Goal: Task Accomplishment & Management: Use online tool/utility

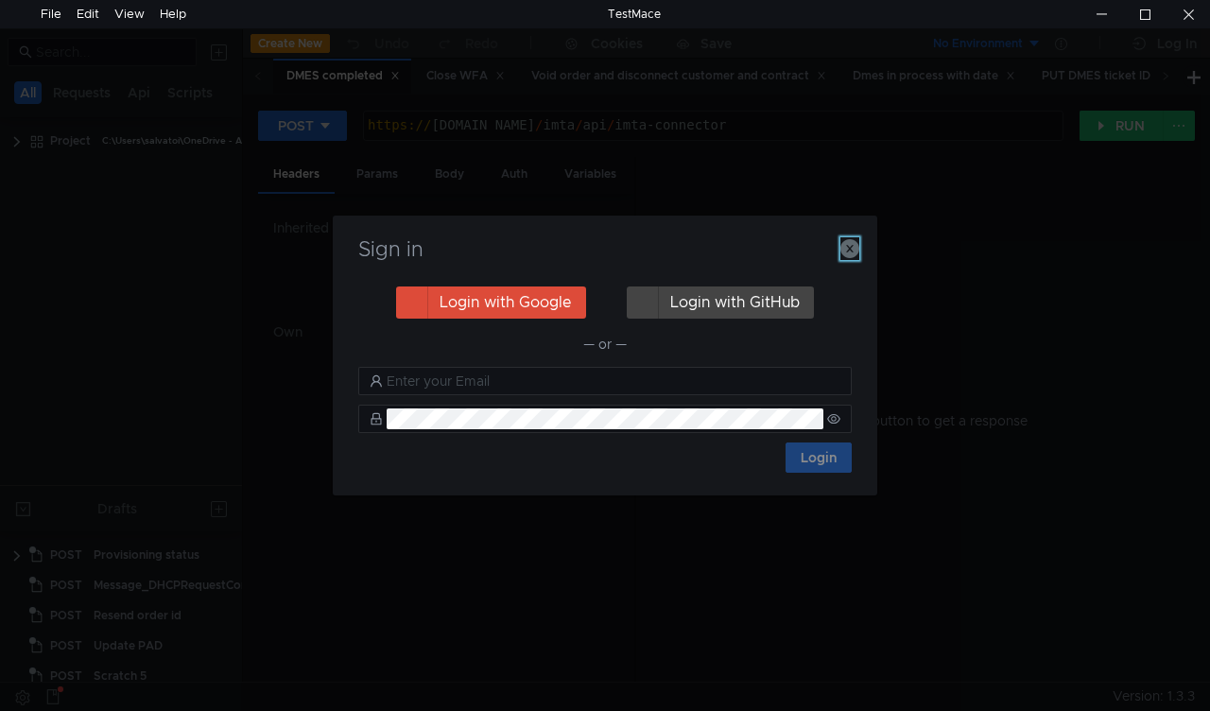
click at [849, 252] on icon "button" at bounding box center [850, 248] width 19 height 19
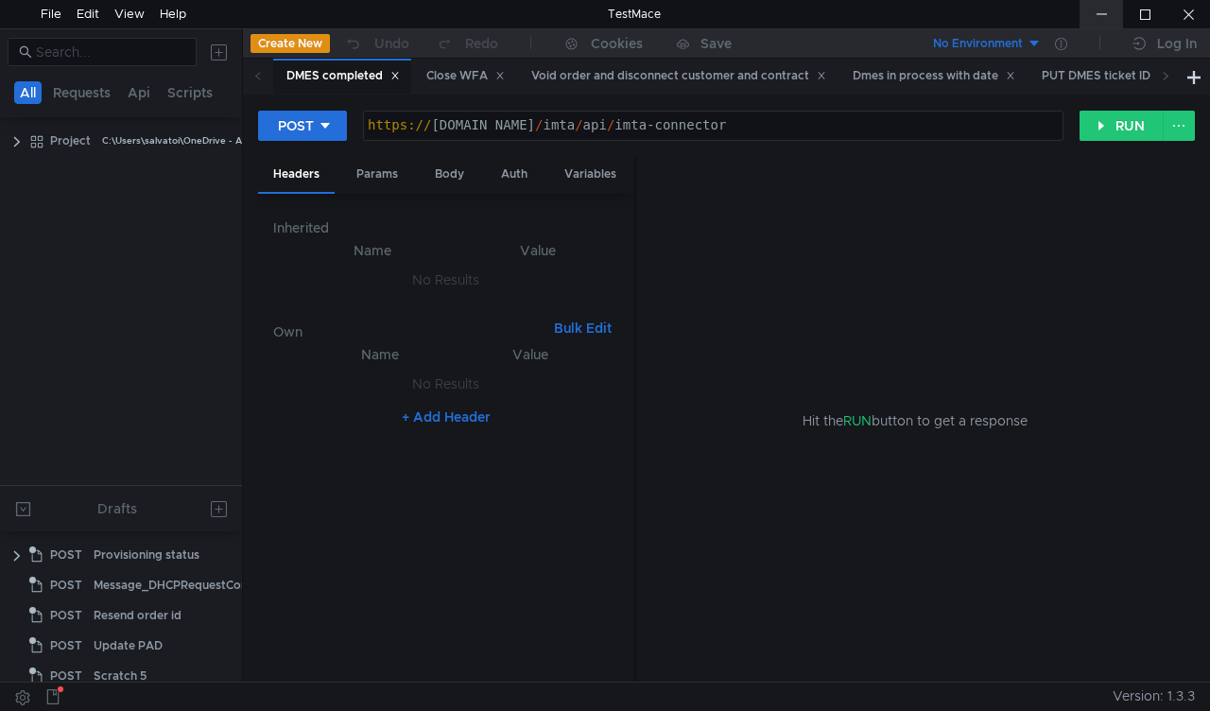
click at [1099, 16] on div at bounding box center [1101, 14] width 43 height 28
click at [449, 79] on div "Close WFA" at bounding box center [465, 76] width 78 height 20
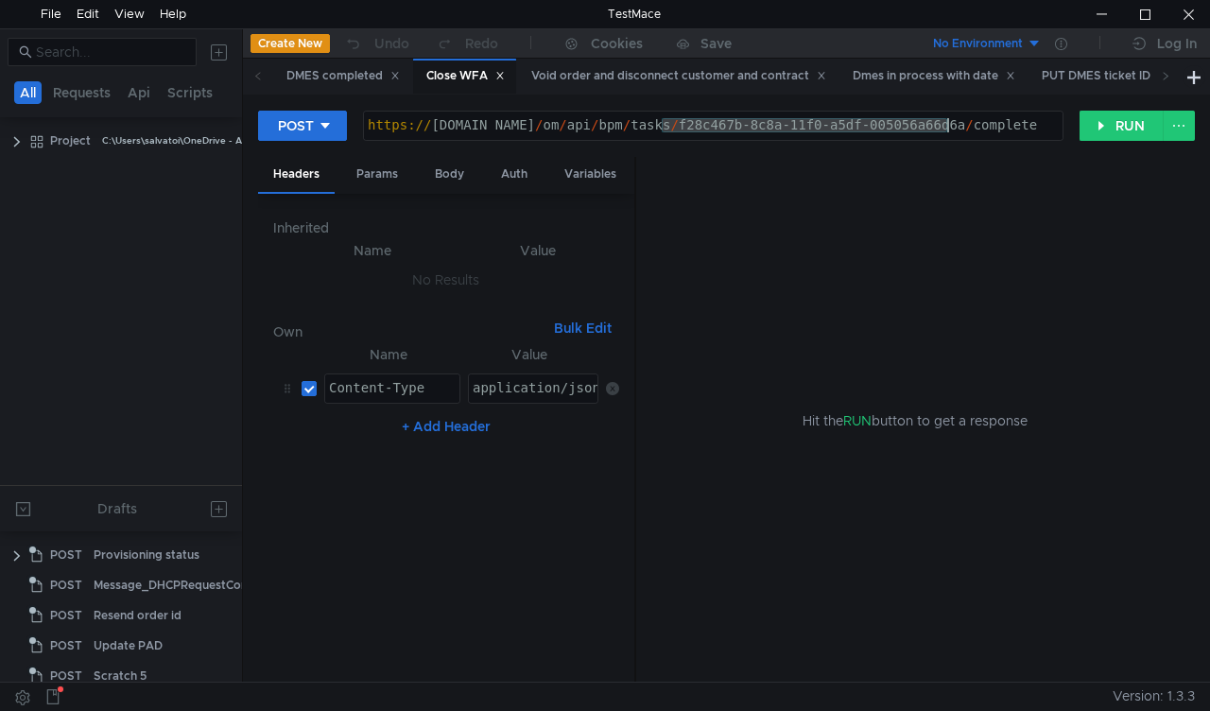
drag, startPoint x: 658, startPoint y: 126, endPoint x: 949, endPoint y: 123, distance: 291.2
click at [949, 123] on div "https:// mbx.dfni.nl / om / api / bpm / tasks / f28c467b-8c8a-11f0-a5df-005056a…" at bounding box center [713, 139] width 699 height 43
paste textarea "40d25182-8ce5-11f0-a9f7-005056a6d44f"
type textarea "https://mbx.dfni.nl/om/api/bpm/tasks/40d25182-8ce5-11f0-a9f7-005056a6d44f/compl…"
click at [1097, 123] on button "RUN" at bounding box center [1122, 126] width 84 height 30
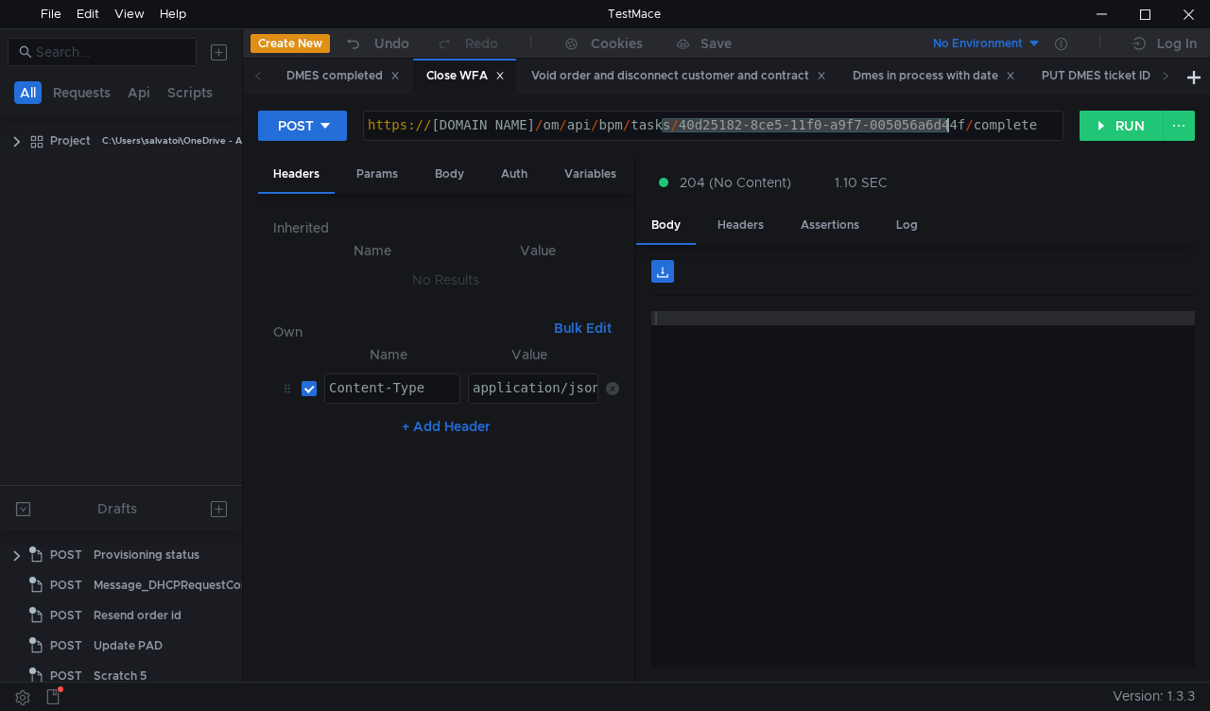
drag, startPoint x: 660, startPoint y: 123, endPoint x: 951, endPoint y: 128, distance: 291.3
click at [951, 128] on div "https:// mbx.dfni.nl / om / api / bpm / tasks / 40d25182-8ce5-11f0-a9f7-005056a…" at bounding box center [713, 139] width 699 height 43
paste textarea "a3aa671e-8d4c-11f0-a5df-005056a66d6a"
click at [1106, 123] on button "RUN" at bounding box center [1122, 126] width 84 height 30
drag, startPoint x: 660, startPoint y: 125, endPoint x: 945, endPoint y: 123, distance: 285.5
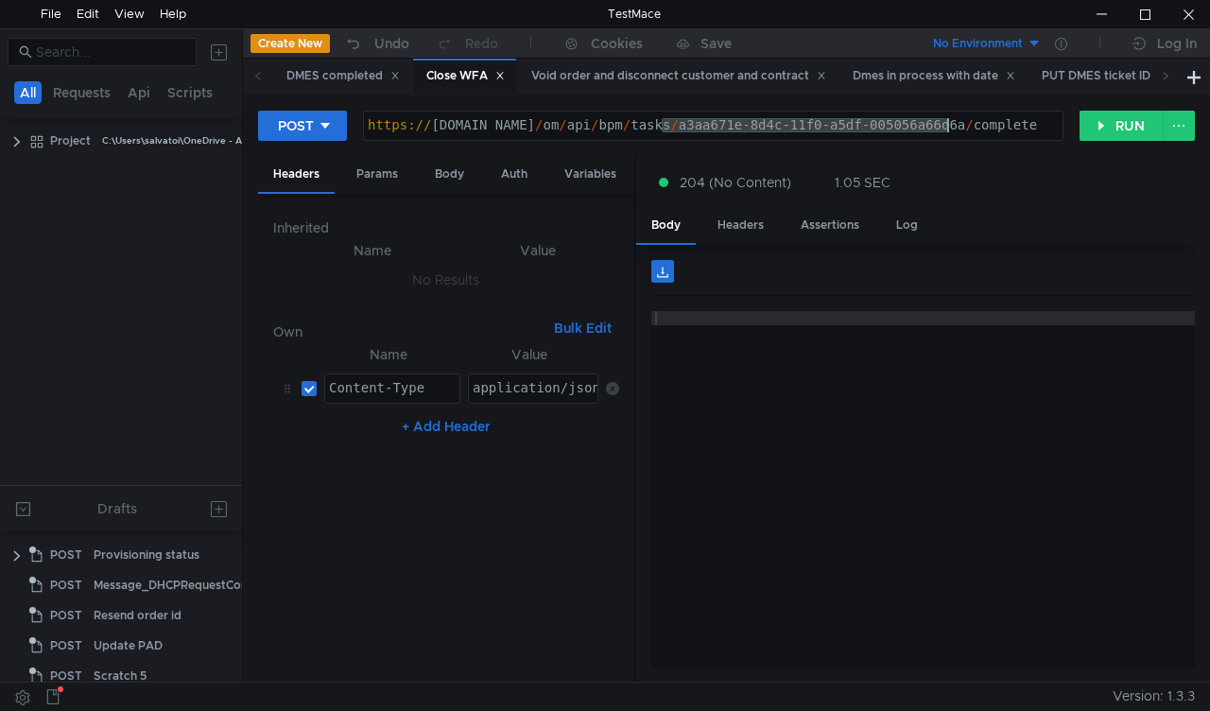
click at [945, 123] on div "https:// mbx.dfni.nl / om / api / bpm / tasks / a3aa671e-8d4c-11f0-a5df-005056a…" at bounding box center [713, 139] width 699 height 43
paste textarea "72252a4d-8c91-11f0-a9f7-005056a6d44f"
click at [1090, 130] on button "RUN" at bounding box center [1122, 126] width 84 height 30
drag, startPoint x: 658, startPoint y: 130, endPoint x: 948, endPoint y: 118, distance: 290.5
click at [948, 118] on div "https:// mbx.dfni.nl / om / api / bpm / tasks / 72252a4d-8c91-11f0-a9f7-005056a…" at bounding box center [713, 139] width 699 height 43
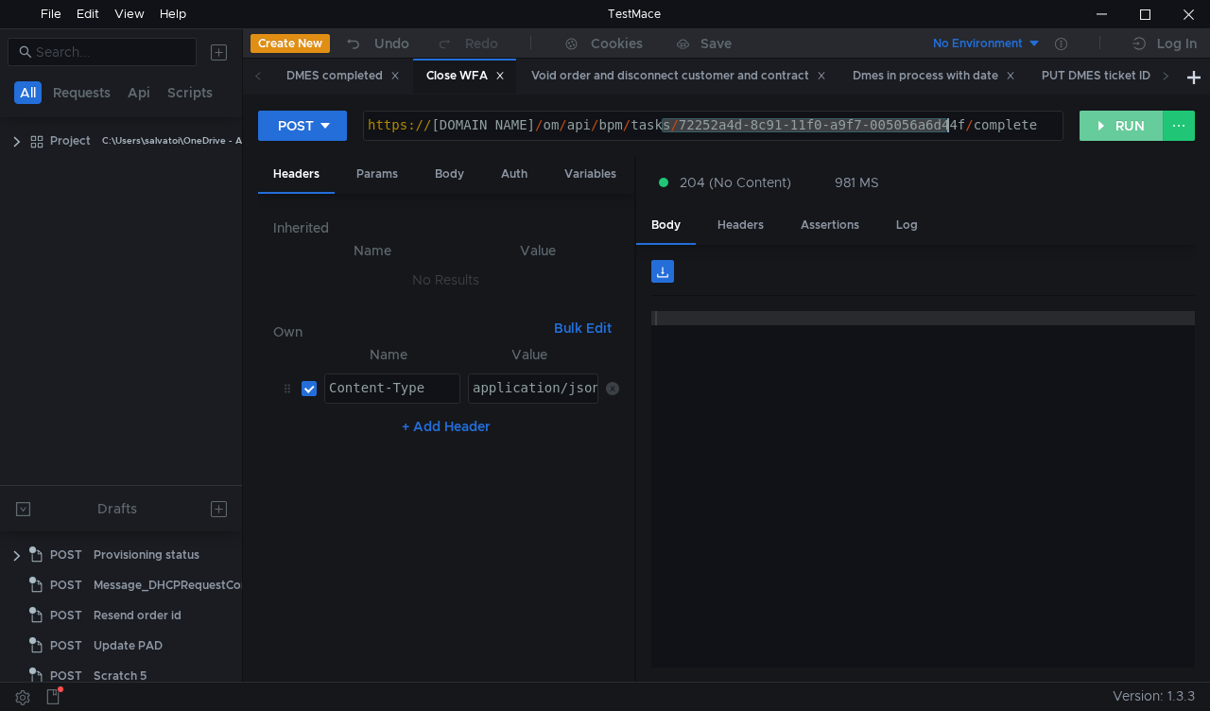
paste textarea "1580a3bf-8d4f-11f0-a5df-005056a66d6a"
click at [1101, 117] on button "RUN" at bounding box center [1122, 126] width 84 height 30
drag, startPoint x: 661, startPoint y: 120, endPoint x: 945, endPoint y: 121, distance: 284.6
click at [945, 121] on div "https:// mbx.dfni.nl / om / api / bpm / tasks / 1580a3bf-8d4f-11f0-a5df-005056a…" at bounding box center [713, 139] width 699 height 43
paste textarea "48956b76-8d4f-11f0-a9f7-005056a6d44f"
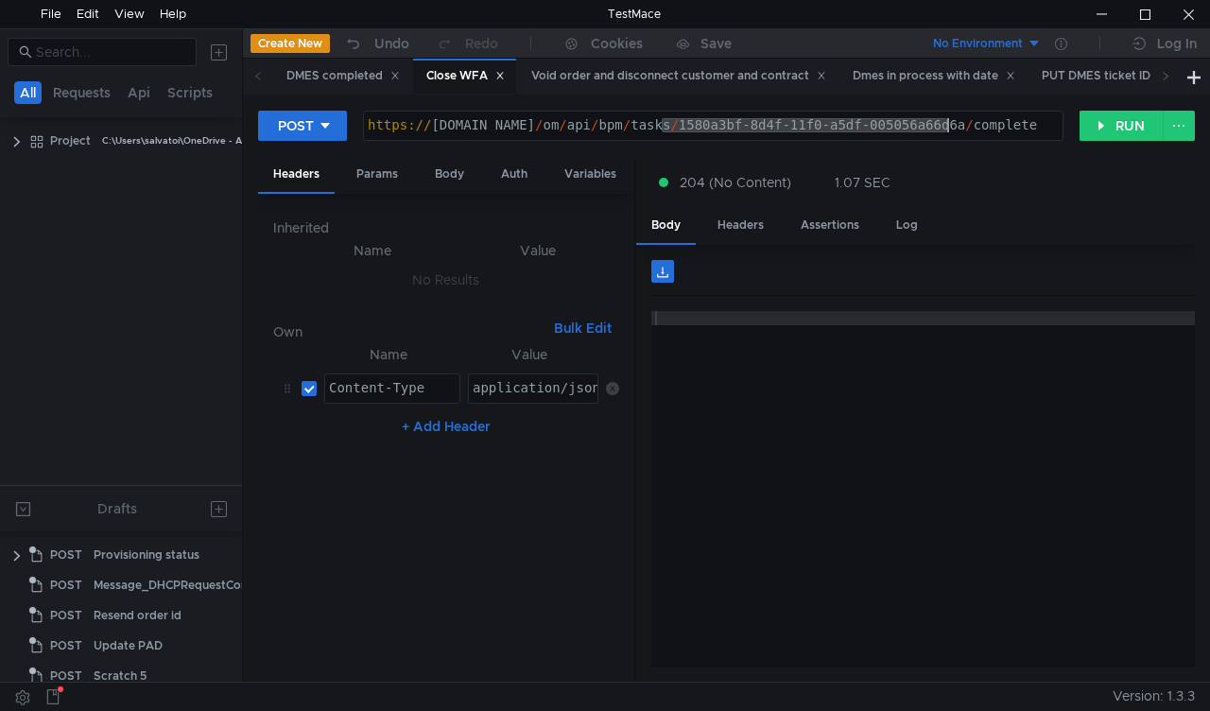
type textarea "https://mbx.dfni.nl/om/api/bpm/tasks/48956b76-8d4f-11f0-a9f7-005056a6d44f/compl…"
click at [1104, 121] on button "RUN" at bounding box center [1122, 126] width 84 height 30
drag, startPoint x: 658, startPoint y: 125, endPoint x: 945, endPoint y: 127, distance: 286.5
click at [947, 126] on div "https:// mbx.dfni.nl / om / api / bpm / tasks / 48956b76-8d4f-11f0-a9f7-005056a…" at bounding box center [713, 139] width 699 height 43
paste textarea "6dce3a82-8d4f-11f0-a2c6-005056a636e"
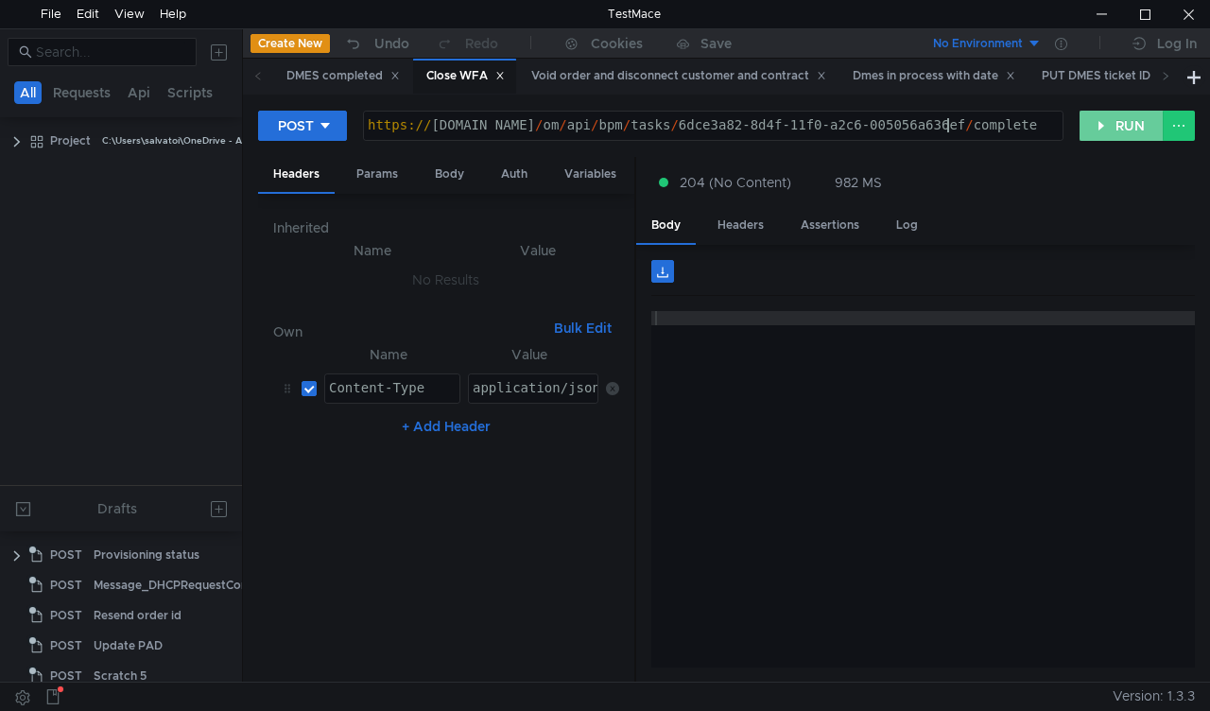
click at [1119, 134] on button "RUN" at bounding box center [1122, 126] width 84 height 30
drag, startPoint x: 662, startPoint y: 123, endPoint x: 946, endPoint y: 125, distance: 284.6
click at [946, 125] on div "https:// mbx.dfni.nl / om / api / bpm / tasks / 6dce3a82-8d4f-11f0-a2c6-005056a…" at bounding box center [713, 139] width 699 height 43
paste textarea "8ec95fa8-8d4f-11f0-a9f7-005056a6d44"
type textarea "https://mbx.dfni.nl/om/api/bpm/tasks/8ec95fa8-8d4f-11f0-a9f7-005056a6d44f/compl…"
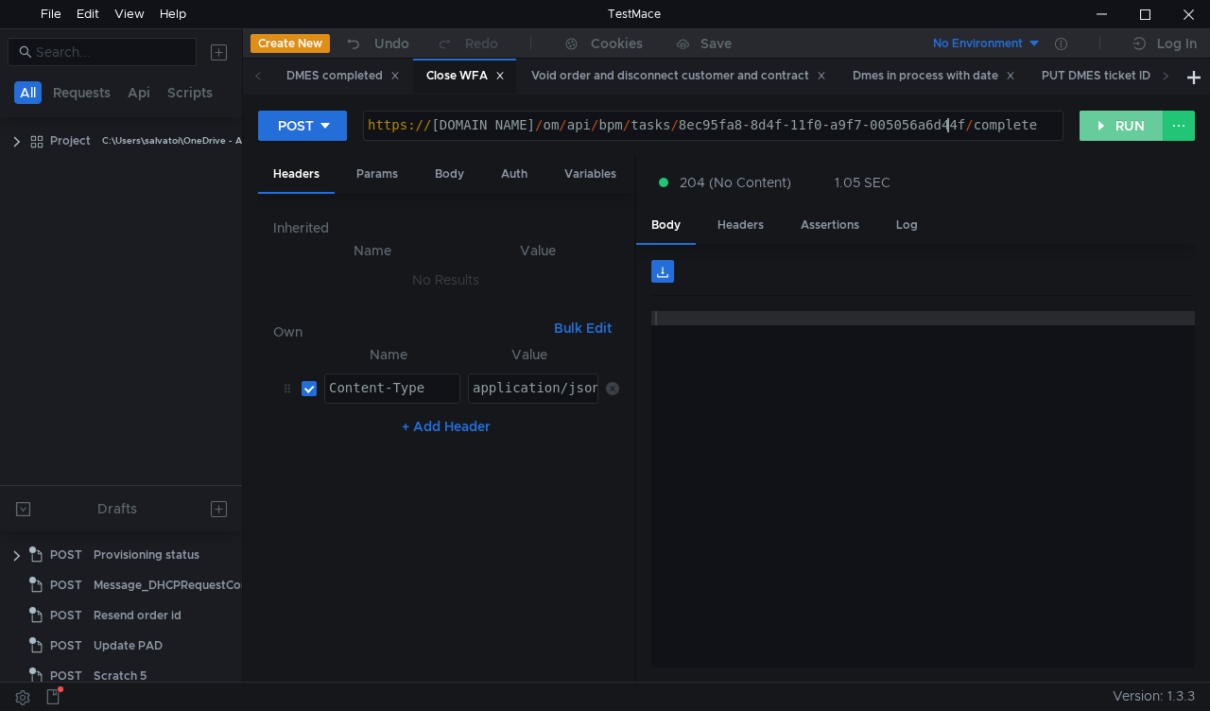
click at [1103, 136] on button "RUN" at bounding box center [1122, 126] width 84 height 30
click at [633, 78] on div "Void order and disconnect customer and contract" at bounding box center [678, 76] width 295 height 20
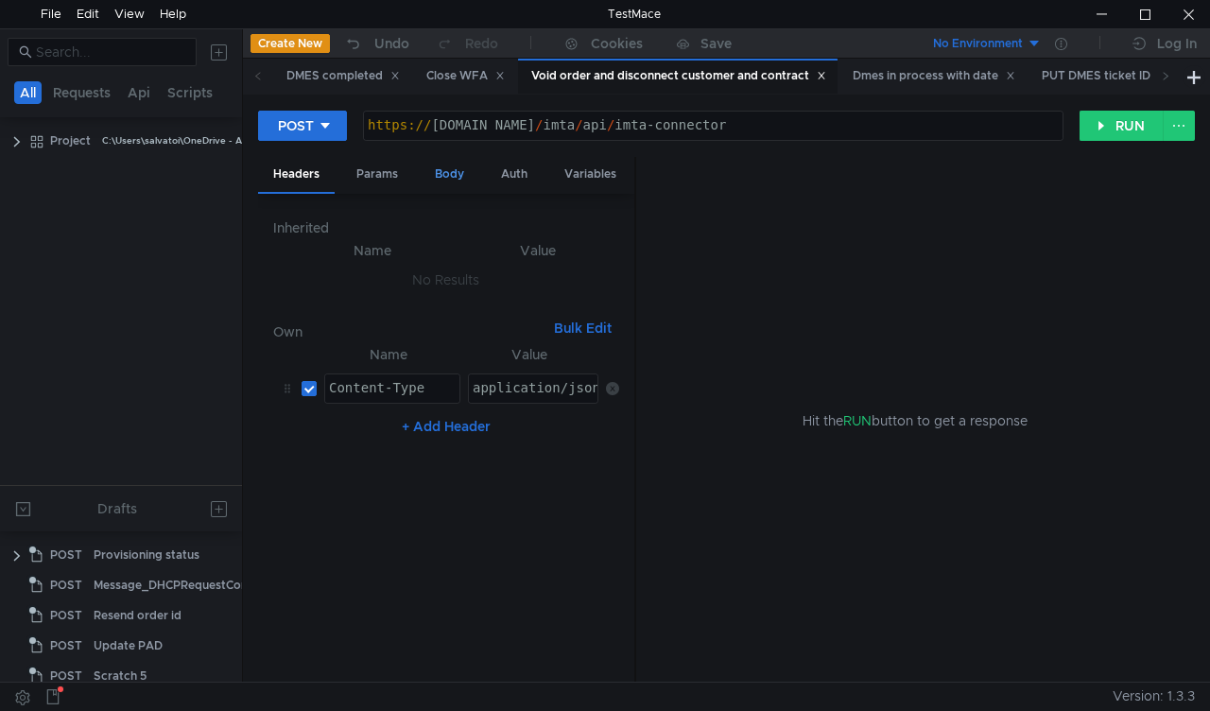
click at [448, 182] on div "Body" at bounding box center [450, 174] width 60 height 35
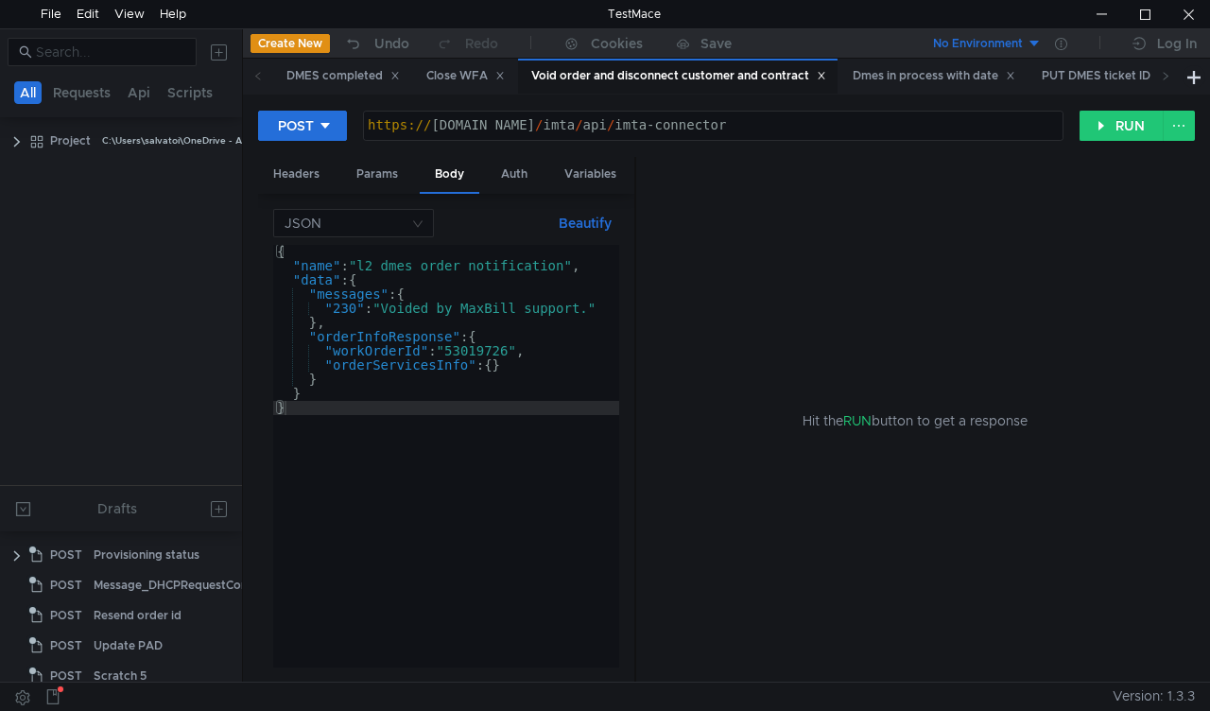
click at [496, 353] on div "{ "name" : "l2_dmes_order_notification" , "data" : { "messages" : { "230" : "Vo…" at bounding box center [446, 470] width 346 height 451
click at [495, 352] on div "{ "name" : "l2_dmes_order_notification" , "data" : { "messages" : { "230" : "Vo…" at bounding box center [446, 470] width 346 height 451
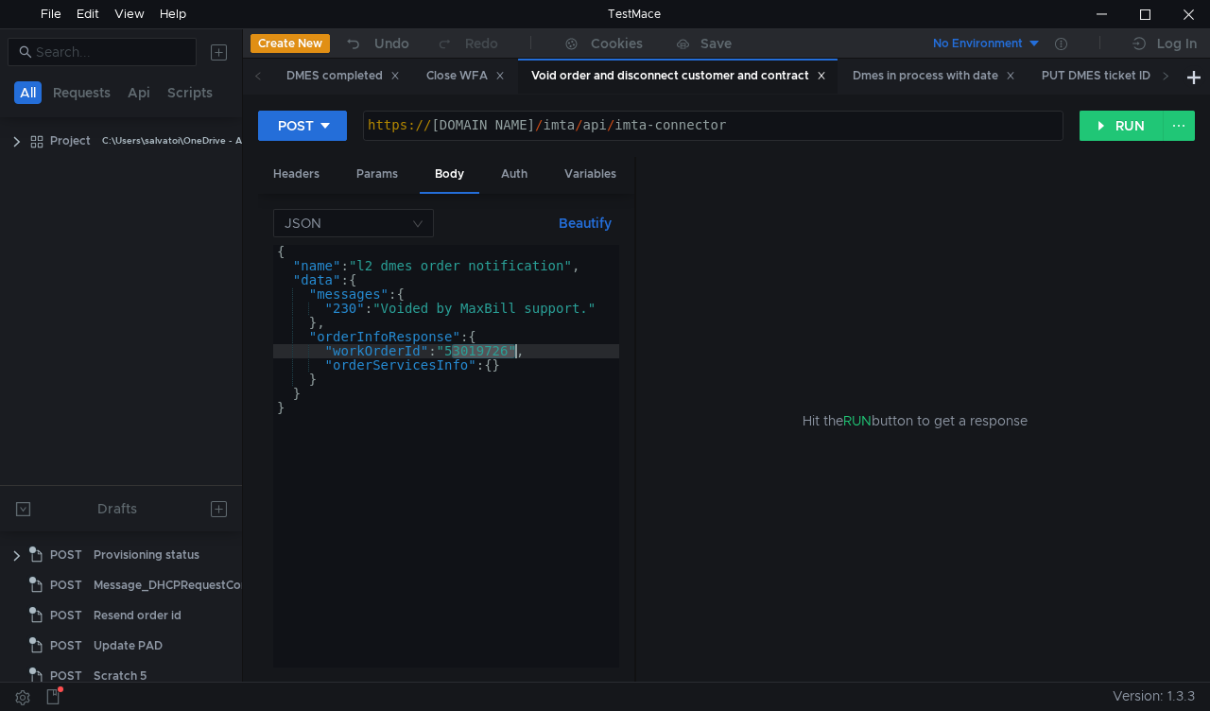
paste textarea "810462"
type textarea ""workOrderId": "53810462","
click at [1129, 121] on button "RUN" at bounding box center [1122, 126] width 84 height 30
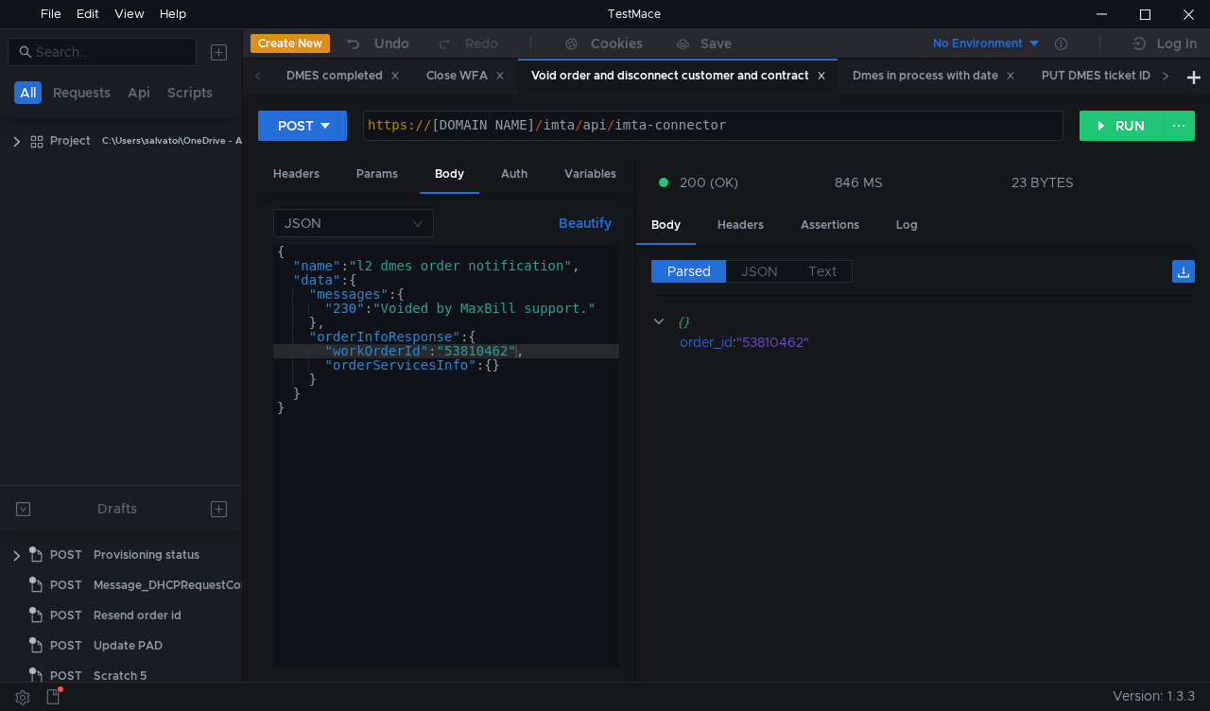
click at [1161, 80] on icon at bounding box center [1165, 75] width 9 height 9
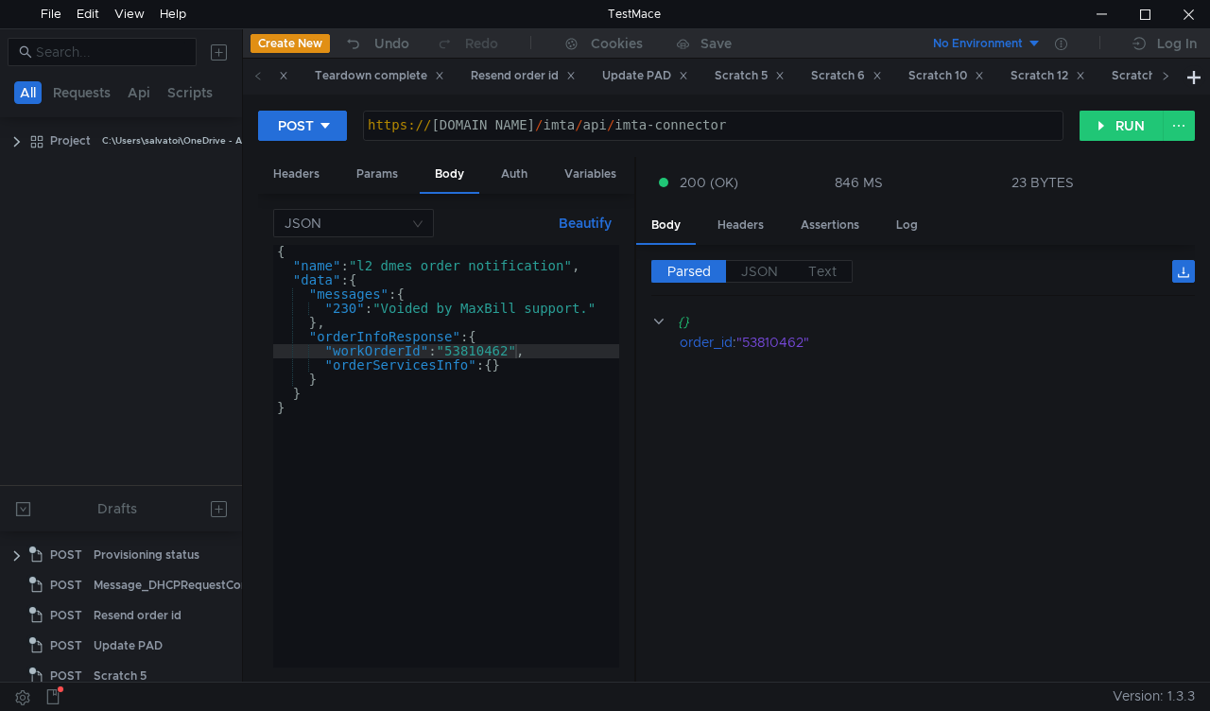
click at [1161, 80] on icon at bounding box center [1165, 75] width 9 height 9
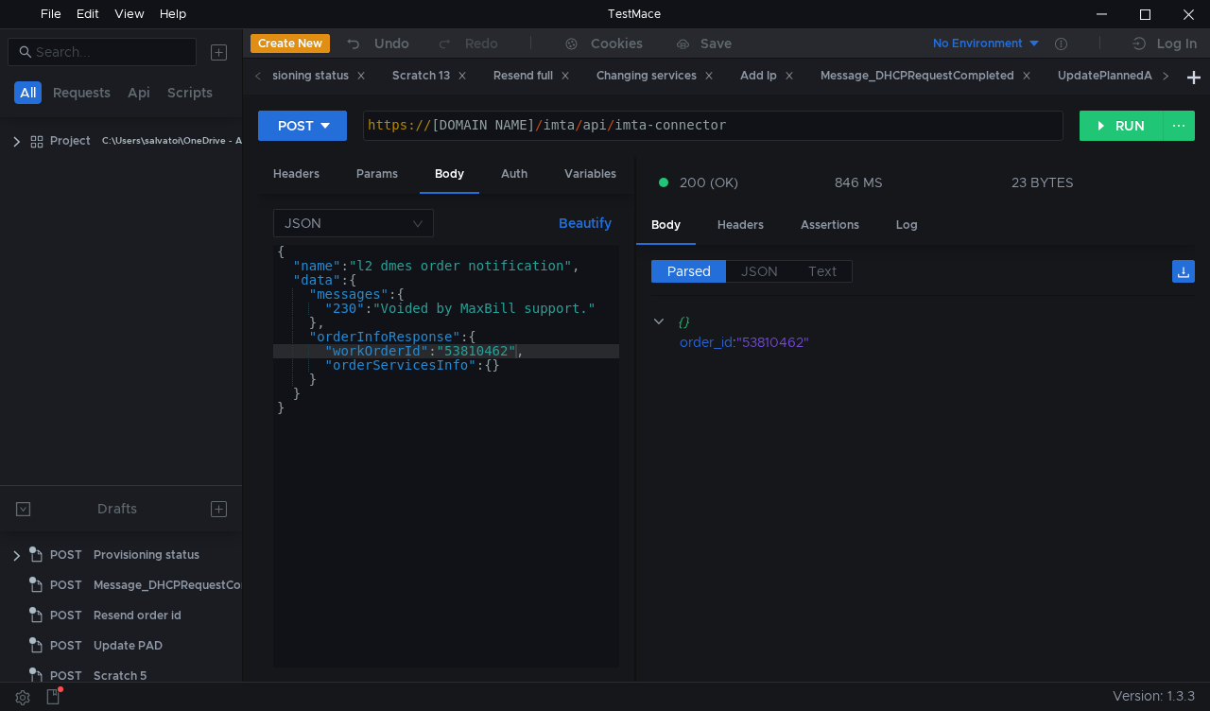
click at [1161, 80] on icon at bounding box center [1165, 75] width 9 height 9
click at [1161, 79] on icon at bounding box center [1165, 75] width 9 height 9
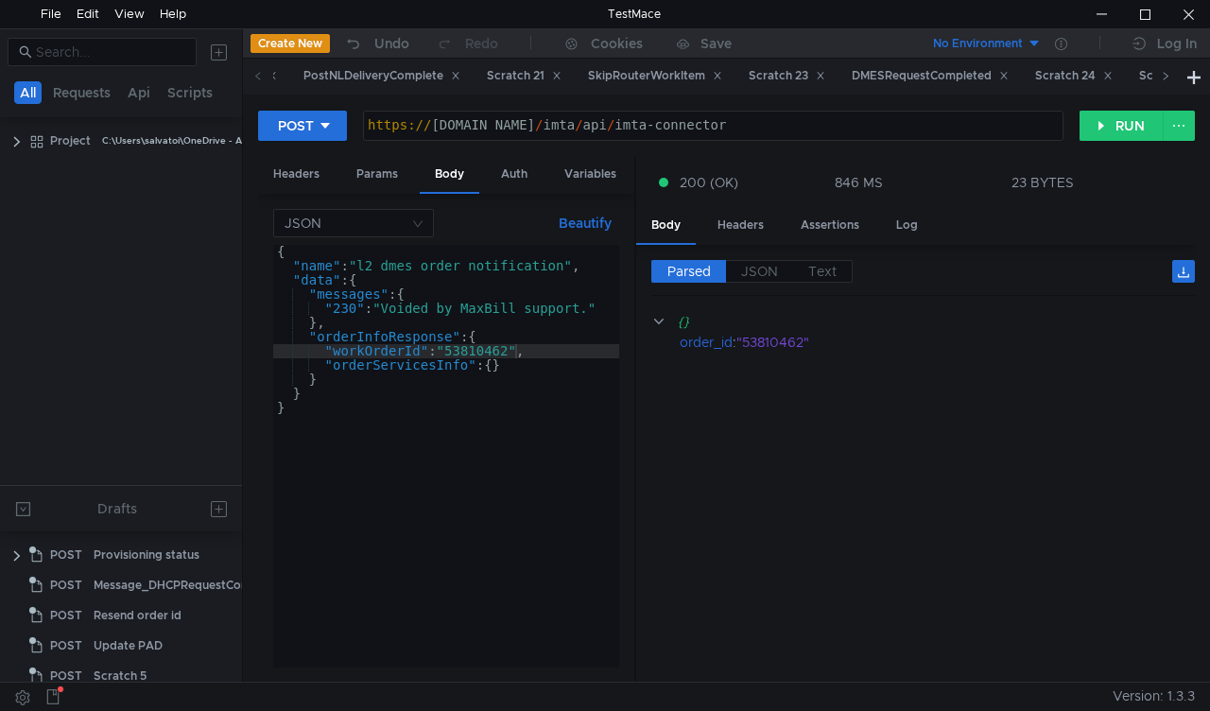
click at [1163, 83] on span at bounding box center [1165, 76] width 9 height 20
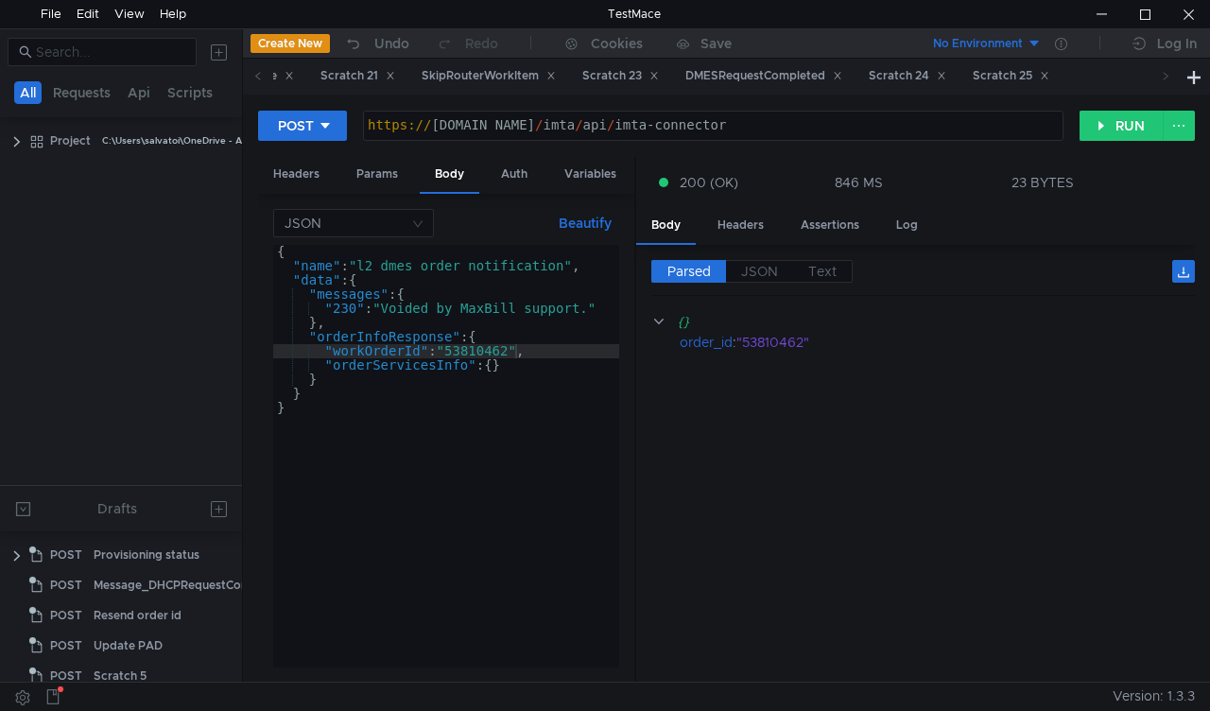
click at [1163, 83] on span at bounding box center [1165, 76] width 9 height 20
click at [1049, 83] on div "Scratch 25" at bounding box center [1011, 76] width 77 height 20
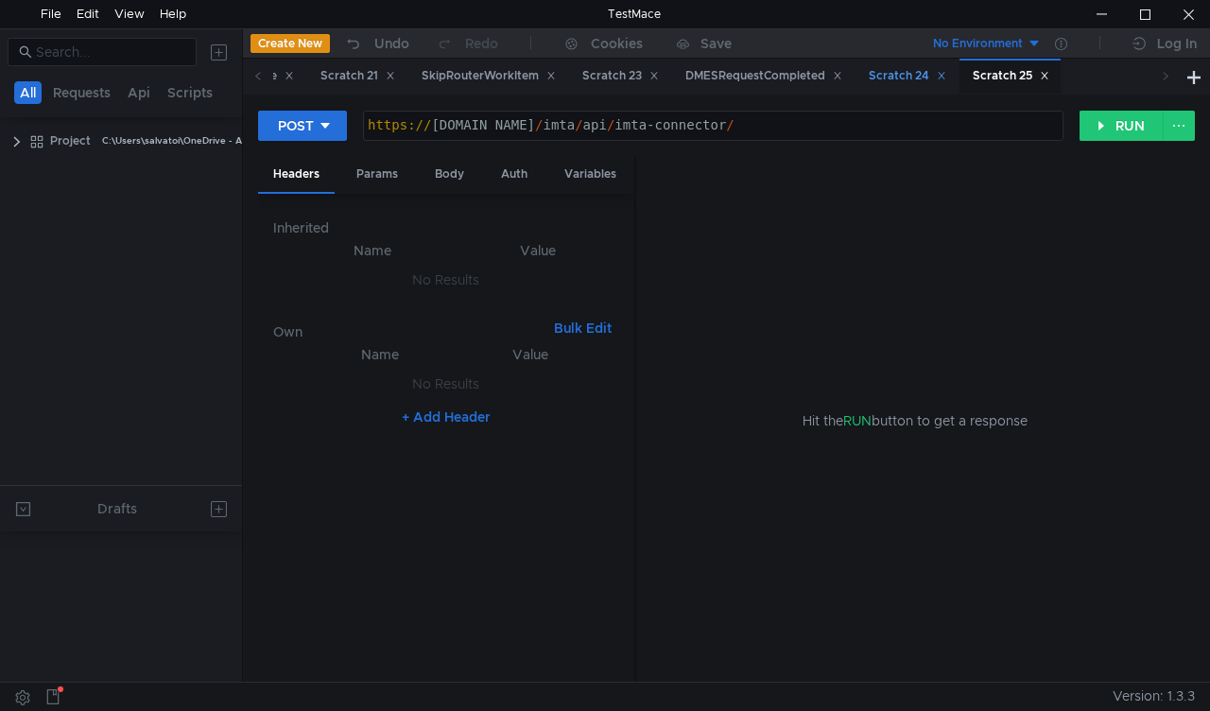
click at [946, 75] on div "Scratch 24" at bounding box center [908, 76] width 78 height 20
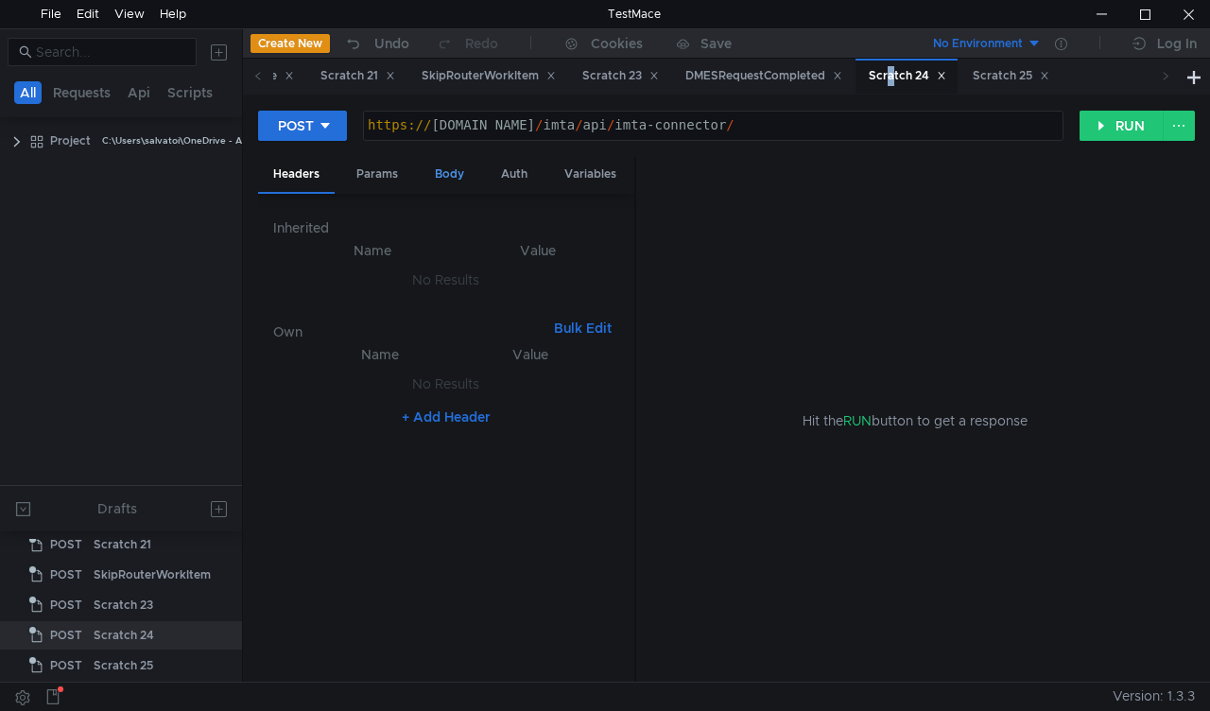
click at [449, 166] on div "Body" at bounding box center [450, 174] width 60 height 35
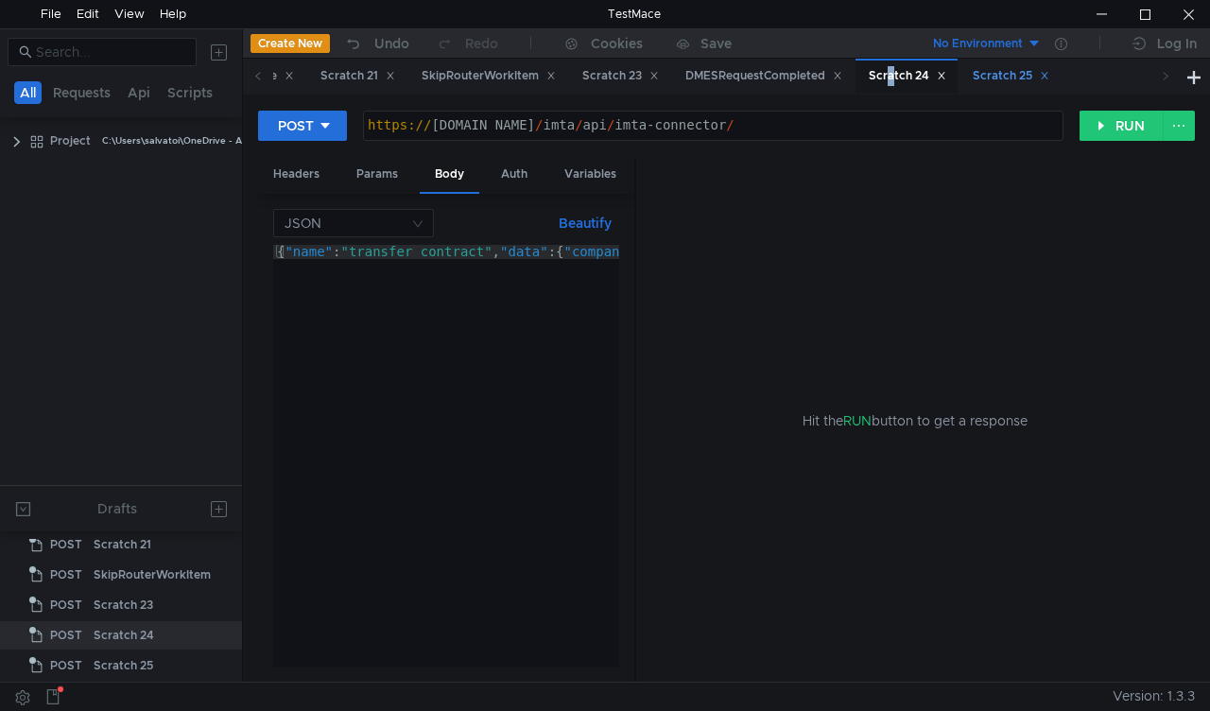
click at [1049, 70] on div "Scratch 25" at bounding box center [1011, 76] width 77 height 20
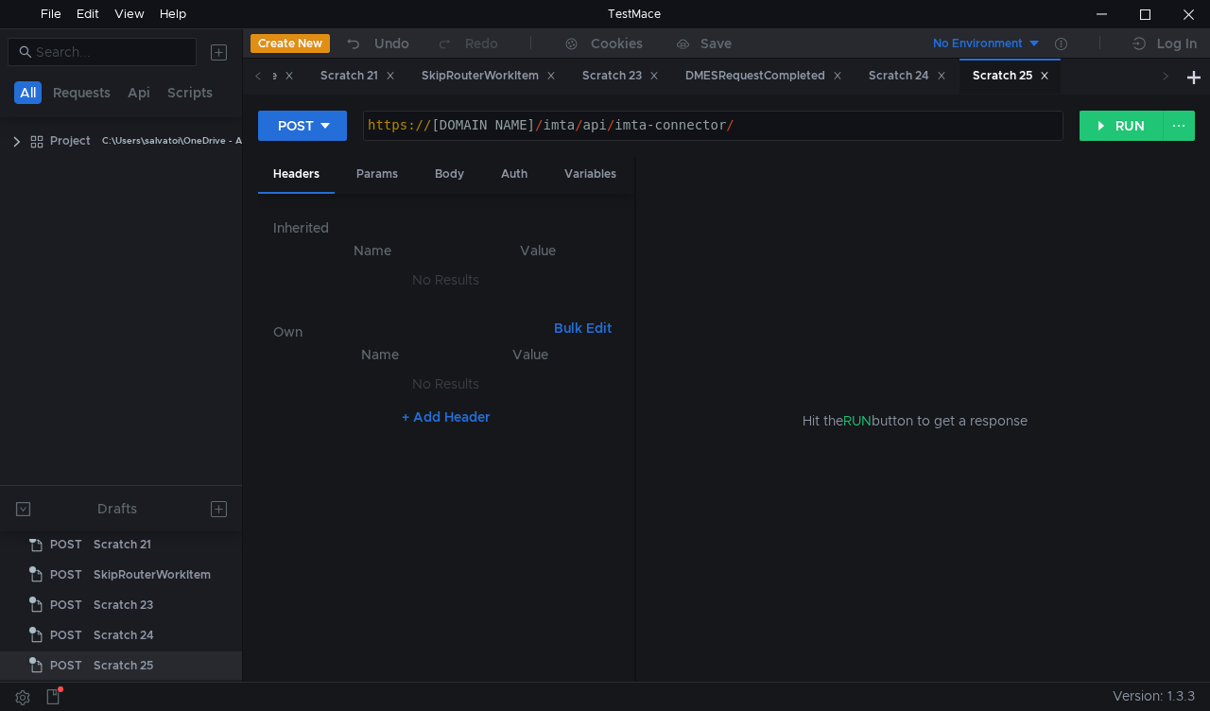
scroll to position [746, 0]
click at [437, 178] on div "Body" at bounding box center [450, 174] width 60 height 35
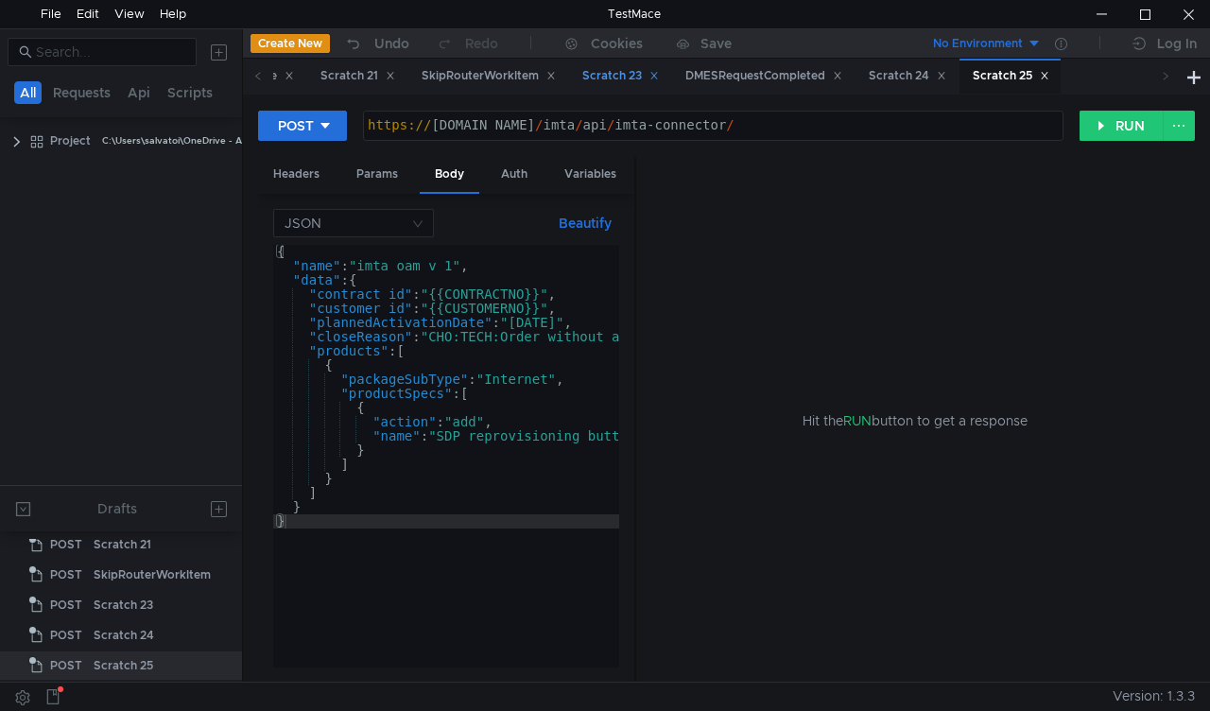
click at [659, 79] on div "Scratch 23" at bounding box center [620, 76] width 77 height 20
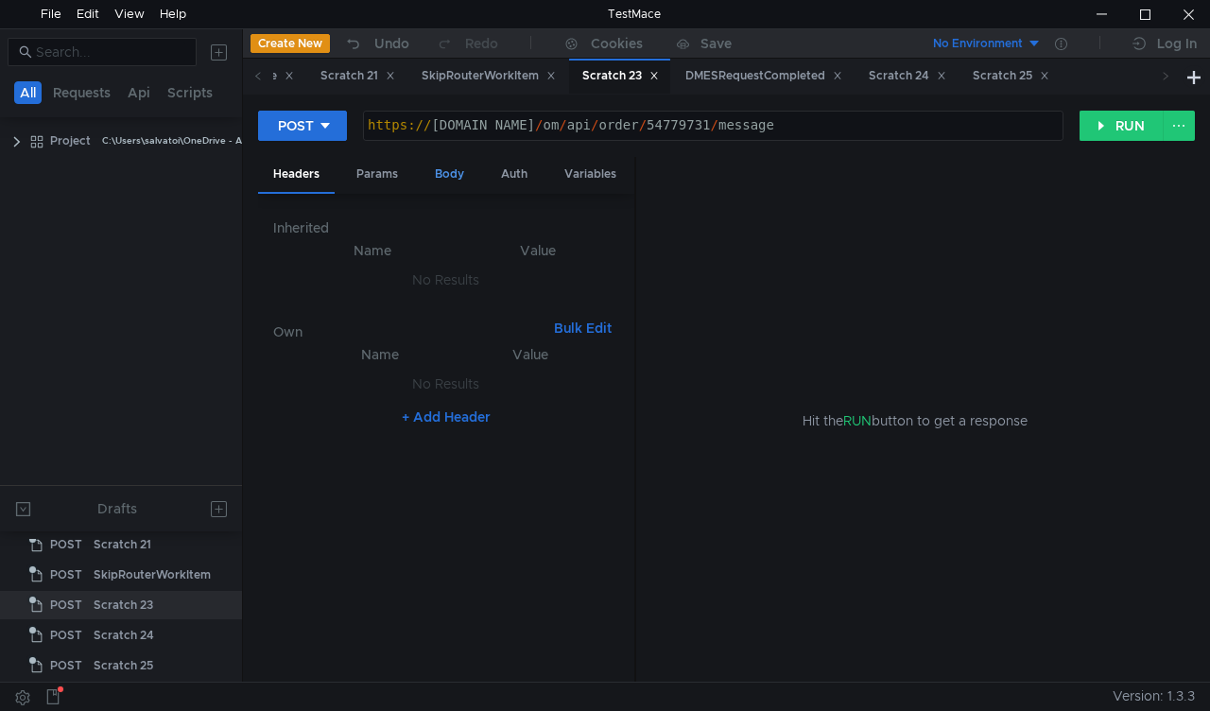
click at [441, 178] on div "Body" at bounding box center [450, 174] width 60 height 35
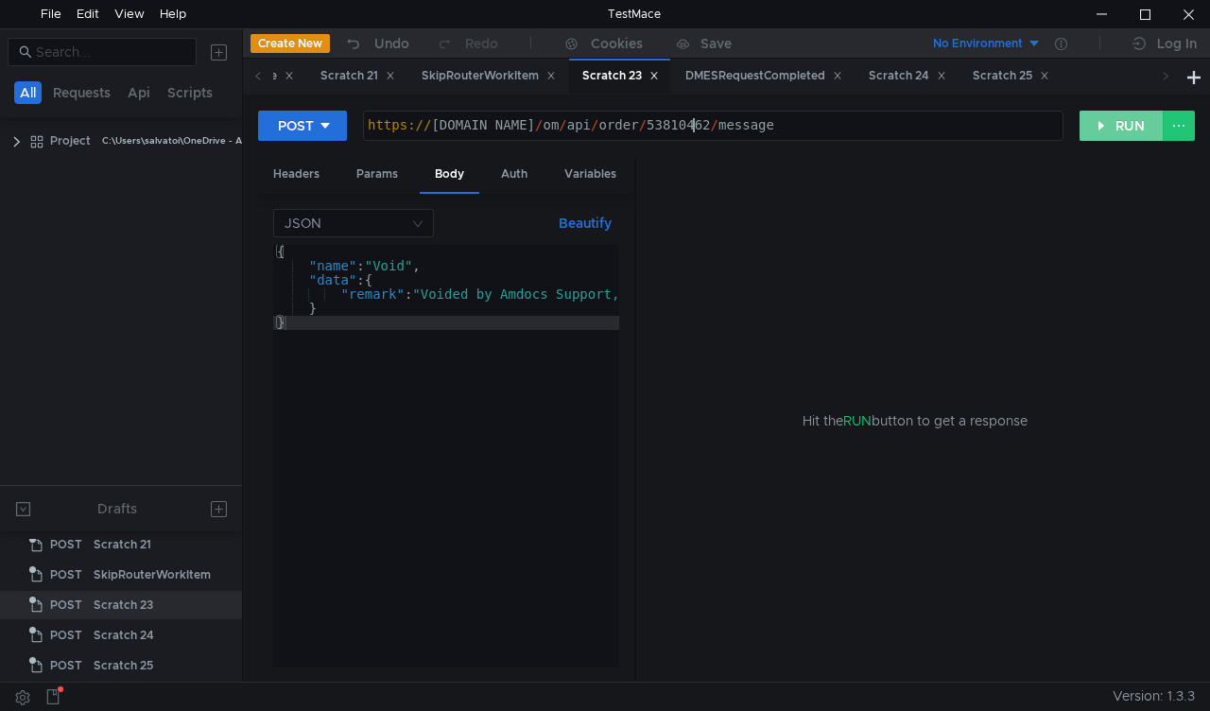
click at [1119, 135] on button "RUN" at bounding box center [1122, 126] width 84 height 30
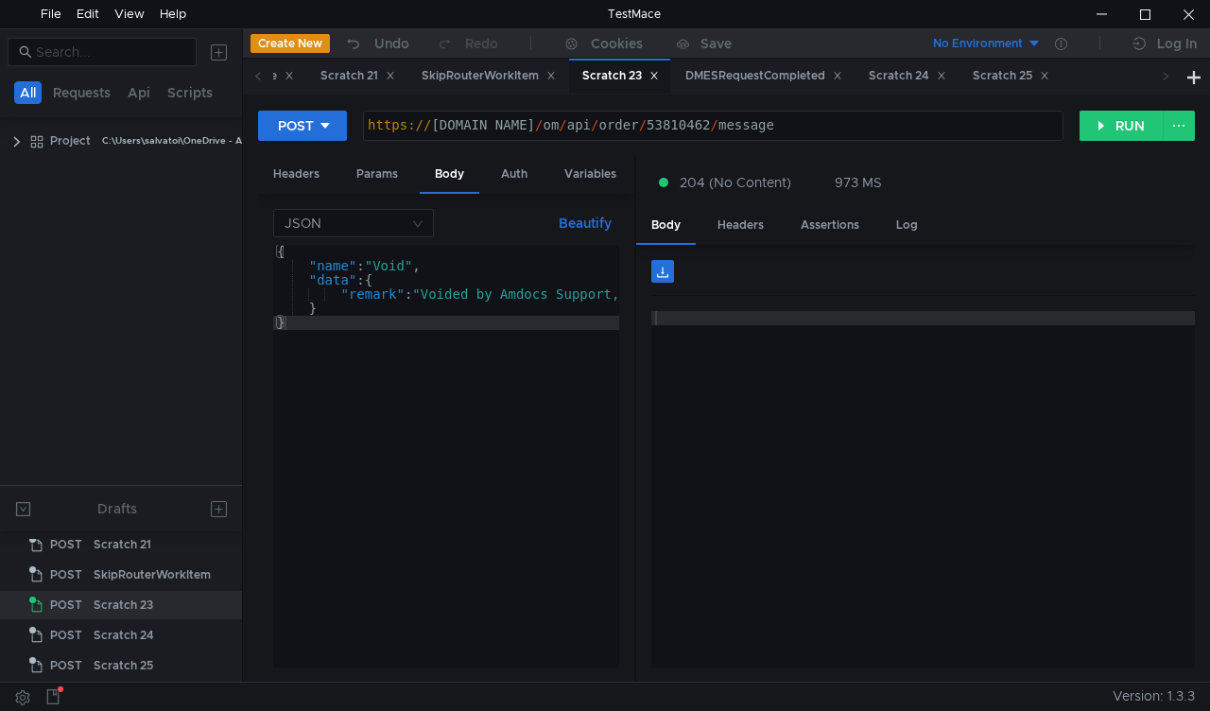
click at [656, 127] on div "https:// [DOMAIN_NAME] / om / api / order / 53810462 / message" at bounding box center [713, 139] width 699 height 43
click at [657, 127] on div "https:// [DOMAIN_NAME] / om / api / order / 53810462 / message" at bounding box center [713, 139] width 699 height 43
paste textarea "4758129"
type textarea "[URL][DOMAIN_NAME]"
click at [1127, 130] on button "RUN" at bounding box center [1122, 126] width 84 height 30
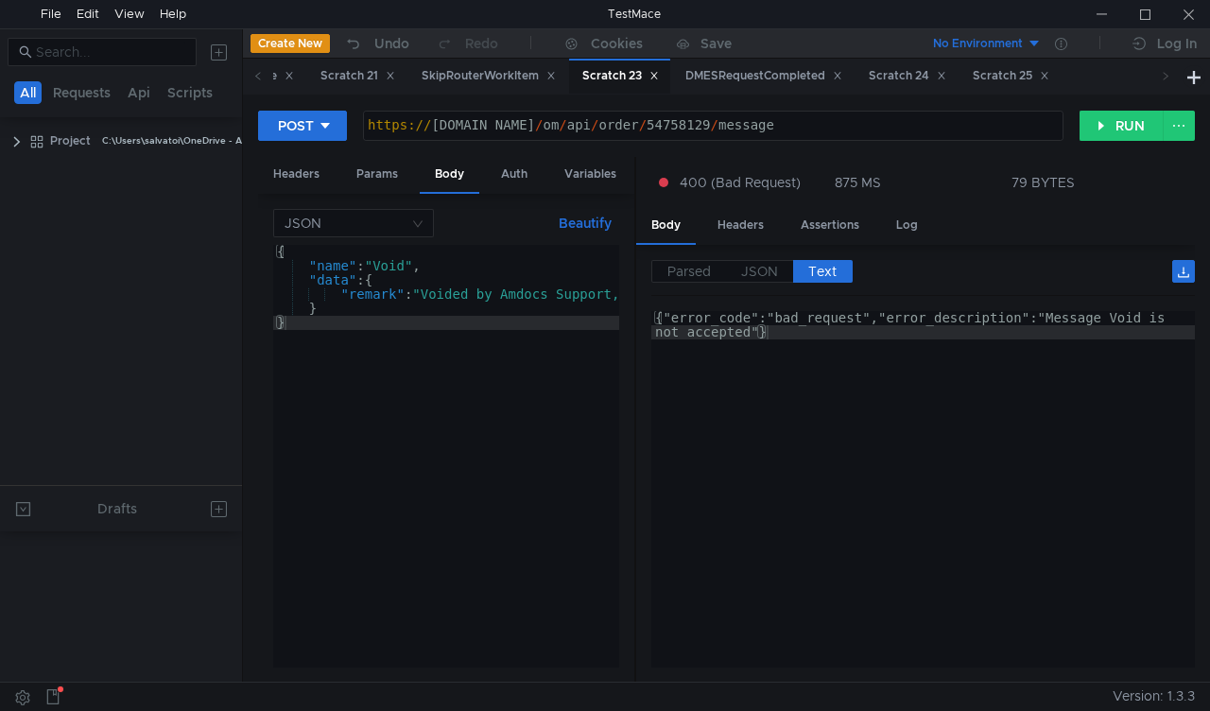
scroll to position [746, 0]
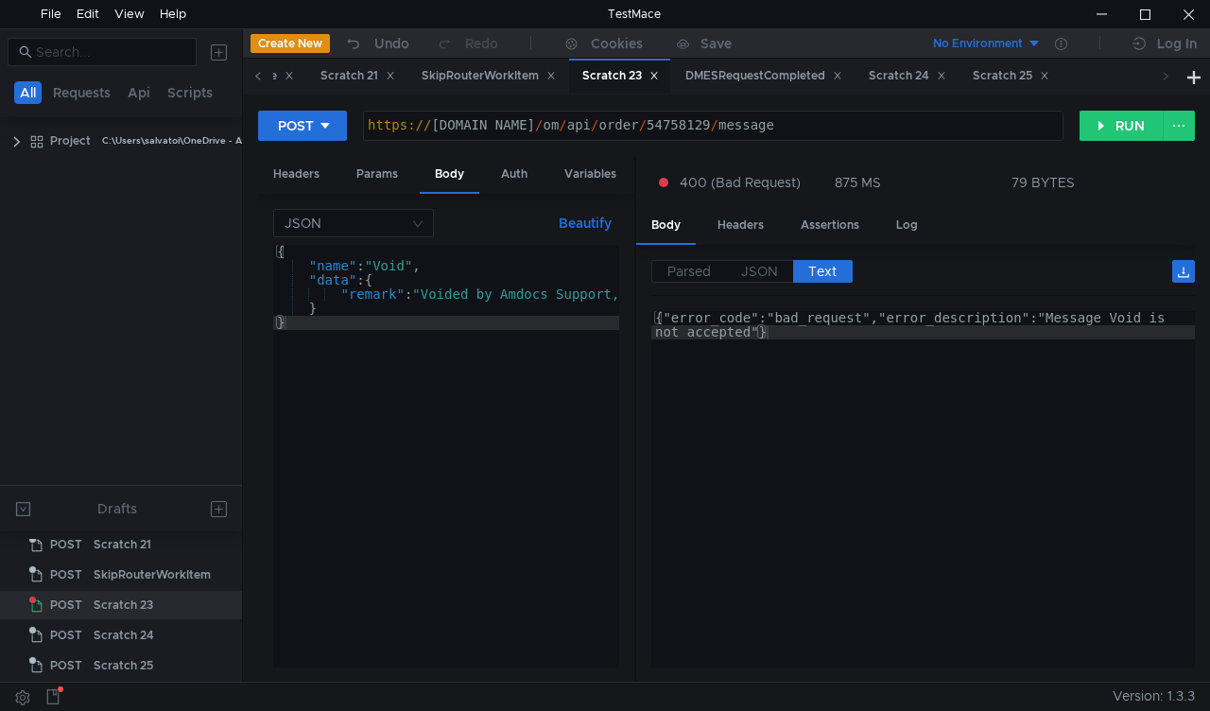
click at [254, 78] on icon at bounding box center [257, 75] width 9 height 9
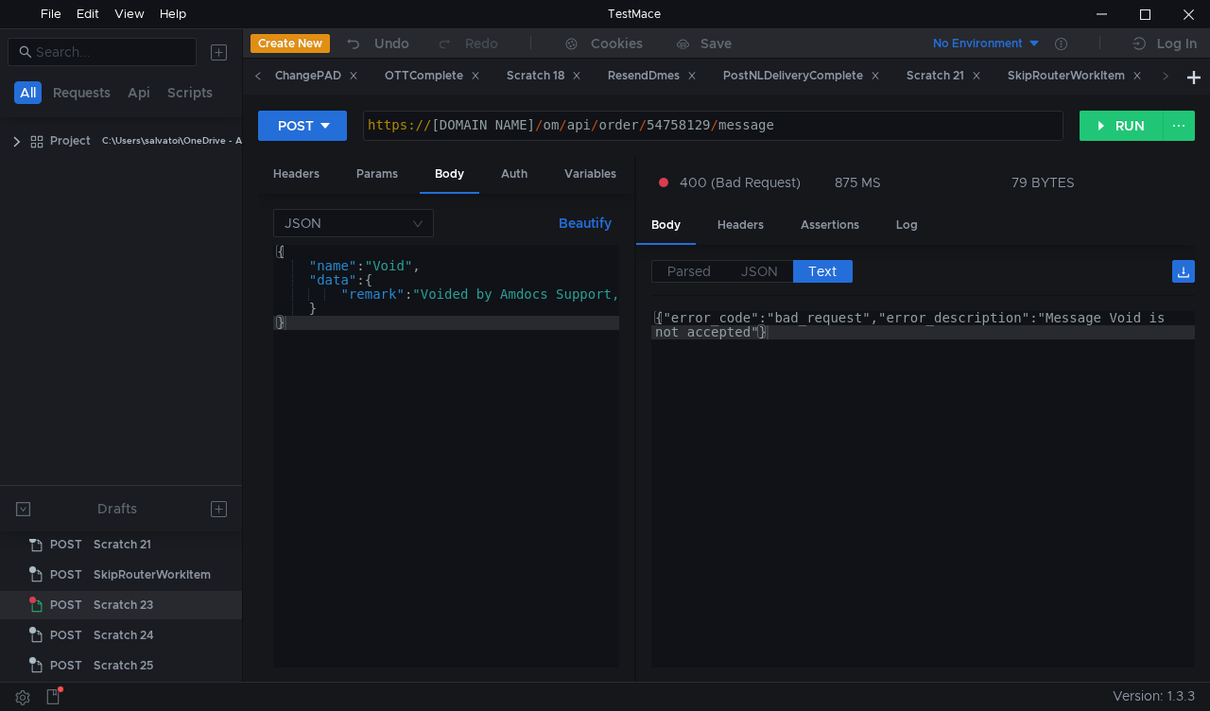
click at [254, 78] on icon at bounding box center [257, 75] width 9 height 9
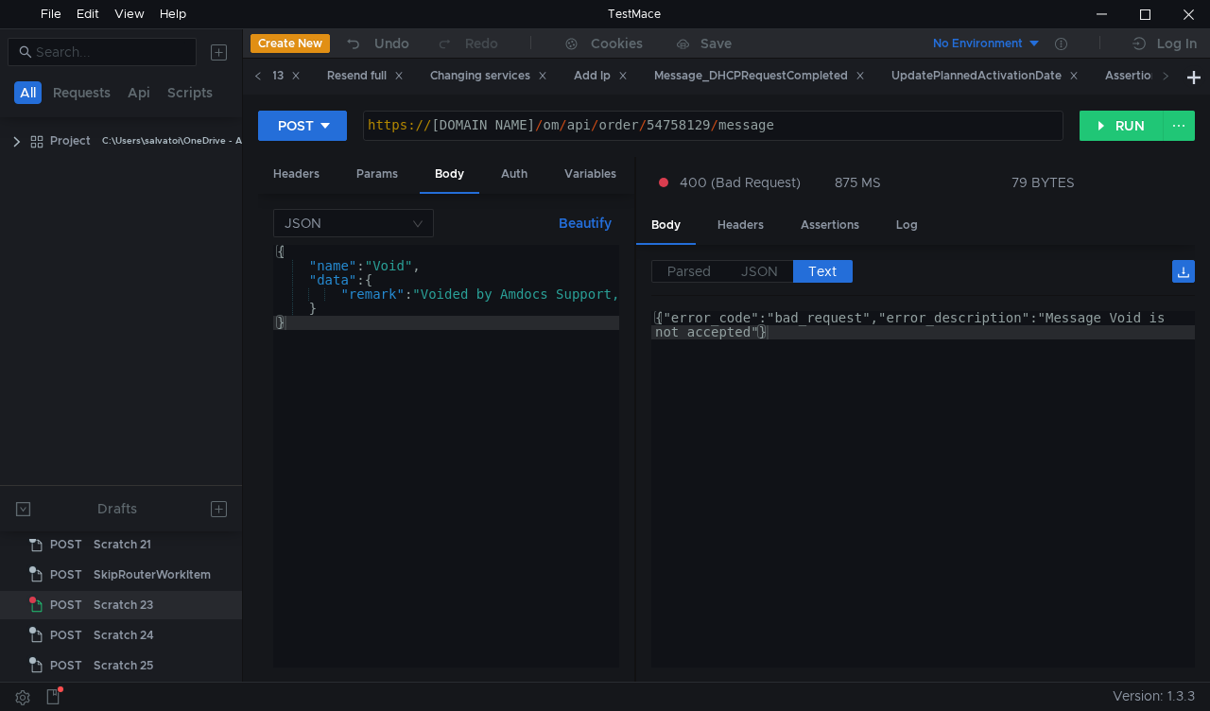
click at [254, 78] on icon at bounding box center [257, 75] width 9 height 9
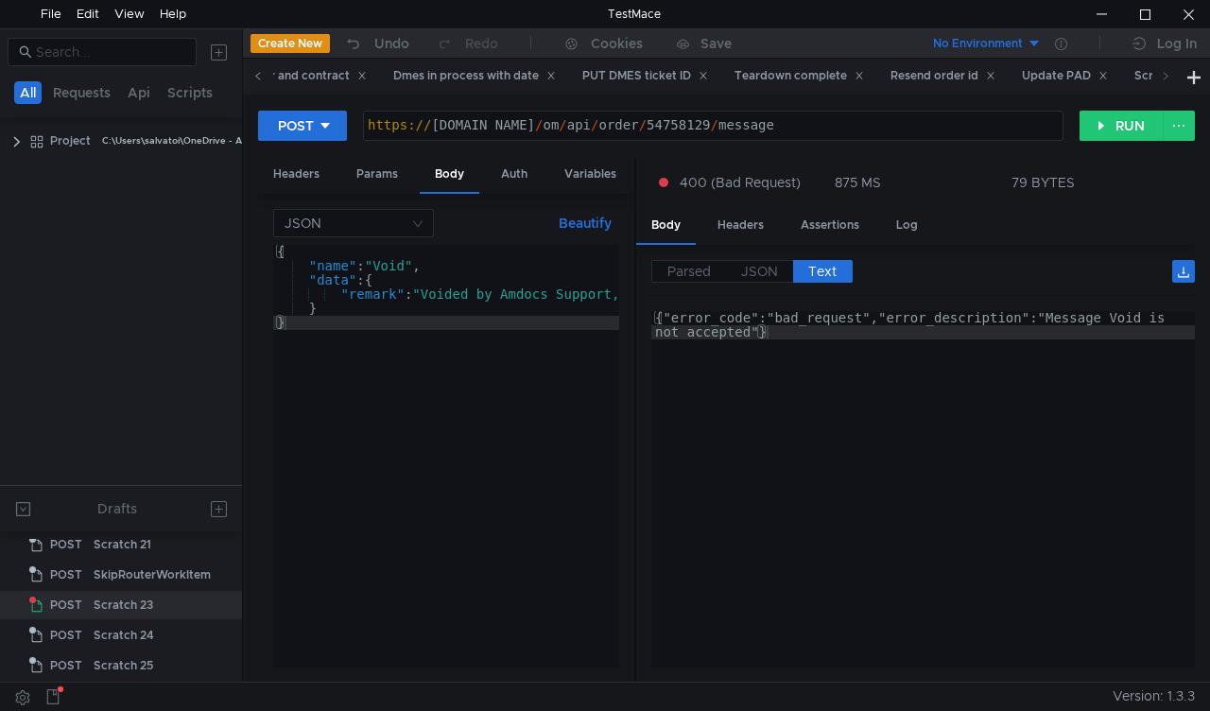
click at [254, 78] on icon at bounding box center [257, 75] width 9 height 9
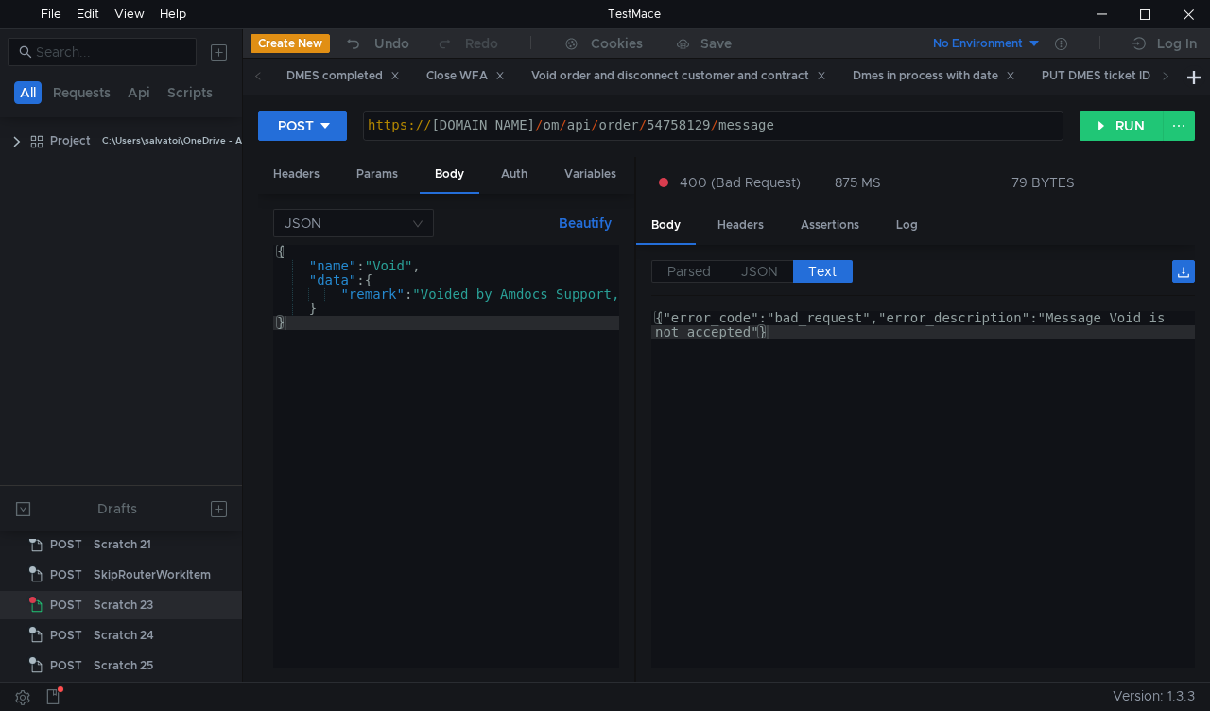
click at [254, 78] on icon at bounding box center [257, 75] width 9 height 9
click at [1167, 77] on icon at bounding box center [1165, 75] width 9 height 9
click at [939, 76] on div "Update PAD" at bounding box center [938, 76] width 86 height 20
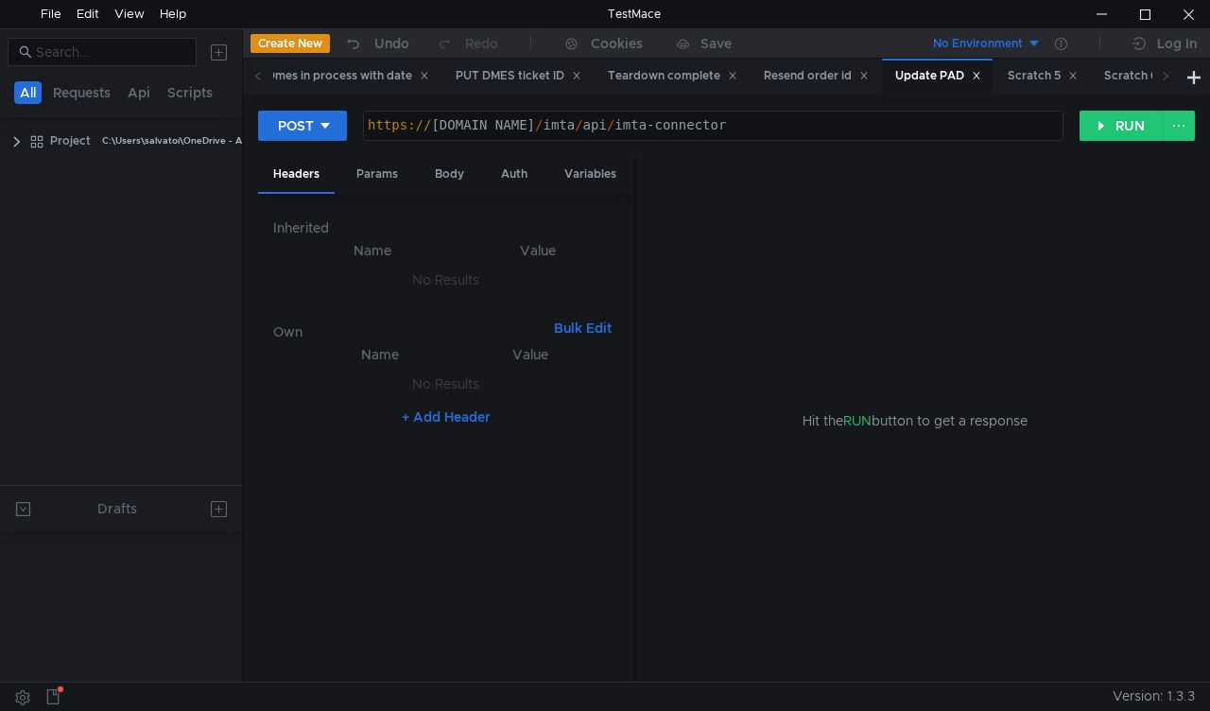
scroll to position [21, 0]
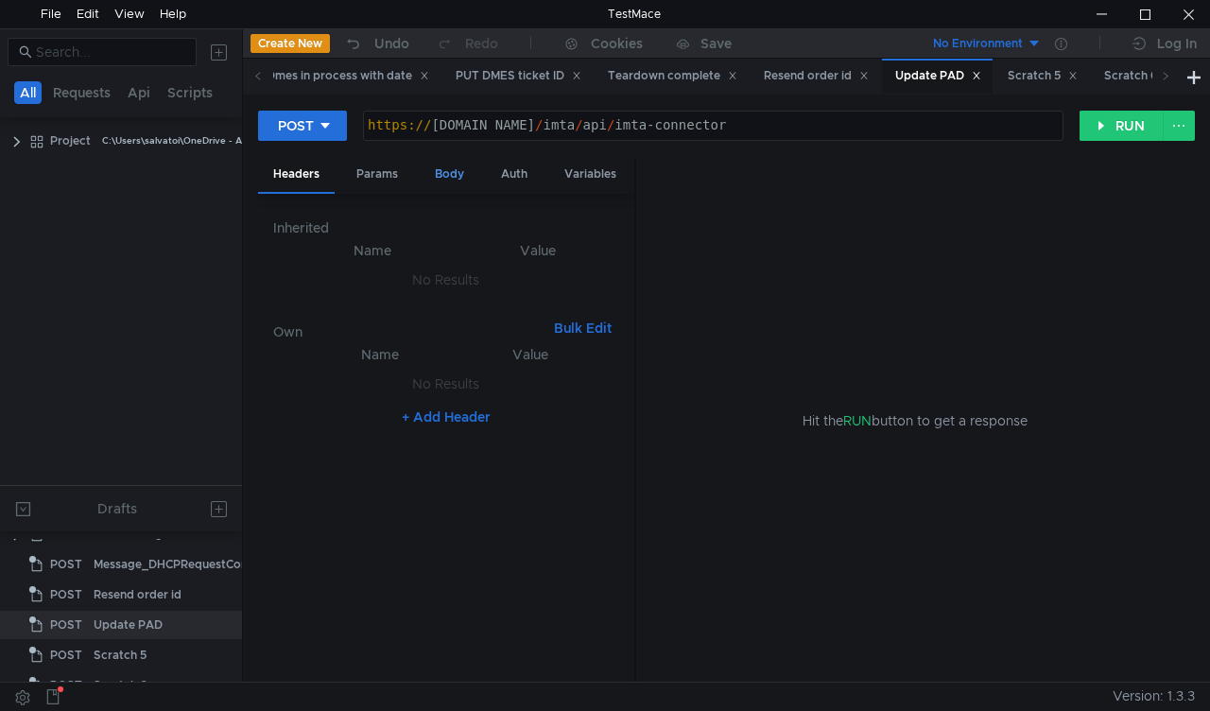
click at [453, 175] on div "Body" at bounding box center [450, 174] width 60 height 35
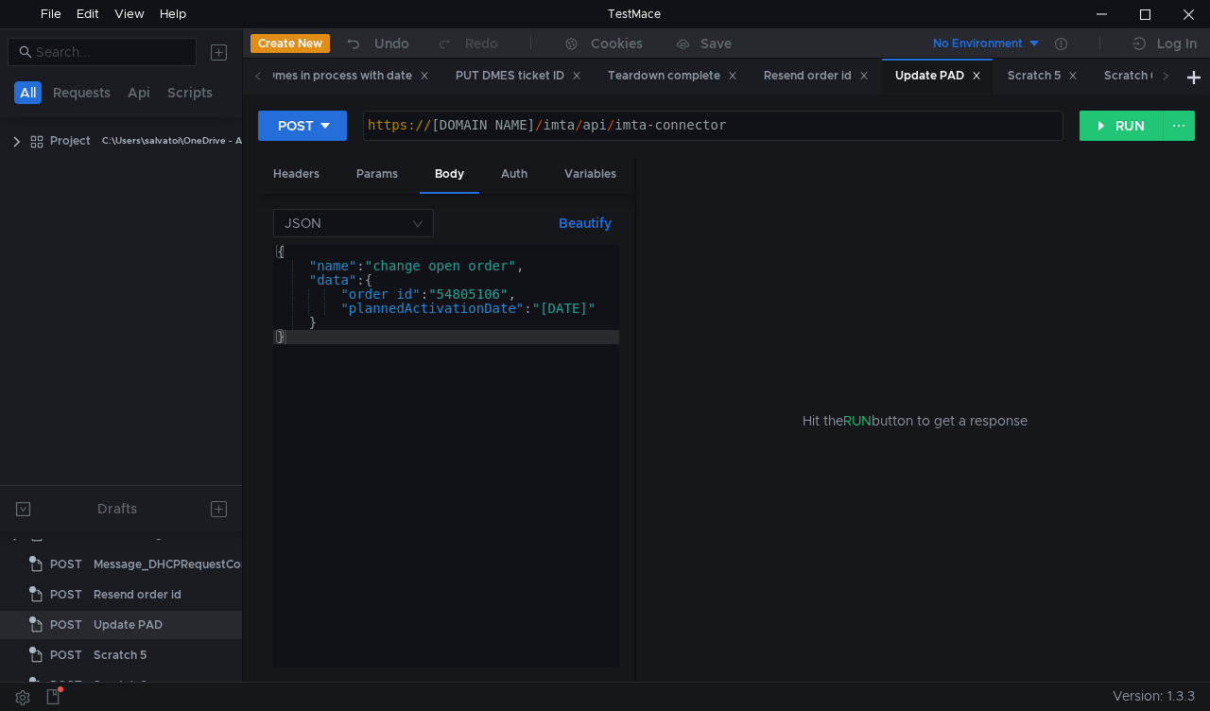
click at [463, 291] on div "{ "name" : "change_open_order" , "data" : { "order_id" : "54805106" , "plannedA…" at bounding box center [455, 470] width 365 height 451
paste textarea "615204"
click at [576, 308] on div "{ "name" : "change_open_order" , "data" : { "order_id" : "54615204" , "plannedA…" at bounding box center [455, 466] width 365 height 443
click at [605, 310] on div "{ "name" : "change_open_order" , "data" : { "order_id" : "54615204" , "plannedA…" at bounding box center [455, 466] width 365 height 443
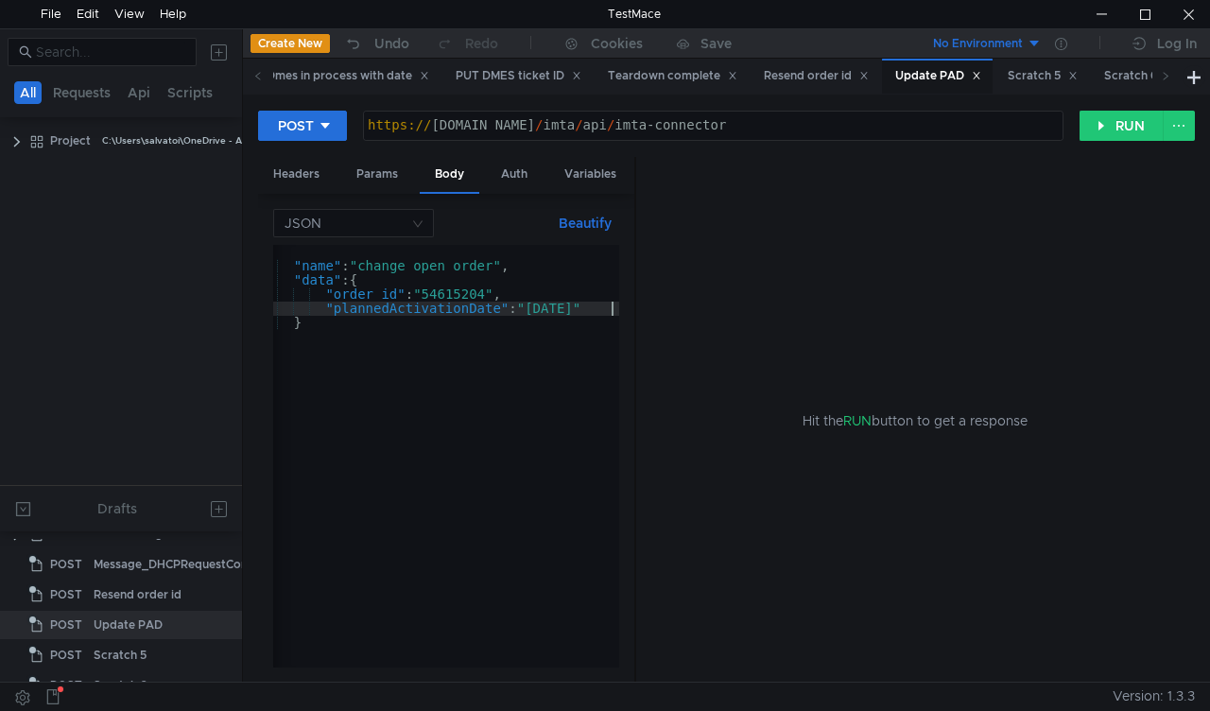
scroll to position [0, 15]
type textarea ""plannedActivationDate": "[DATE]""
click at [1110, 140] on button "RUN" at bounding box center [1122, 126] width 84 height 30
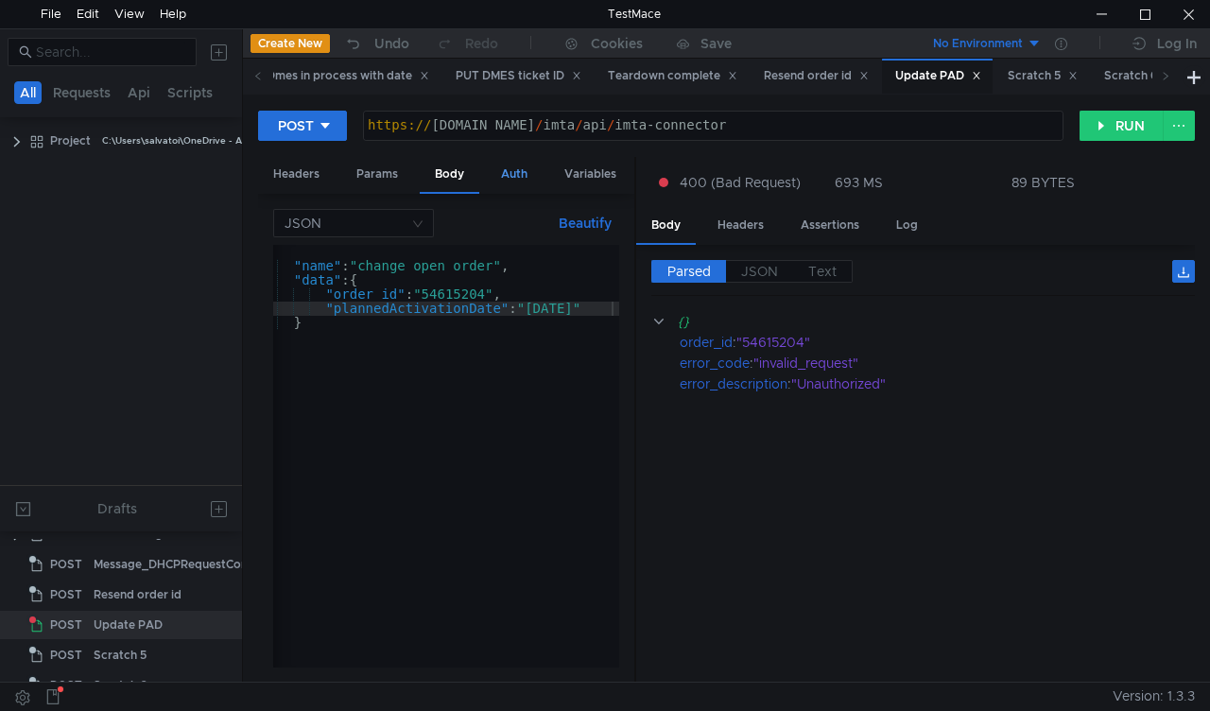
click at [529, 172] on div "Auth" at bounding box center [514, 174] width 57 height 35
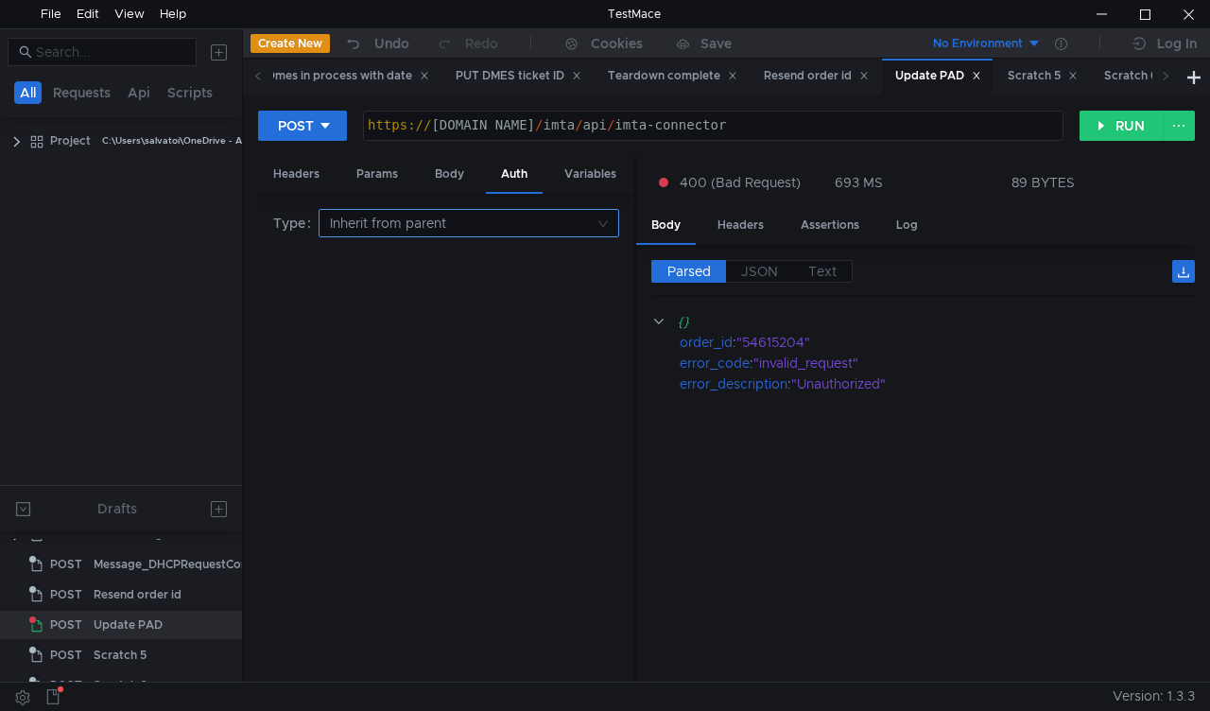
click at [601, 221] on nz-select-top-control "Inherit from parent" at bounding box center [469, 223] width 301 height 28
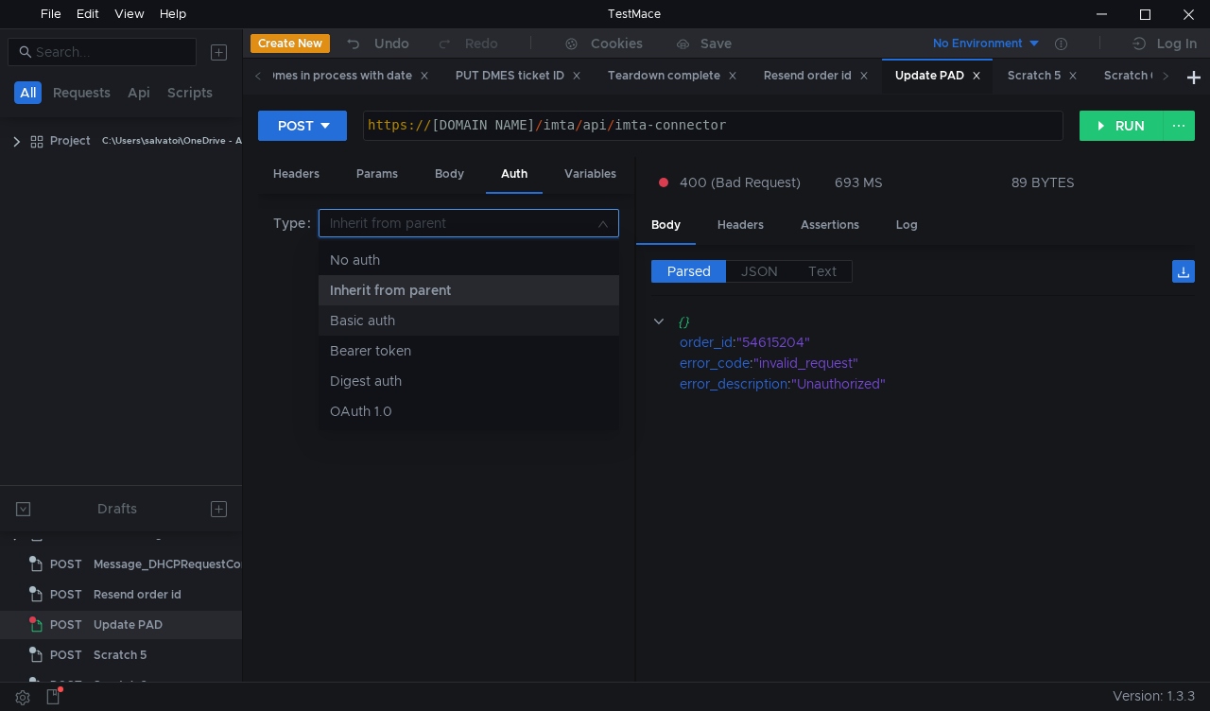
click at [401, 322] on div "Basic auth" at bounding box center [469, 320] width 278 height 21
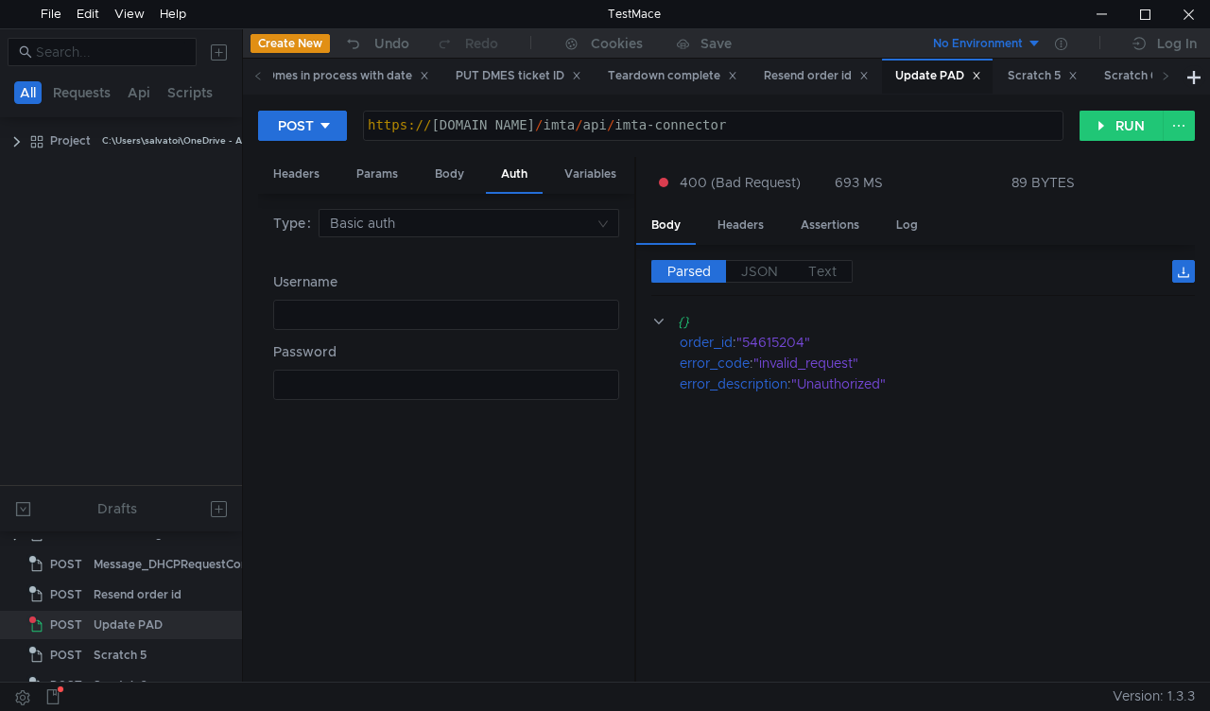
click at [409, 316] on div at bounding box center [446, 328] width 344 height 43
type textarea "superadmin"
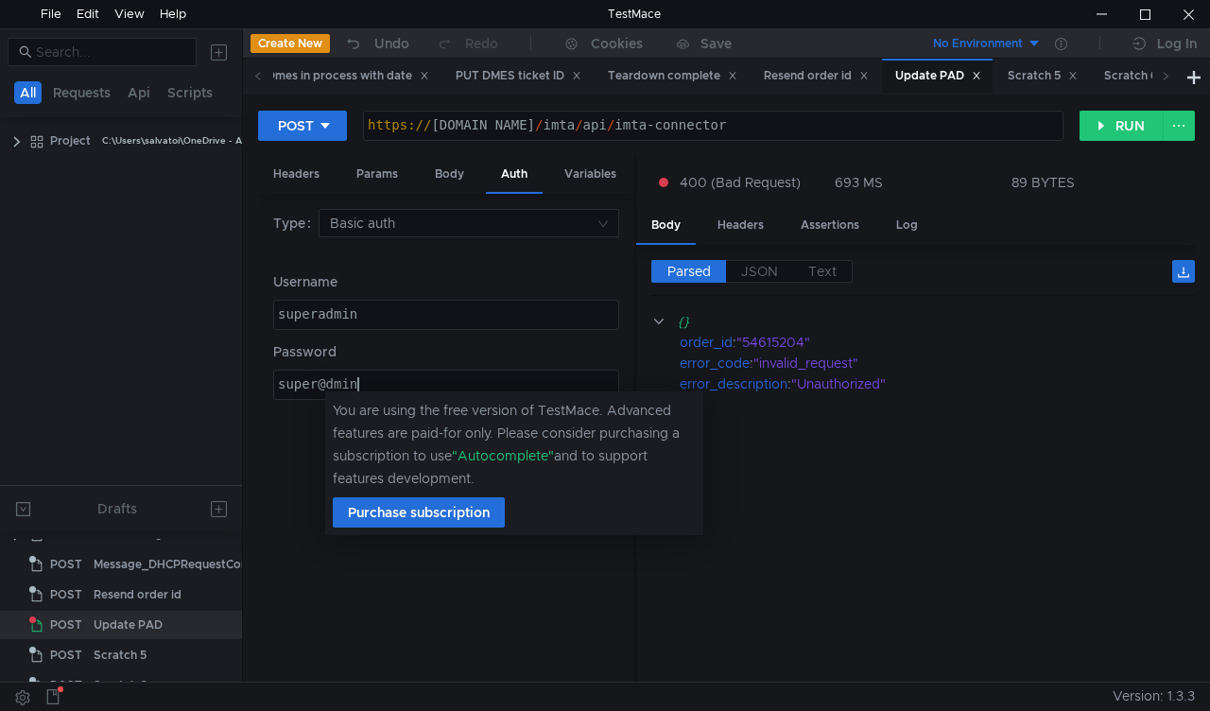
type textarea "super@dmin"
drag, startPoint x: 816, startPoint y: 619, endPoint x: 816, endPoint y: 604, distance: 15.1
click at [816, 617] on cdk-virtual-scroll-viewport "{} order_id : "54615204" error_code : "invalid_request" error_description : "Un…" at bounding box center [923, 489] width 544 height 356
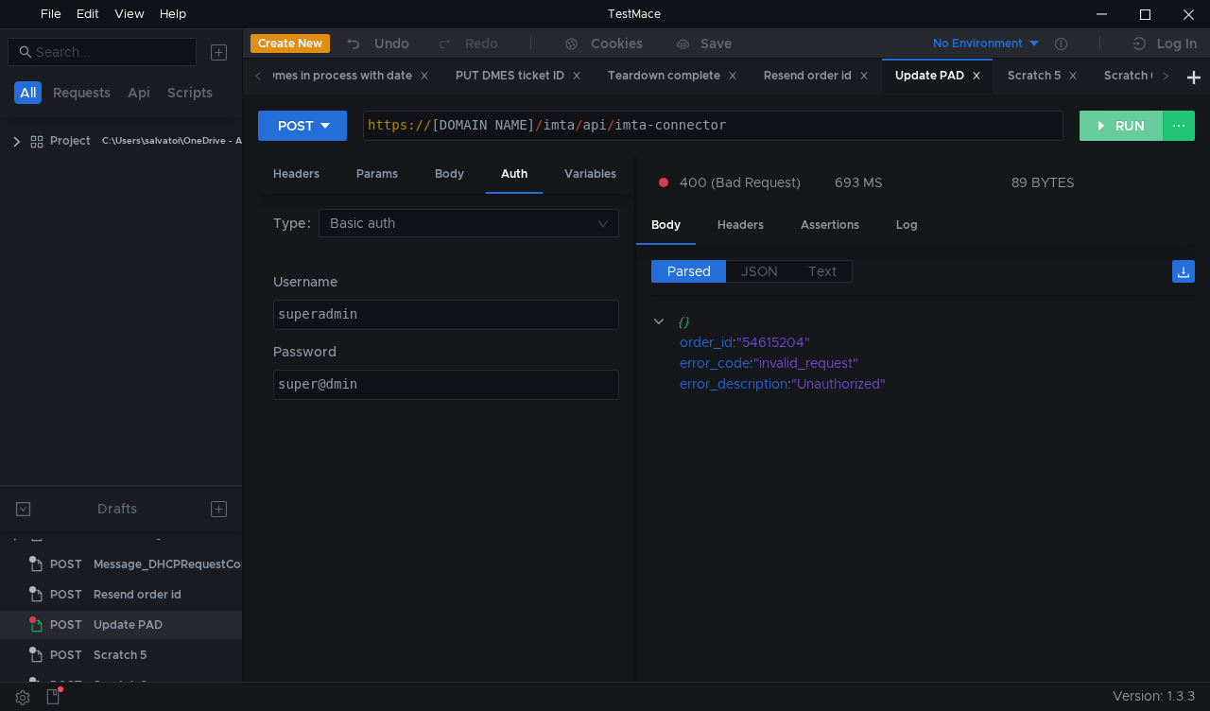
click at [1099, 129] on button "RUN" at bounding box center [1122, 126] width 84 height 30
click at [262, 74] on icon at bounding box center [257, 75] width 9 height 9
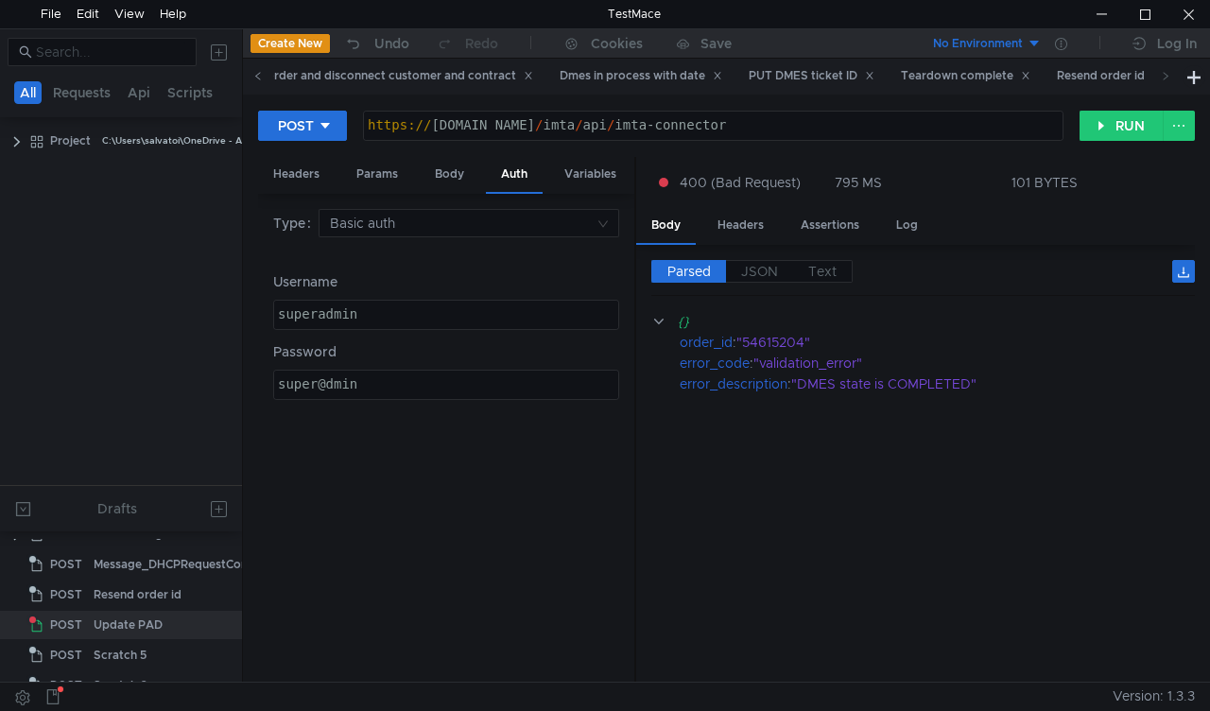
click at [262, 74] on icon at bounding box center [257, 75] width 9 height 9
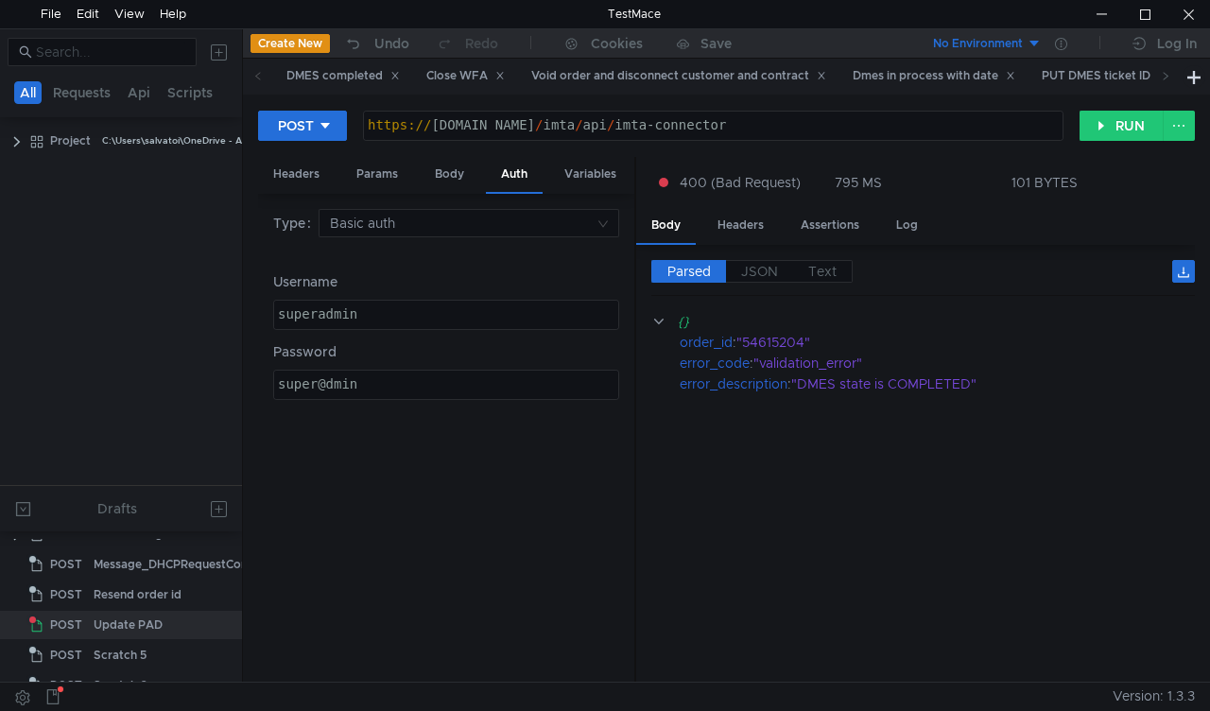
click at [262, 74] on icon at bounding box center [257, 75] width 9 height 9
click at [962, 76] on div "Dmes in process with date" at bounding box center [934, 76] width 163 height 20
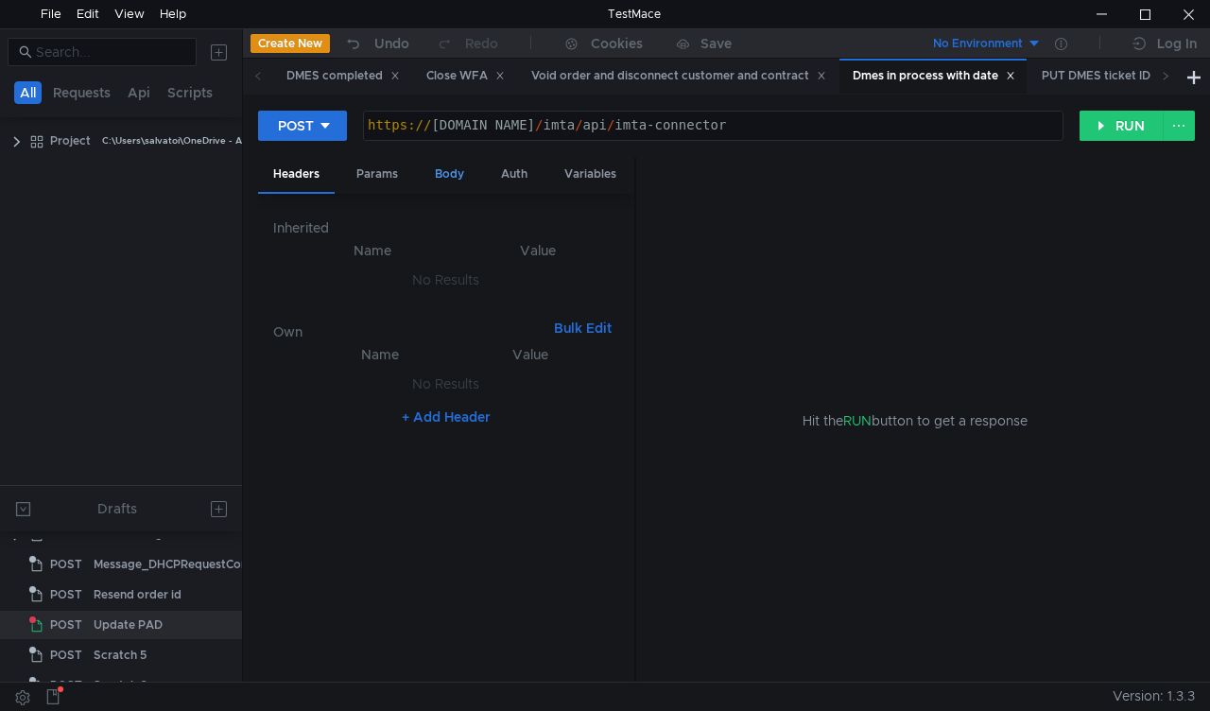
click at [452, 178] on div "Body" at bounding box center [450, 174] width 60 height 35
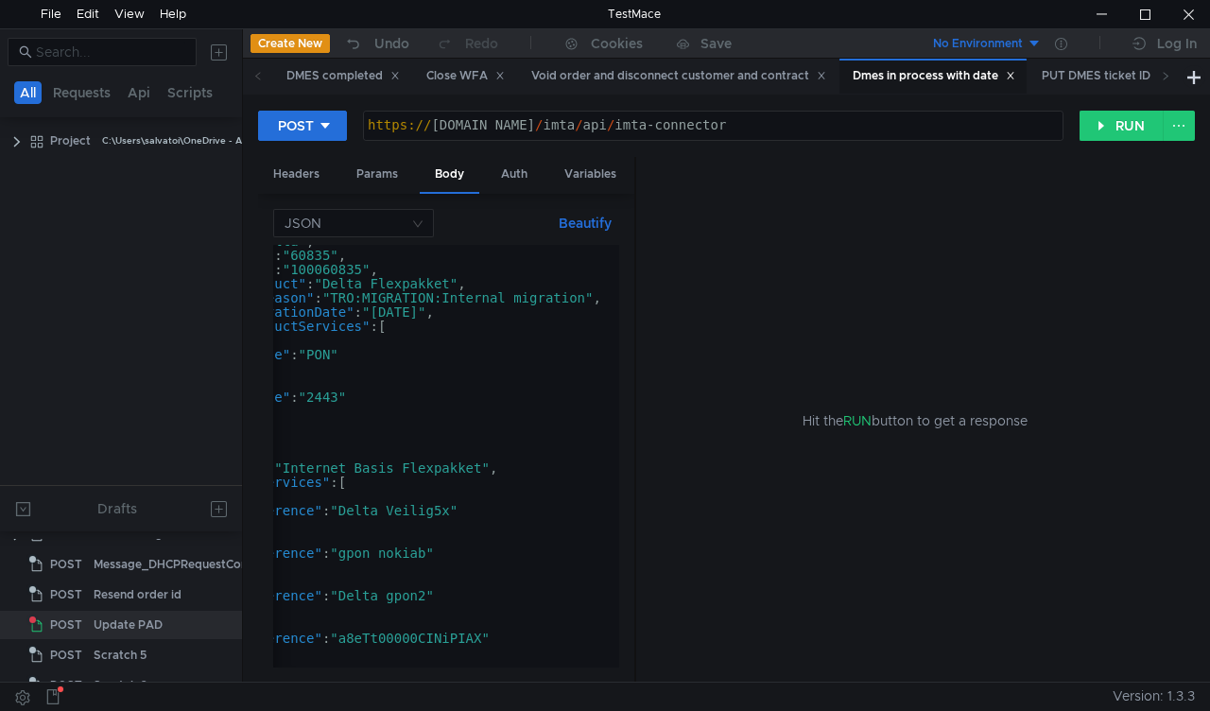
scroll to position [0, 0]
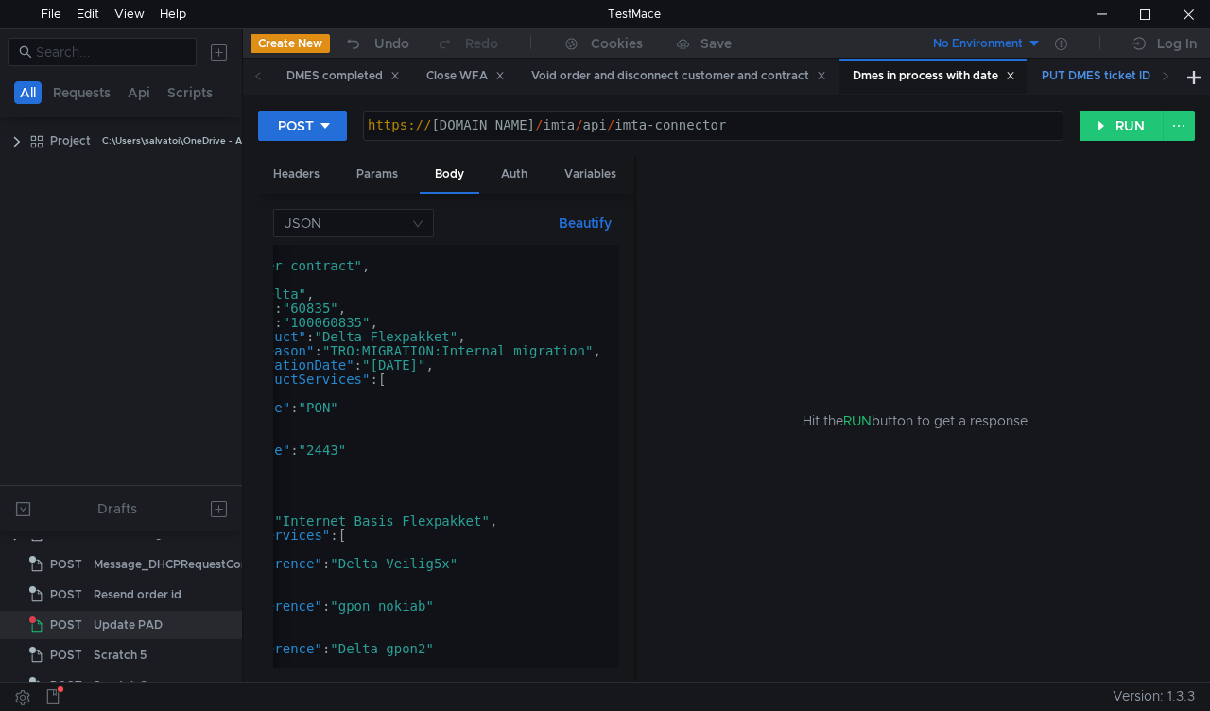
click at [1074, 74] on div "PUT DMES ticket ID" at bounding box center [1105, 76] width 126 height 20
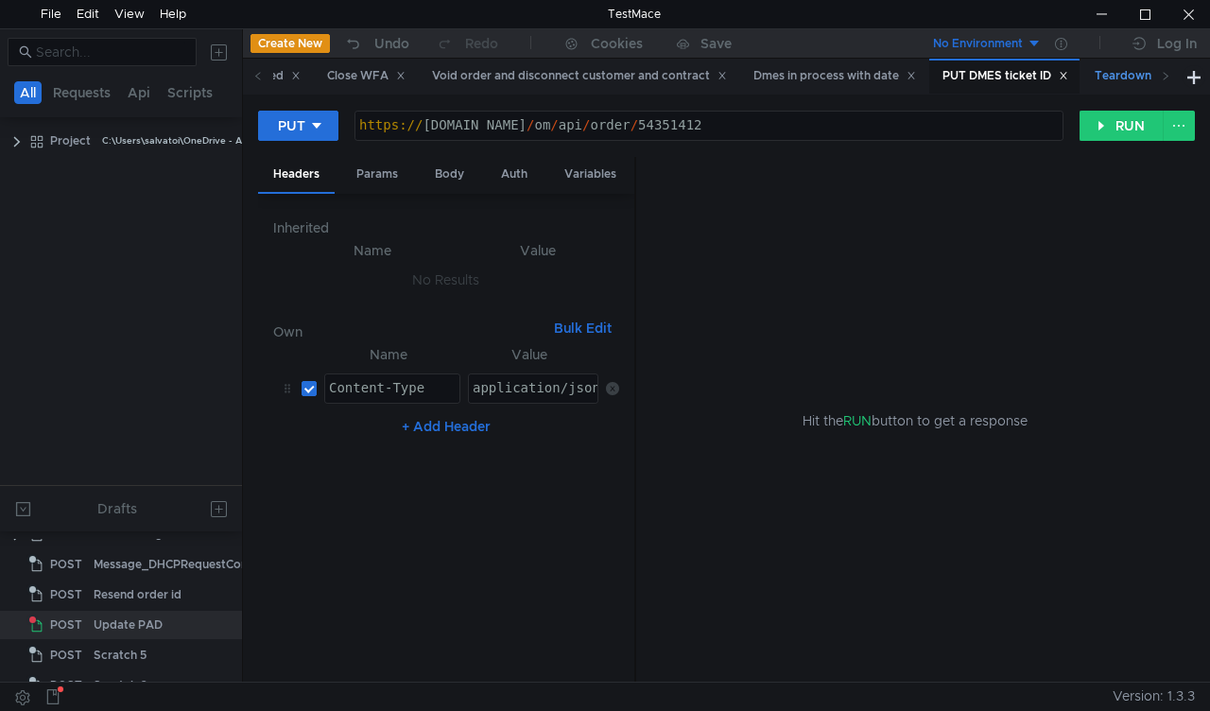
click at [1133, 62] on div "Teardown complete" at bounding box center [1159, 76] width 154 height 35
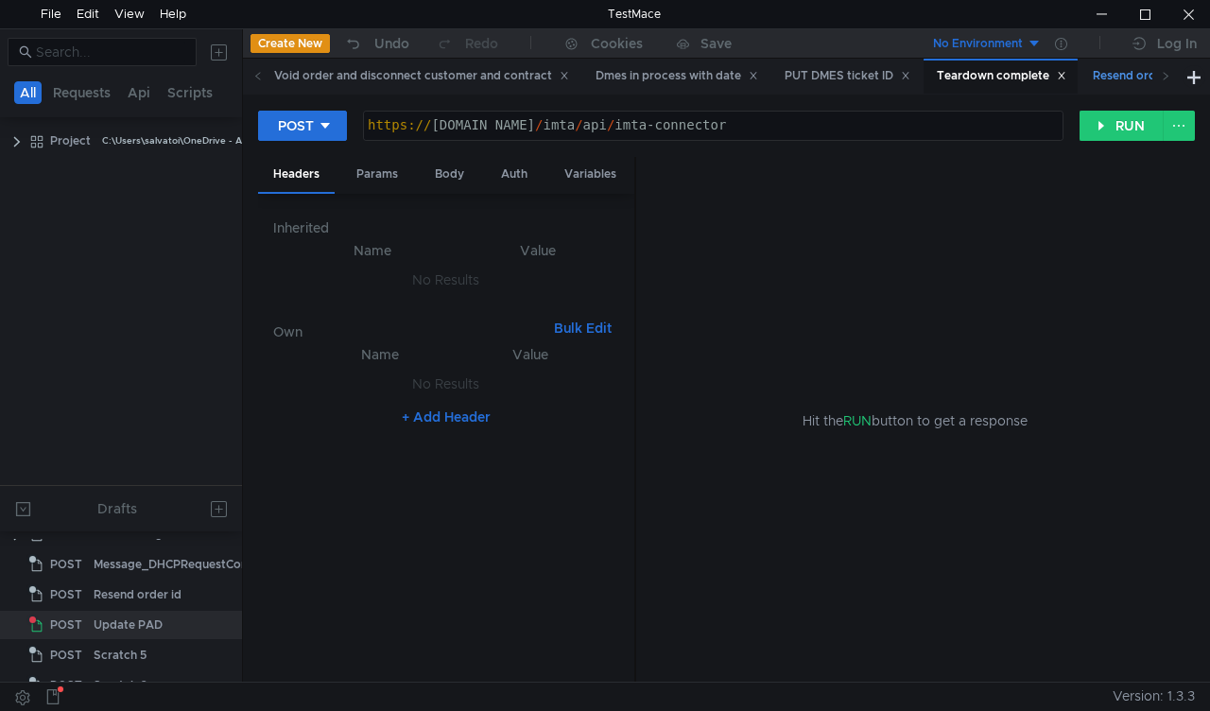
click at [1123, 83] on div "Resend order id" at bounding box center [1145, 76] width 105 height 20
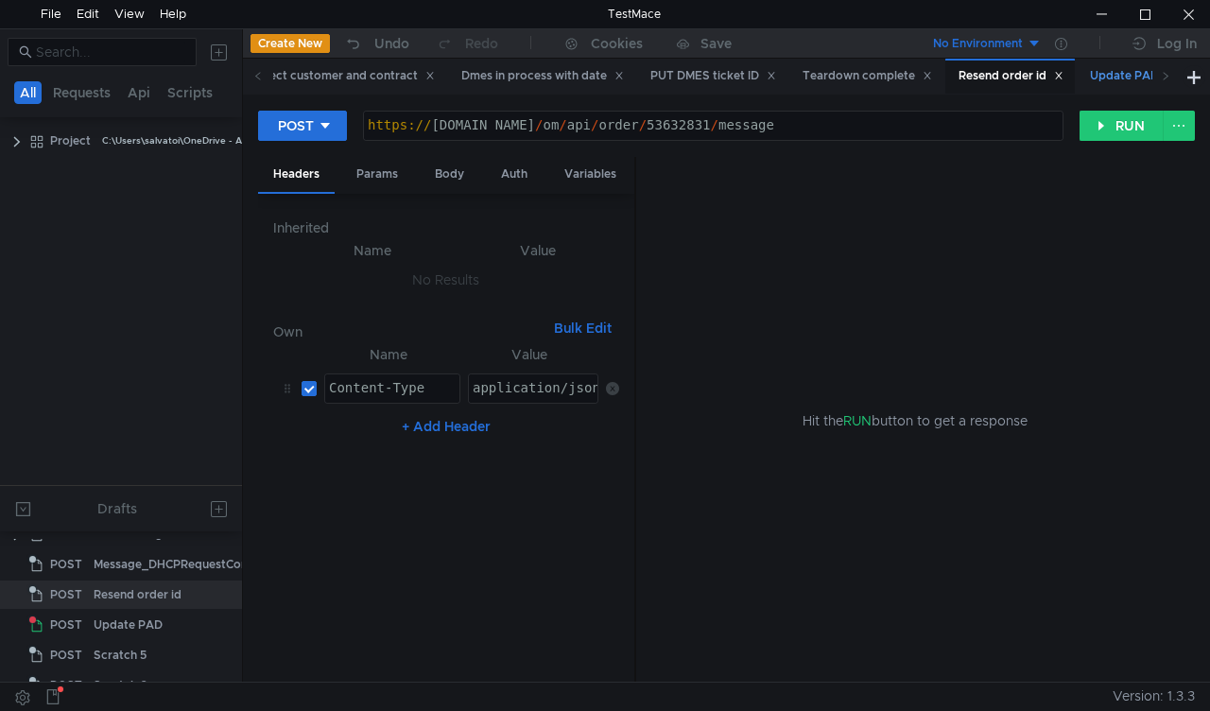
click at [1111, 66] on div "Update PAD" at bounding box center [1133, 76] width 86 height 20
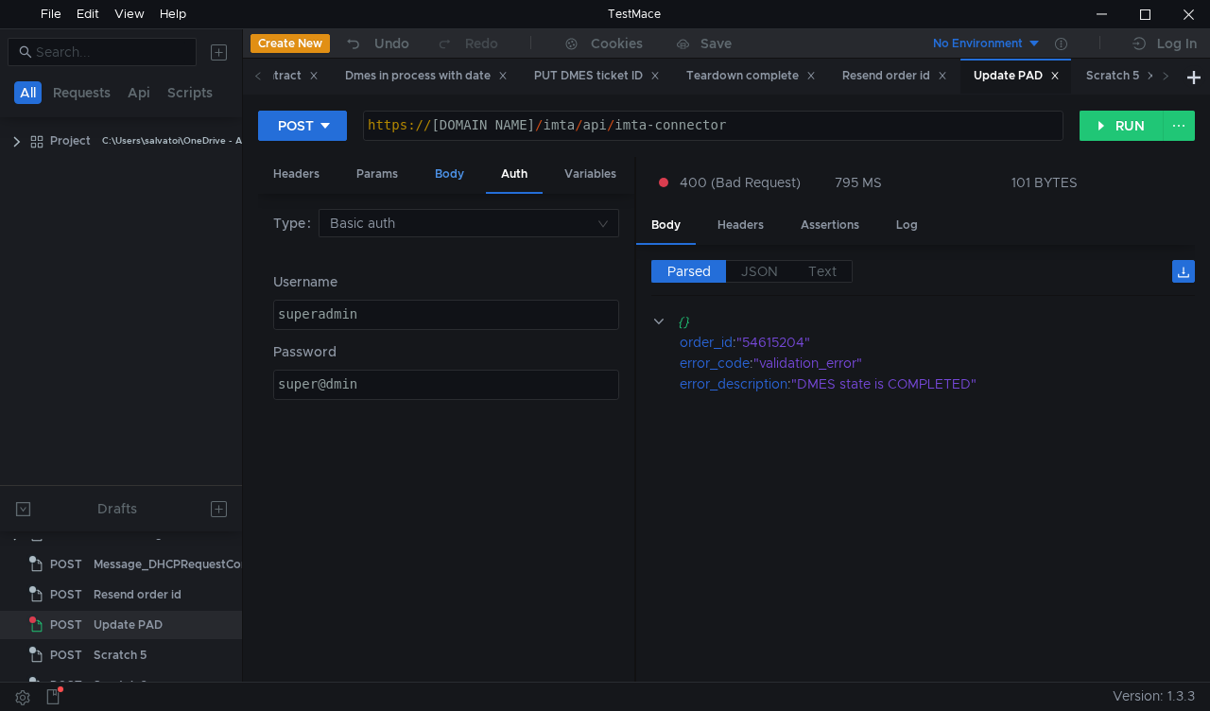
click at [439, 174] on div "Body" at bounding box center [450, 174] width 60 height 35
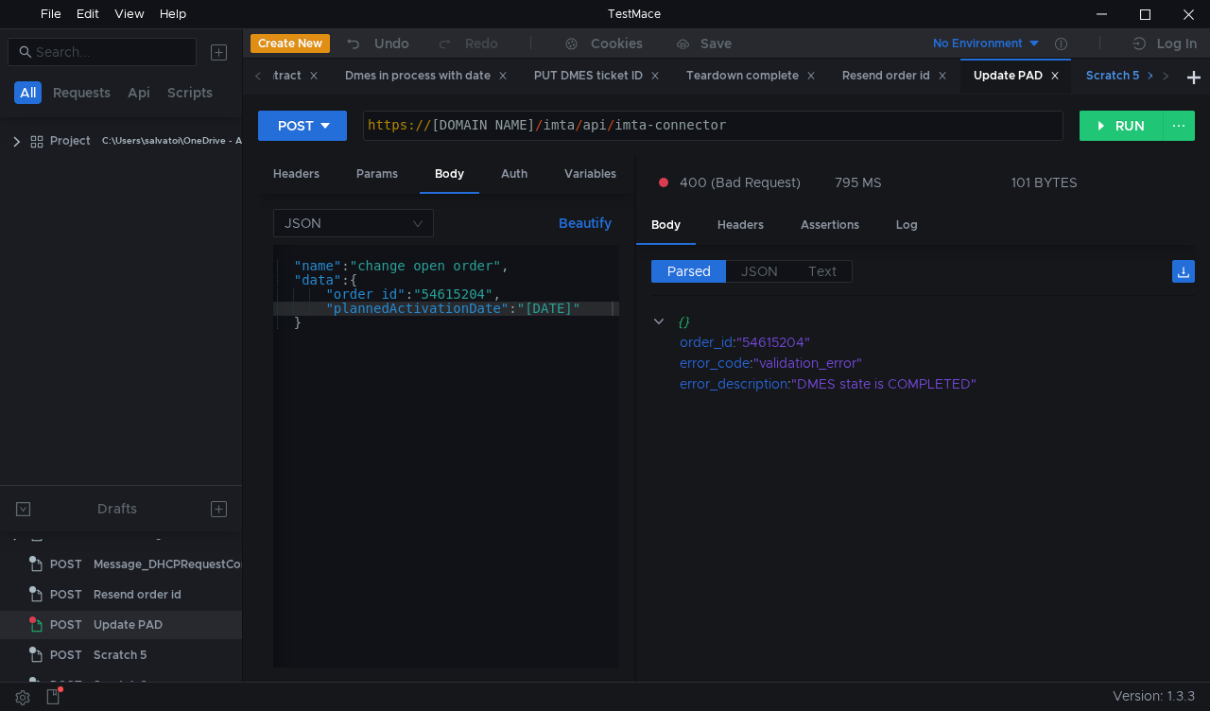
click at [1137, 78] on div "Scratch 5" at bounding box center [1121, 76] width 70 height 20
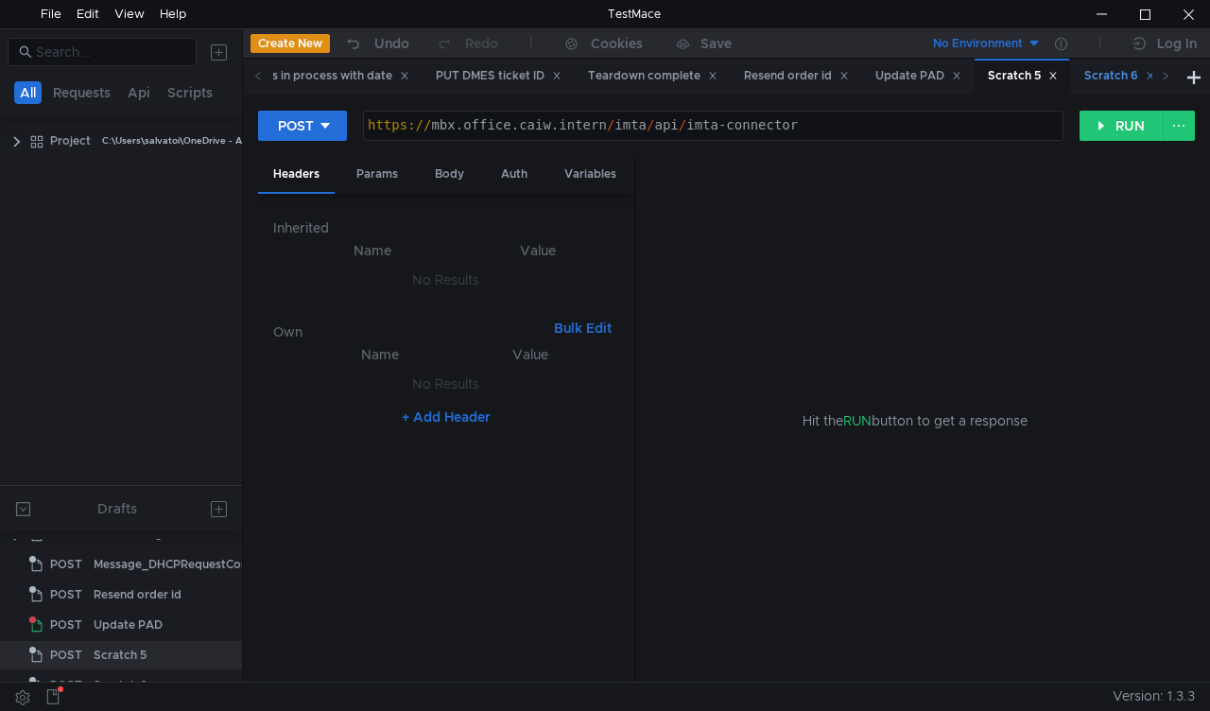
scroll to position [51, 0]
click at [452, 165] on div "Body" at bounding box center [450, 174] width 60 height 35
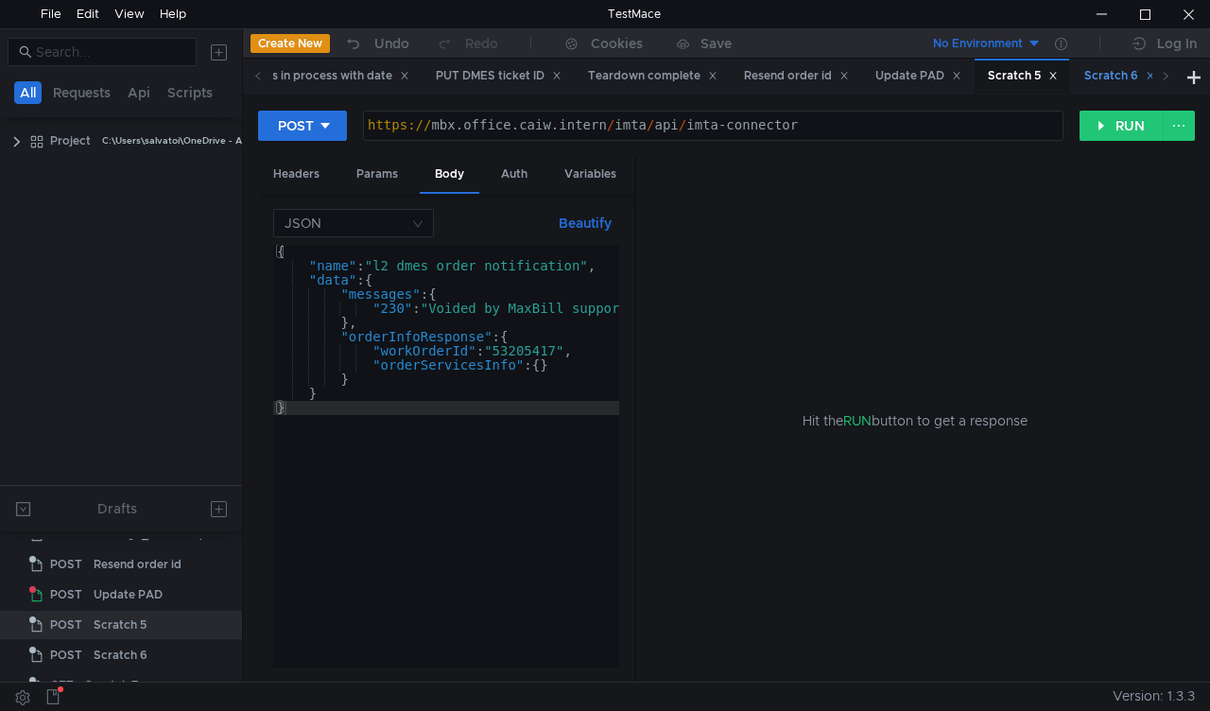
click at [1116, 78] on div "Scratch 6" at bounding box center [1119, 76] width 71 height 20
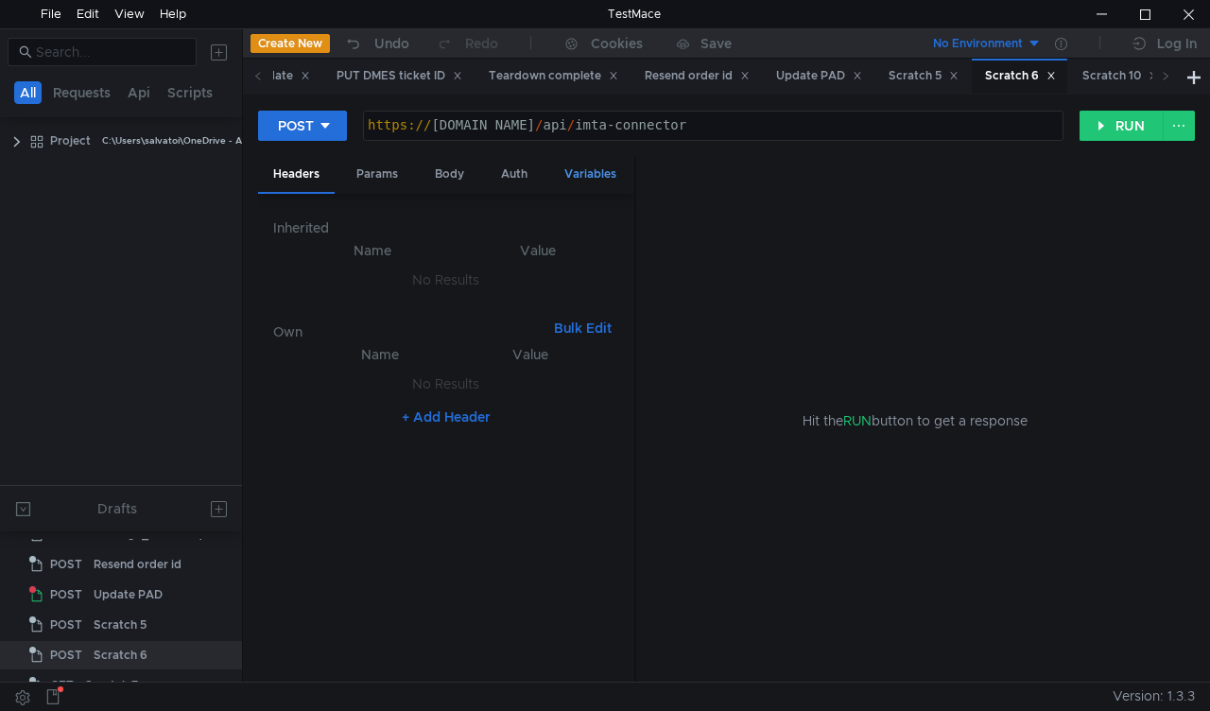
scroll to position [81, 0]
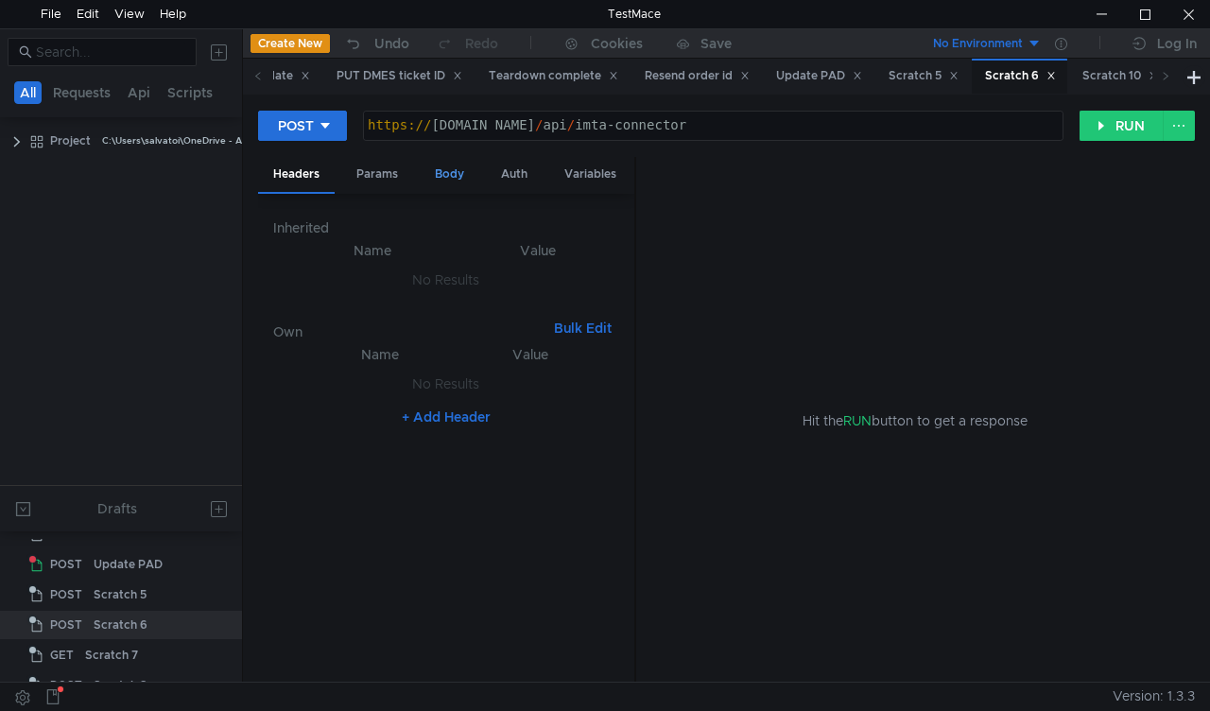
click at [443, 172] on div "Body" at bounding box center [450, 174] width 60 height 35
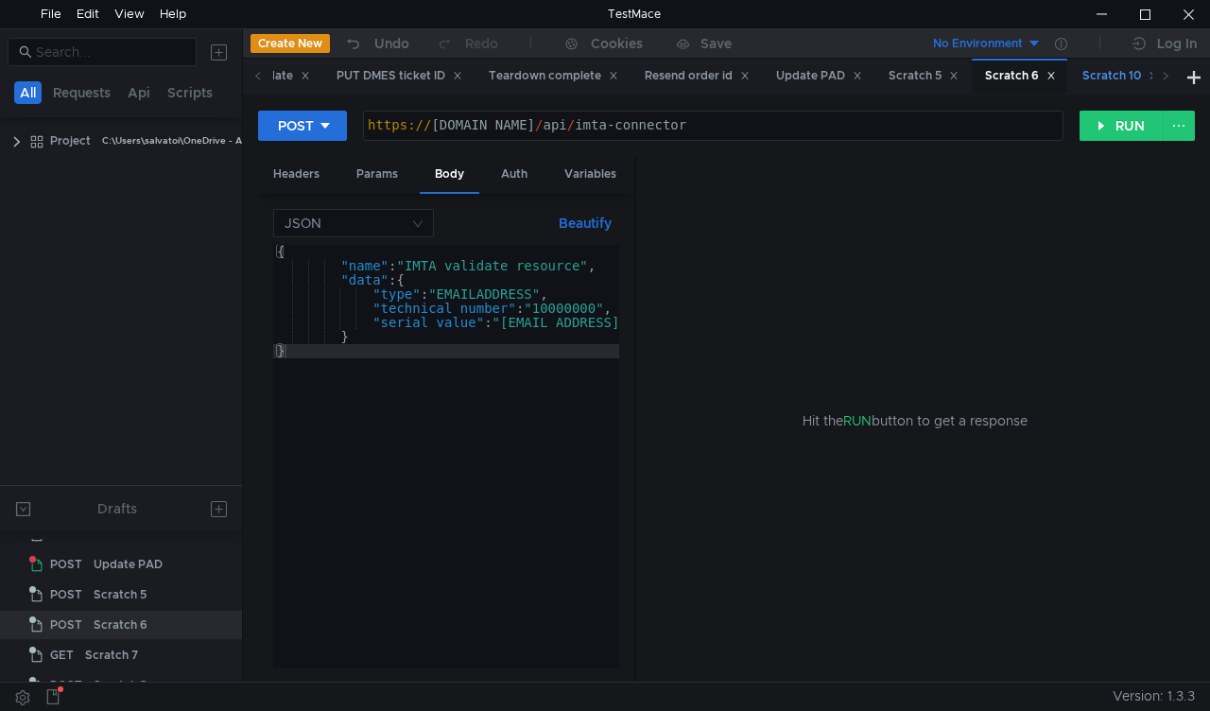
click at [1110, 76] on div "Scratch 10" at bounding box center [1121, 76] width 76 height 20
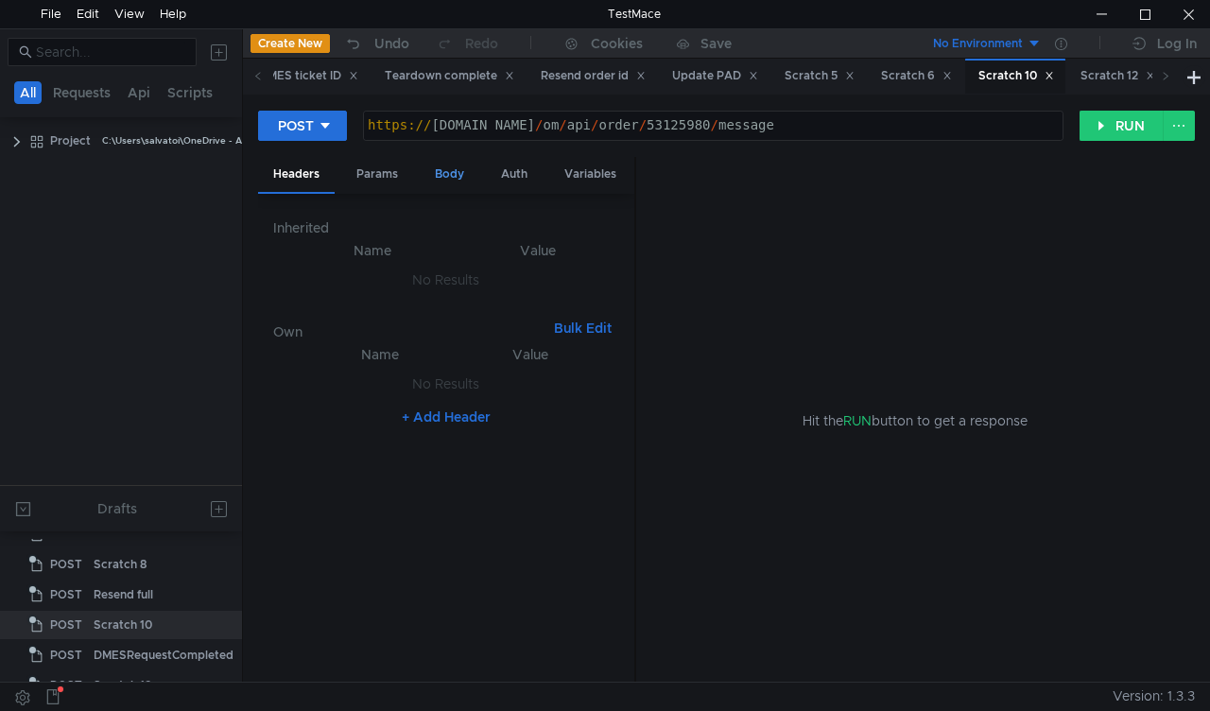
click at [456, 178] on div "Body" at bounding box center [450, 174] width 60 height 35
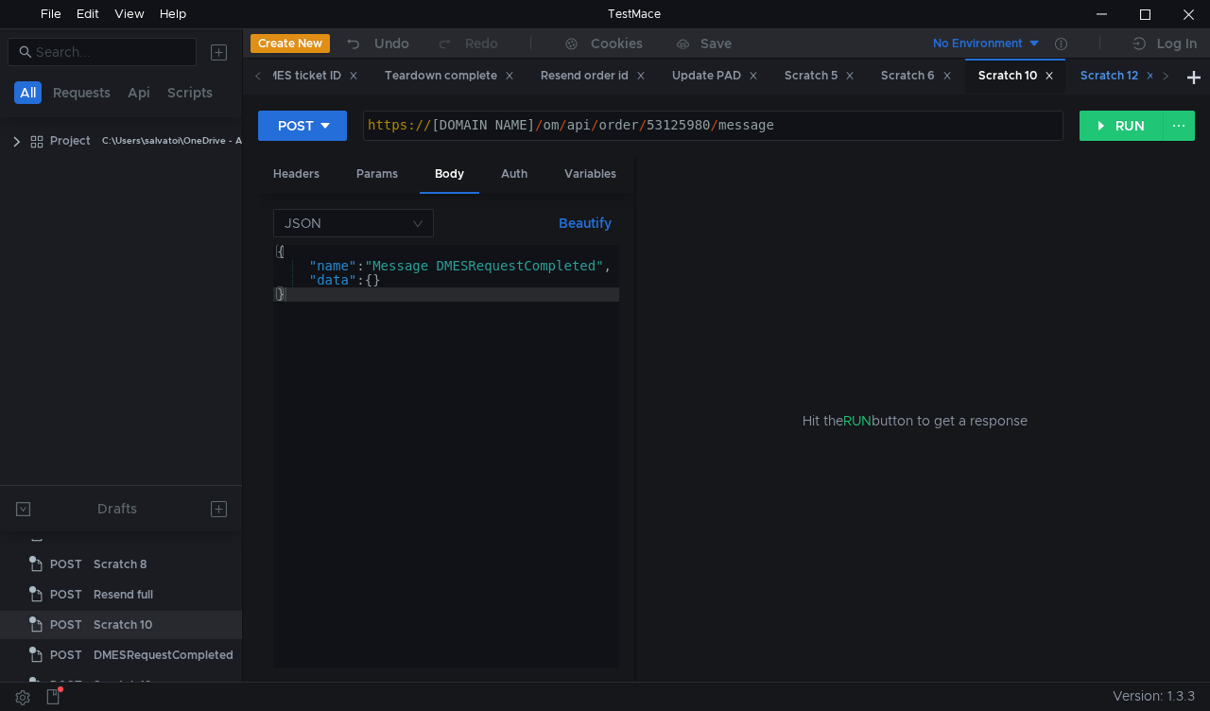
click at [1118, 83] on div "Scratch 12" at bounding box center [1118, 76] width 75 height 20
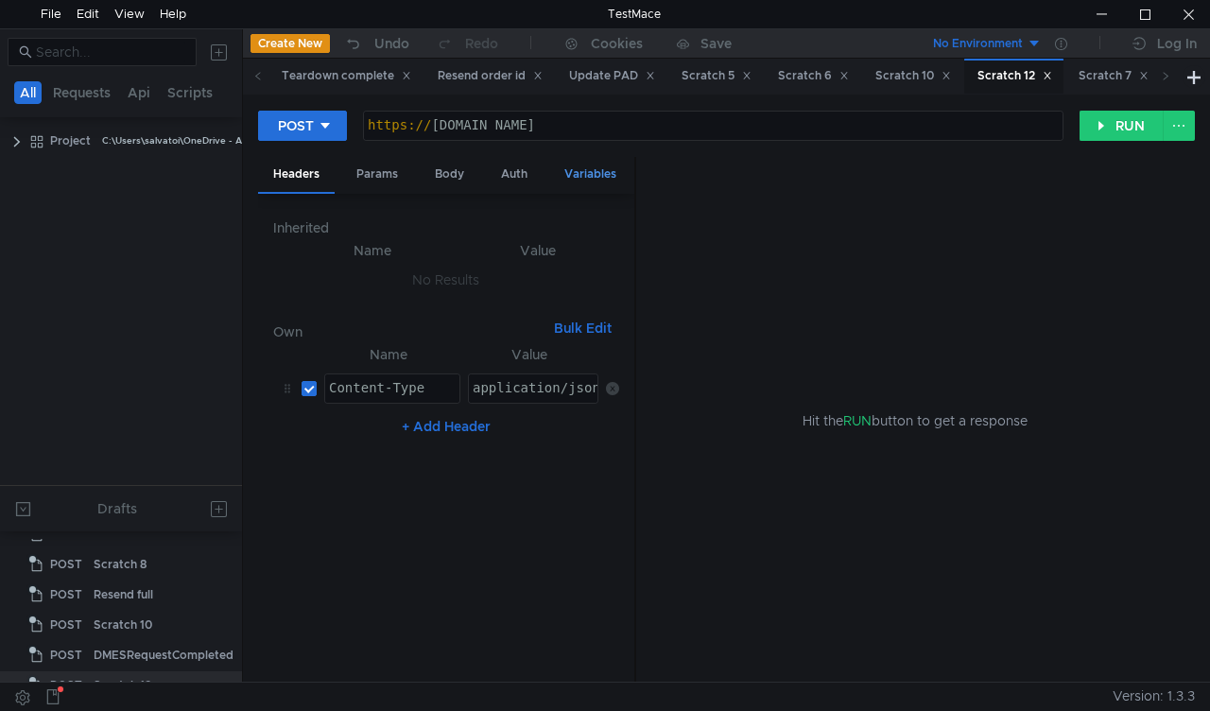
scroll to position [263, 0]
click at [450, 166] on div "Body" at bounding box center [450, 174] width 60 height 35
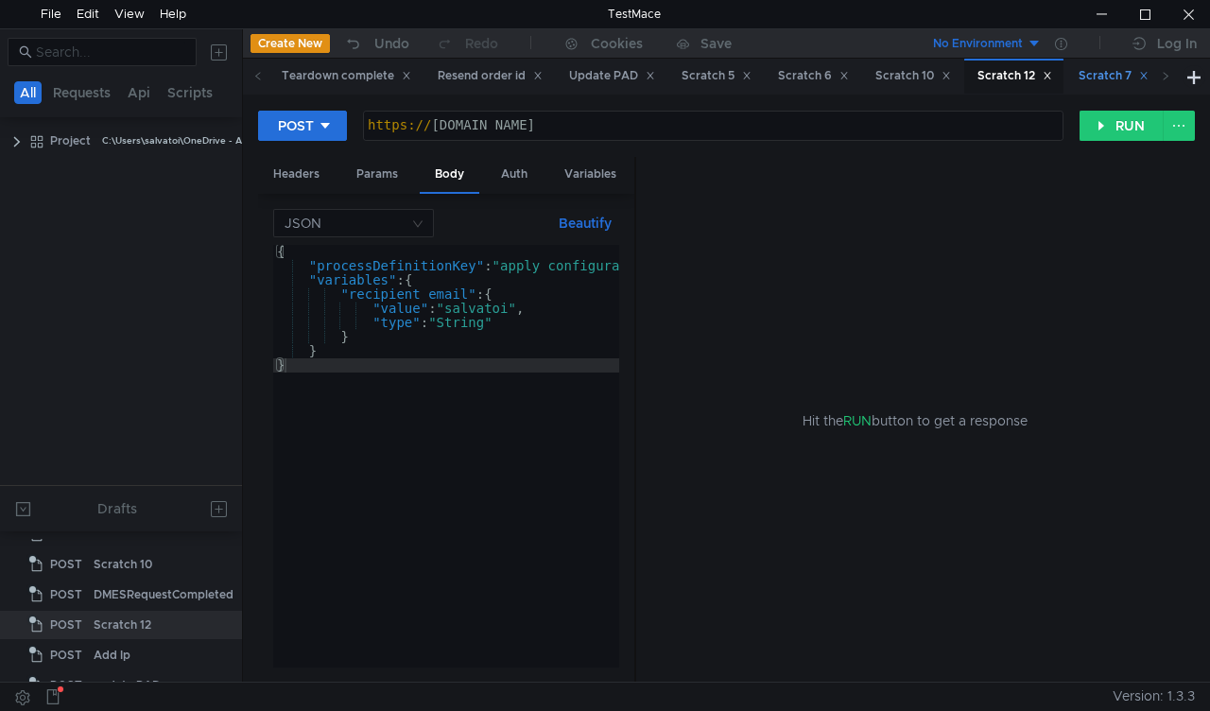
click at [1108, 72] on div "Scratch 7" at bounding box center [1114, 76] width 70 height 20
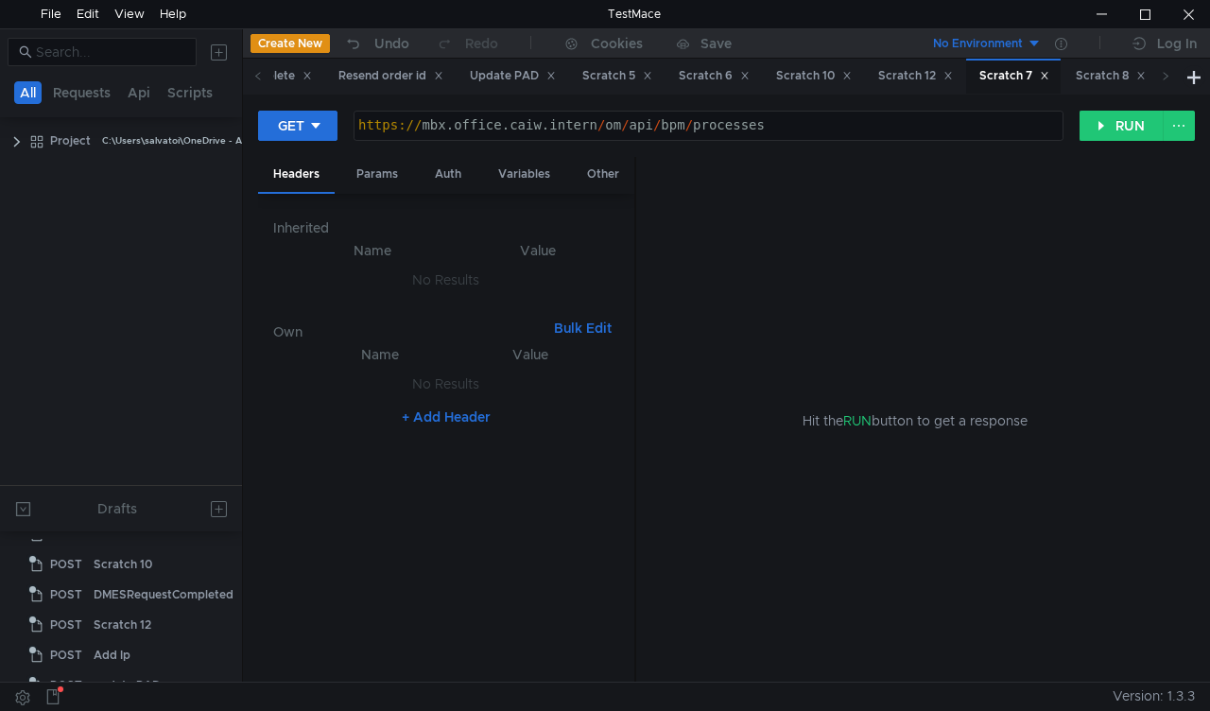
scroll to position [112, 0]
click at [1124, 72] on div "Scratch 8" at bounding box center [1111, 76] width 70 height 20
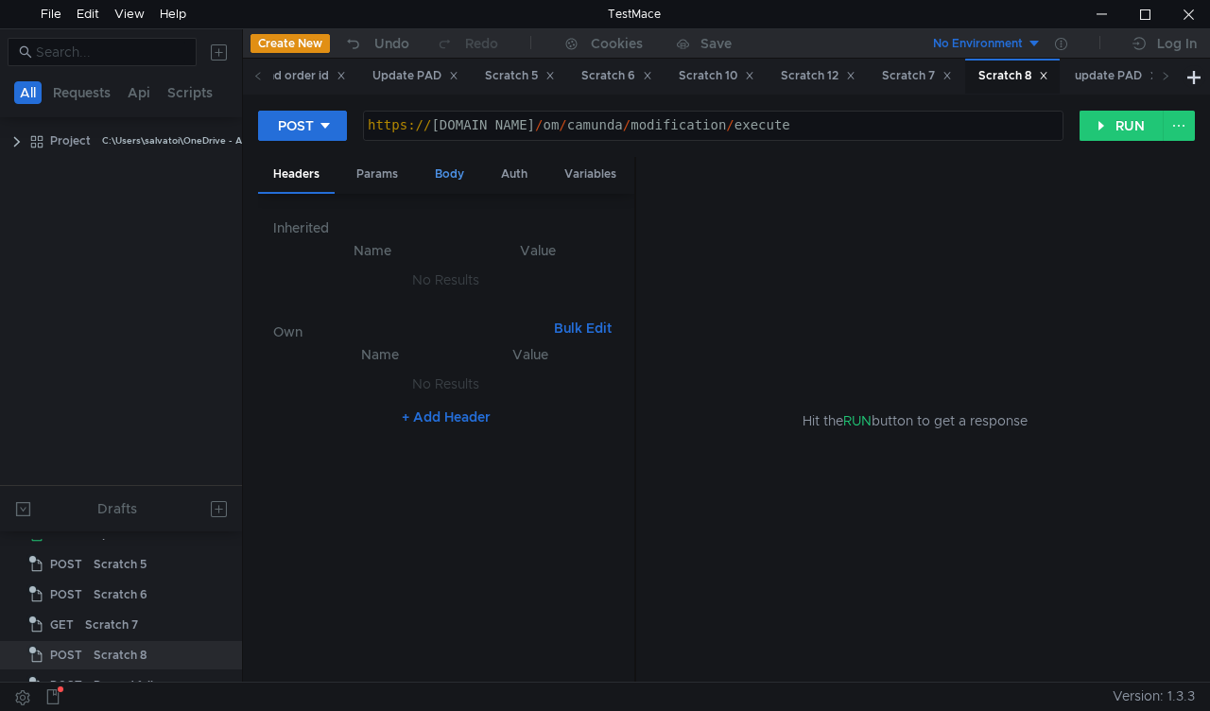
click at [441, 172] on div "Body" at bounding box center [450, 174] width 60 height 35
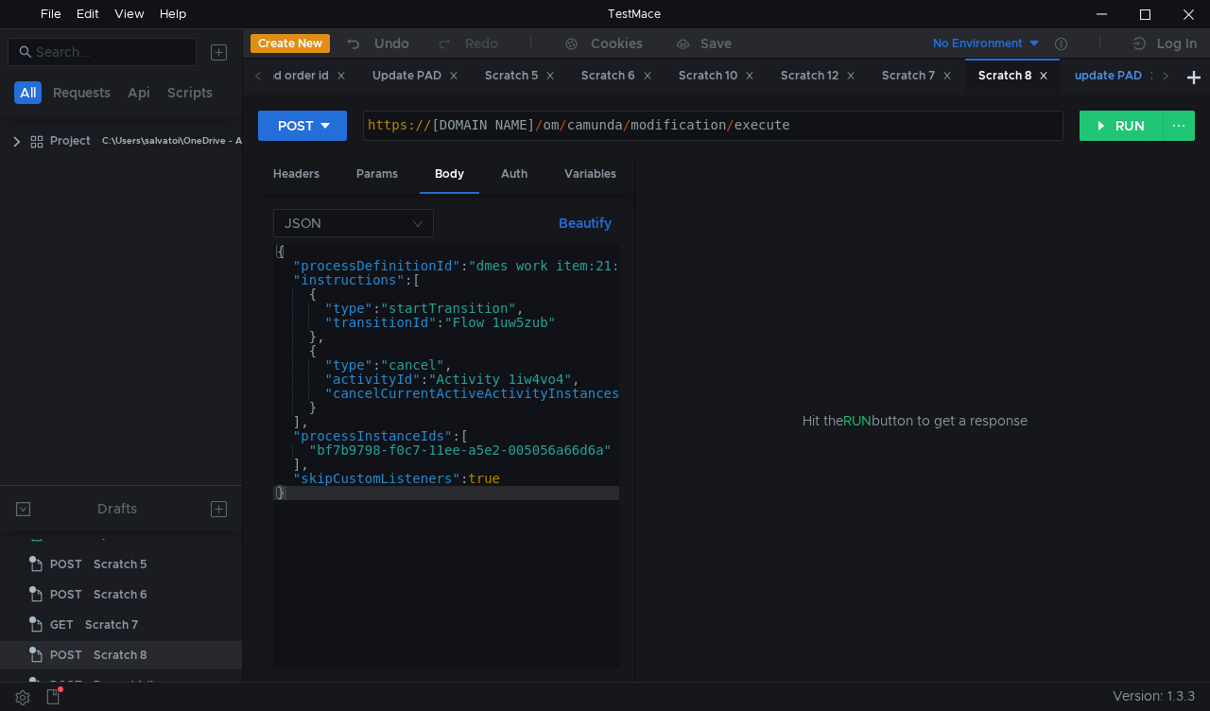
click at [1119, 69] on div "update PAD" at bounding box center [1117, 76] width 84 height 20
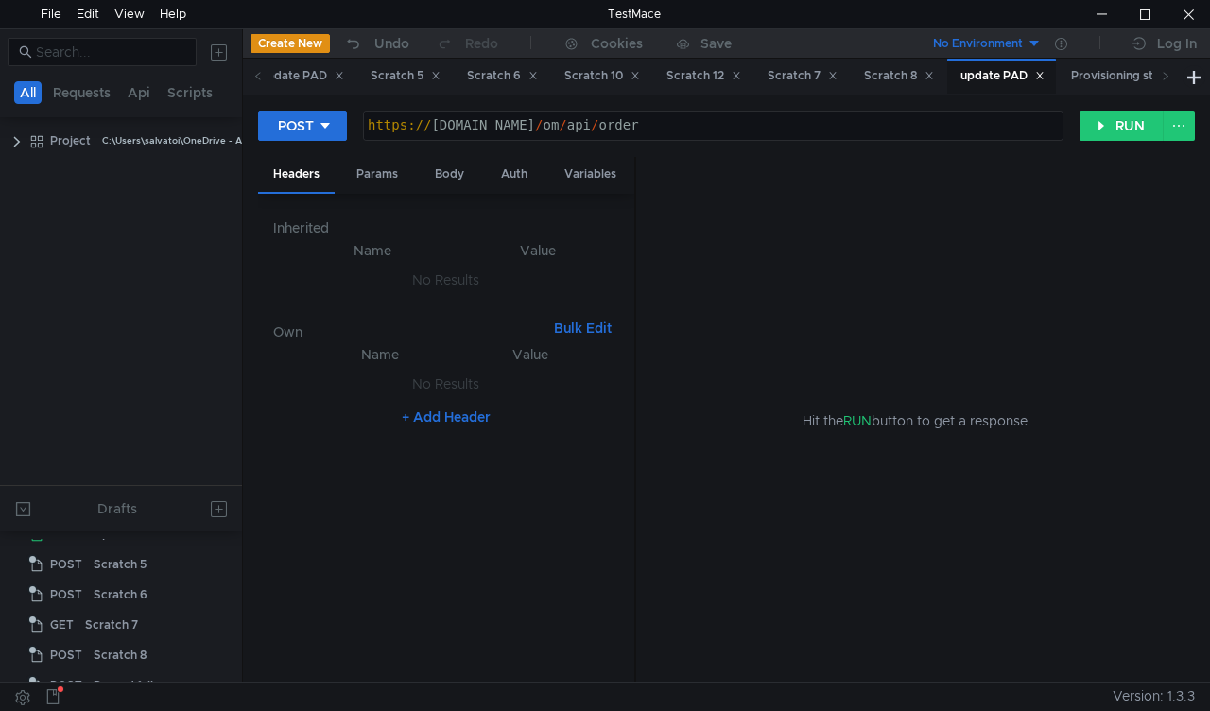
scroll to position [323, 0]
click at [446, 170] on div "Body" at bounding box center [450, 174] width 60 height 35
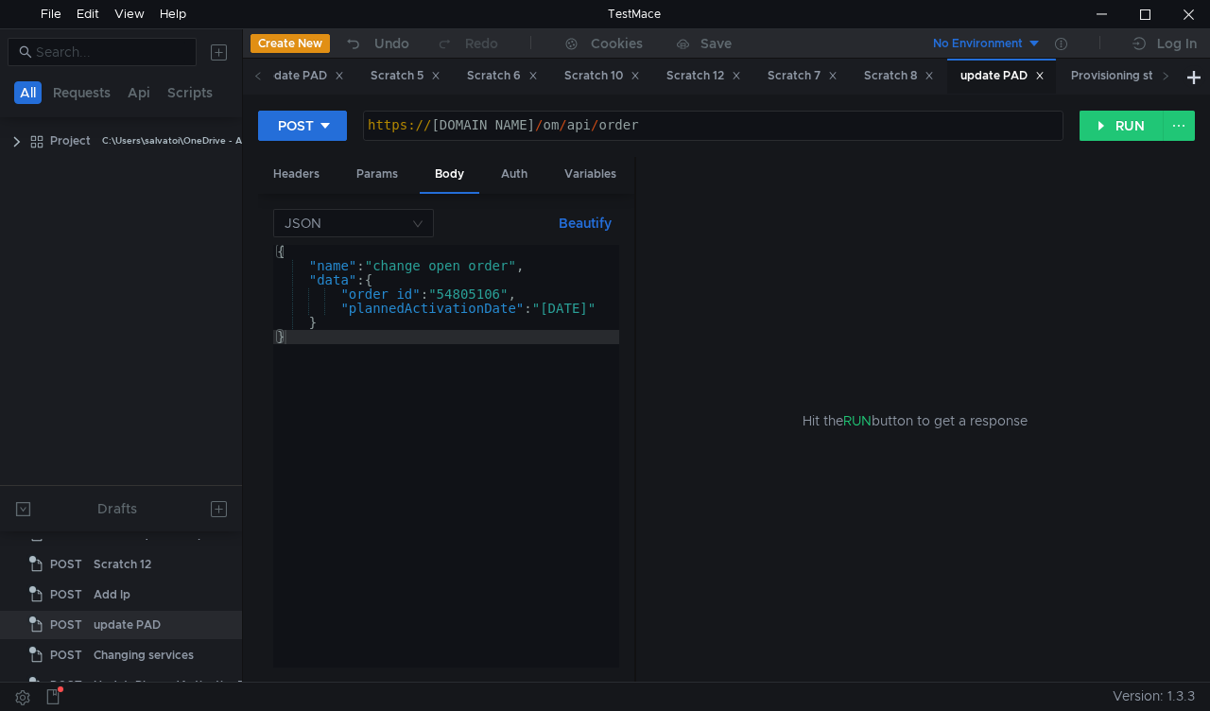
click at [477, 295] on div "{ "name" : "change_open_order" , "data" : { "order_id" : "54805106" , "plannedA…" at bounding box center [455, 470] width 365 height 451
click at [477, 294] on div "{ "name" : "change_open_order" , "data" : { "order_id" : "54805106" , "plannedA…" at bounding box center [455, 470] width 365 height 451
paste textarea "615204"
click at [601, 310] on div "{ "name" : "change_open_order" , "data" : { "order_id" : "54615204" , "plannedA…" at bounding box center [455, 466] width 365 height 443
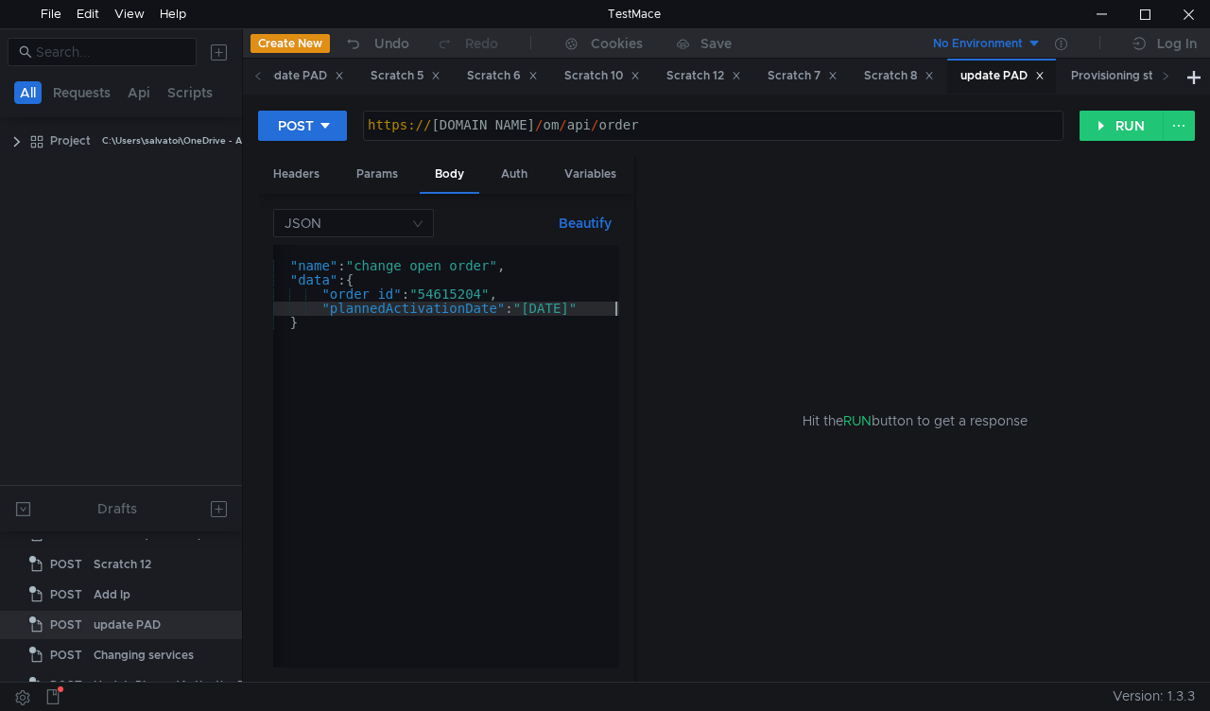
scroll to position [0, 19]
click at [1106, 127] on button "RUN" at bounding box center [1122, 126] width 84 height 30
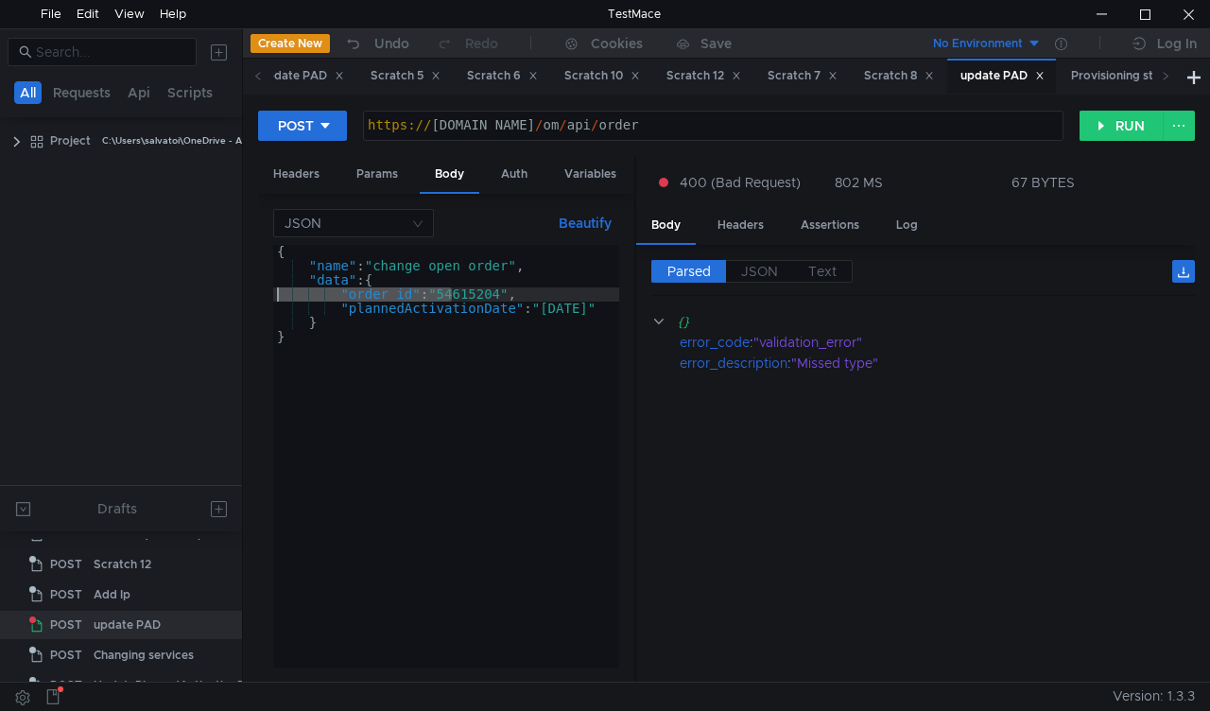
scroll to position [0, 0]
drag, startPoint x: 320, startPoint y: 299, endPoint x: 244, endPoint y: 294, distance: 75.8
click at [244, 294] on div "POST https:// mbx.dfni.nl / om / api / order הההההההההההההההההההההההההההההההההה…" at bounding box center [726, 388] width 967 height 587
click at [552, 391] on div "{ "name" : "change_open_order" , "data" : { "order_id" : "54615204" , "plannedA…" at bounding box center [455, 466] width 365 height 443
type textarea "}"
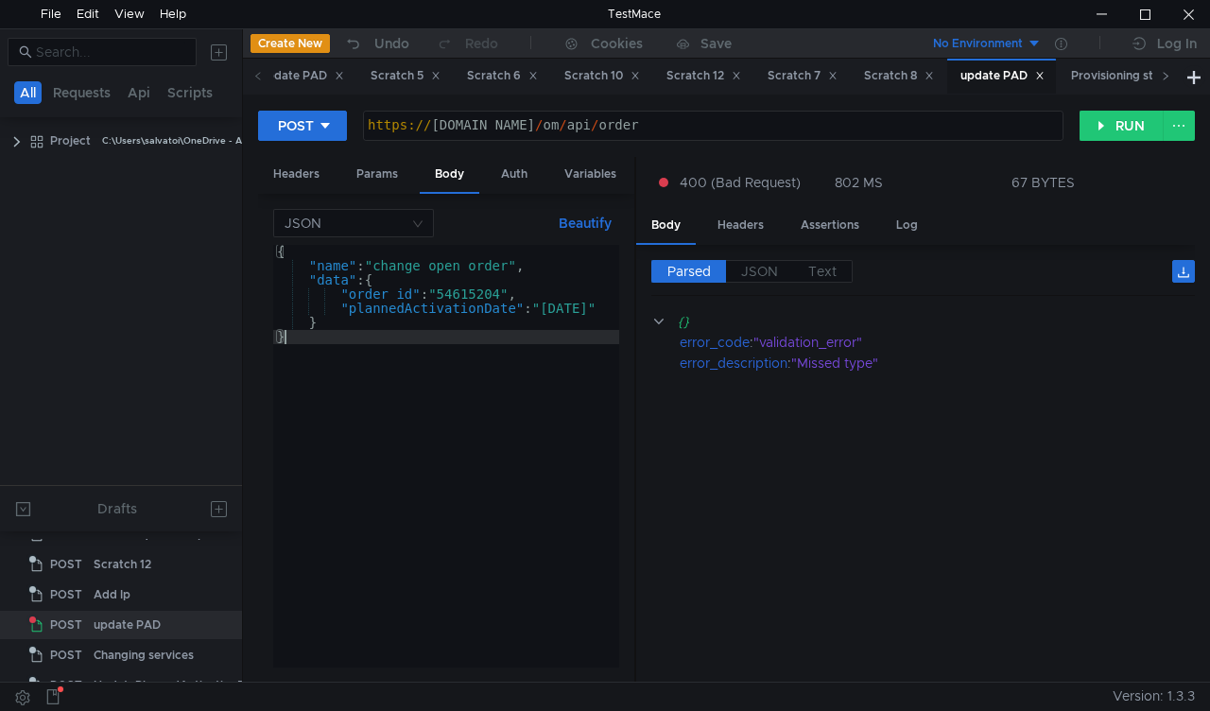
click at [1167, 77] on icon at bounding box center [1166, 76] width 5 height 8
click at [877, 81] on div "Provisioning status" at bounding box center [839, 76] width 123 height 20
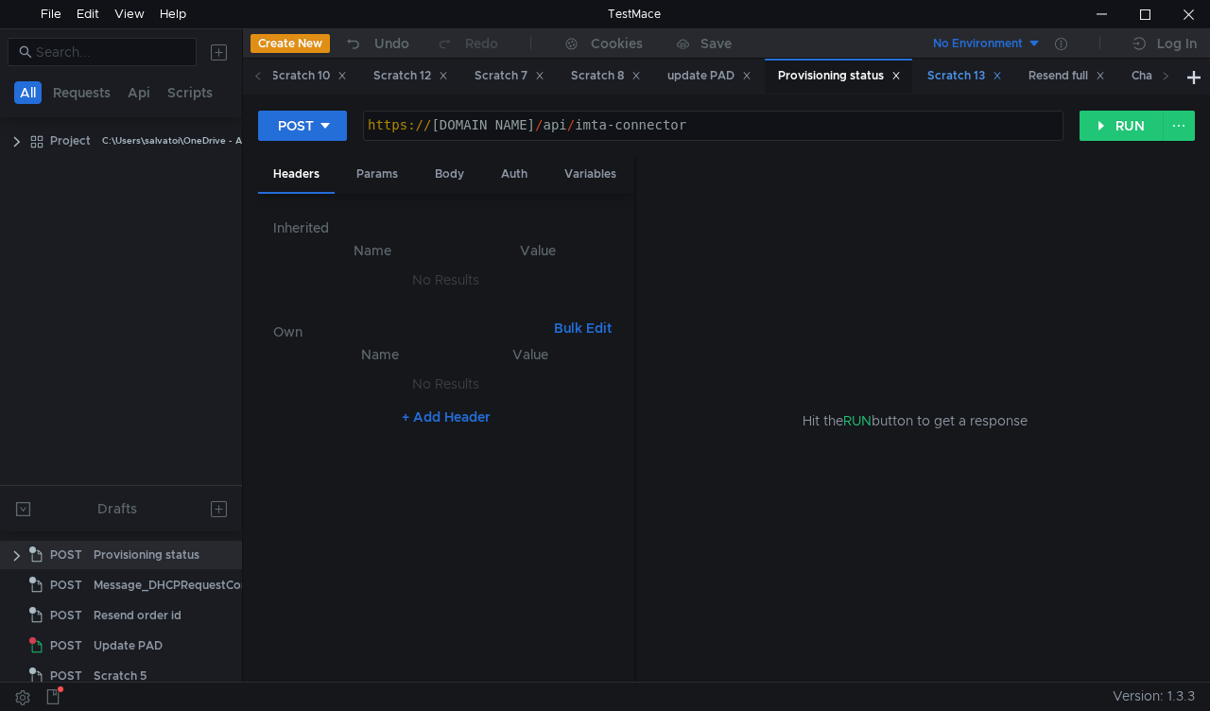
click at [1002, 74] on div "Scratch 13" at bounding box center [965, 76] width 75 height 20
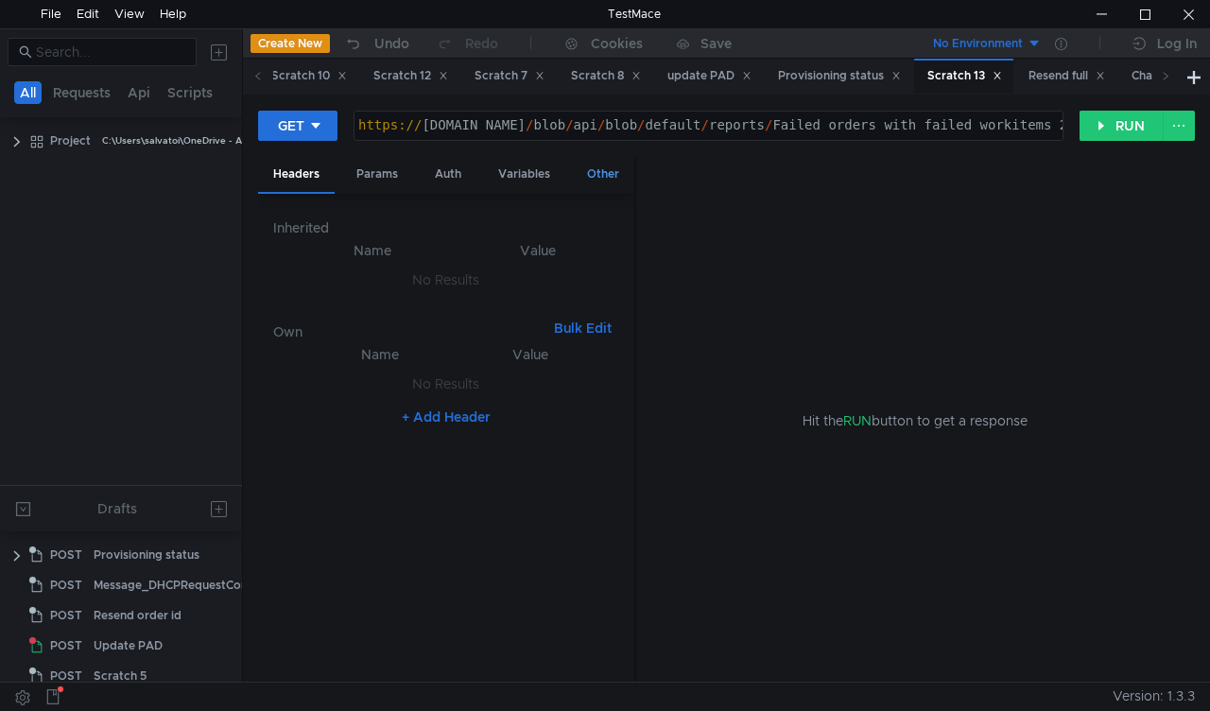
scroll to position [414, 0]
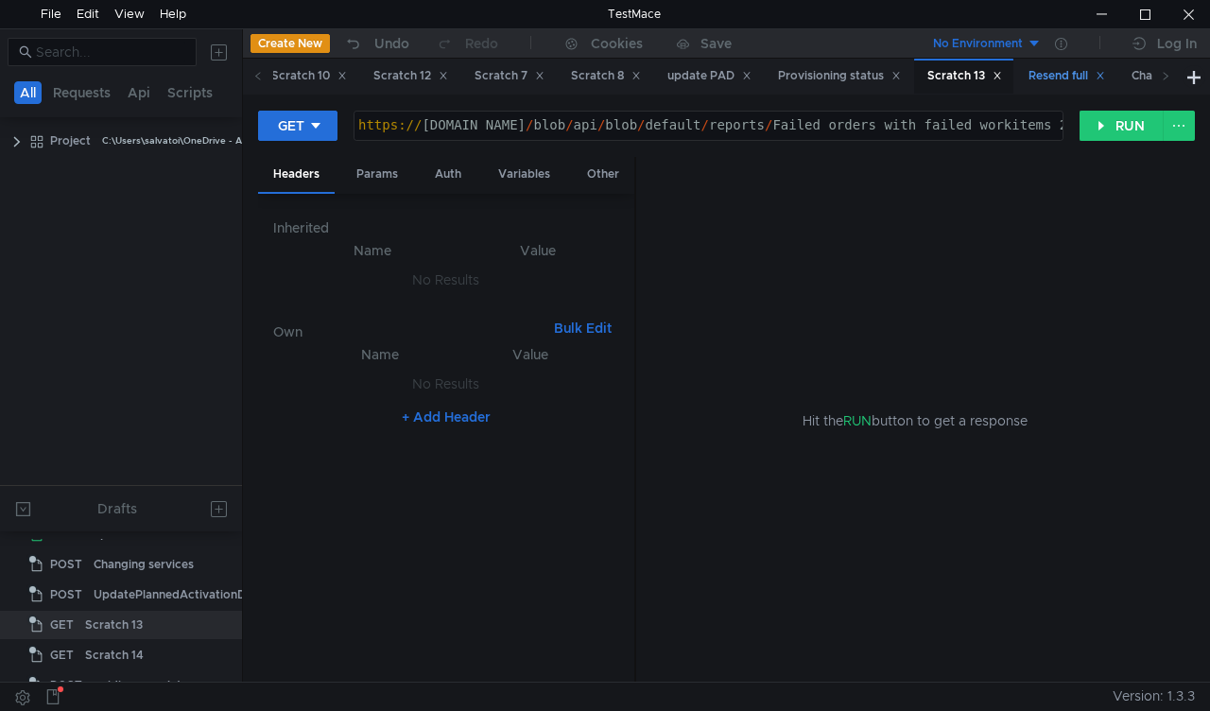
click at [1101, 78] on div "Resend full" at bounding box center [1067, 76] width 77 height 20
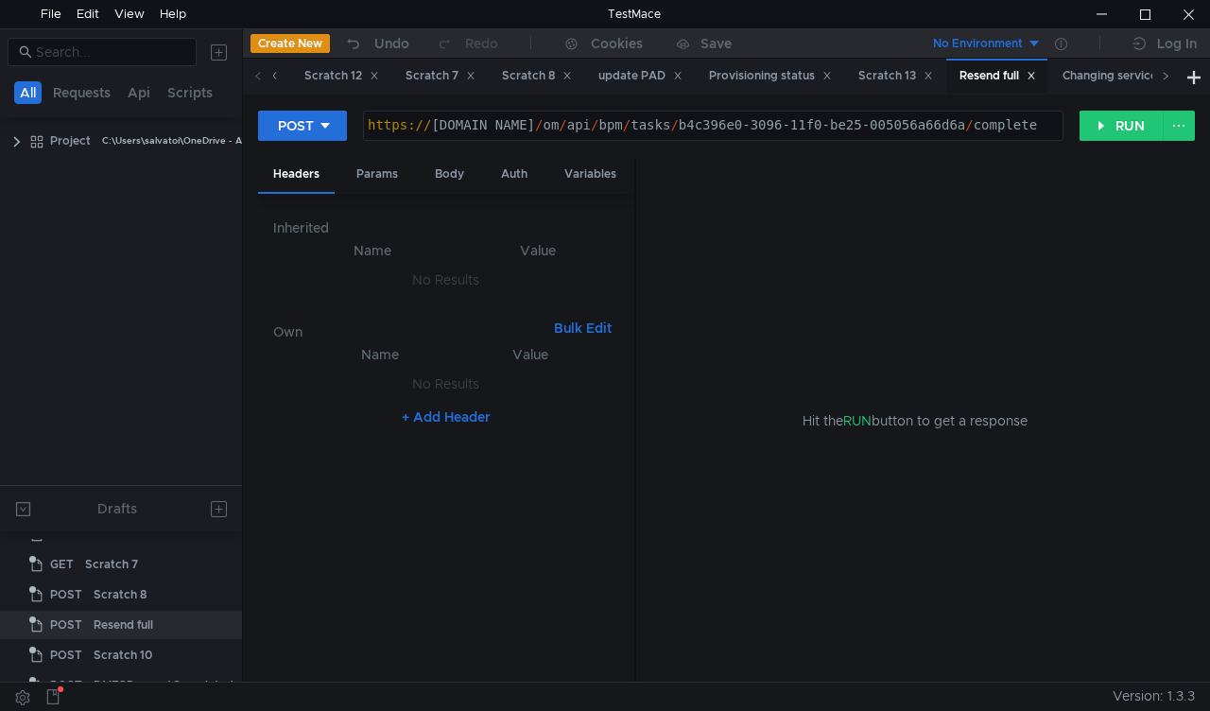
click at [1169, 74] on icon at bounding box center [1165, 75] width 9 height 9
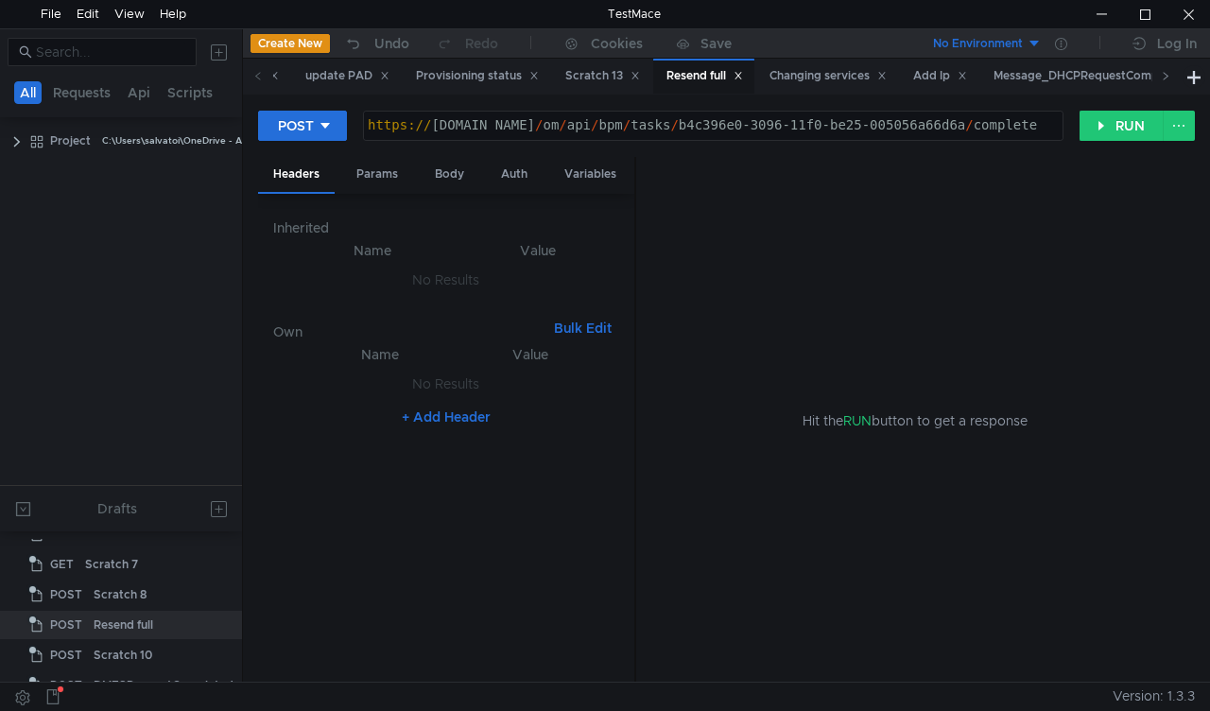
click at [1170, 78] on icon at bounding box center [1165, 75] width 9 height 9
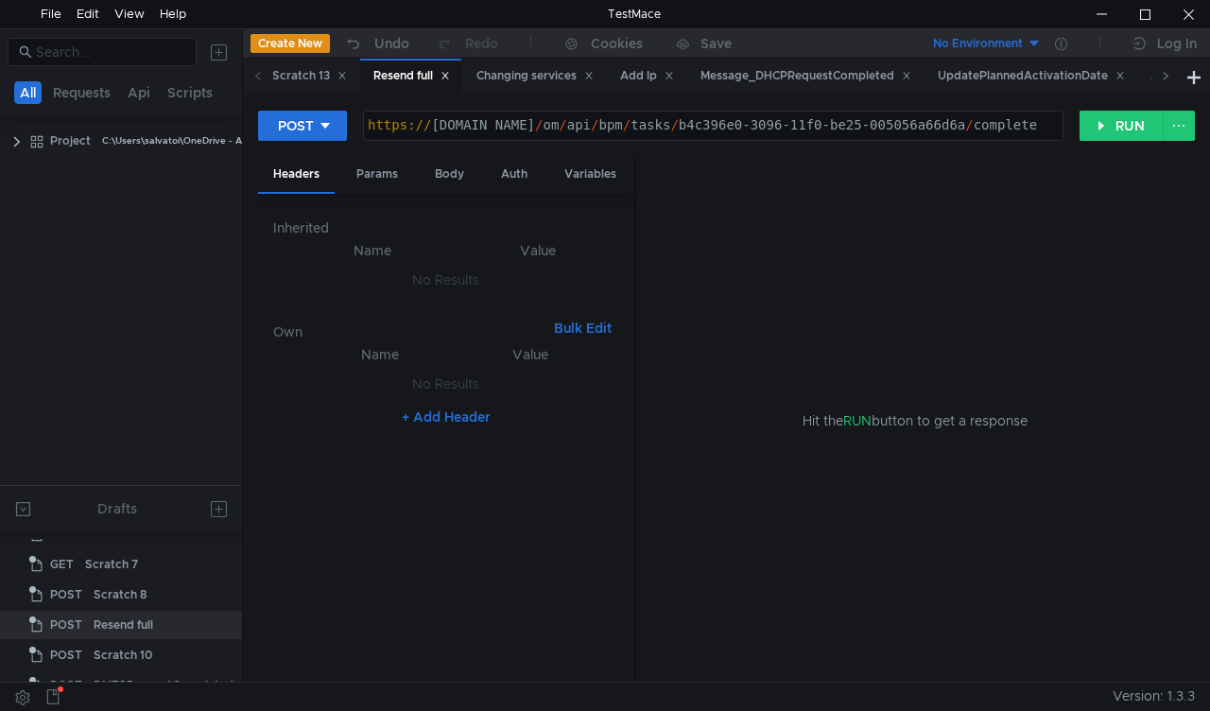
click at [1170, 78] on icon at bounding box center [1165, 75] width 9 height 9
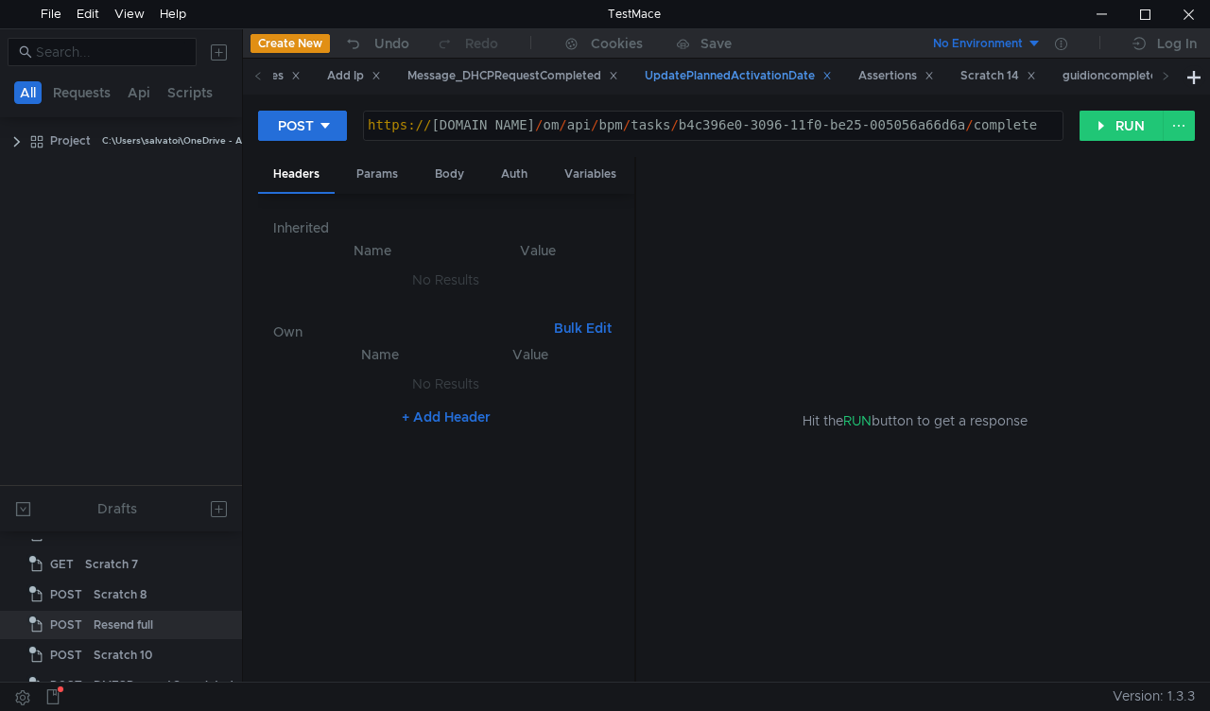
click at [772, 76] on div "UpdatePlannedActivationDate" at bounding box center [738, 76] width 187 height 20
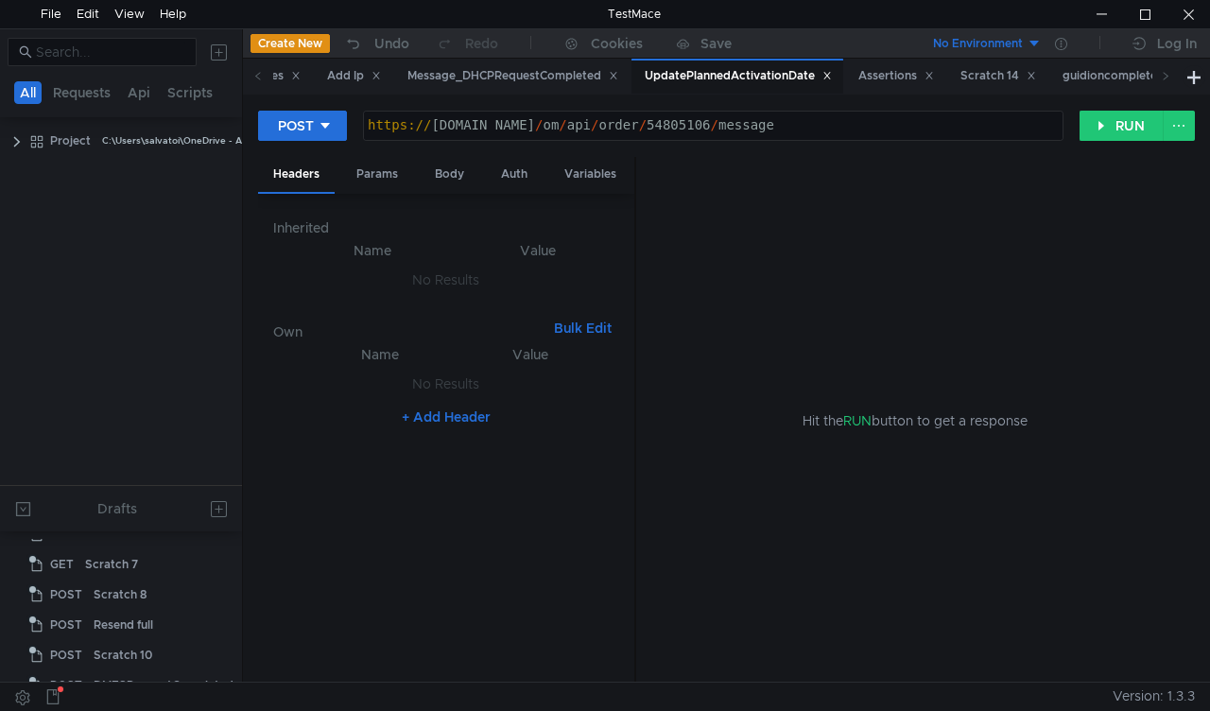
scroll to position [384, 0]
click at [465, 164] on div "Body" at bounding box center [450, 174] width 60 height 35
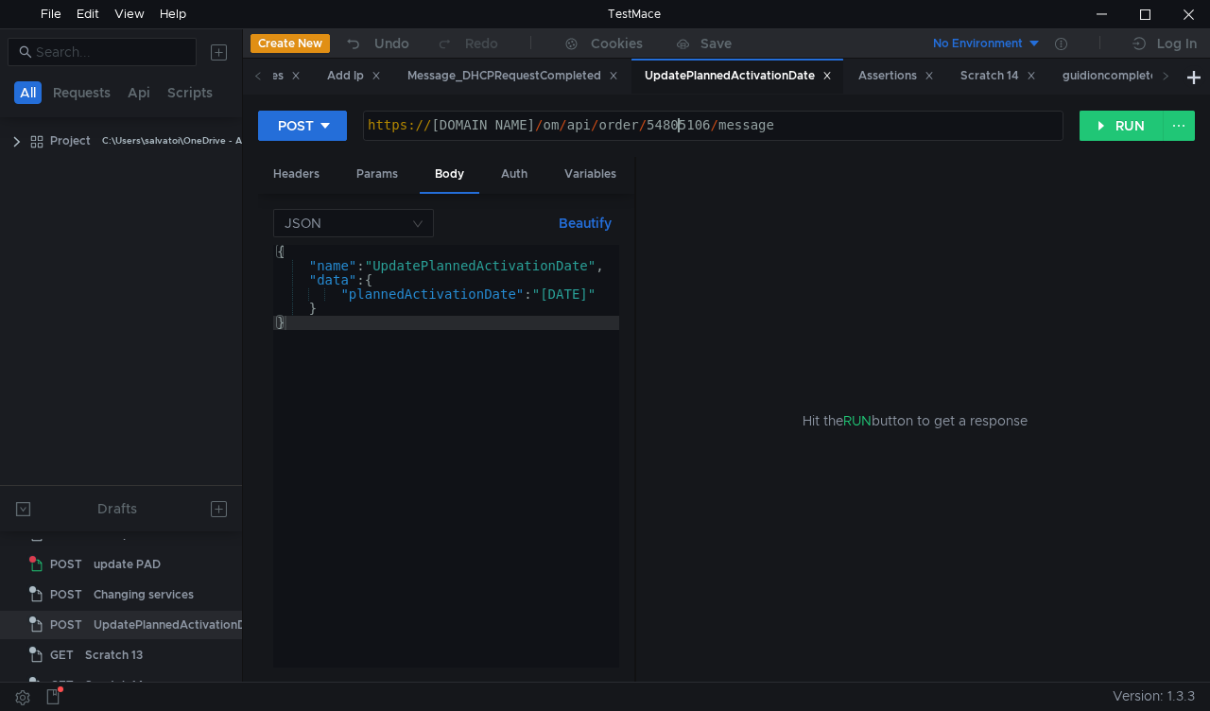
click at [675, 130] on div "https:// mbx.dfni.nl / om / api / order / 54805106 / message" at bounding box center [713, 139] width 699 height 43
paste textarea "615204"
type textarea "https://mbx.dfni.nl/om/api/order/54615204/message"
click at [592, 289] on div "{ "name" : "UpdatePlannedActivationDate" , "data" : { "plannedActivationDate" :…" at bounding box center [451, 470] width 357 height 451
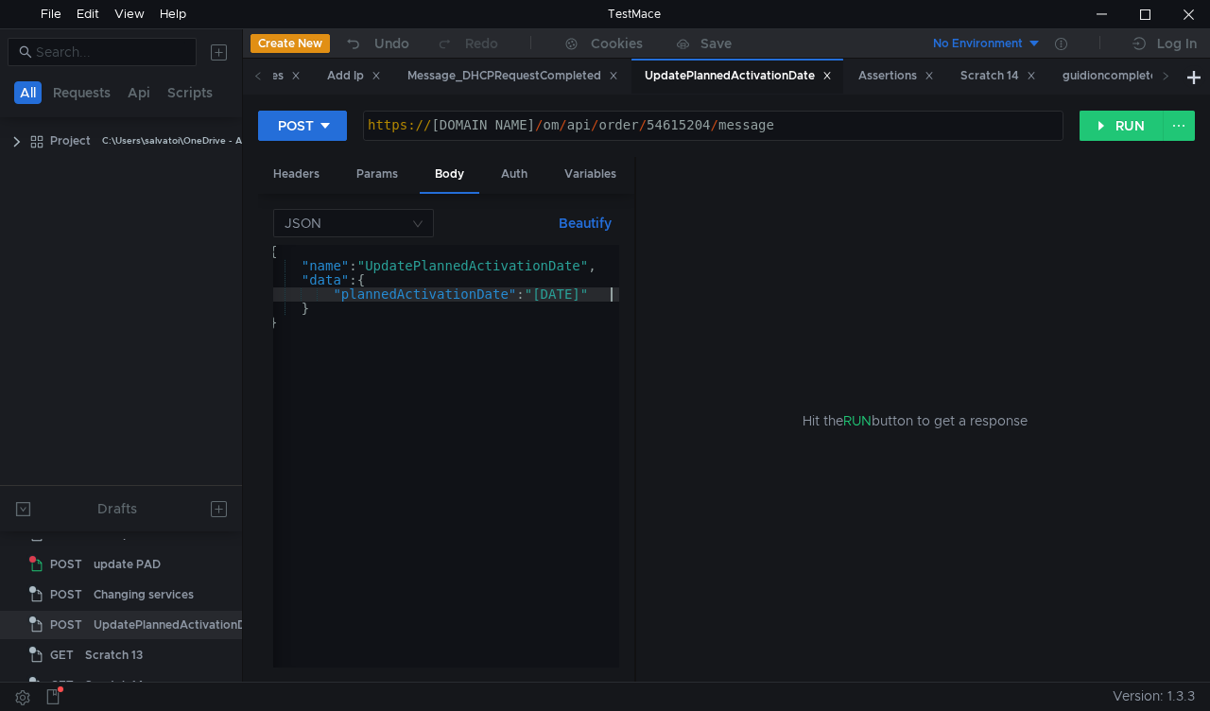
scroll to position [0, 8]
type textarea ""plannedActivationDate":"2025-09-09""
click at [1095, 127] on button "RUN" at bounding box center [1122, 126] width 84 height 30
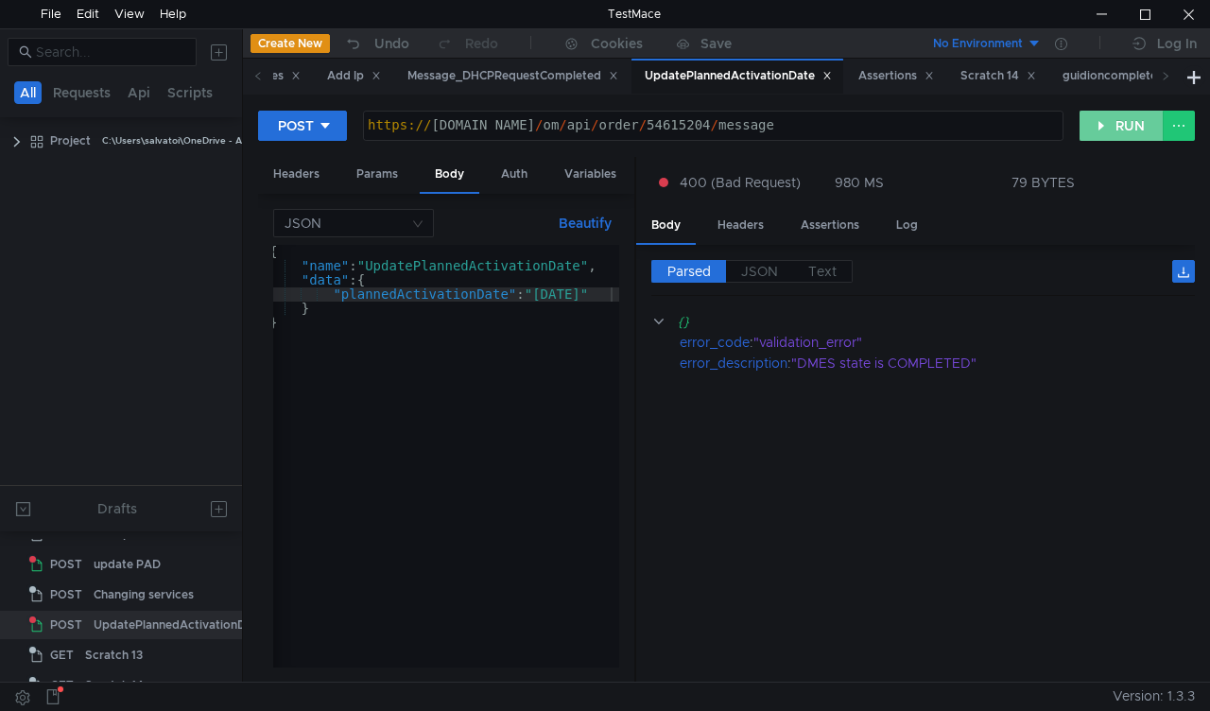
click at [1114, 130] on button "RUN" at bounding box center [1122, 126] width 84 height 30
click at [1116, 129] on button "RUN" at bounding box center [1122, 126] width 84 height 30
click at [261, 76] on icon at bounding box center [257, 75] width 9 height 9
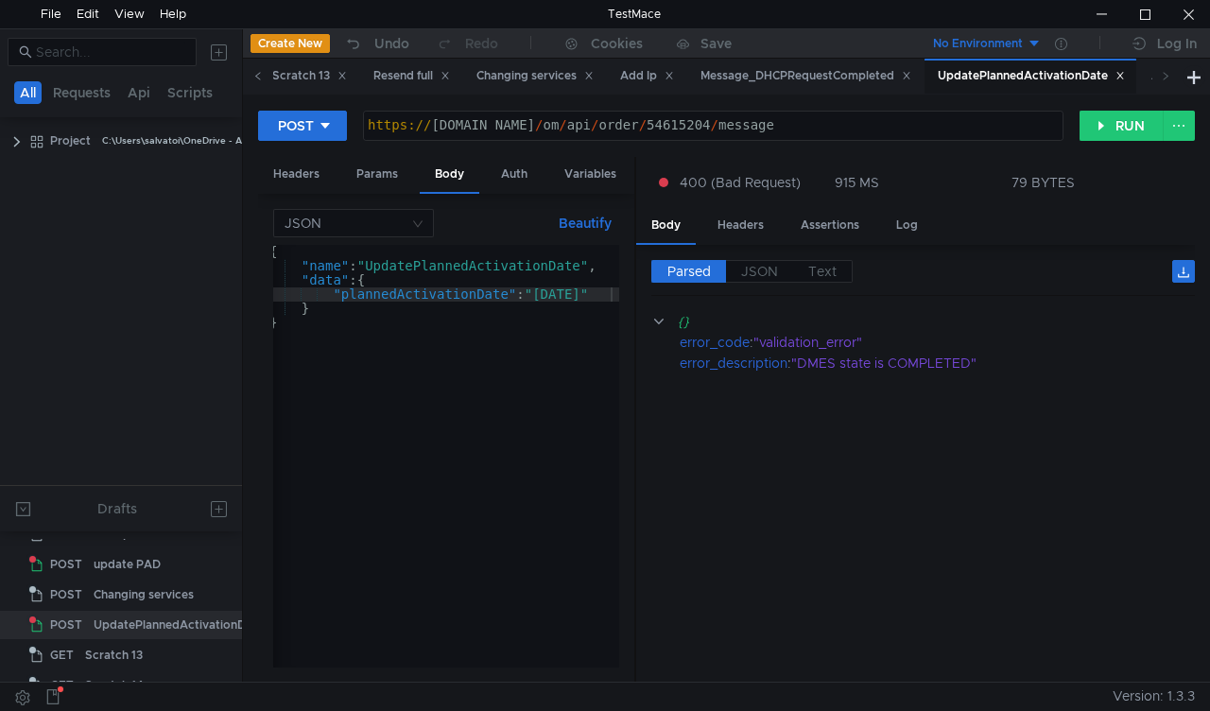
click at [261, 76] on icon at bounding box center [257, 75] width 9 height 9
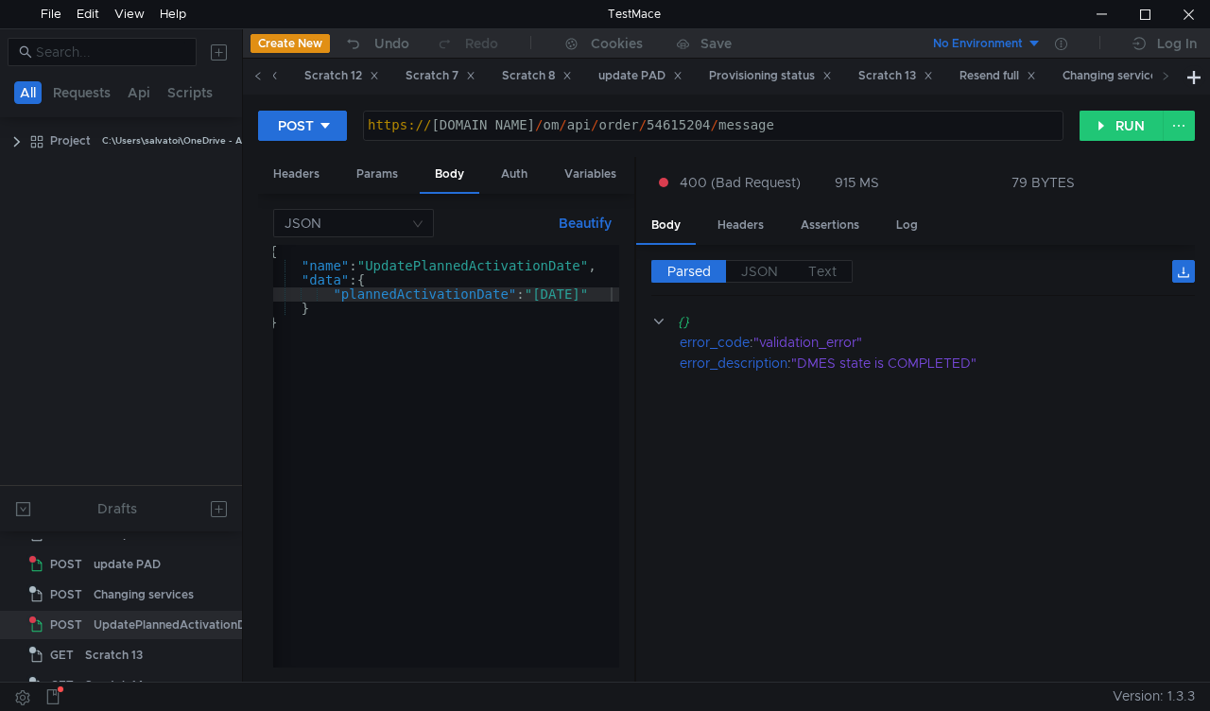
click at [261, 76] on icon at bounding box center [257, 75] width 9 height 9
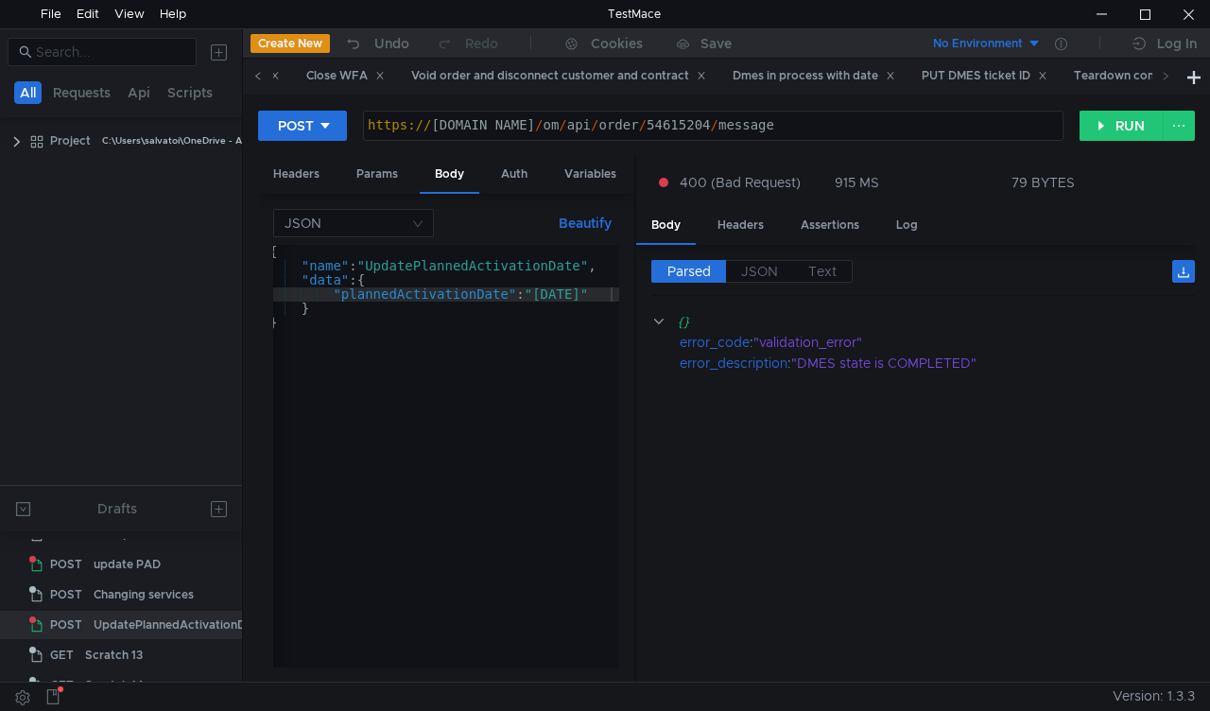
click at [261, 76] on icon at bounding box center [257, 75] width 9 height 9
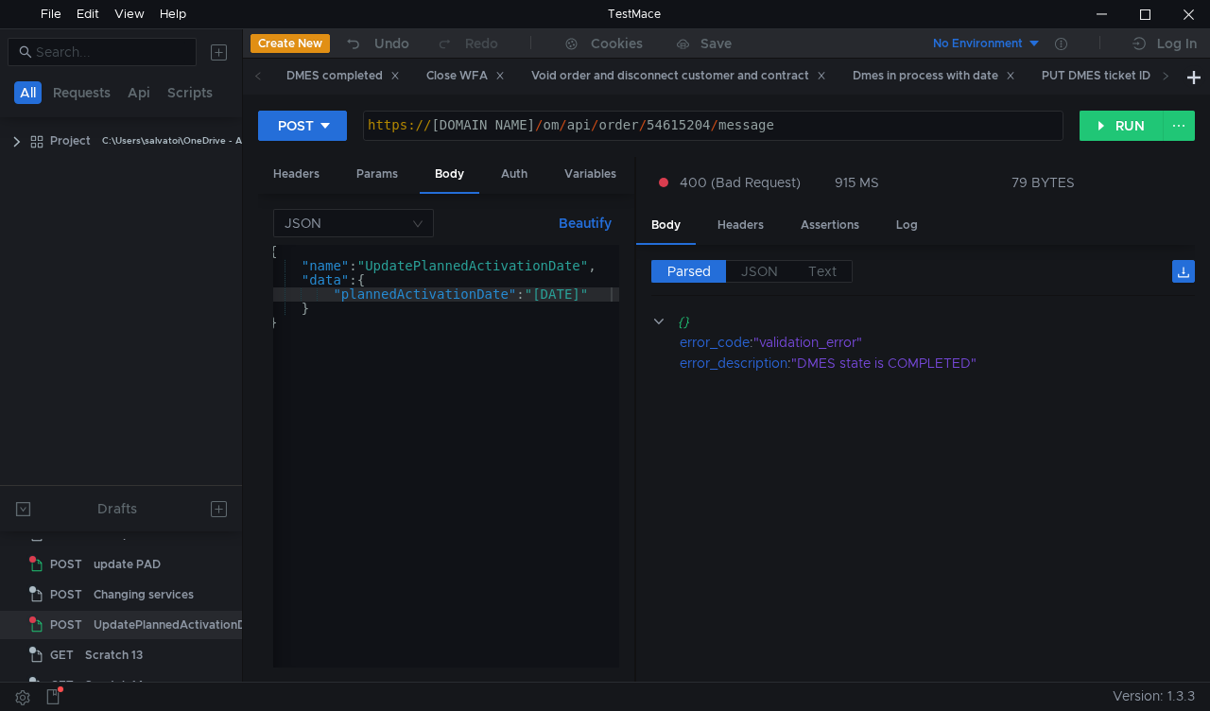
click at [261, 76] on icon at bounding box center [257, 75] width 9 height 9
click at [931, 78] on div "Dmes in process with date" at bounding box center [934, 76] width 163 height 20
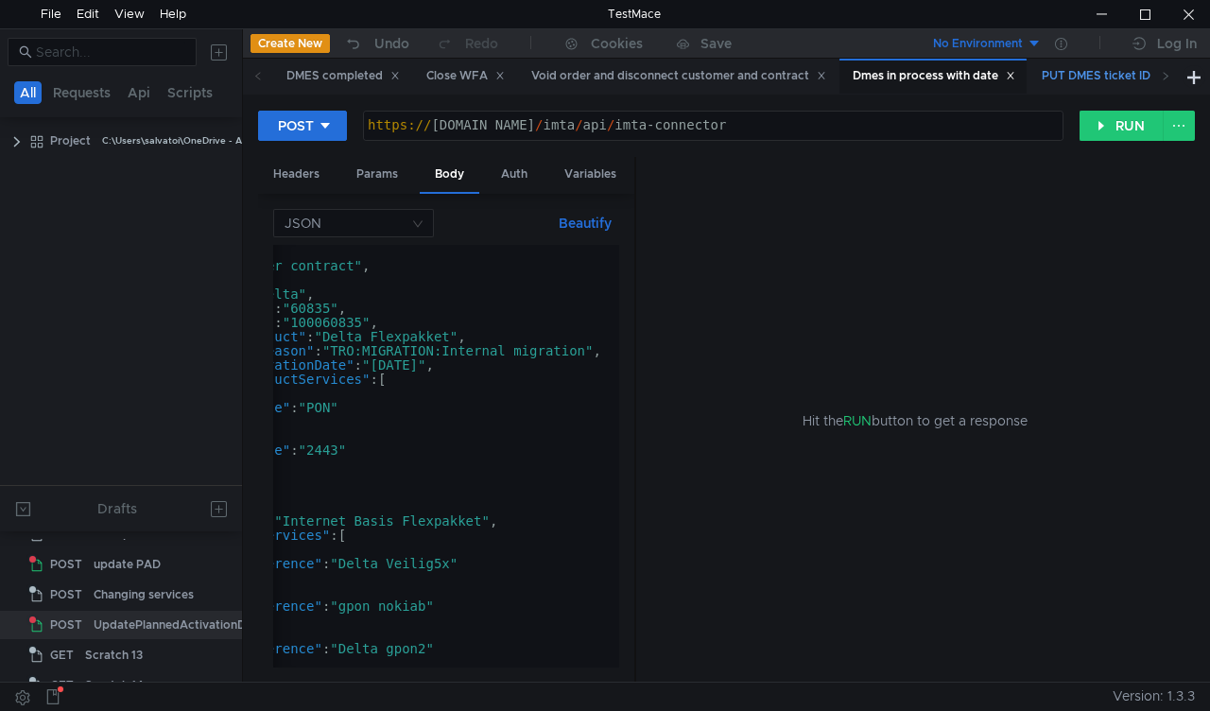
click at [1087, 75] on div "PUT DMES ticket ID" at bounding box center [1105, 76] width 126 height 20
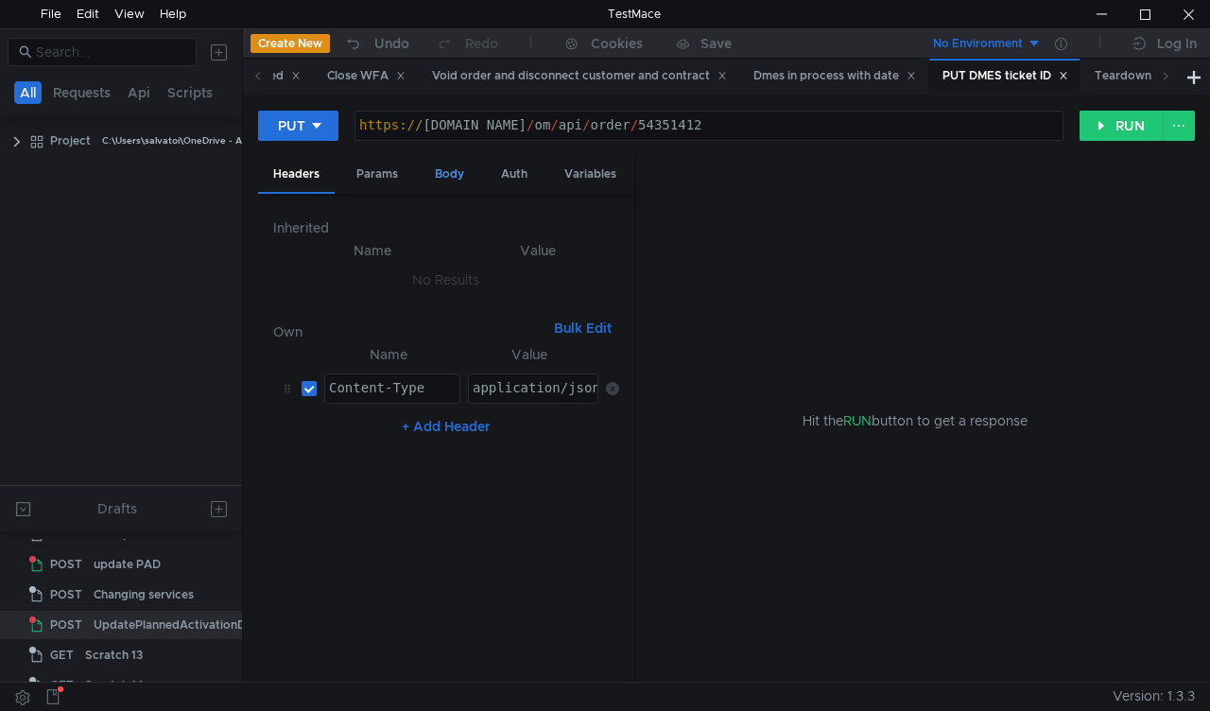
click at [455, 173] on div "Body" at bounding box center [450, 174] width 60 height 35
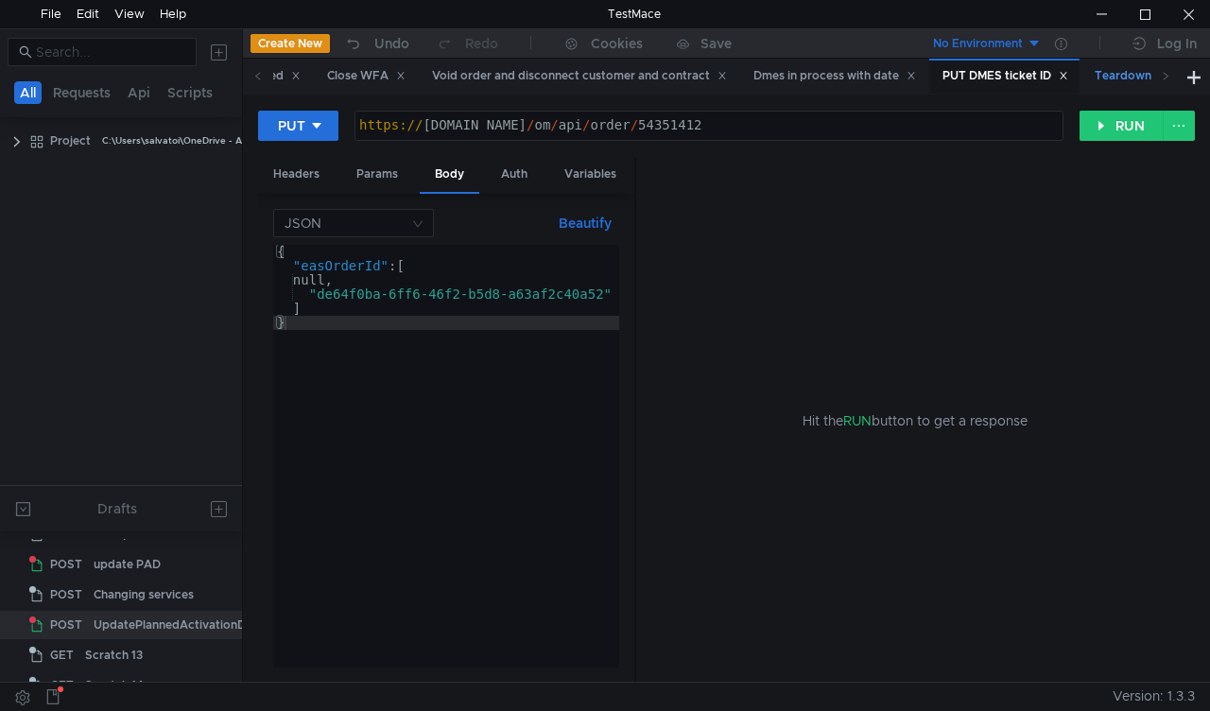
click at [1135, 78] on div "Teardown complete" at bounding box center [1160, 76] width 130 height 20
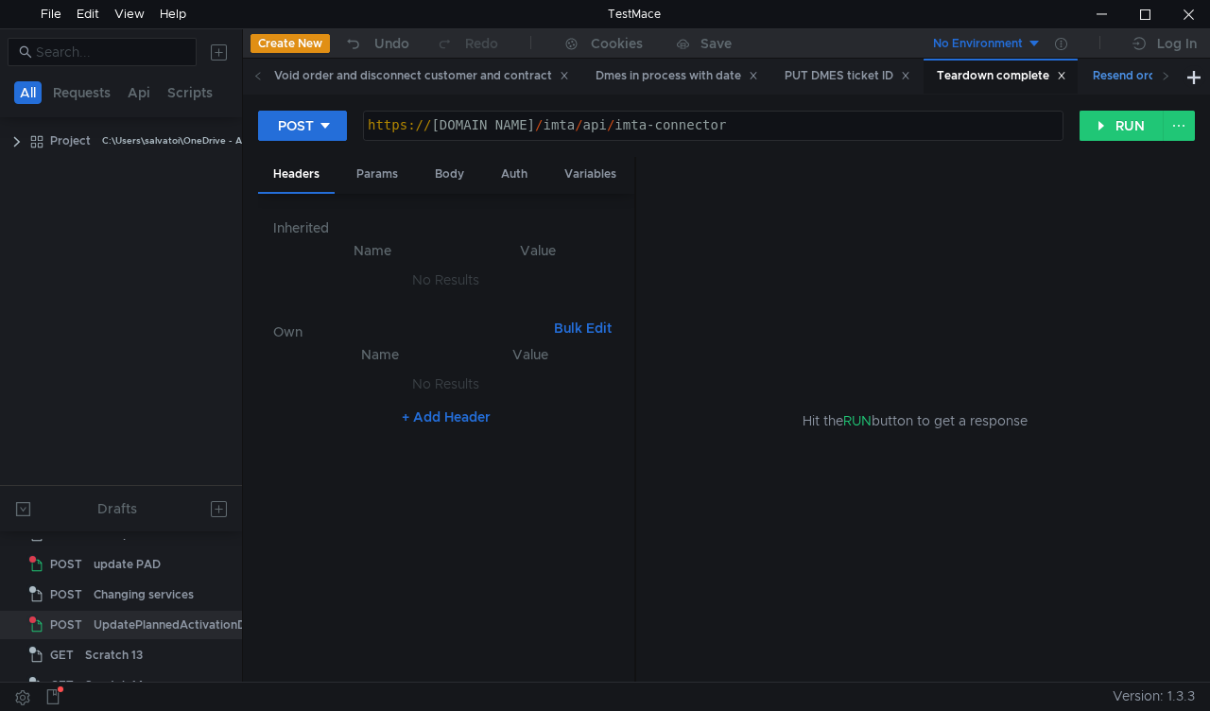
click at [1127, 79] on div "Resend order id" at bounding box center [1145, 76] width 105 height 20
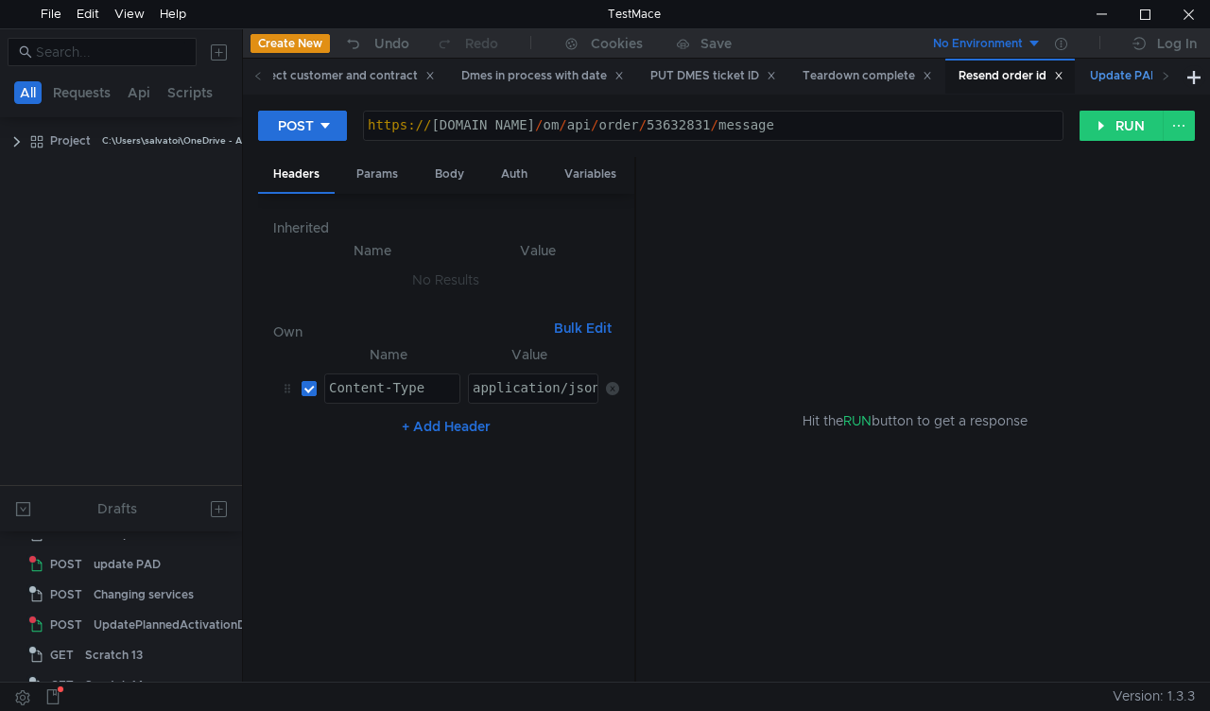
scroll to position [0, 0]
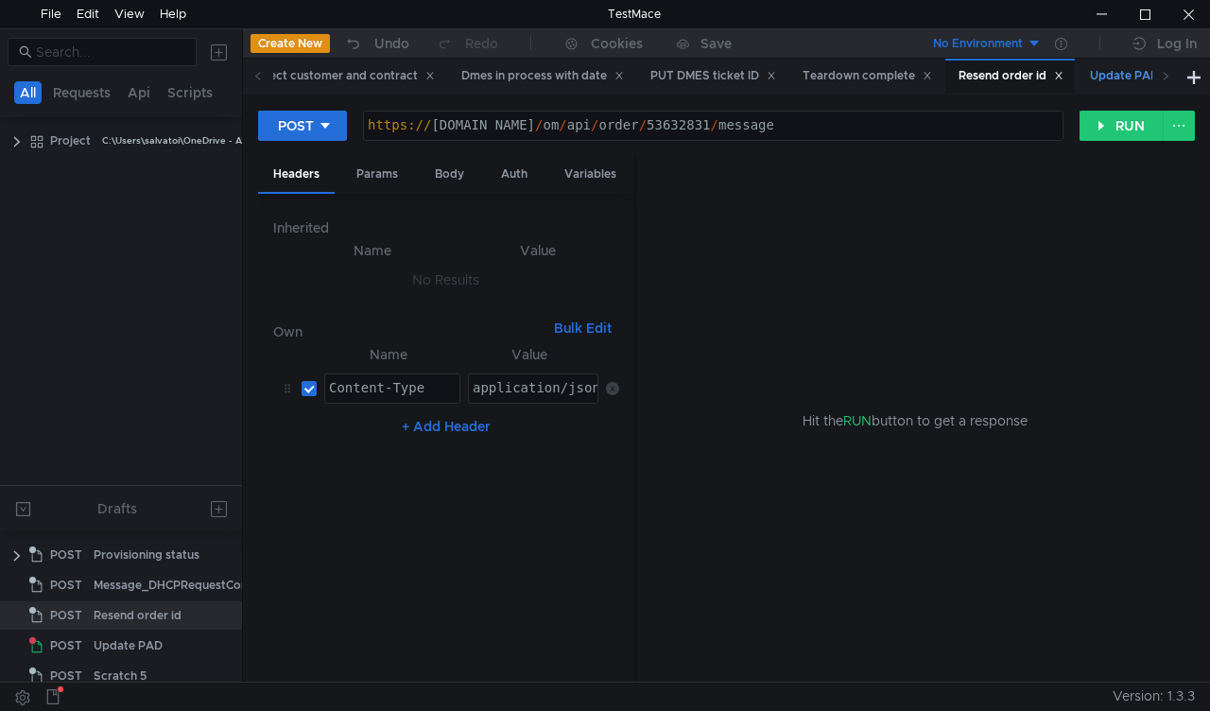
click at [1127, 78] on div "Update PAD" at bounding box center [1133, 76] width 86 height 20
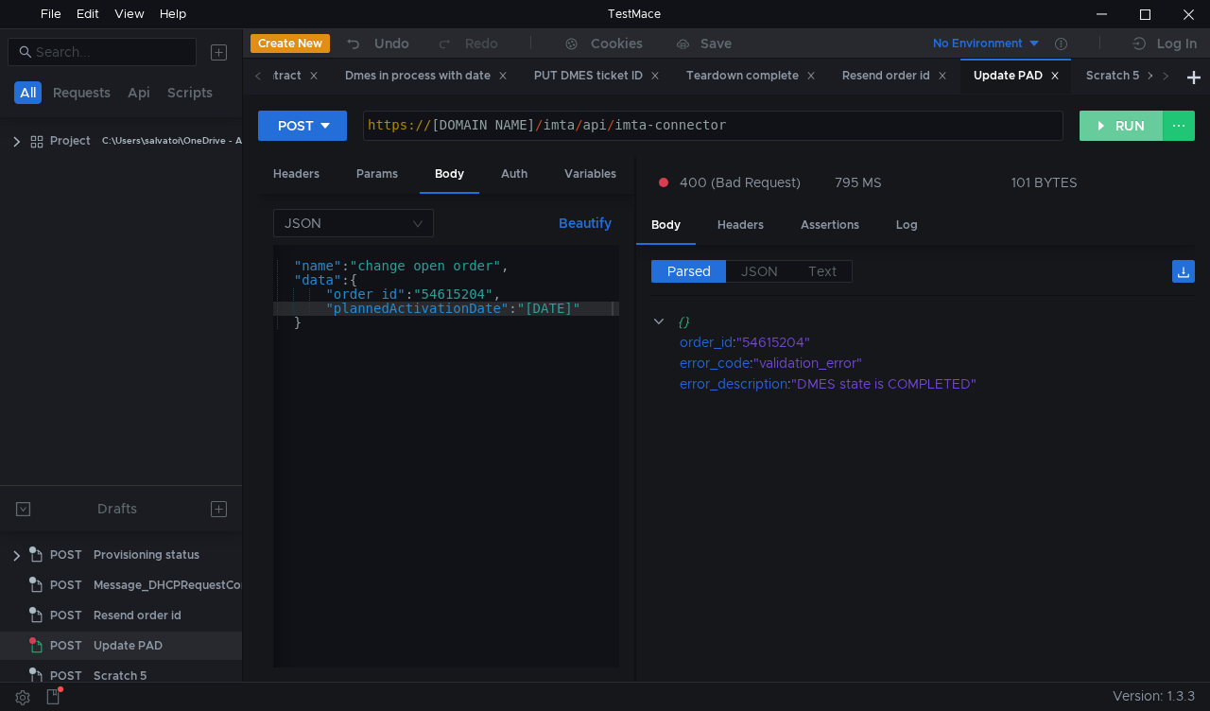
click at [1089, 130] on button "RUN" at bounding box center [1122, 126] width 84 height 30
click at [260, 78] on icon at bounding box center [257, 75] width 9 height 9
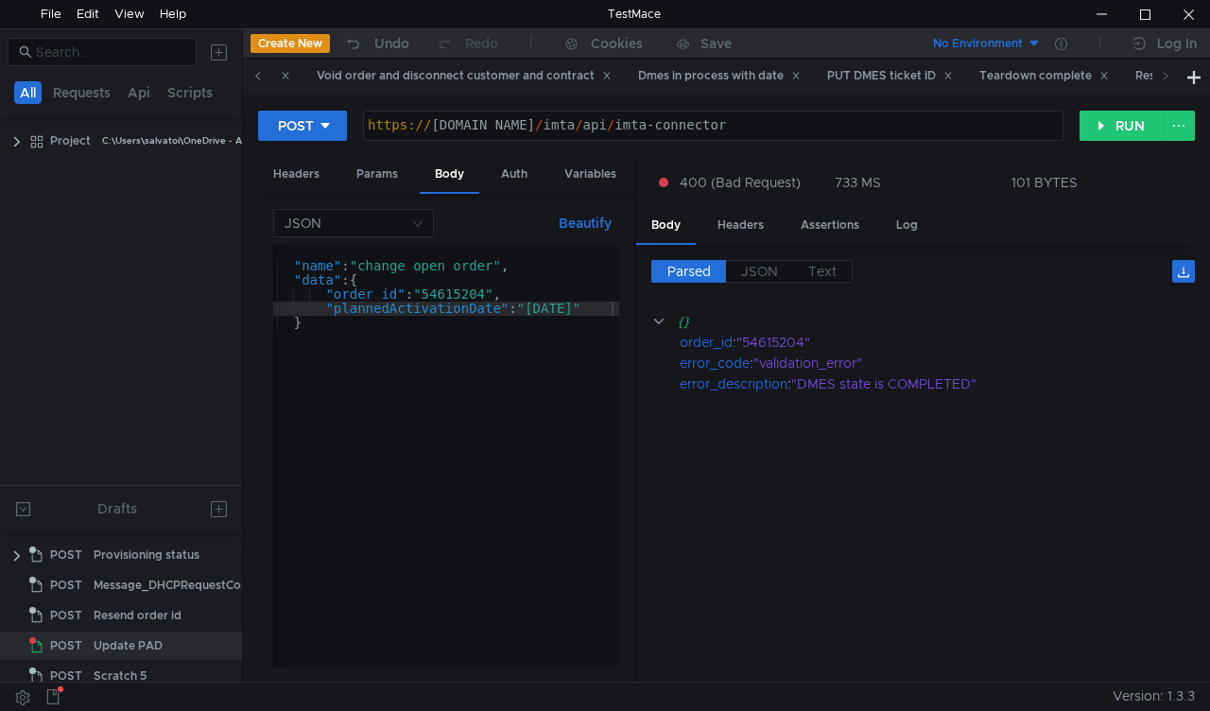
click at [260, 78] on icon at bounding box center [257, 75] width 9 height 9
click at [260, 79] on icon at bounding box center [257, 75] width 9 height 9
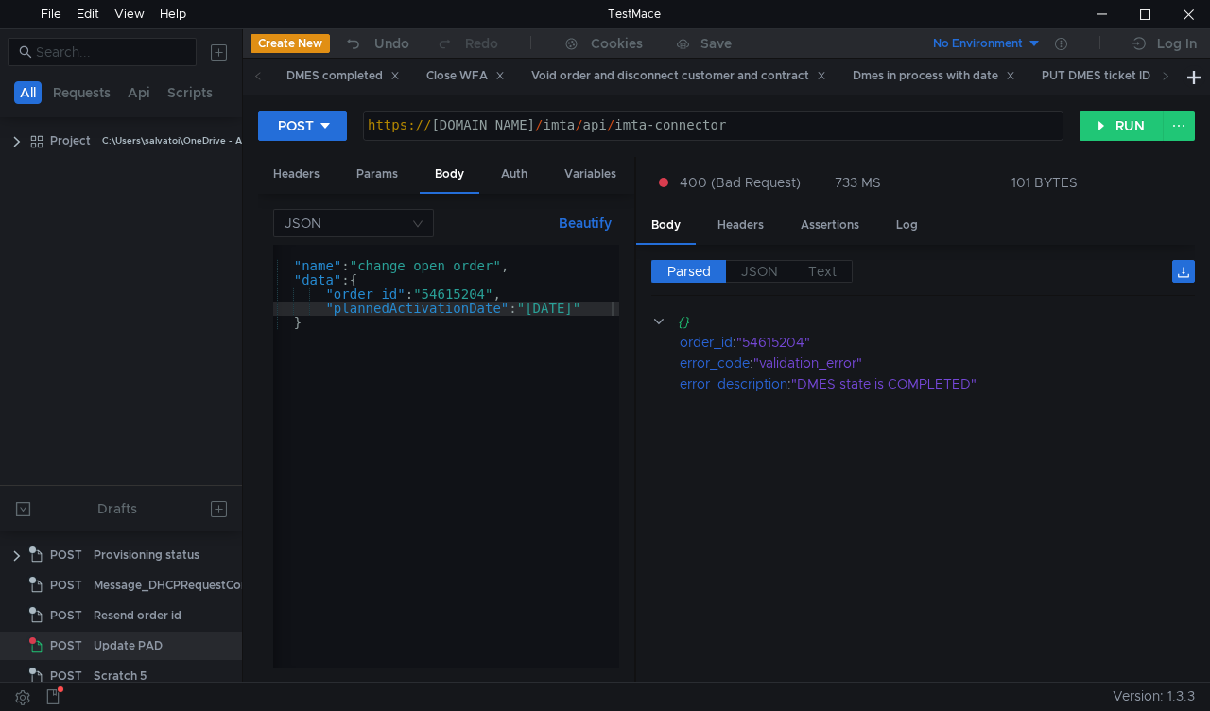
click at [260, 79] on icon at bounding box center [257, 75] width 9 height 9
click at [756, 61] on div "Void order and disconnect customer and contract" at bounding box center [678, 76] width 320 height 35
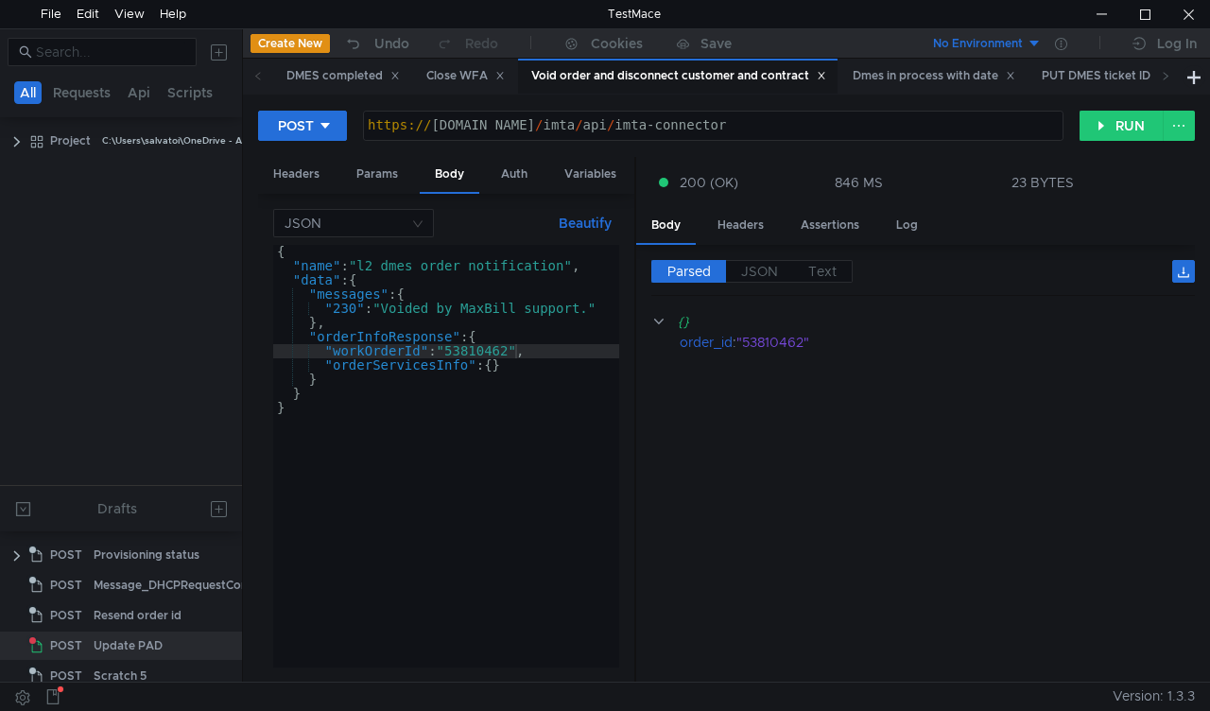
click at [480, 342] on div "{ "name" : "l2_dmes_order_notification" , "data" : { "messages" : { "230" : "Vo…" at bounding box center [446, 470] width 346 height 451
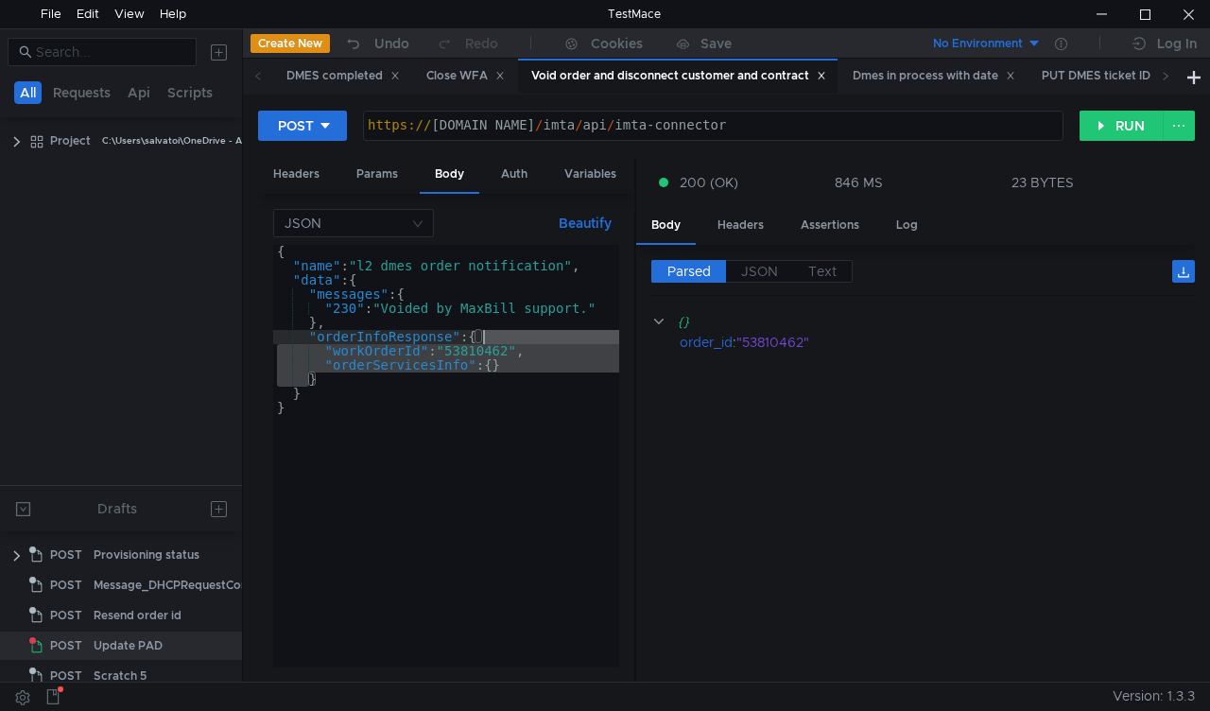
click at [488, 350] on div "{ "name" : "l2_dmes_order_notification" , "data" : { "messages" : { "230" : "Vo…" at bounding box center [446, 456] width 346 height 423
type textarea ""workOrderId": "53810462","
click at [488, 350] on div "{ "name" : "l2_dmes_order_notification" , "data" : { "messages" : { "230" : "Vo…" at bounding box center [446, 470] width 346 height 451
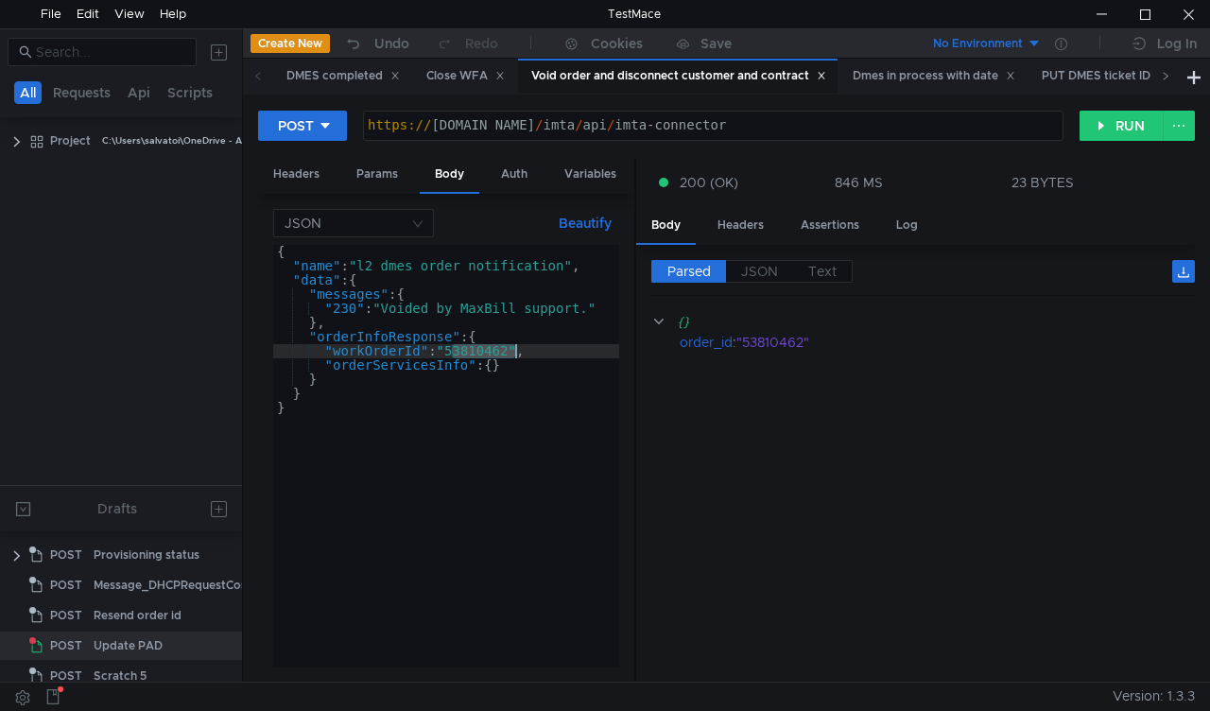
click at [1161, 76] on icon at bounding box center [1165, 75] width 9 height 9
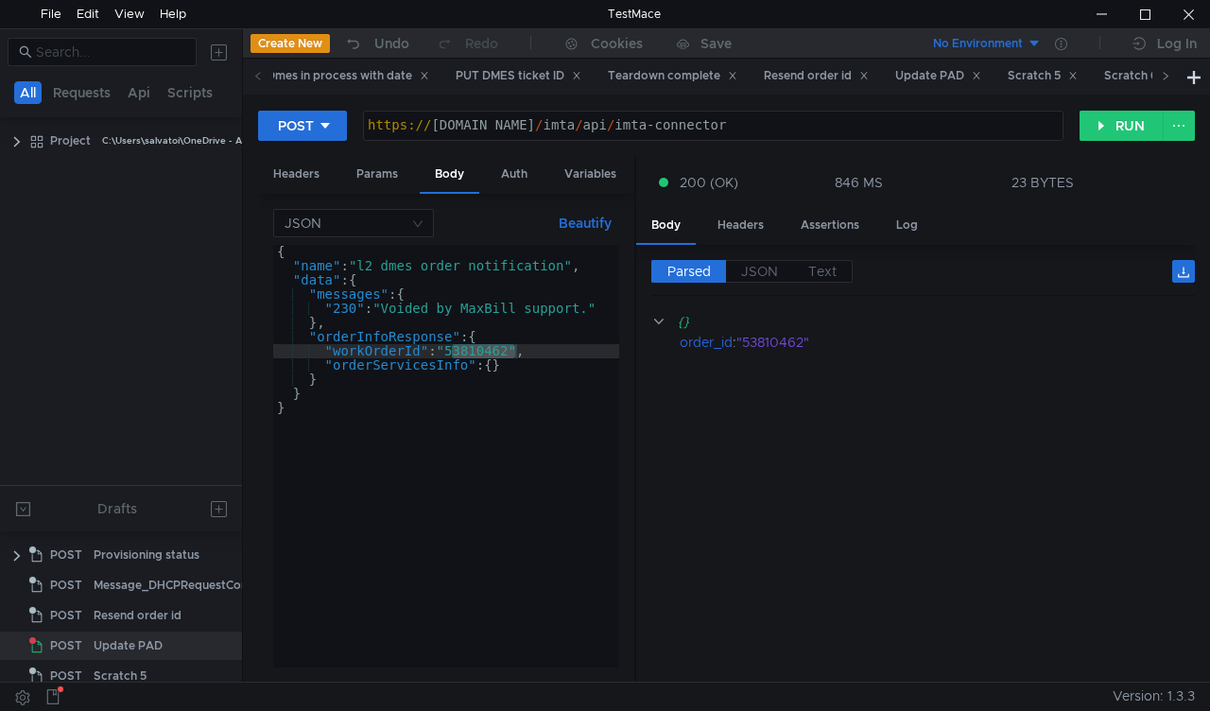
click at [1161, 76] on icon at bounding box center [1165, 75] width 9 height 9
click at [1159, 76] on span at bounding box center [1166, 76] width 30 height 35
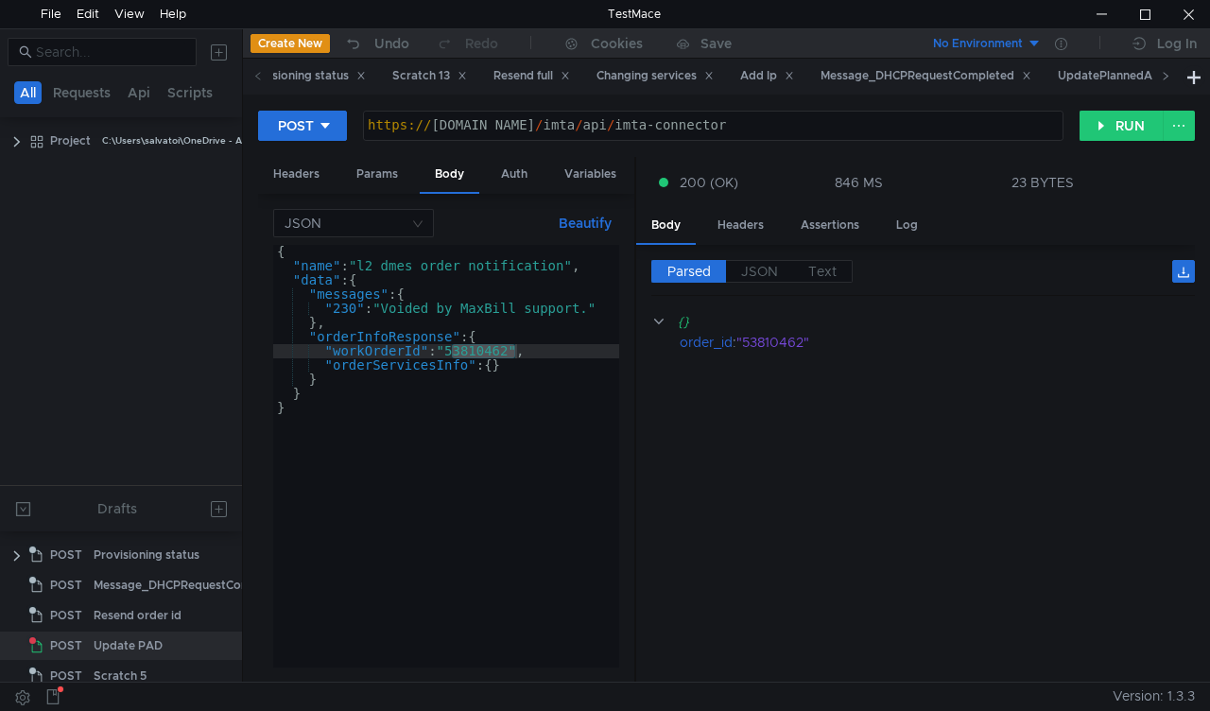
click at [1159, 76] on span at bounding box center [1166, 76] width 30 height 35
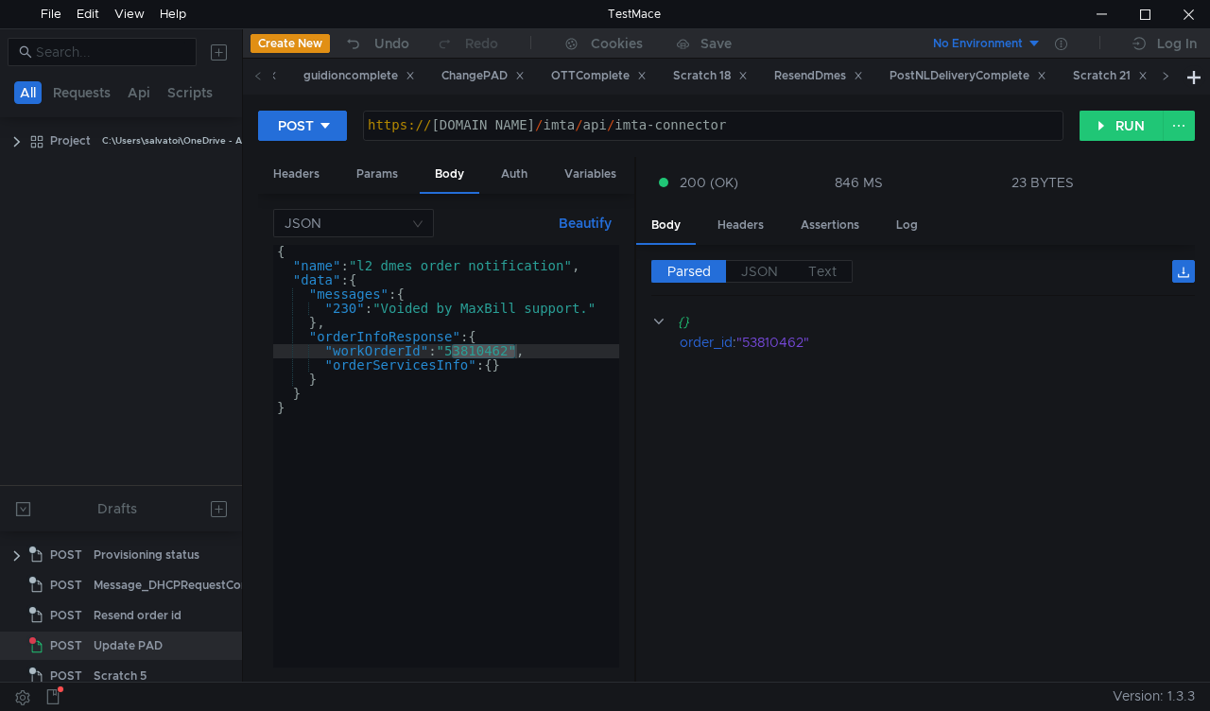
click at [1159, 76] on span at bounding box center [1166, 76] width 30 height 35
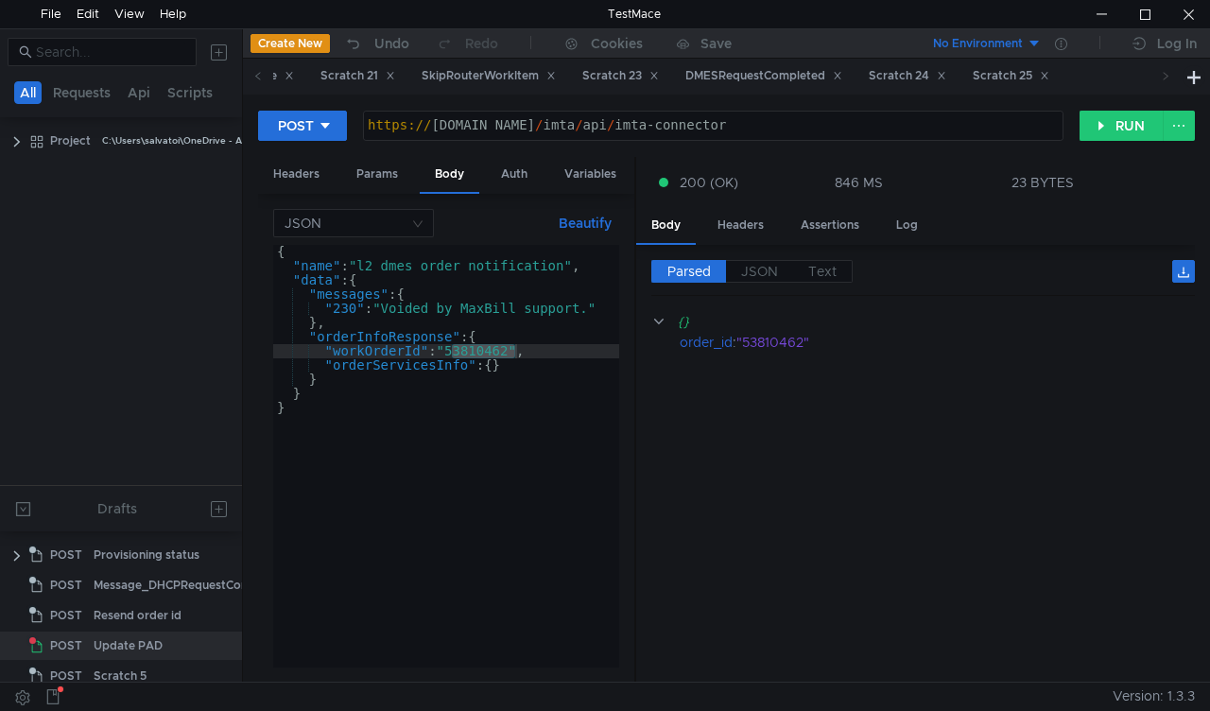
click at [1159, 76] on span at bounding box center [1166, 76] width 30 height 35
click at [1049, 83] on div "Scratch 25" at bounding box center [1011, 76] width 77 height 20
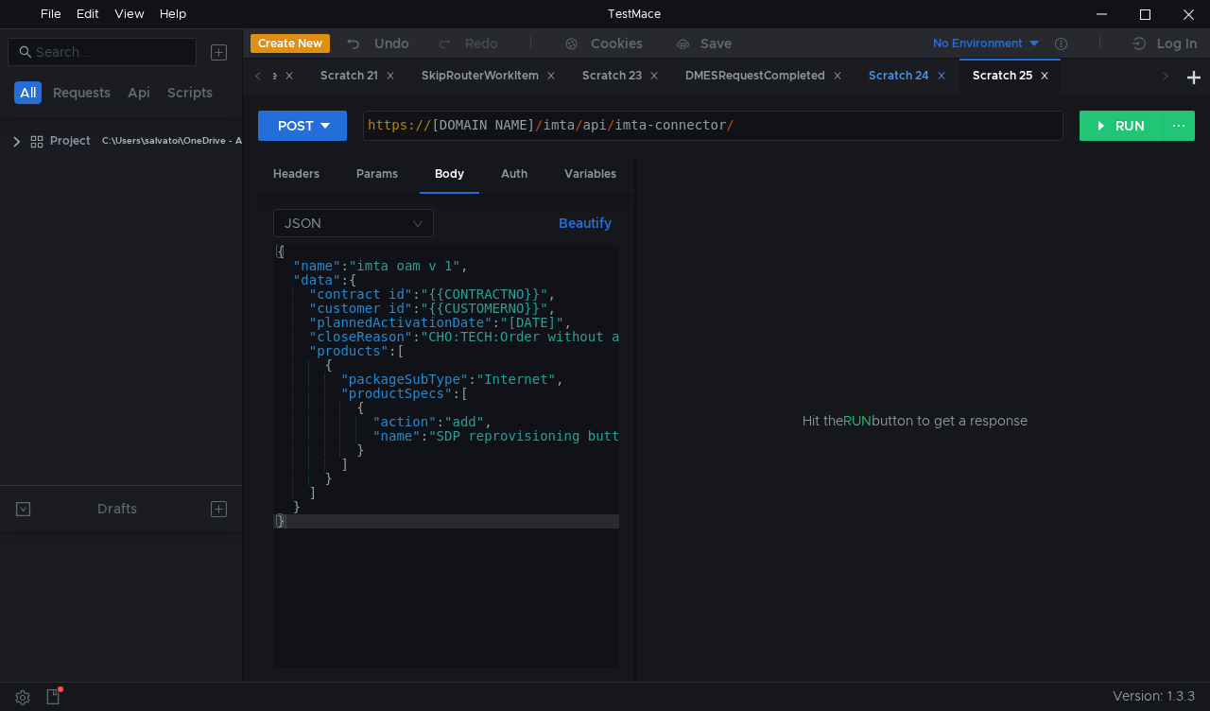
scroll to position [744, 0]
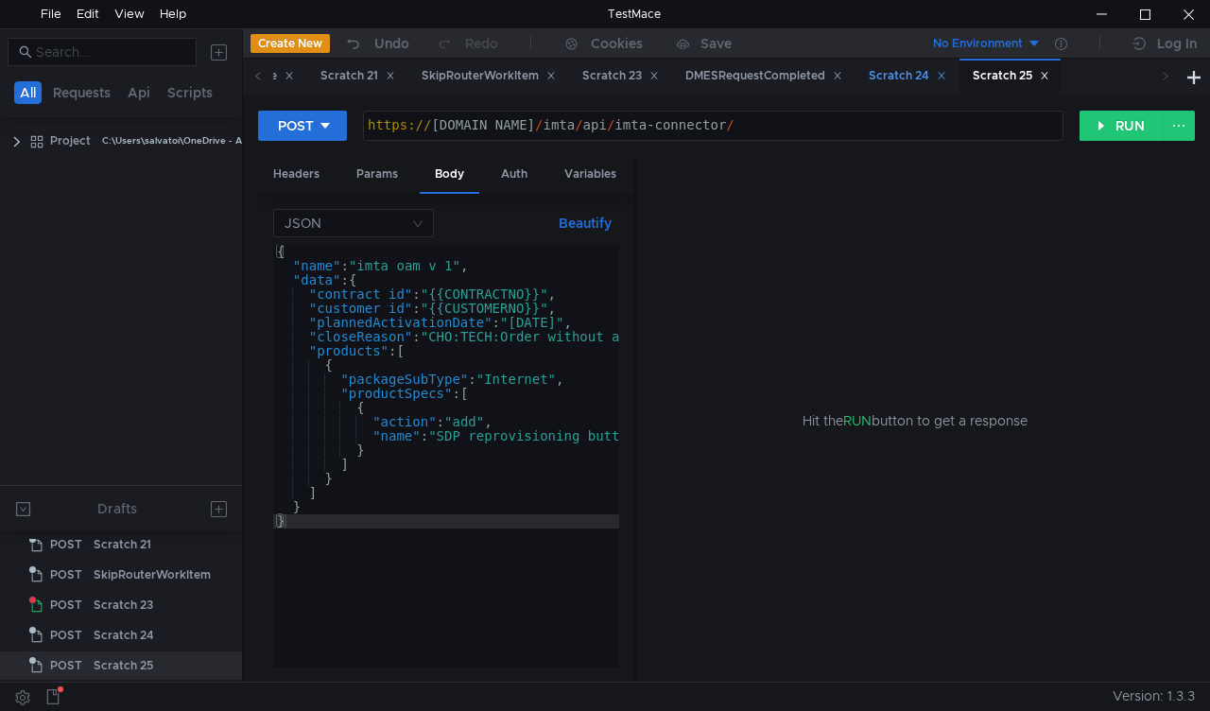
click at [946, 76] on div "Scratch 24" at bounding box center [908, 76] width 78 height 20
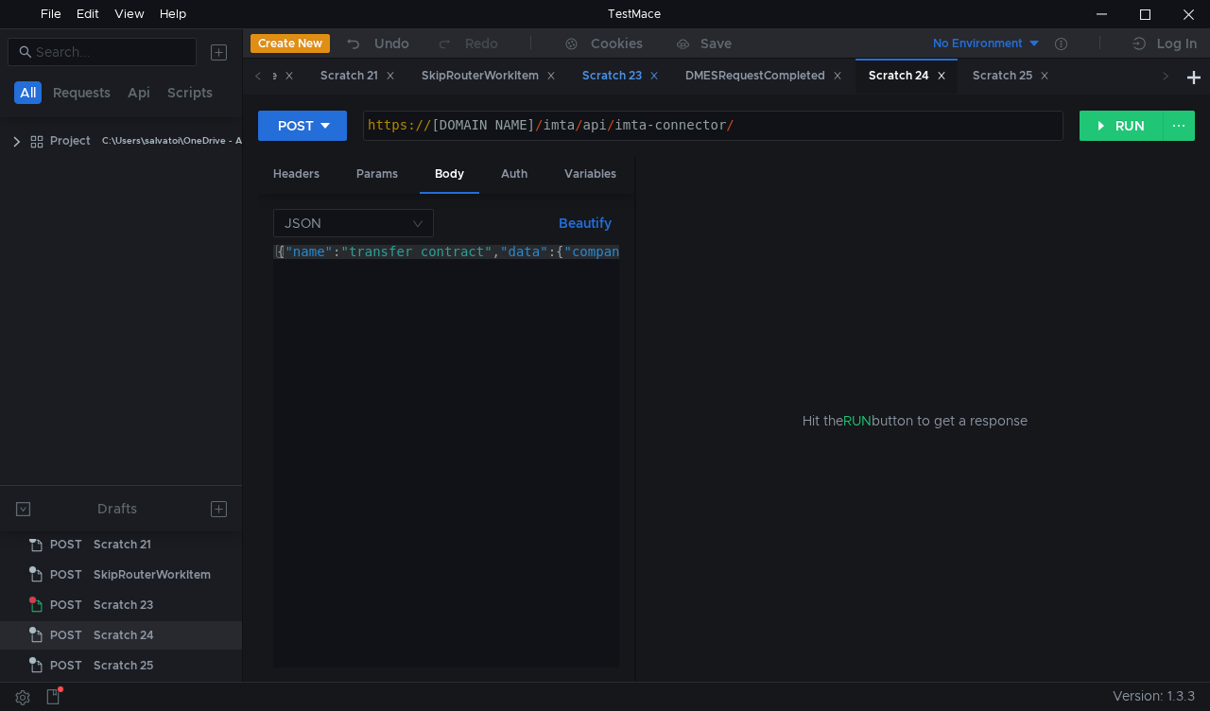
click at [659, 72] on div "Scratch 23" at bounding box center [620, 76] width 77 height 20
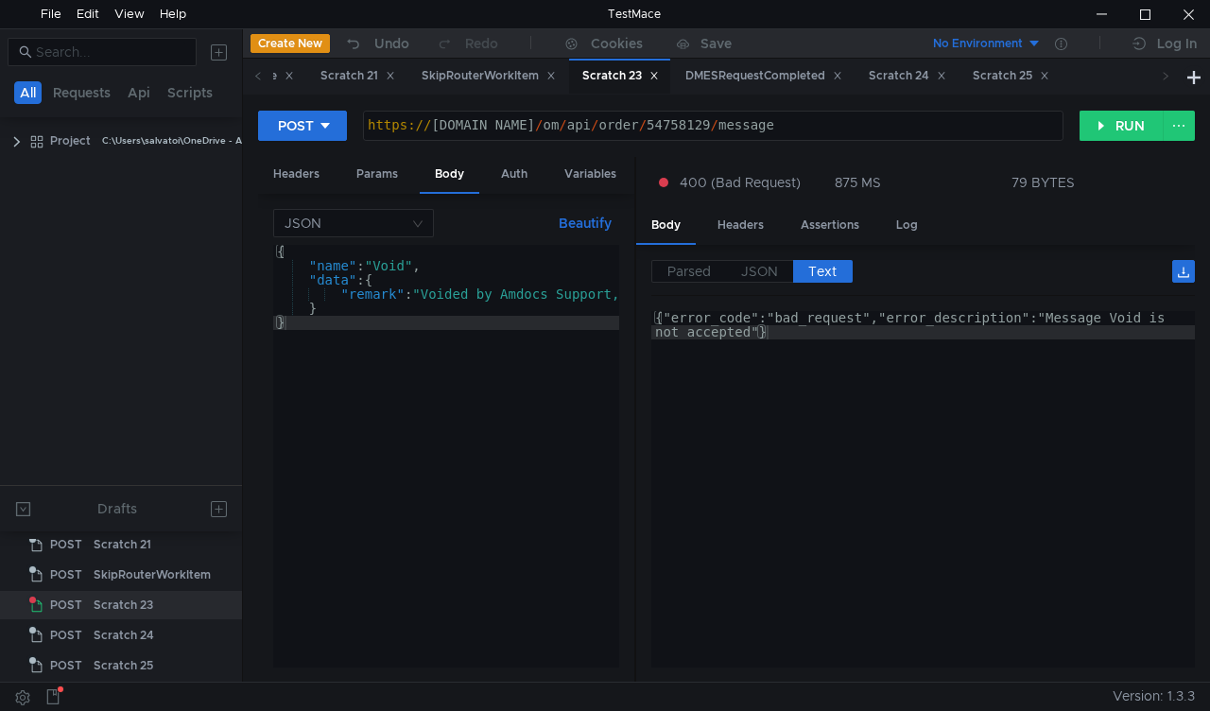
click at [657, 127] on div "https:// mbx.dfni.nl / om / api / order / 54758129 / message" at bounding box center [713, 139] width 699 height 43
paste textarea "906953"
click at [1089, 129] on button "RUN" at bounding box center [1122, 126] width 84 height 30
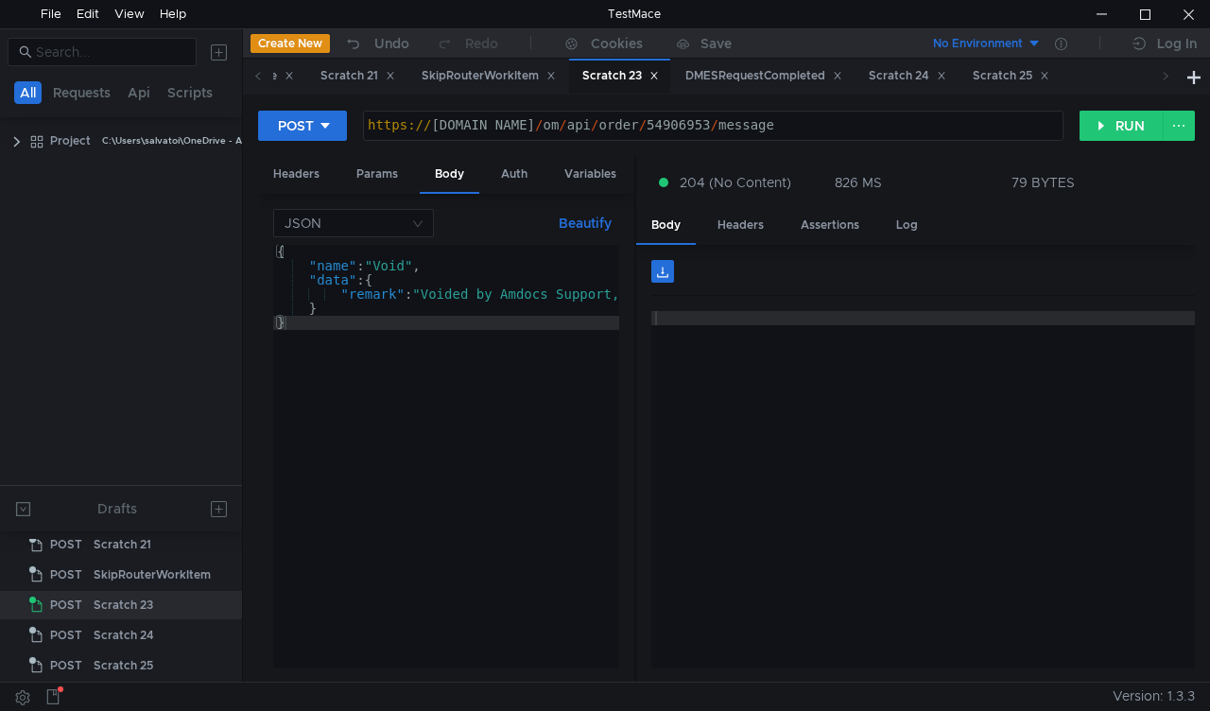
click at [656, 125] on div "https:// mbx.dfni.nl / om / api / order / 54906953 / message" at bounding box center [713, 139] width 699 height 43
paste textarea "8728"
type textarea "https://mbx.dfni.nl/om/api/order/54908728/message"
click at [1099, 130] on button "RUN" at bounding box center [1122, 126] width 84 height 30
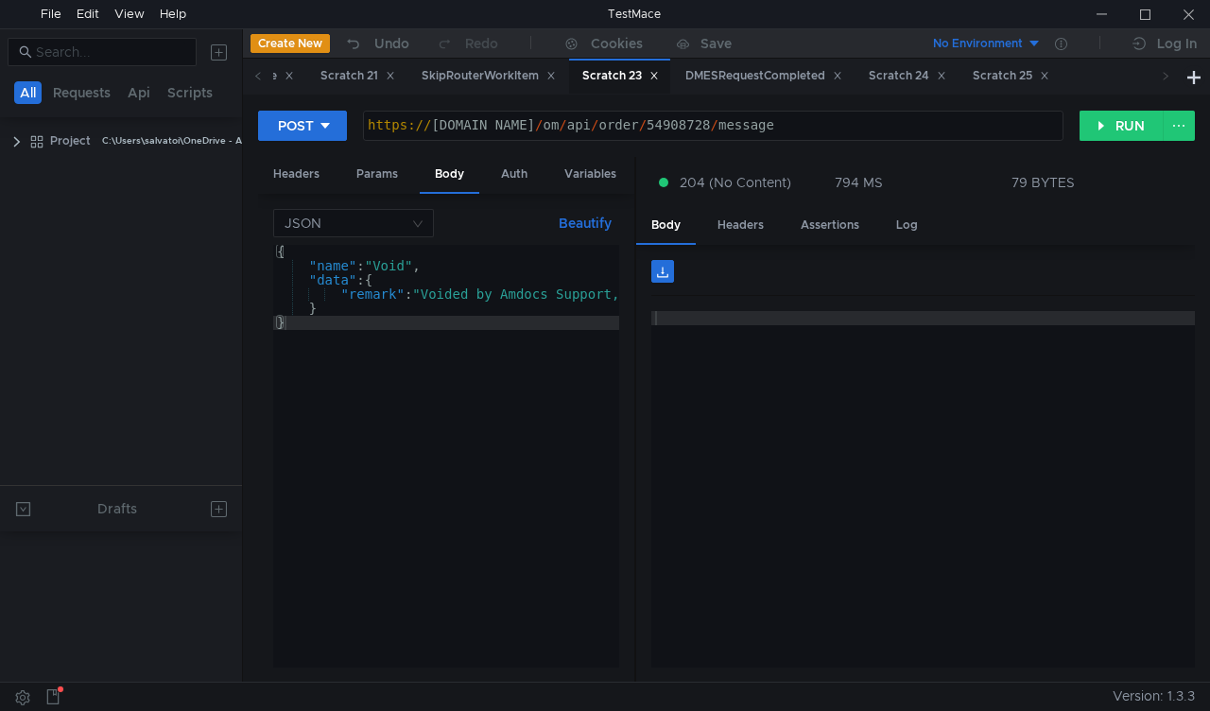
scroll to position [744, 0]
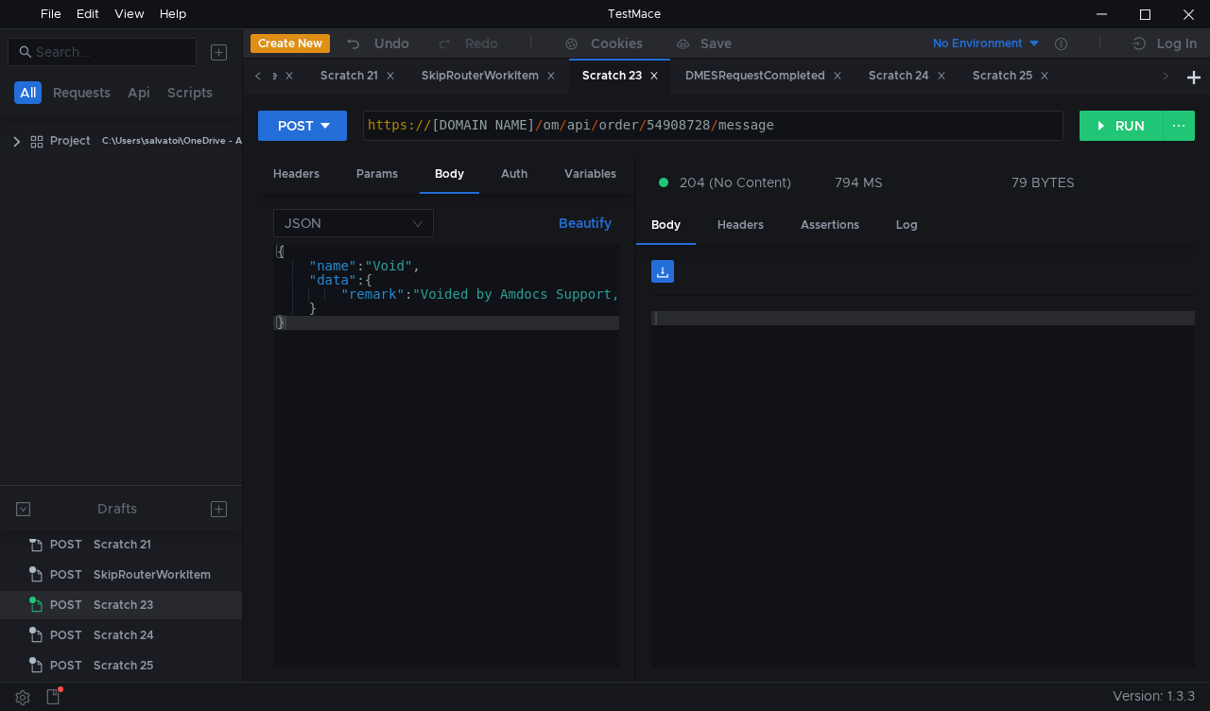
click at [258, 78] on icon at bounding box center [257, 75] width 9 height 9
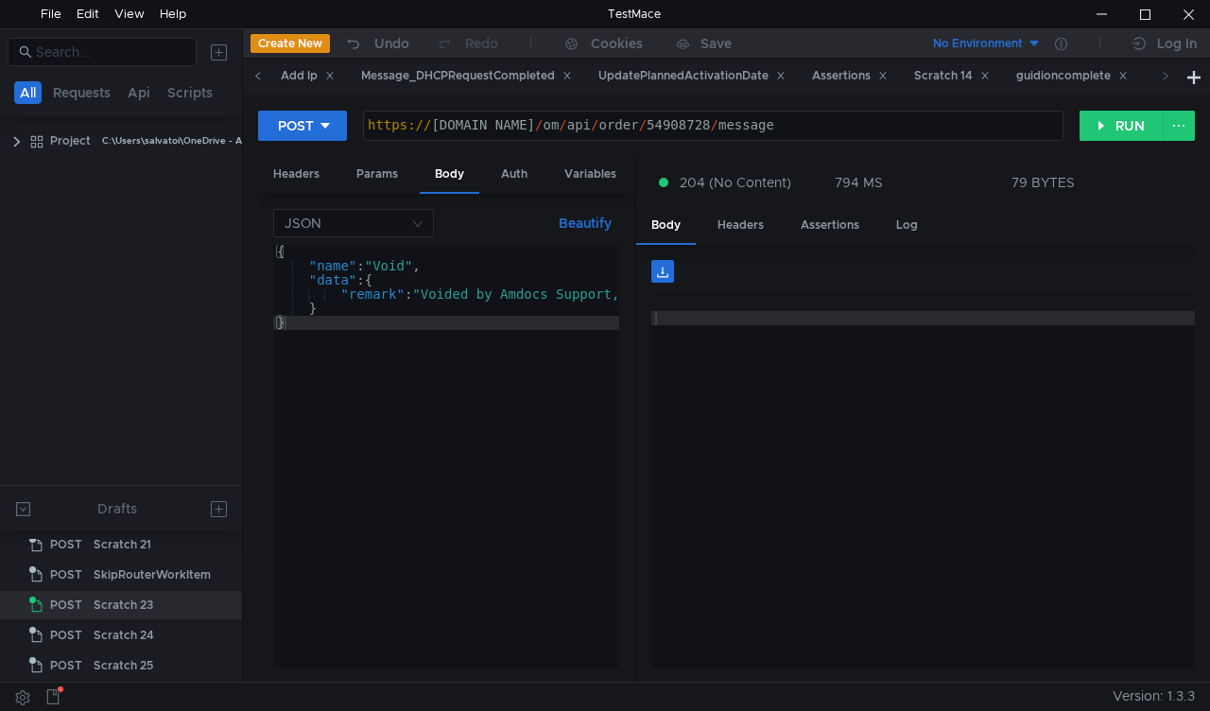
click at [258, 78] on icon at bounding box center [257, 75] width 9 height 9
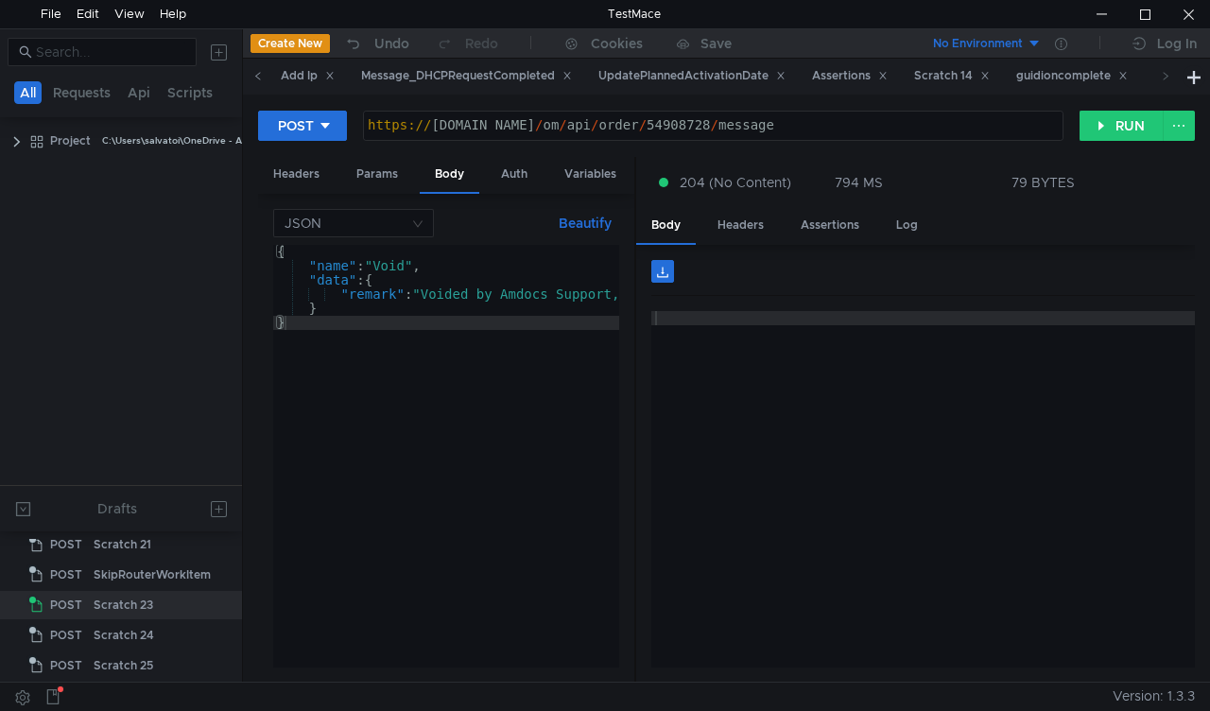
click at [258, 78] on icon at bounding box center [257, 75] width 9 height 9
click at [259, 75] on icon at bounding box center [257, 75] width 9 height 9
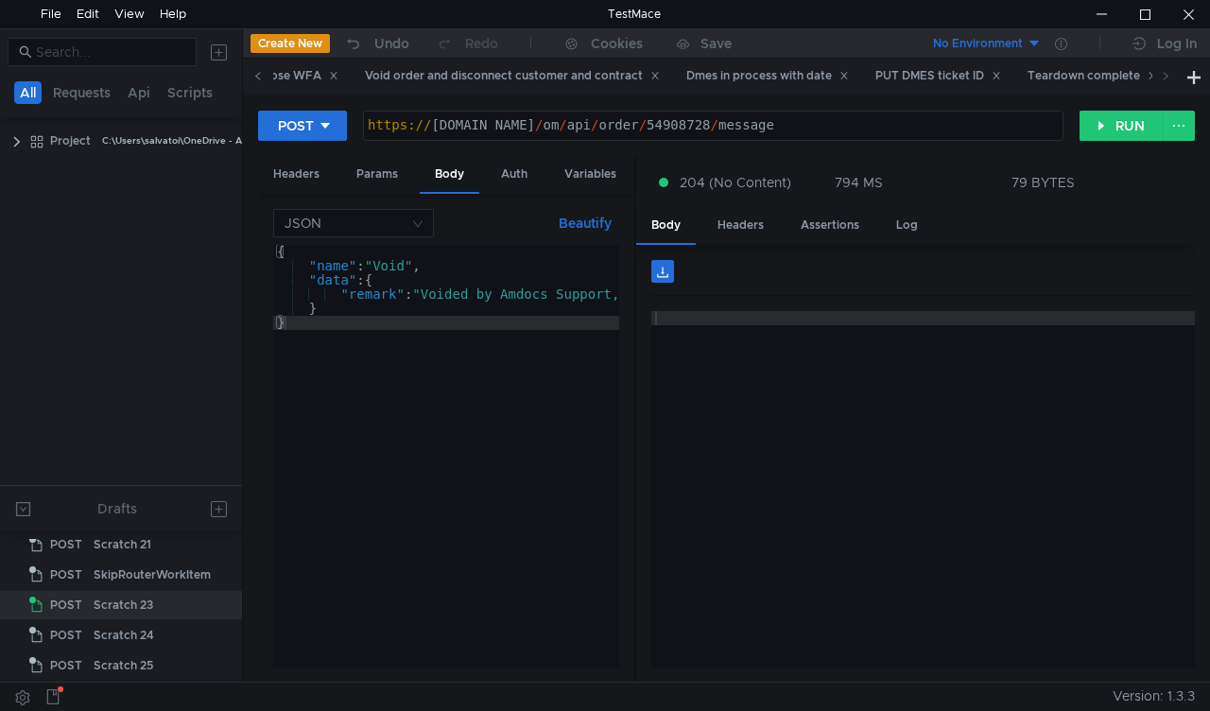
click at [259, 75] on icon at bounding box center [257, 75] width 9 height 9
click at [603, 76] on div "Void order and disconnect customer and contract" at bounding box center [678, 76] width 295 height 20
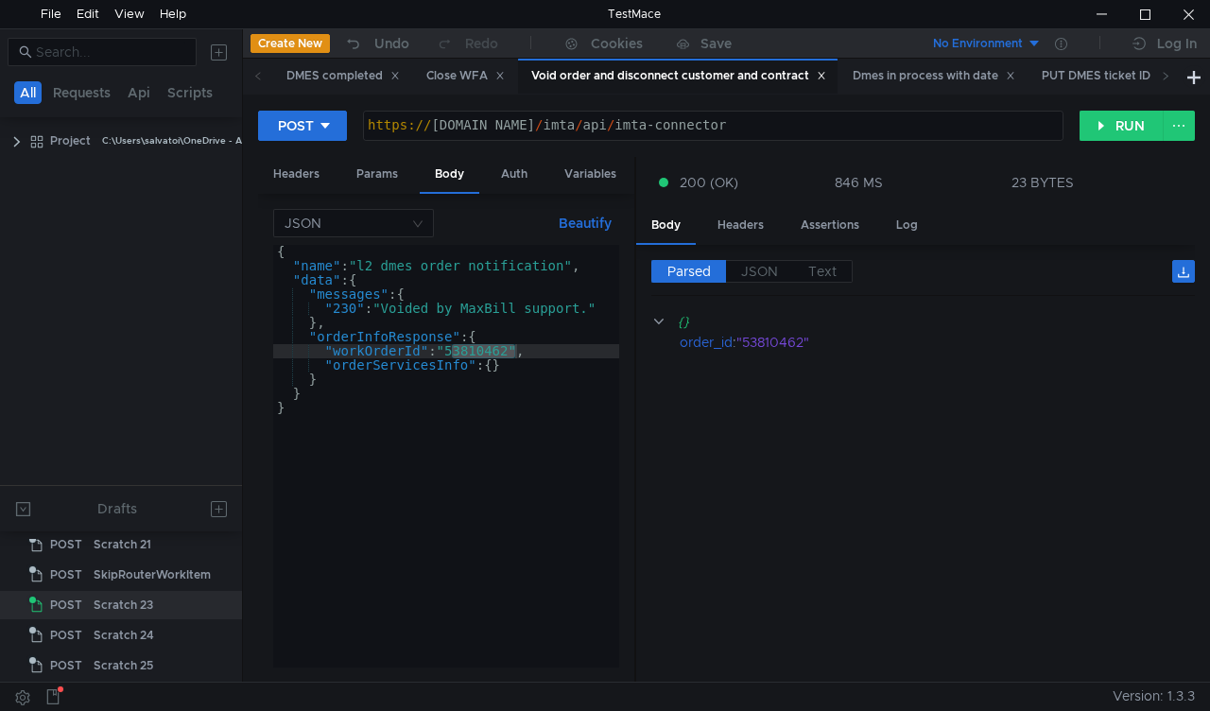
click at [486, 348] on div "{ "name" : "l2_dmes_order_notification" , "data" : { "messages" : { "230" : "Vo…" at bounding box center [446, 456] width 346 height 423
click at [486, 348] on div "{ "name" : "l2_dmes_order_notification" , "data" : { "messages" : { "230" : "Vo…" at bounding box center [446, 470] width 346 height 451
paste textarea "2757983"
type textarea ""workOrderId": "52757983","
click at [1088, 130] on button "RUN" at bounding box center [1122, 126] width 84 height 30
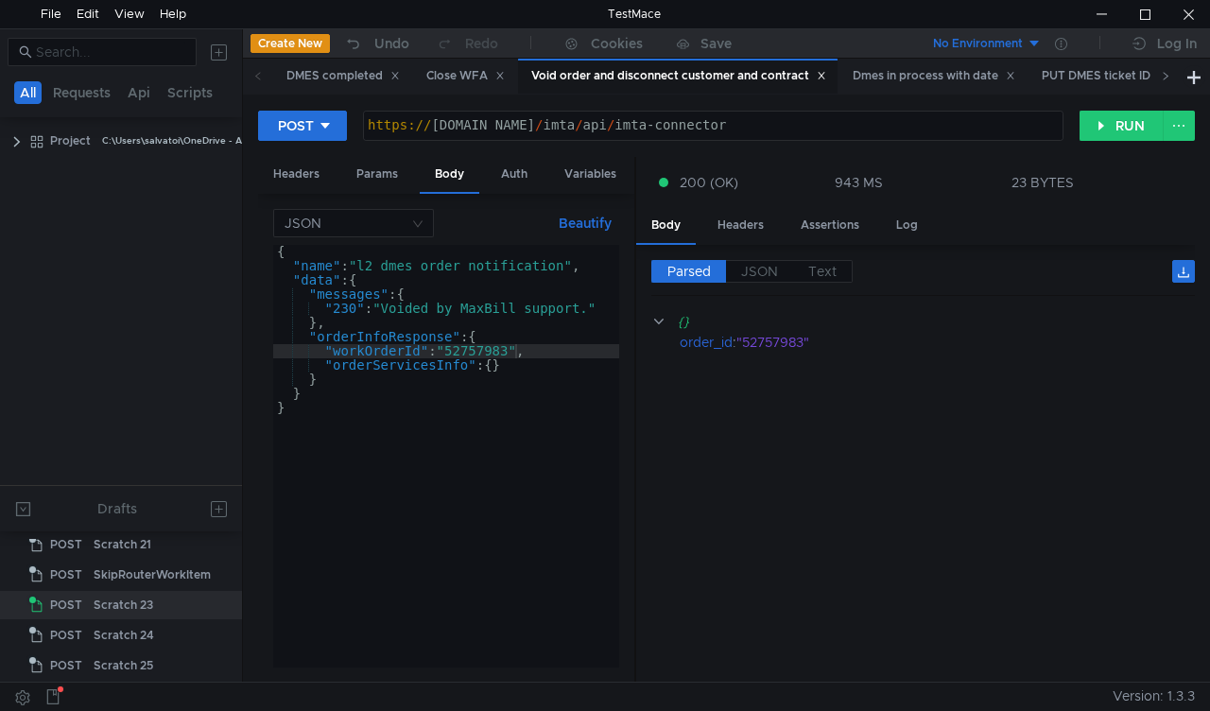
click at [1171, 81] on span at bounding box center [1166, 76] width 30 height 35
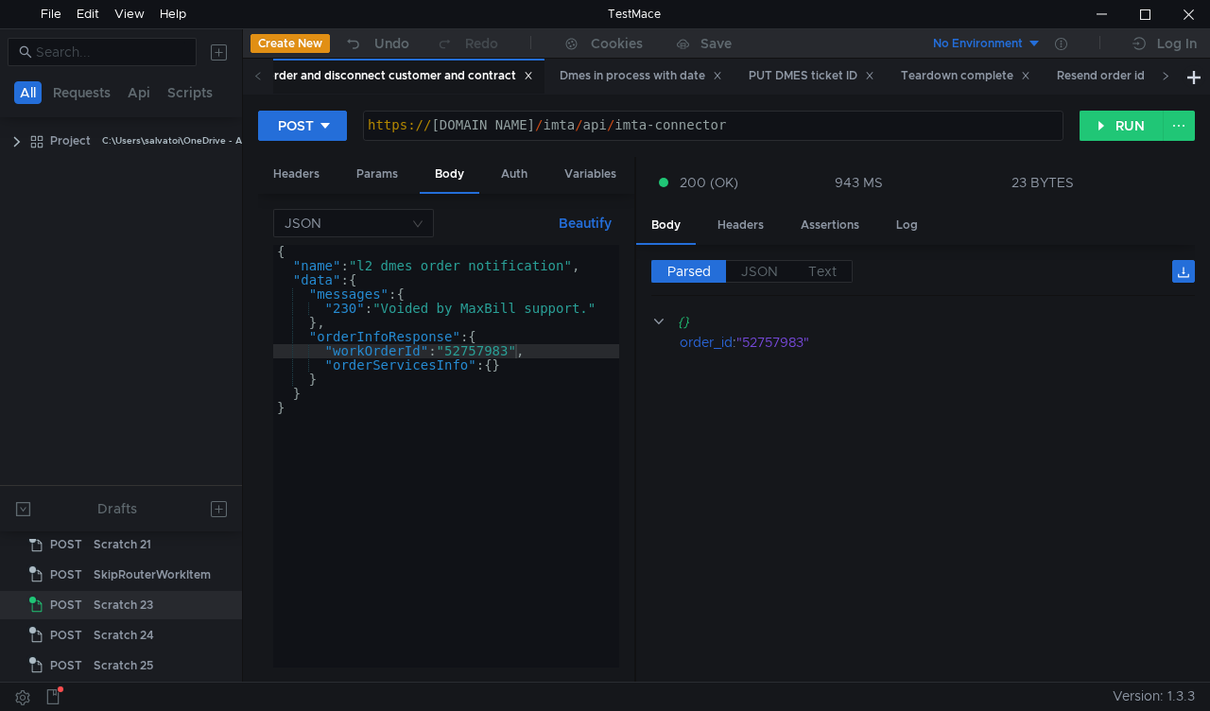
click at [1168, 79] on icon at bounding box center [1165, 75] width 9 height 9
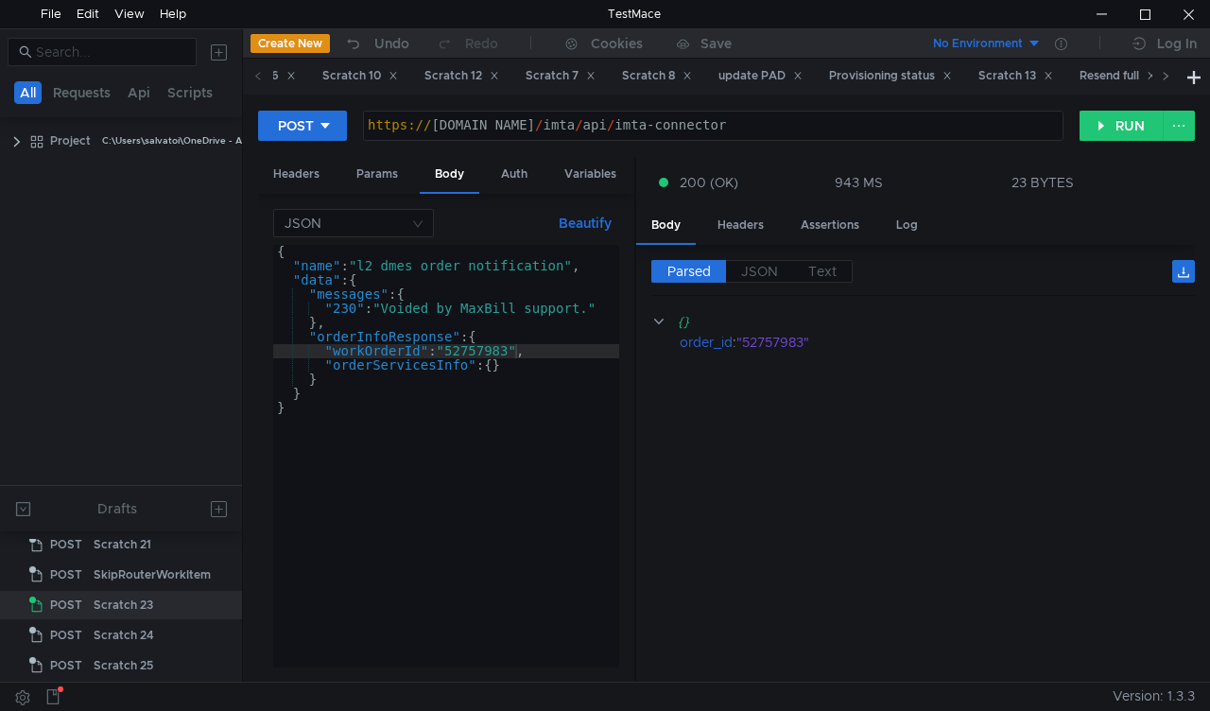
click at [1168, 79] on icon at bounding box center [1165, 75] width 9 height 9
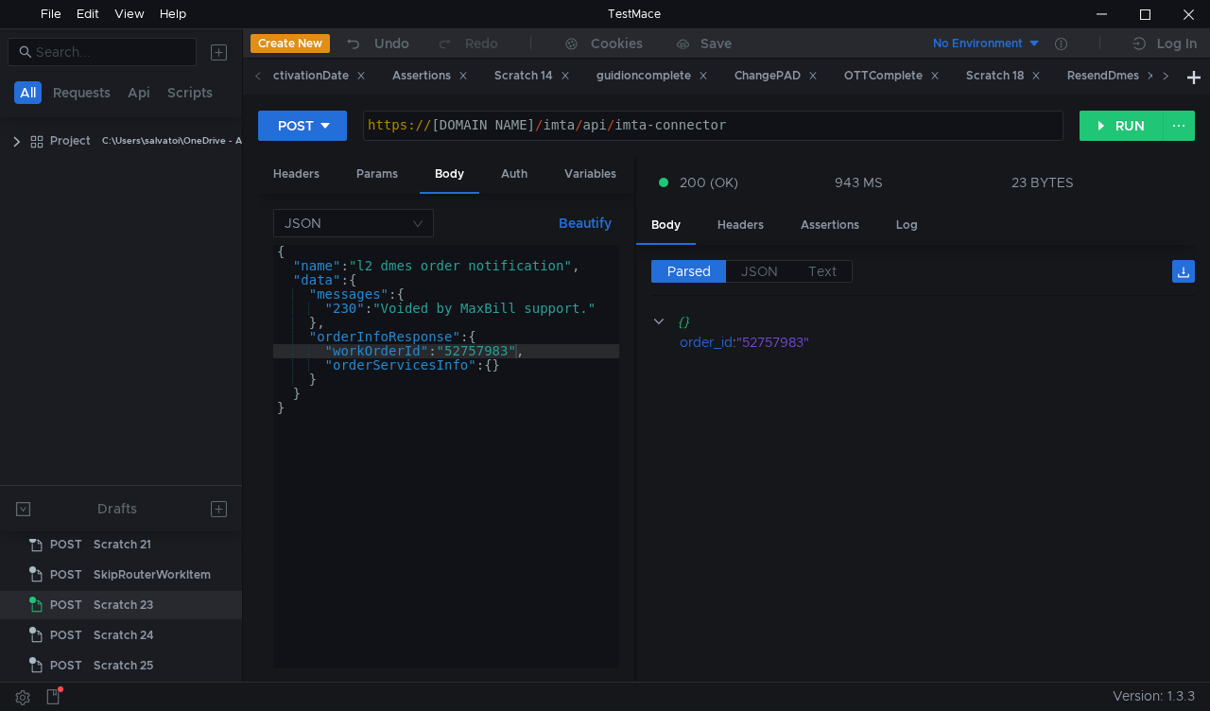
click at [1168, 79] on icon at bounding box center [1165, 75] width 9 height 9
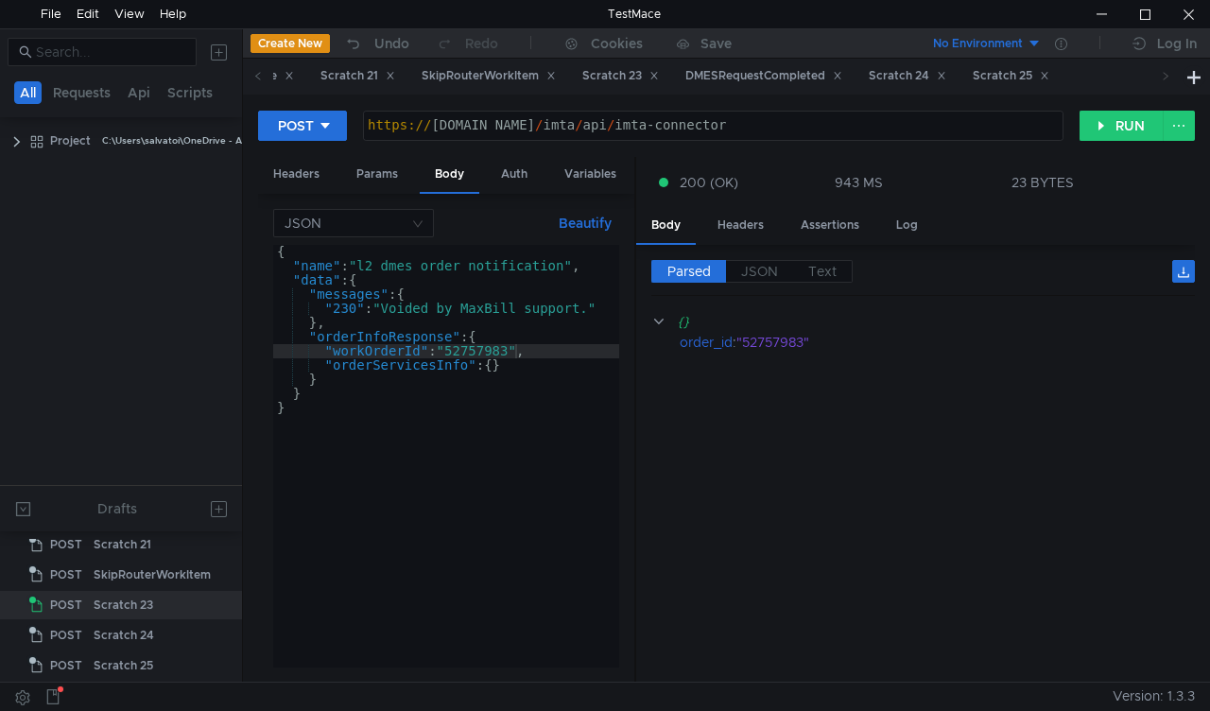
click at [1168, 79] on icon at bounding box center [1165, 75] width 9 height 9
click at [953, 74] on div "Scratch 24" at bounding box center [907, 76] width 102 height 35
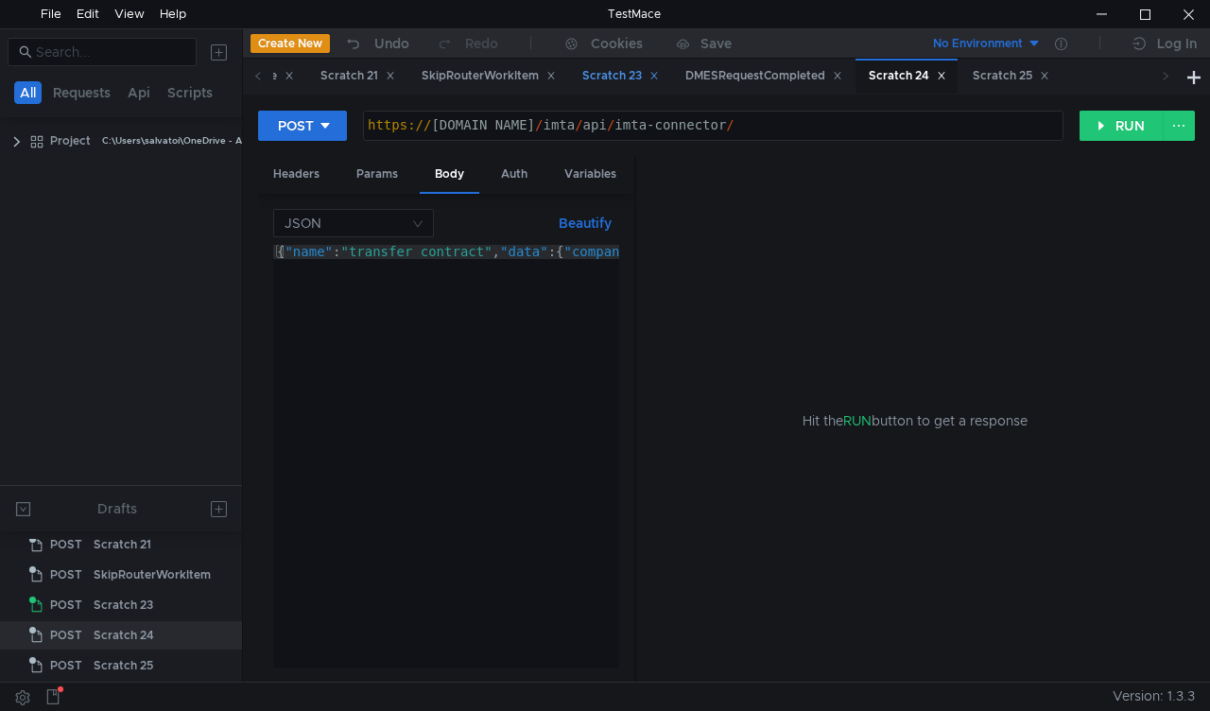
click at [659, 71] on div "Scratch 23" at bounding box center [620, 76] width 77 height 20
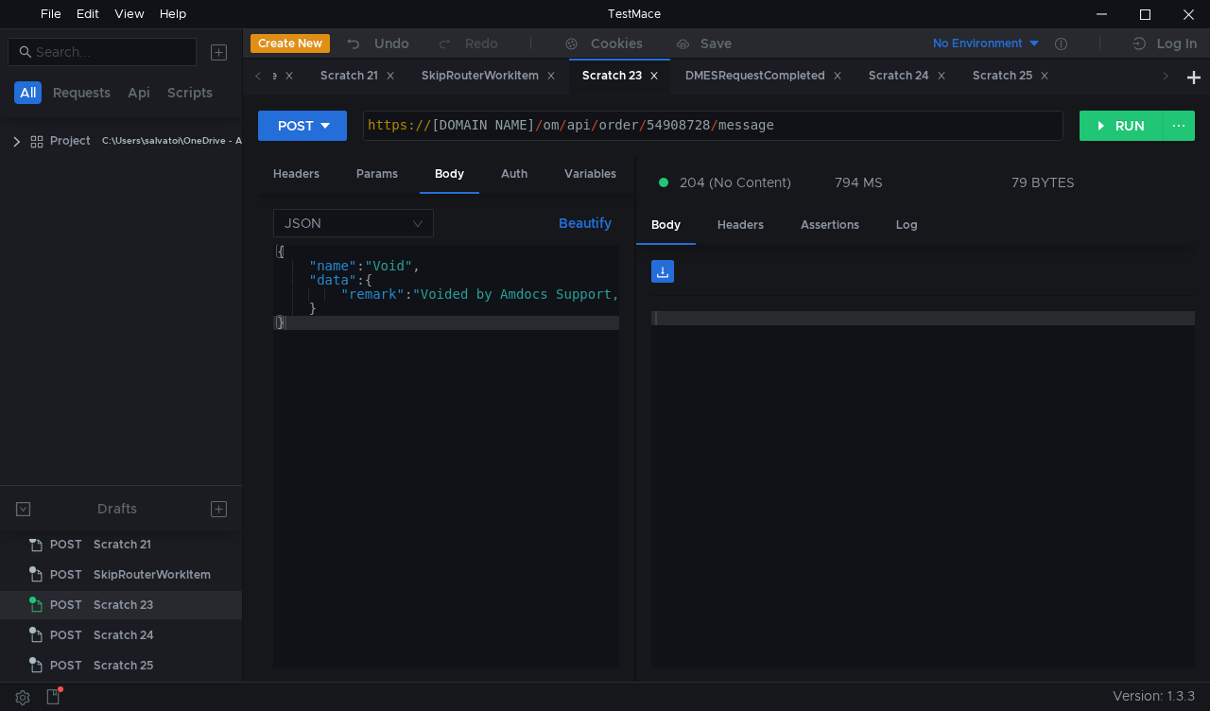
click at [669, 129] on div "https:// mbx.dfni.nl / om / api / order / 54908728 / message" at bounding box center [713, 139] width 699 height 43
paste textarea "2757983"
type textarea "https://mbx.dfni.nl/om/api/order/52757983/message"
click at [1087, 128] on button "RUN" at bounding box center [1122, 126] width 84 height 30
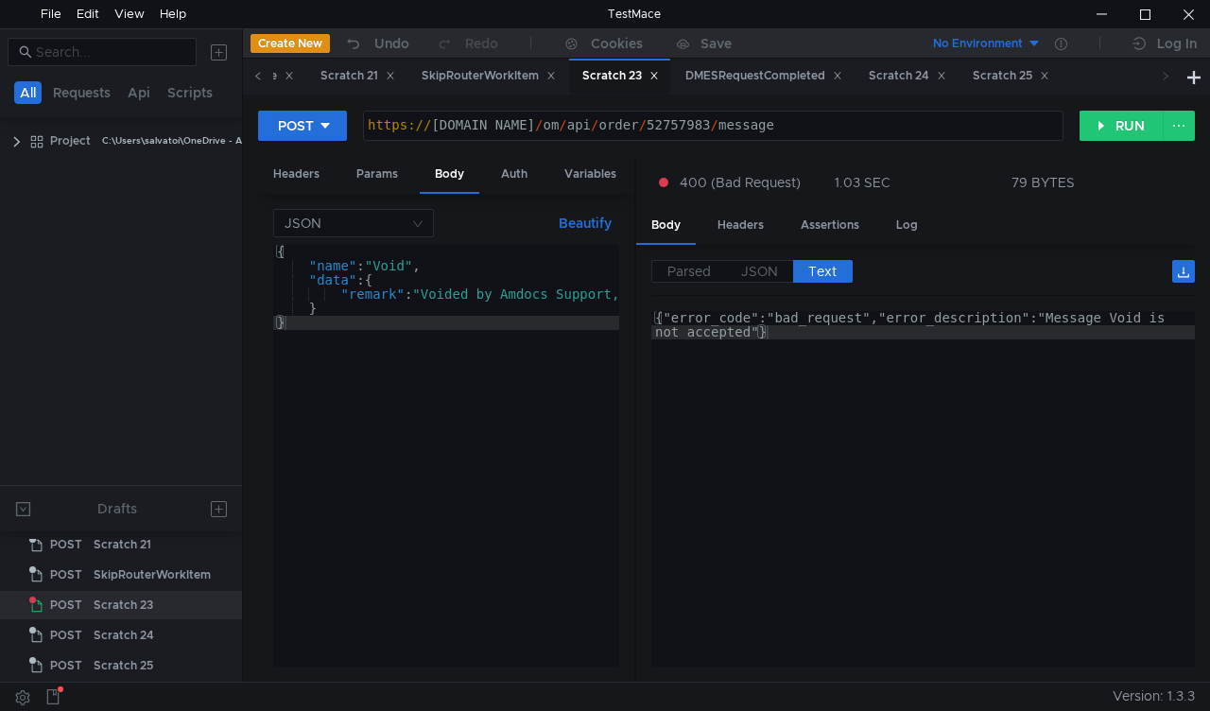
click at [250, 74] on span at bounding box center [258, 76] width 30 height 35
click at [250, 76] on span at bounding box center [258, 76] width 30 height 35
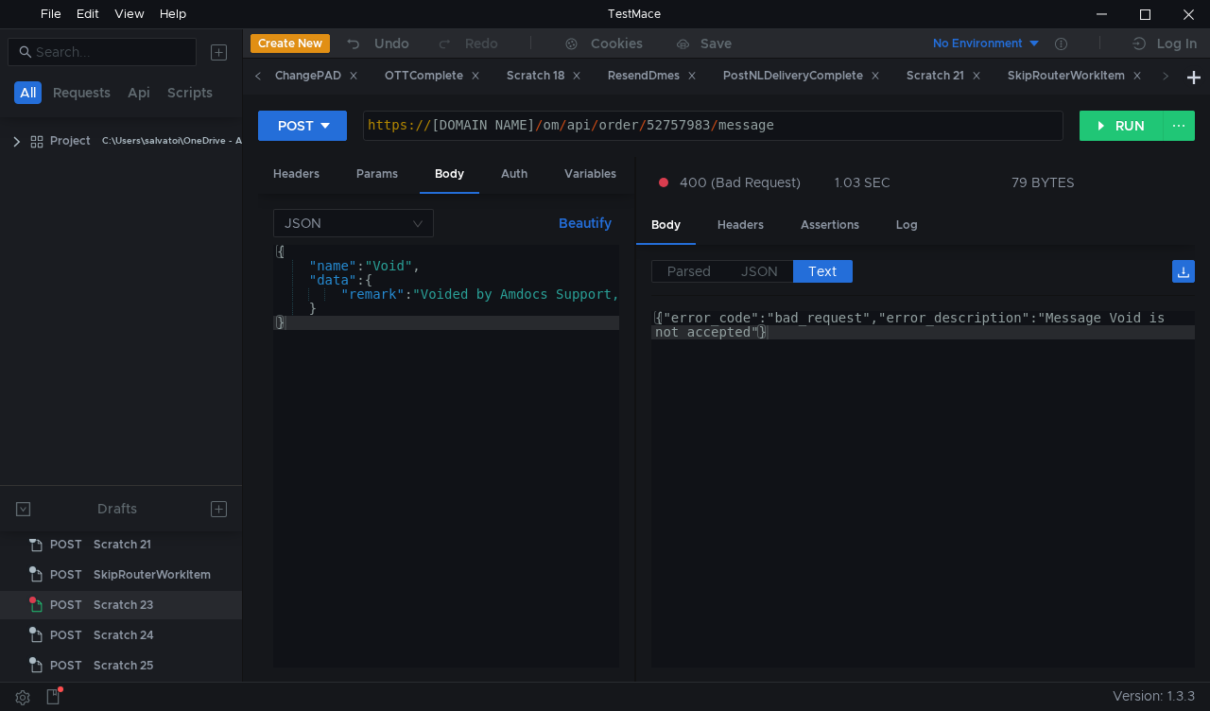
click at [250, 76] on span at bounding box center [258, 76] width 30 height 35
click at [1165, 81] on span at bounding box center [1165, 76] width 9 height 20
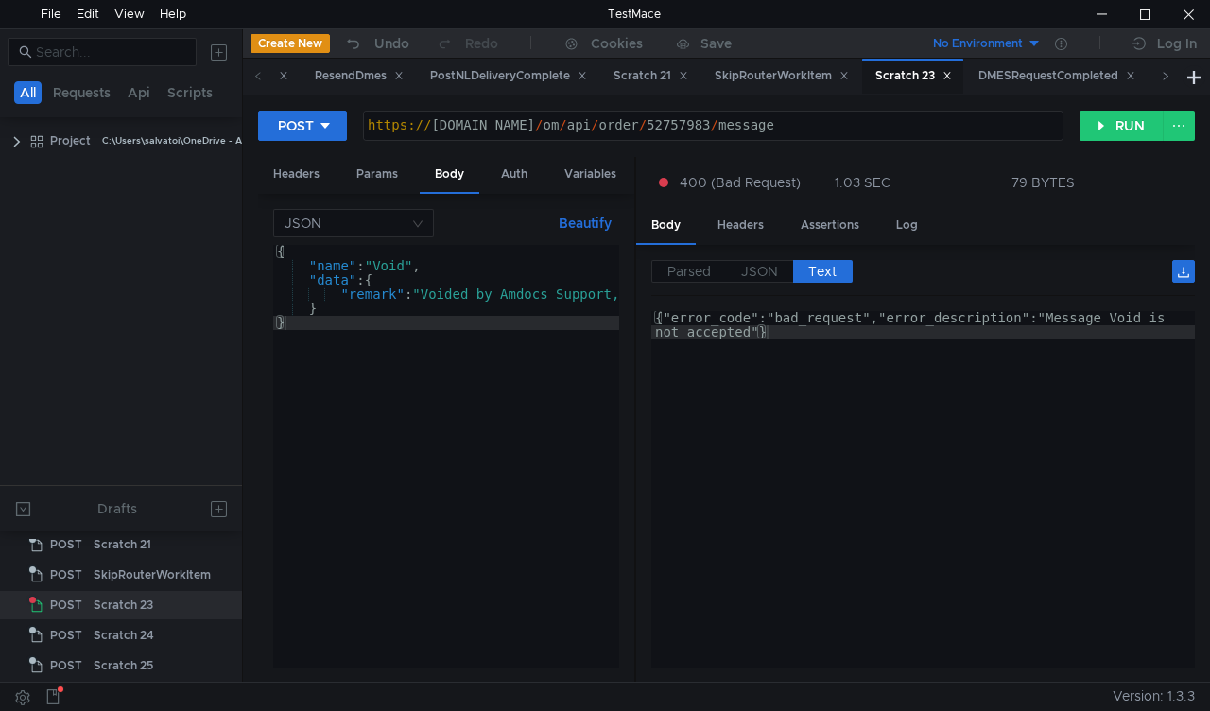
click at [1165, 81] on span at bounding box center [1165, 76] width 9 height 20
click at [395, 68] on div "Scratch 21" at bounding box center [358, 76] width 75 height 20
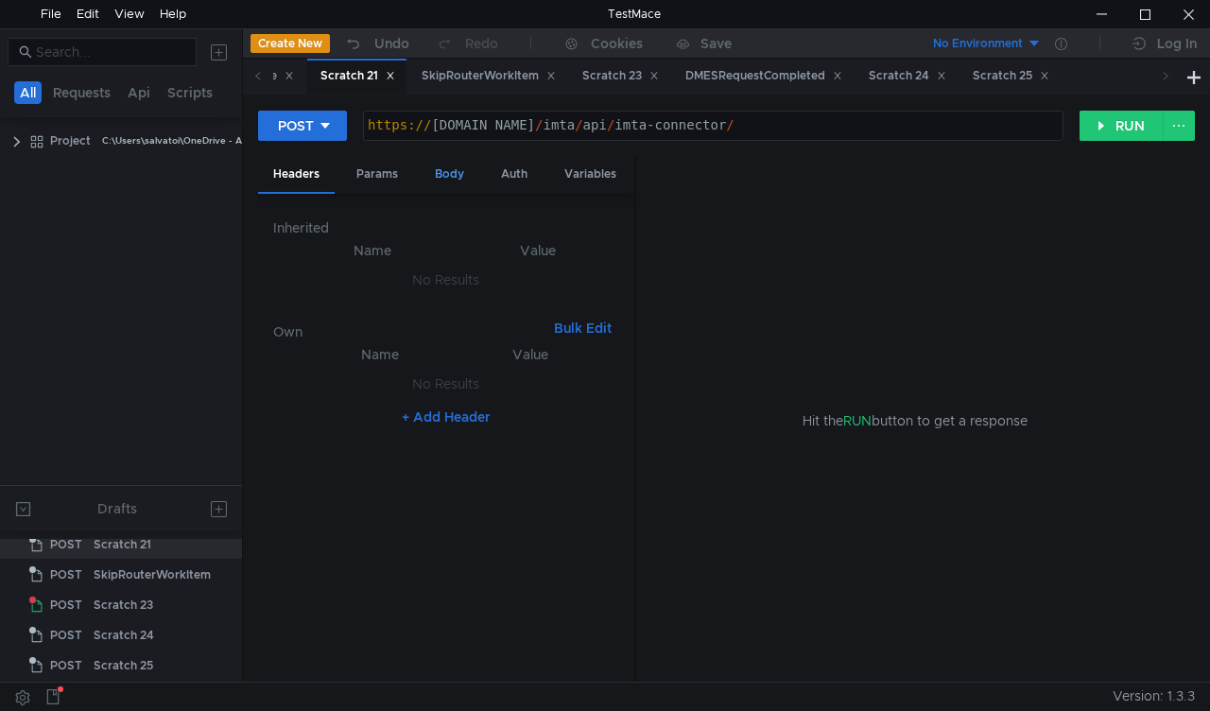
click at [453, 168] on div "Body" at bounding box center [450, 174] width 60 height 35
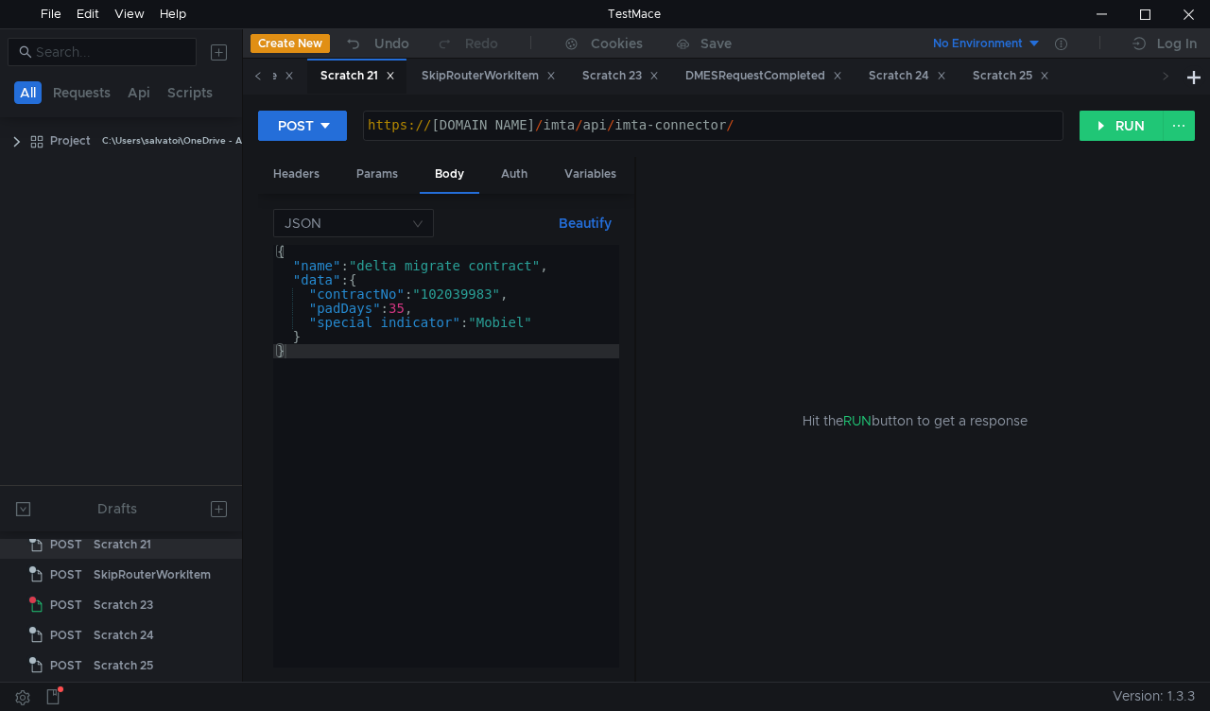
click at [259, 79] on icon at bounding box center [257, 76] width 5 height 8
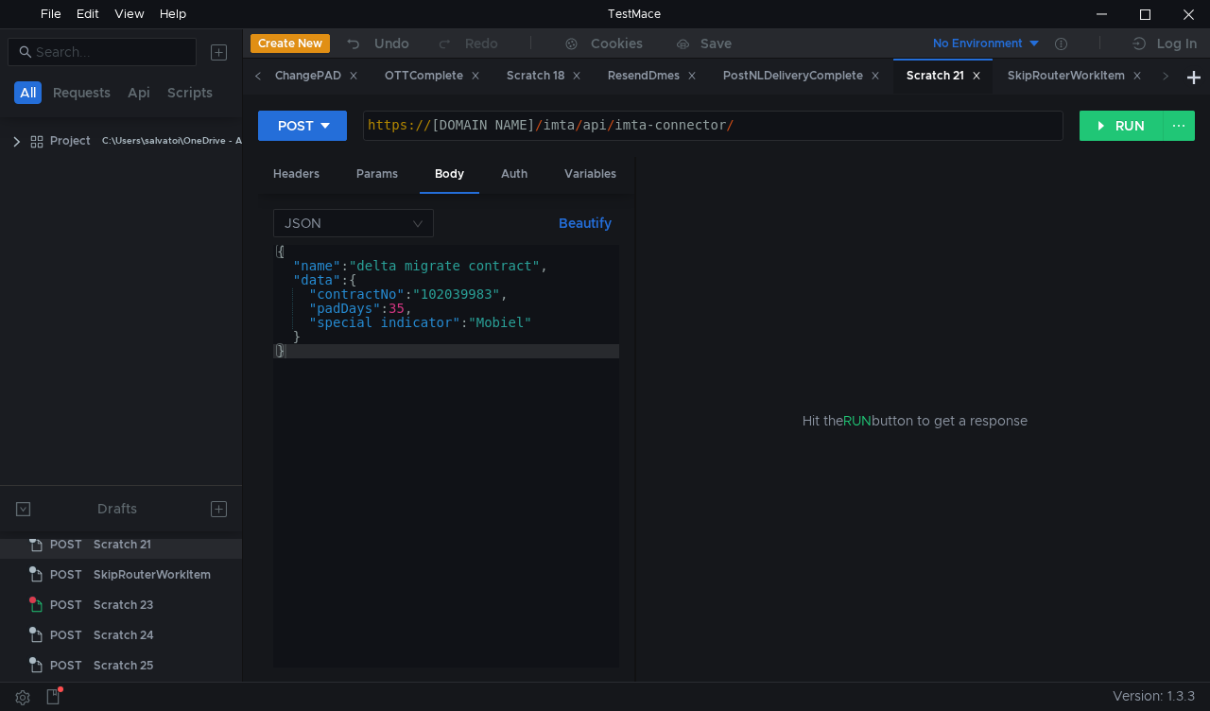
click at [259, 79] on icon at bounding box center [257, 76] width 5 height 8
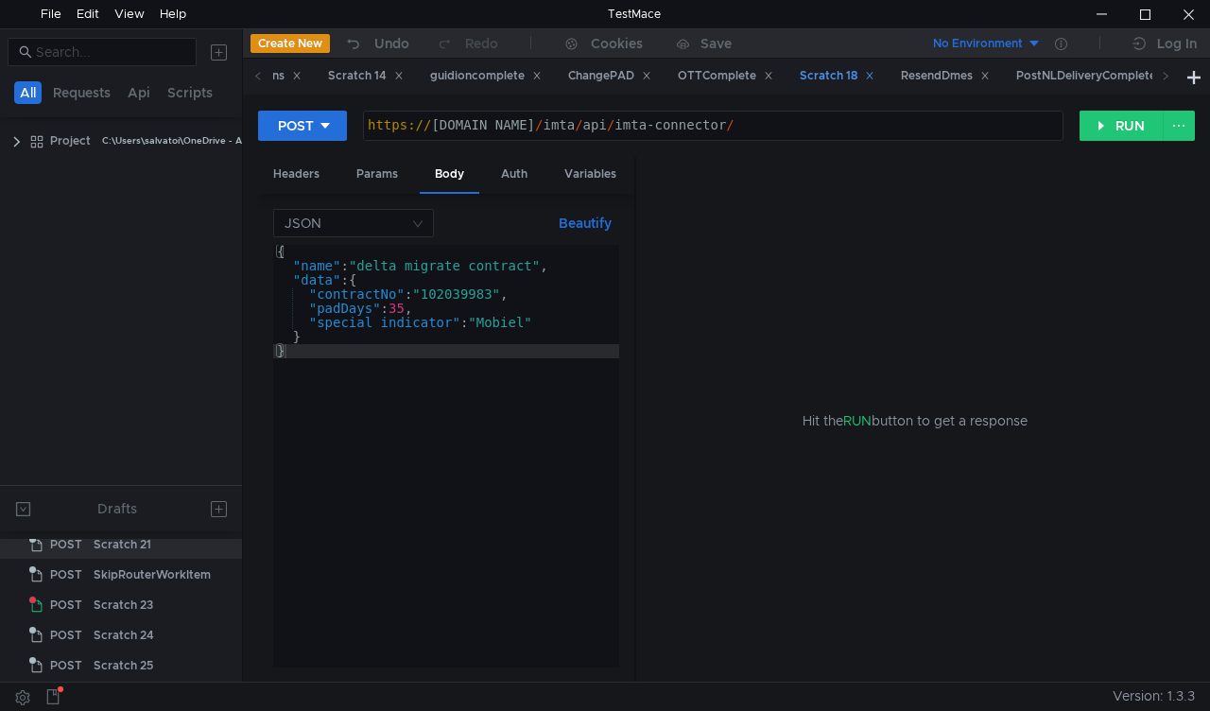
click at [875, 68] on div "Scratch 18" at bounding box center [837, 76] width 75 height 20
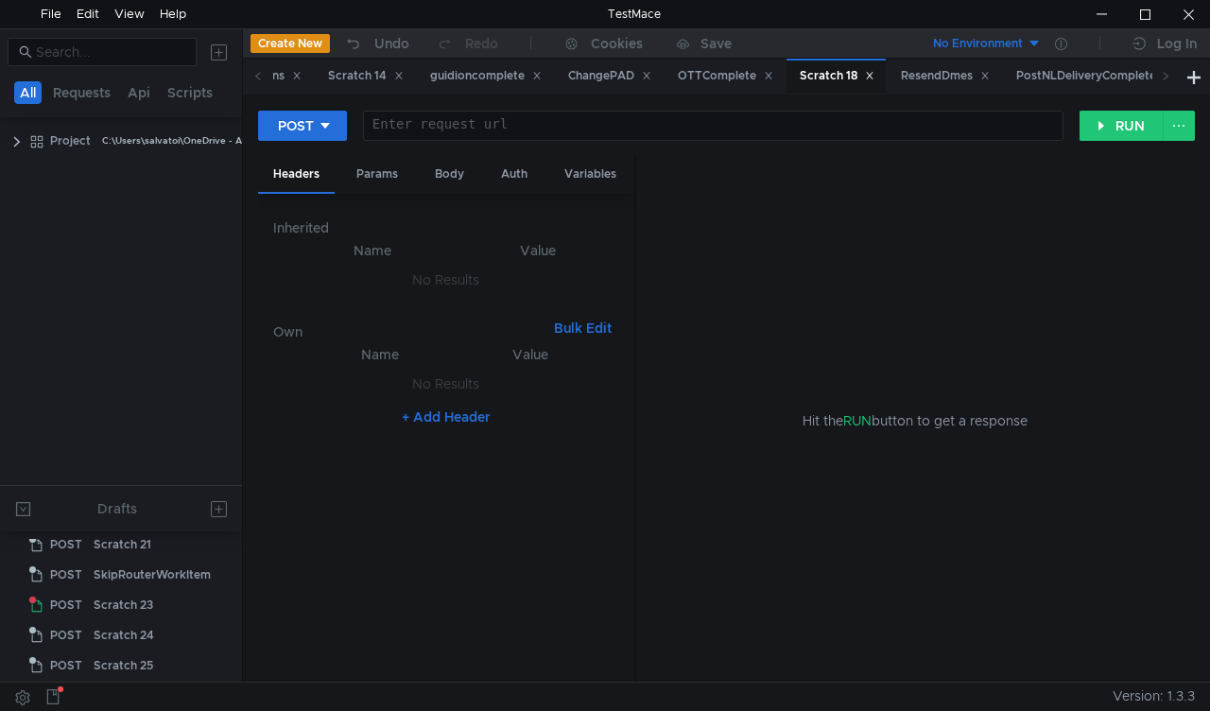
scroll to position [565, 0]
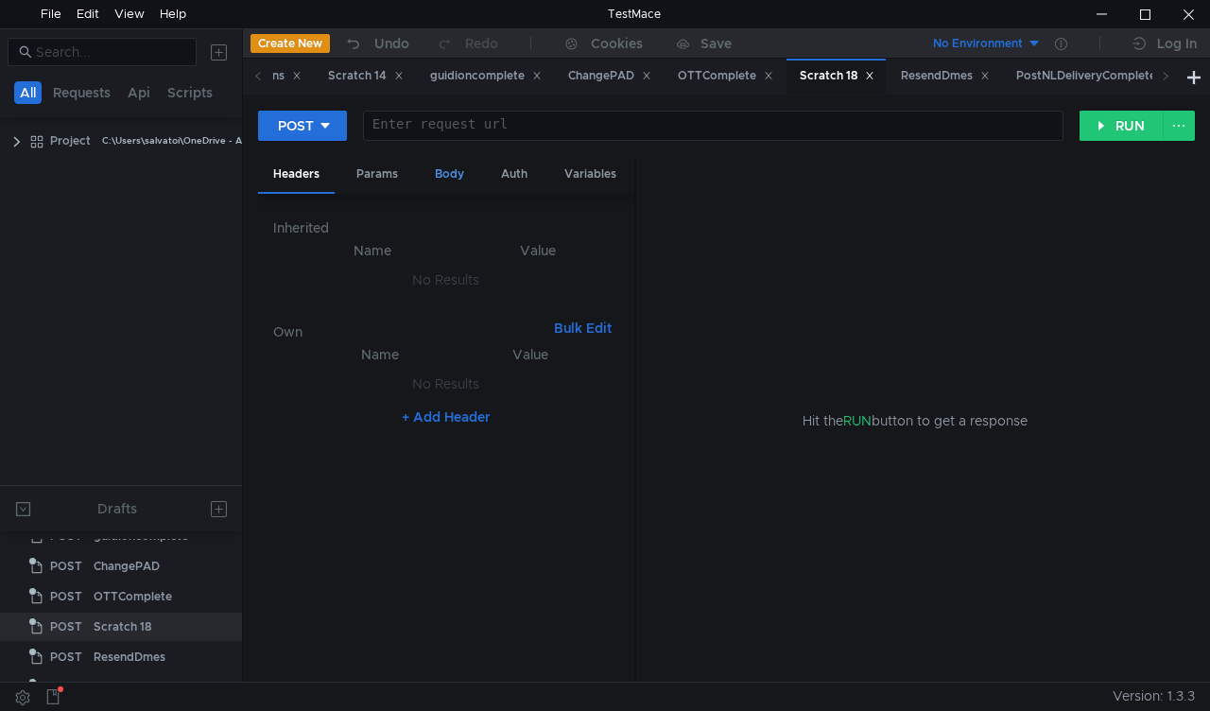
click at [452, 168] on div "Body" at bounding box center [450, 174] width 60 height 35
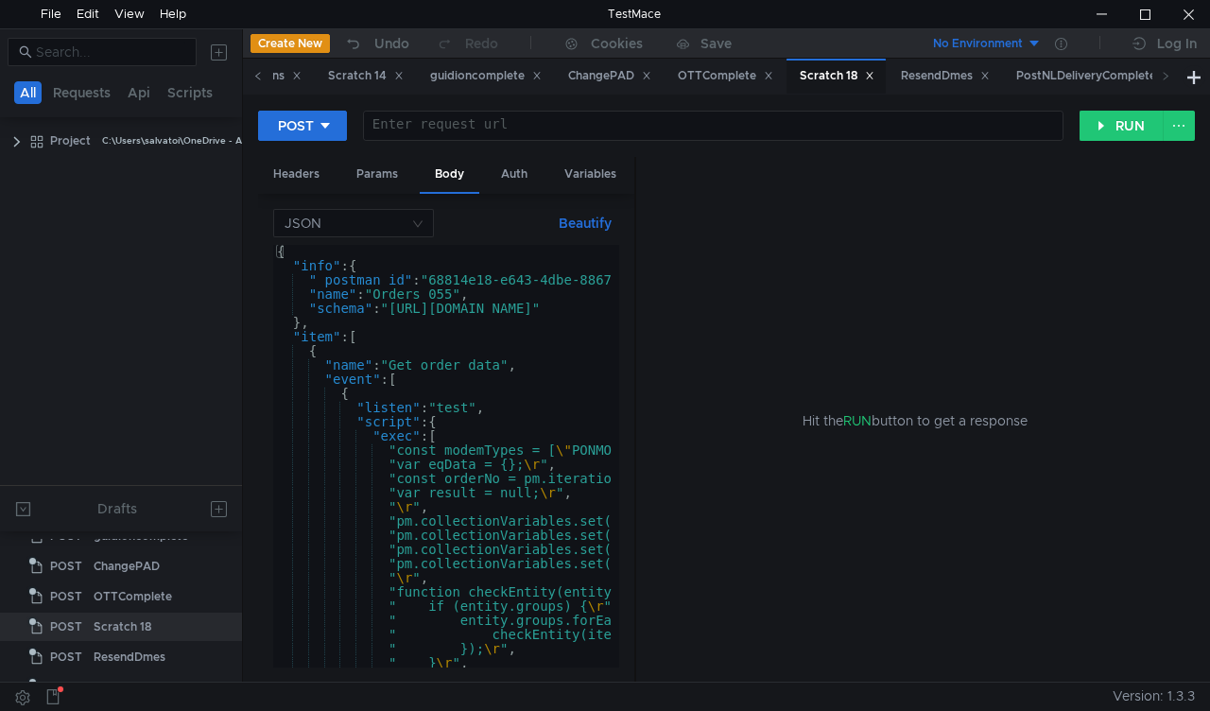
click at [261, 77] on icon at bounding box center [257, 75] width 9 height 9
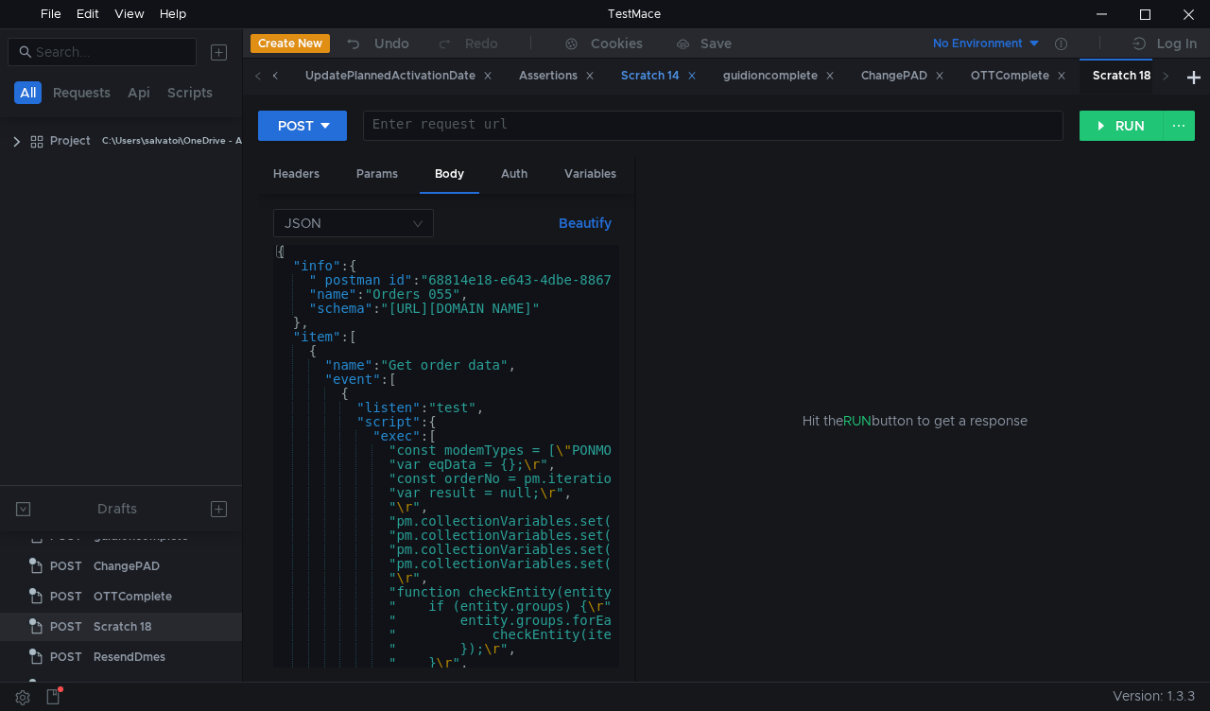
click at [696, 76] on div "Scratch 14" at bounding box center [659, 76] width 76 height 20
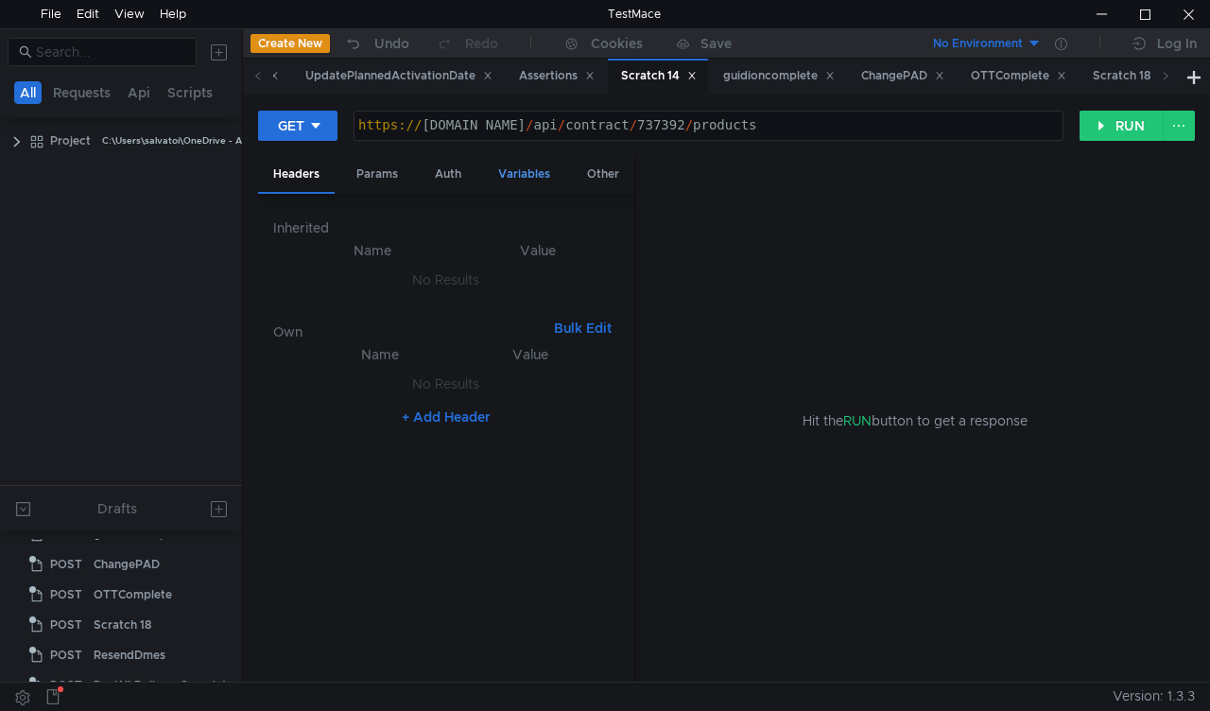
scroll to position [444, 0]
click at [253, 76] on icon at bounding box center [257, 75] width 9 height 9
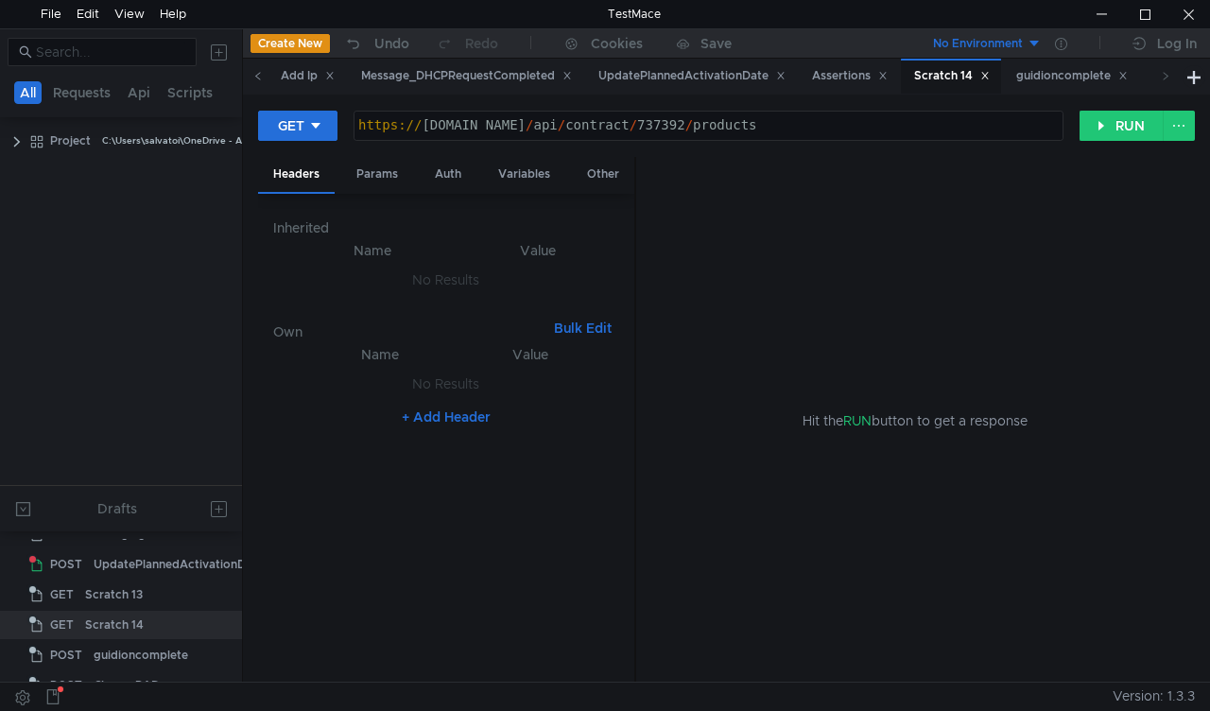
click at [253, 76] on icon at bounding box center [257, 75] width 9 height 9
click at [880, 70] on div "Scratch 13" at bounding box center [849, 76] width 75 height 20
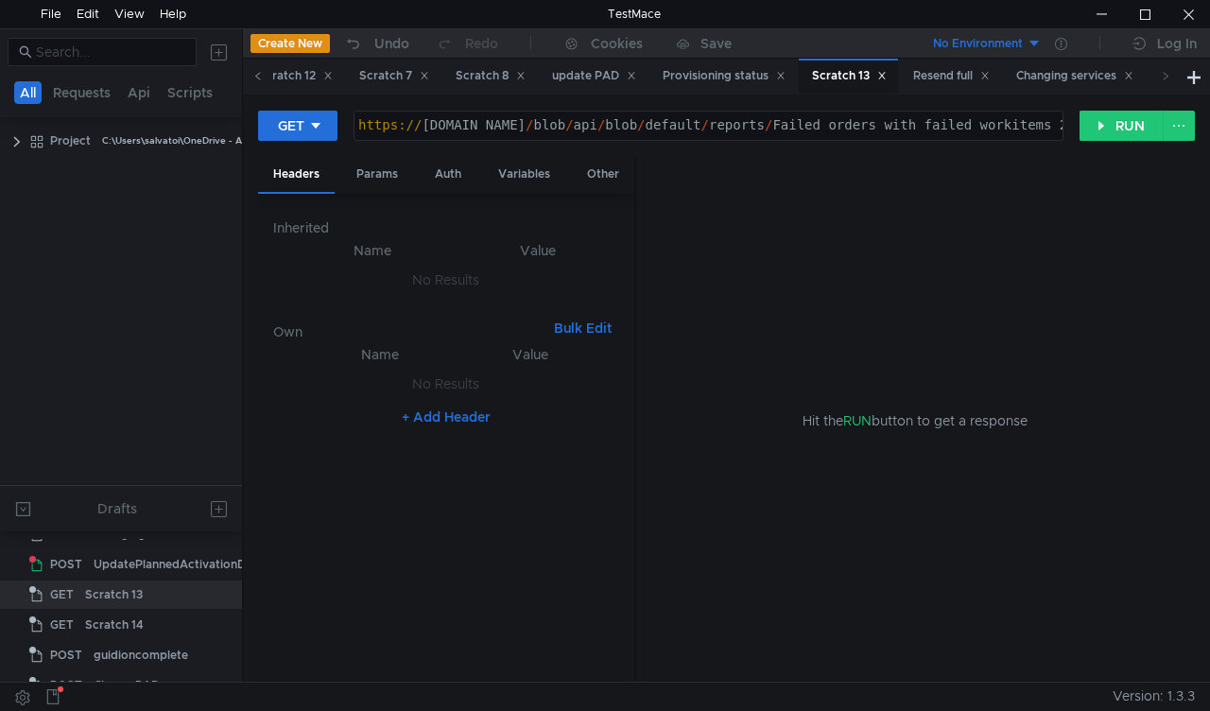
click at [257, 74] on icon at bounding box center [257, 75] width 9 height 9
click at [796, 70] on div "Scratch 8" at bounding box center [784, 76] width 70 height 20
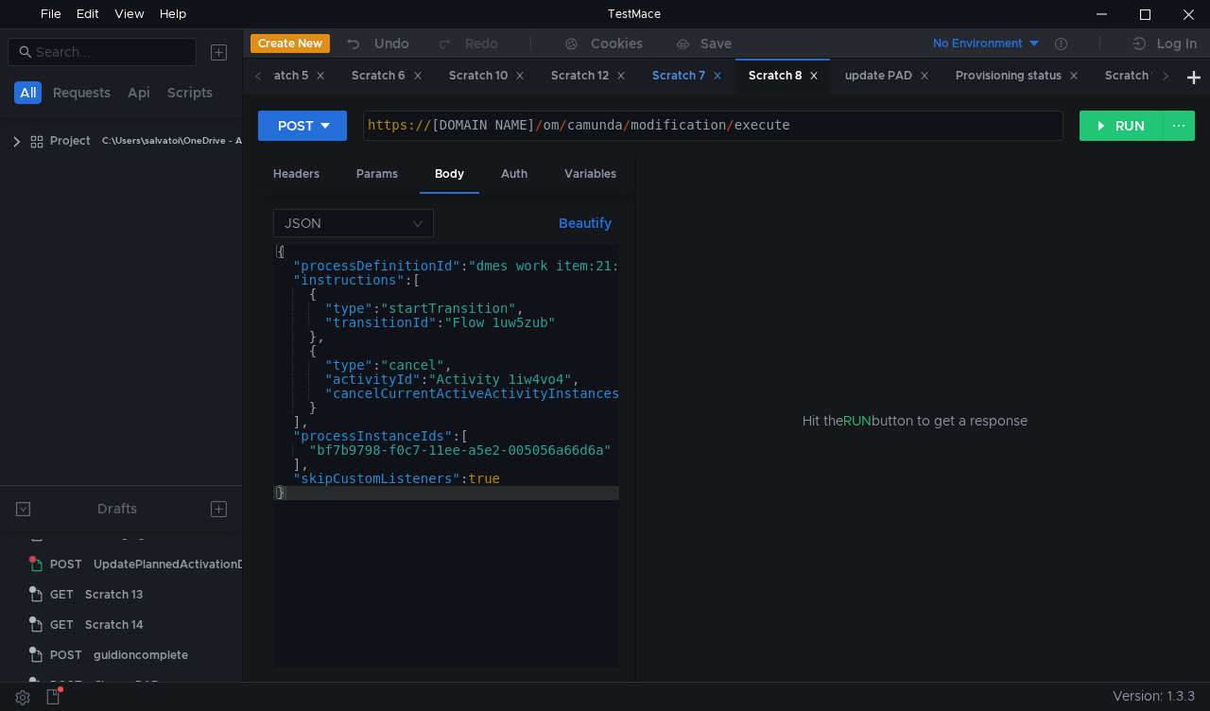
scroll to position [142, 0]
click at [703, 77] on div "Scratch 7" at bounding box center [687, 76] width 70 height 20
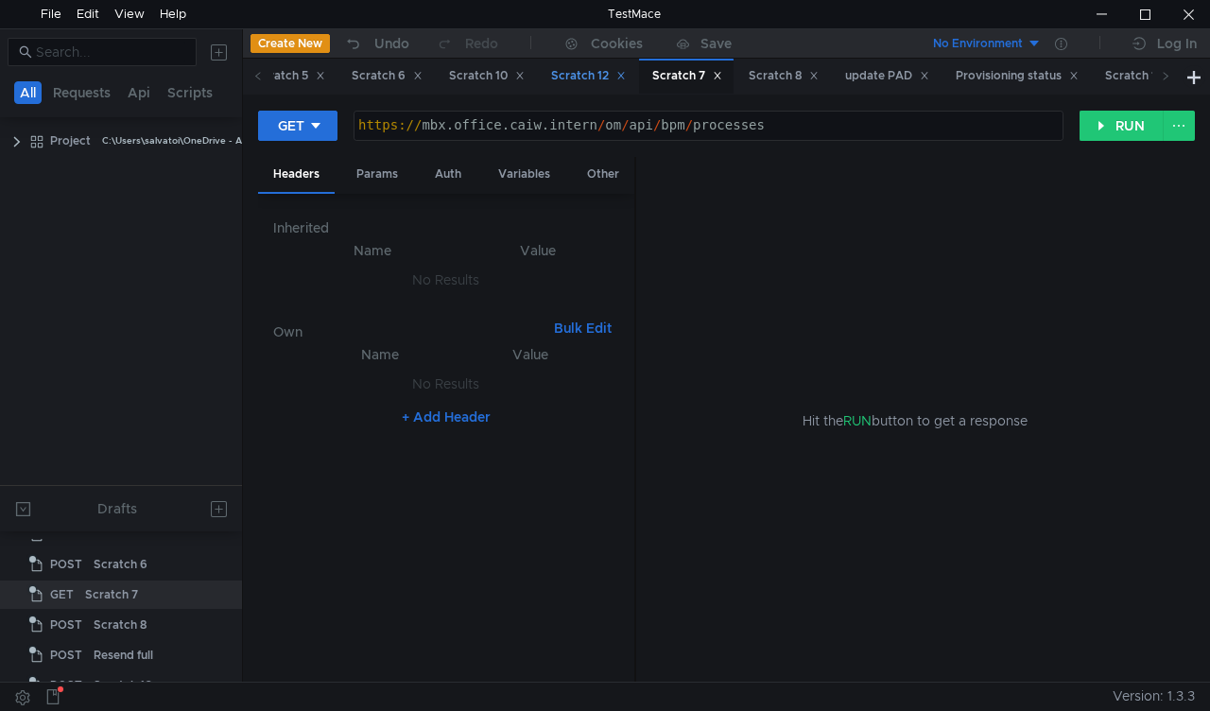
click at [605, 75] on div "Scratch 12" at bounding box center [588, 76] width 75 height 20
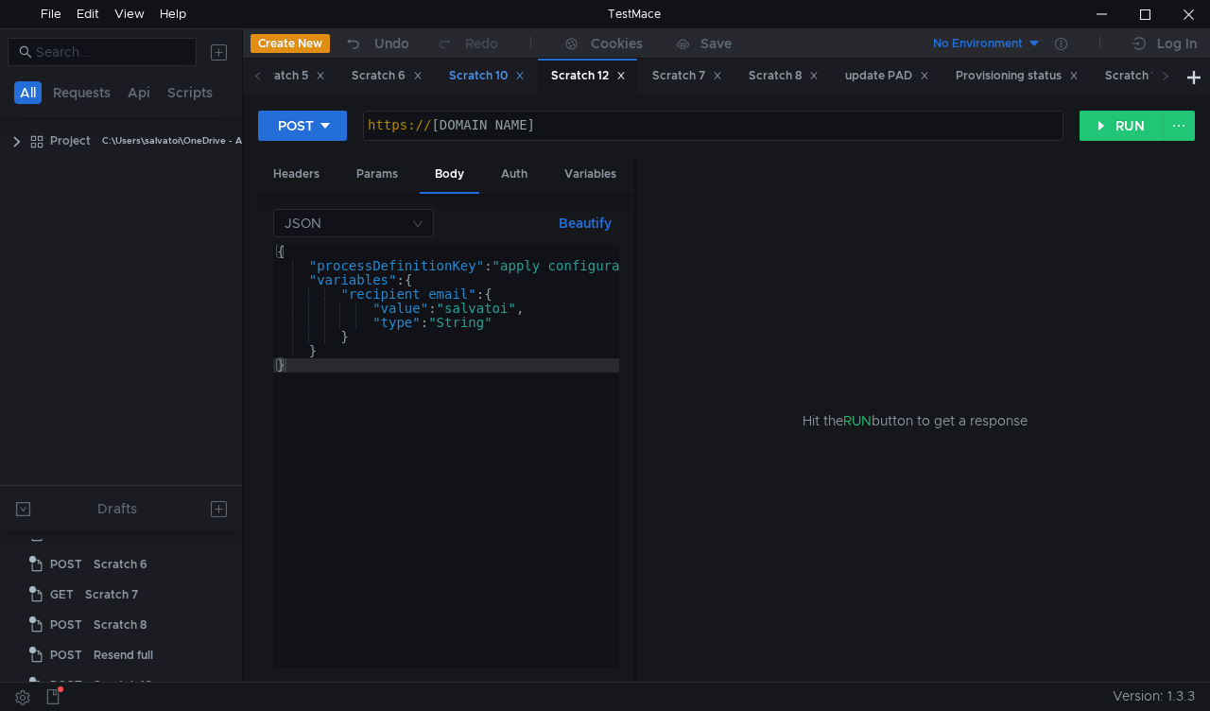
scroll to position [263, 0]
click at [495, 65] on div "Scratch 10" at bounding box center [486, 76] width 100 height 35
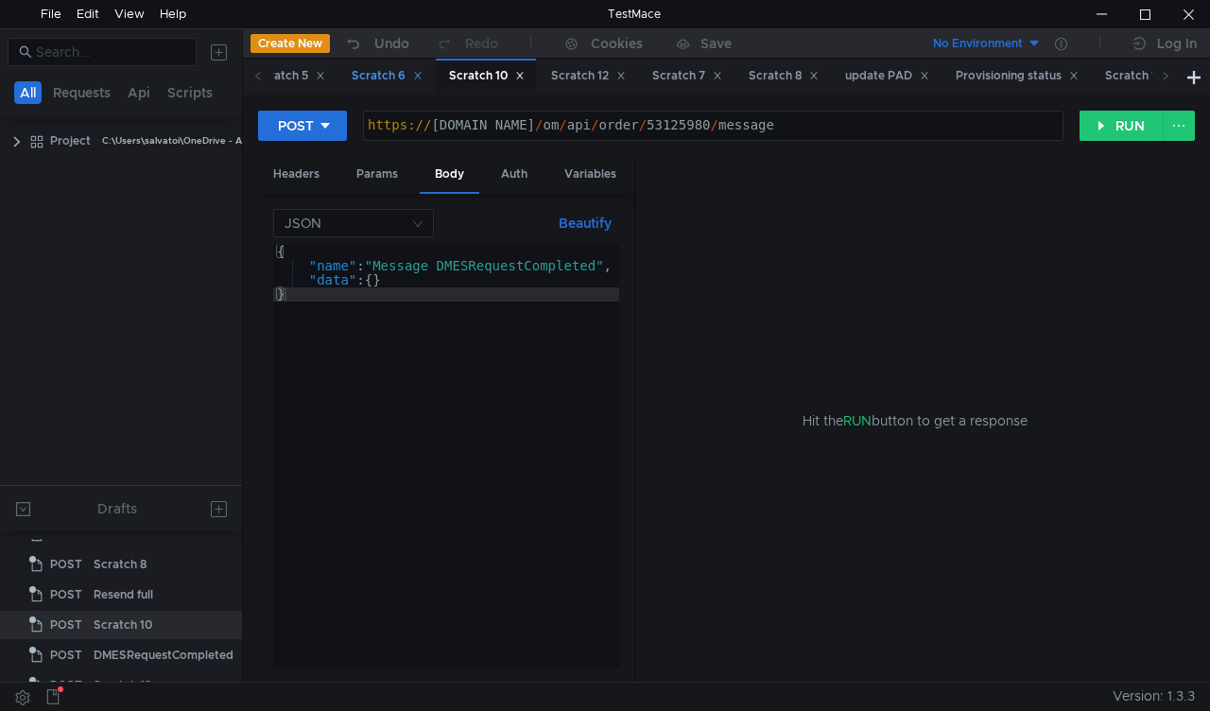
click at [397, 79] on div "Scratch 6" at bounding box center [387, 76] width 71 height 20
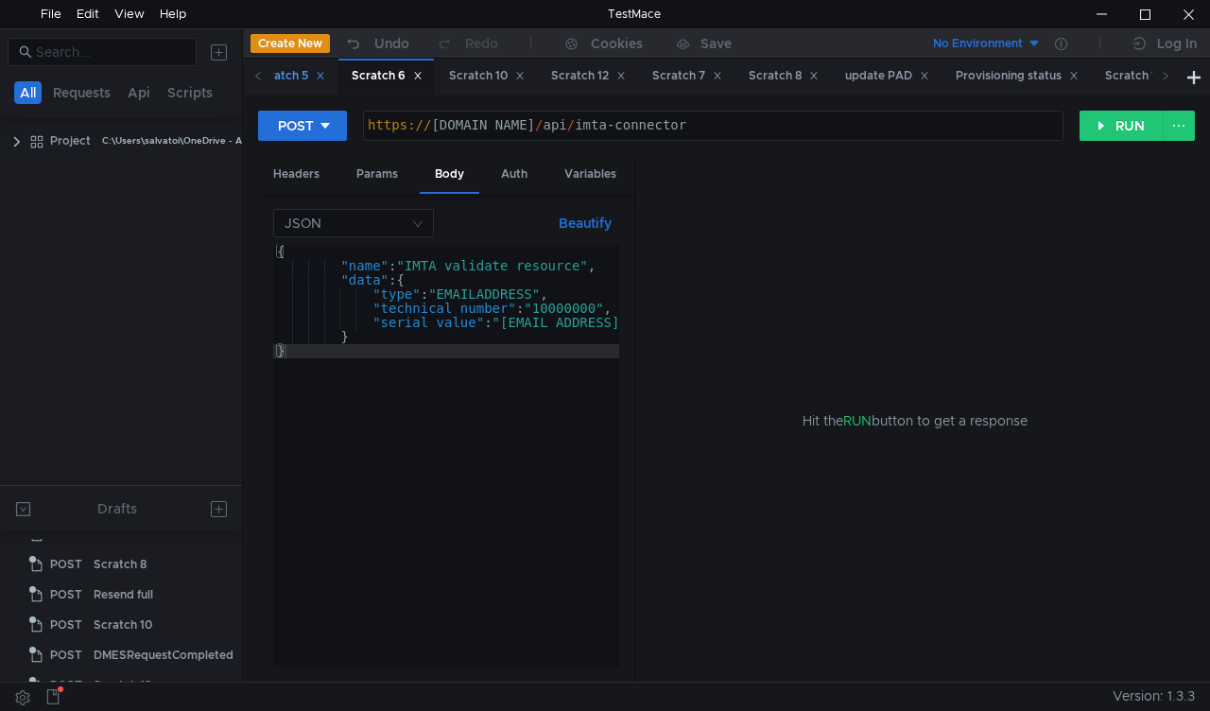
drag, startPoint x: 303, startPoint y: 69, endPoint x: 293, endPoint y: 74, distance: 10.6
click at [303, 69] on div "Scratch 5" at bounding box center [290, 76] width 70 height 20
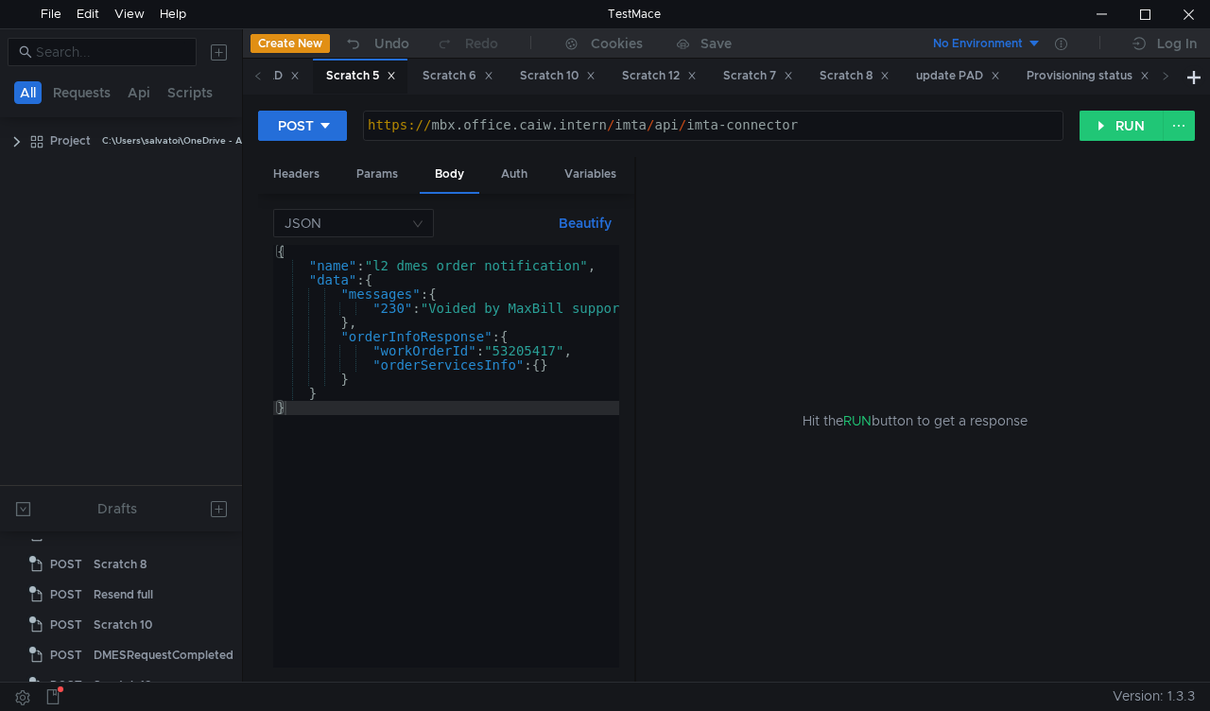
scroll to position [51, 0]
click at [532, 352] on div "{ "name" : "l2_dmes_order_notification" , "data" : { "messages" : { "230" : "Vo…" at bounding box center [463, 470] width 381 height 451
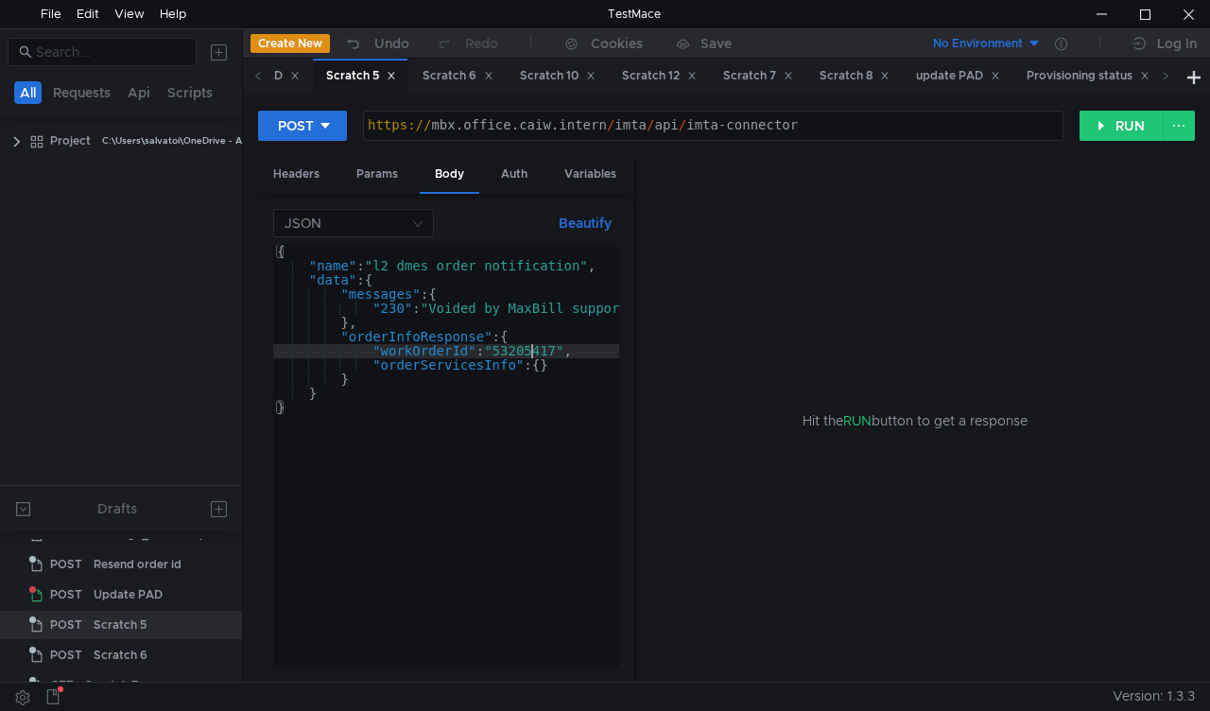
click at [532, 352] on div "{ "name" : "l2_dmes_order_notification" , "data" : { "messages" : { "230" : "Vo…" at bounding box center [463, 470] width 381 height 451
paste textarea "2757983"
type textarea ""workOrderId": "52757983","
click at [1099, 119] on button "RUN" at bounding box center [1122, 126] width 84 height 30
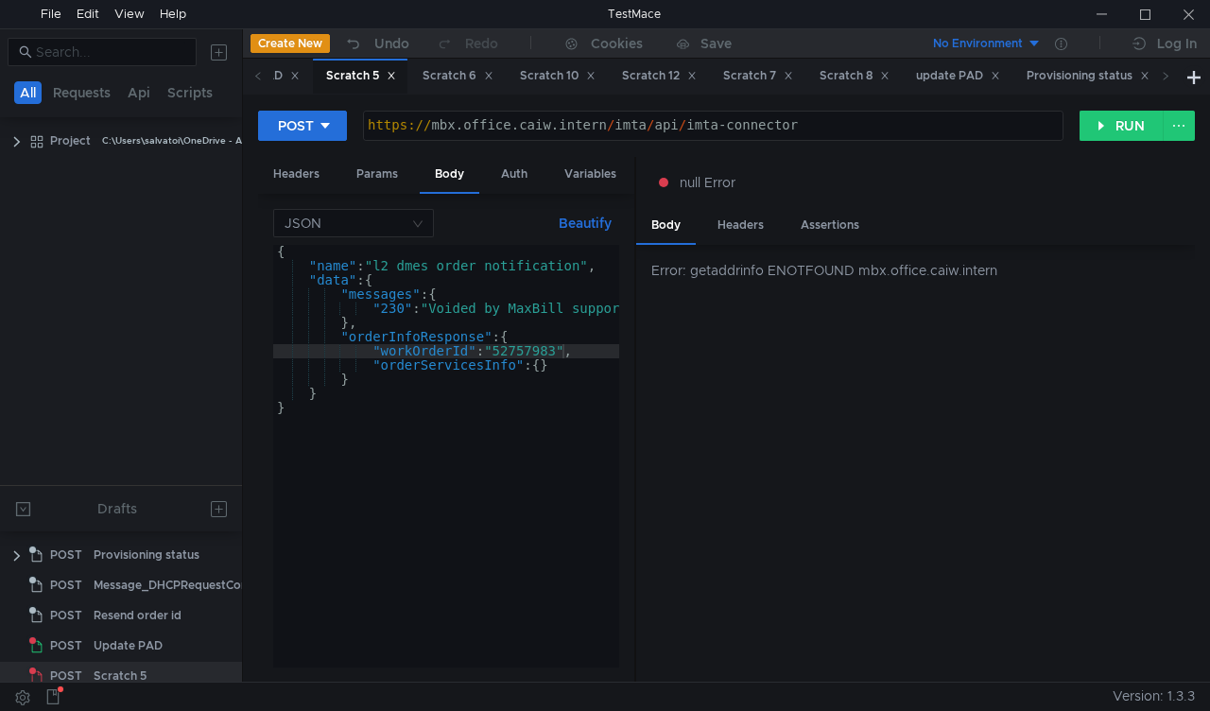
scroll to position [51, 0]
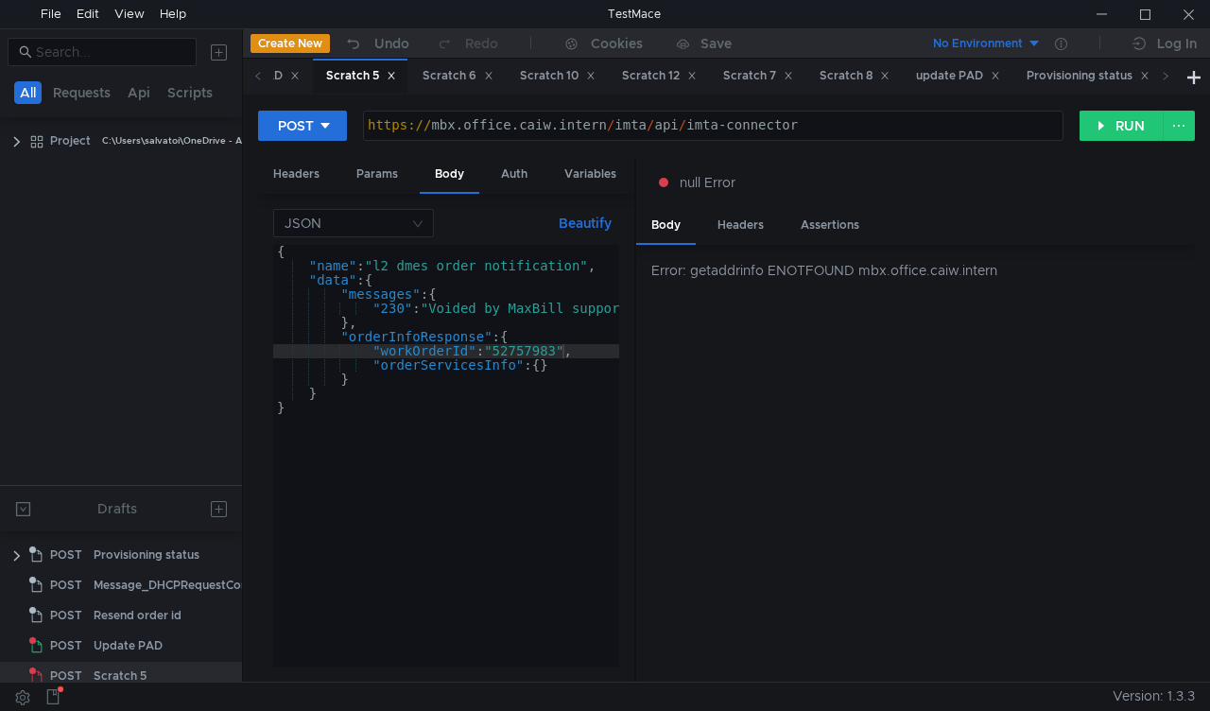
scroll to position [51, 0]
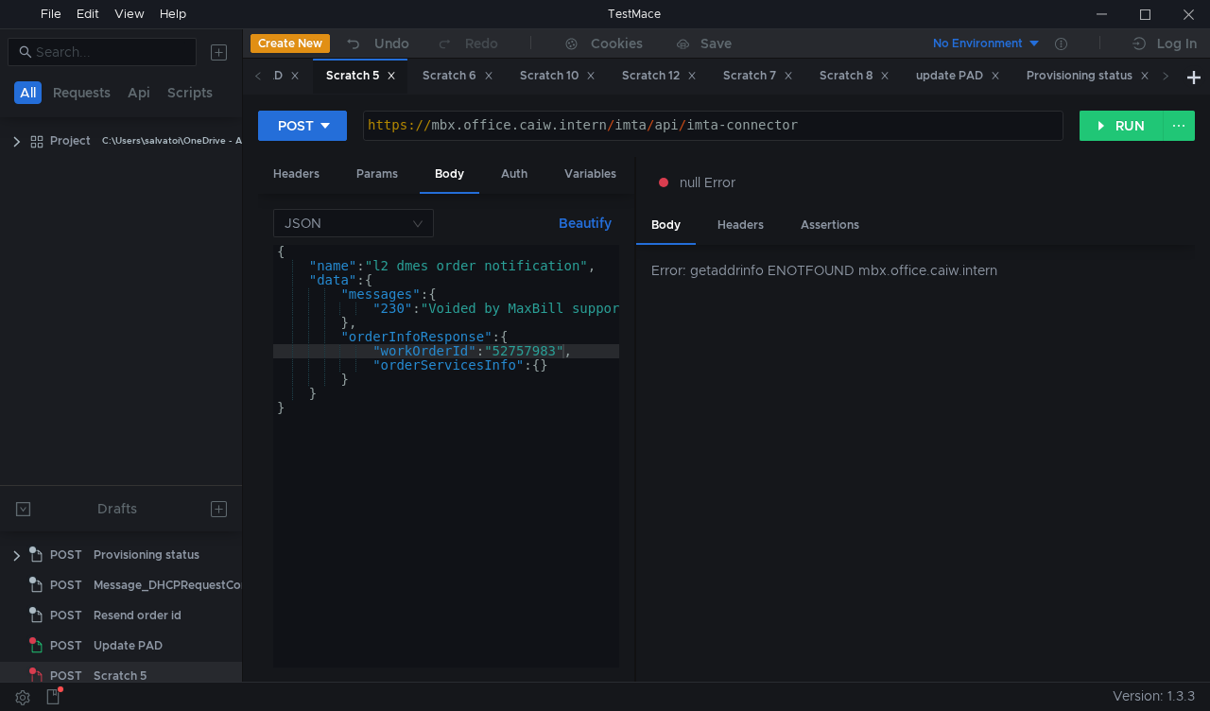
scroll to position [51, 0]
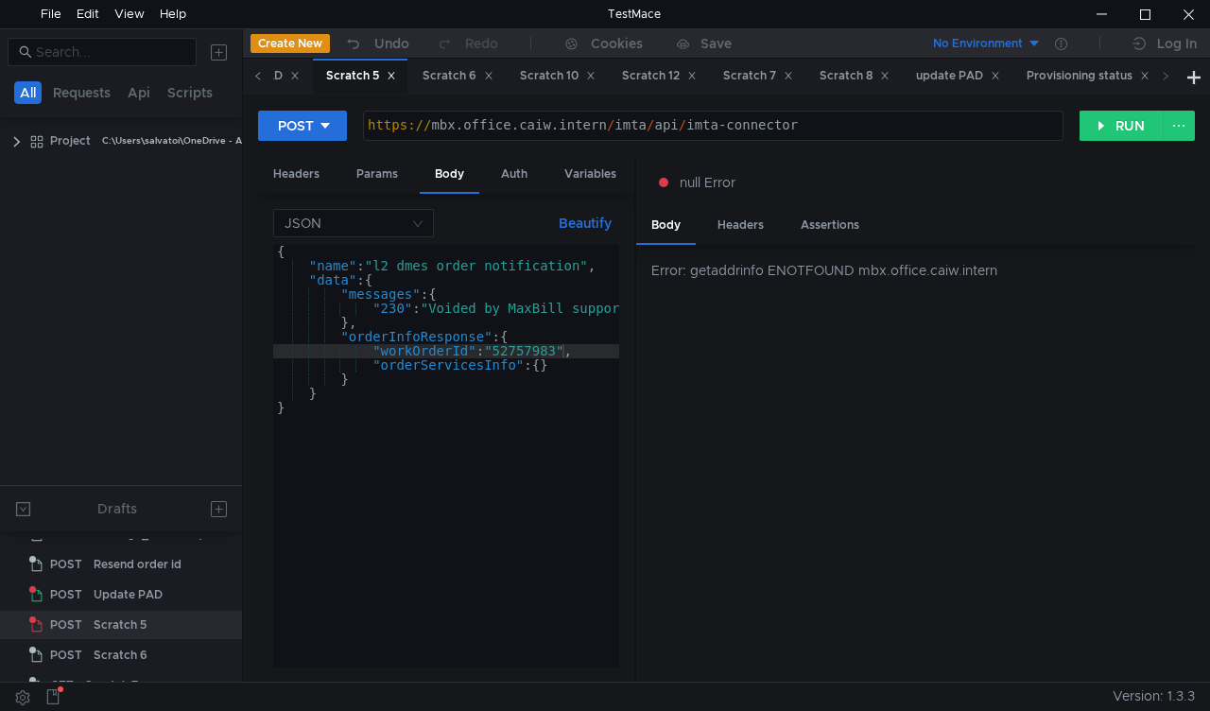
click at [257, 78] on icon at bounding box center [257, 76] width 5 height 8
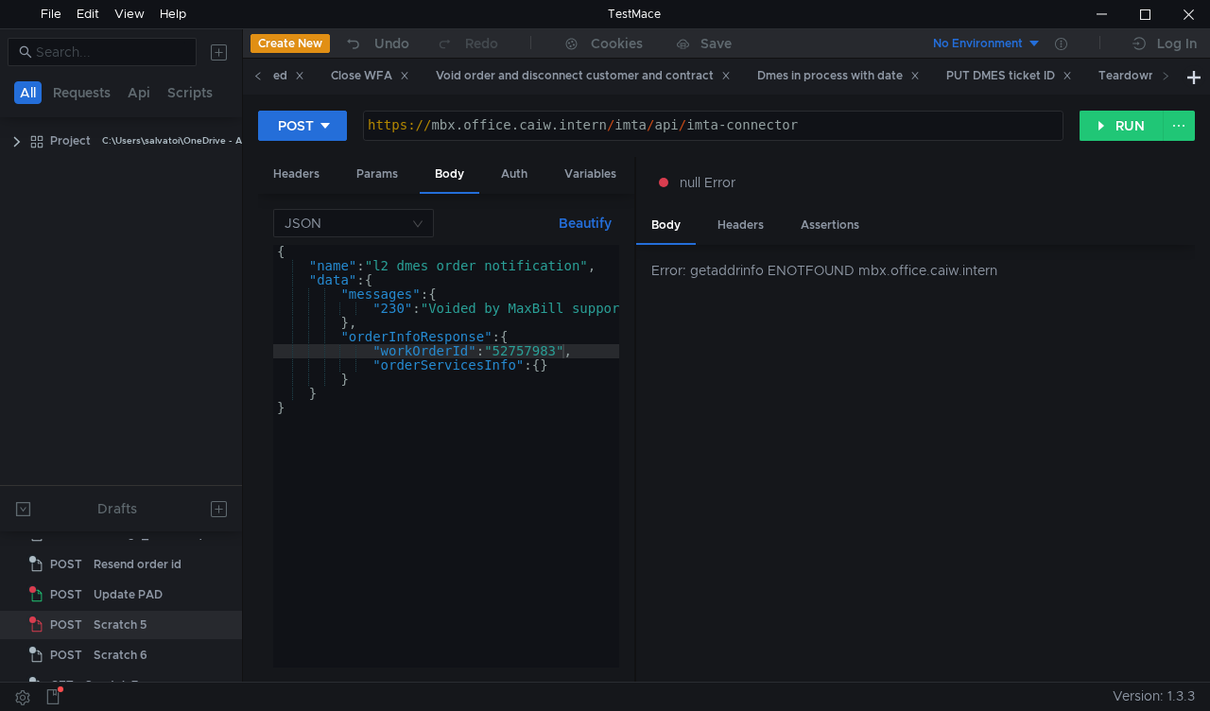
click at [257, 78] on icon at bounding box center [257, 76] width 5 height 8
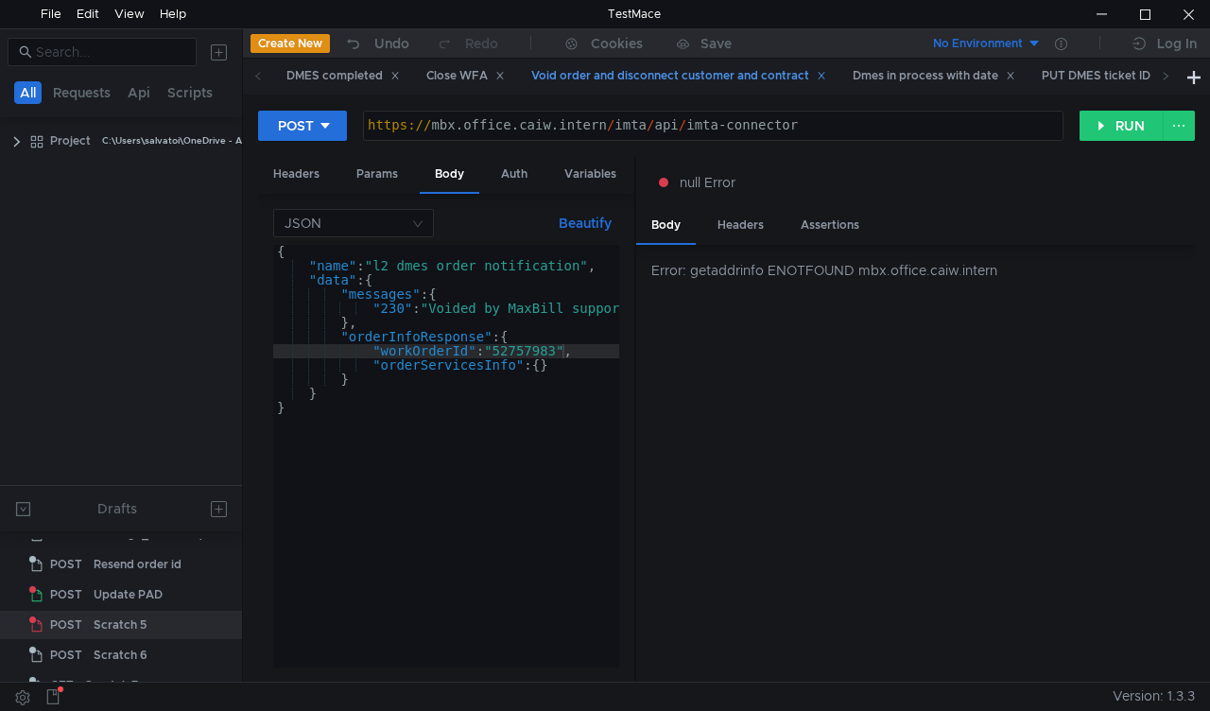
click at [593, 76] on div "Void order and disconnect customer and contract" at bounding box center [678, 76] width 295 height 20
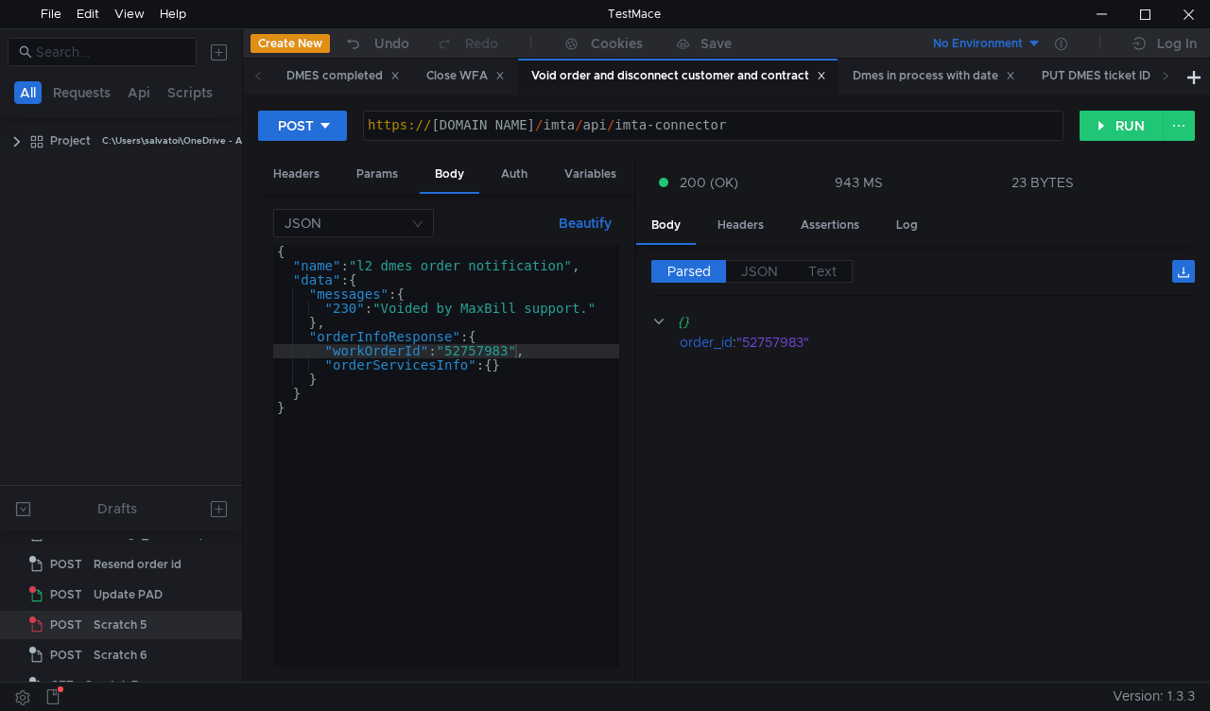
click at [477, 356] on div "{ "name" : "l2_dmes_order_notification" , "data" : { "messages" : { "230" : "Vo…" at bounding box center [446, 470] width 346 height 451
paste textarea "971729"
click at [1118, 114] on button "RUN" at bounding box center [1122, 126] width 84 height 30
click at [486, 358] on div "{ "name" : "l2_dmes_order_notification" , "data" : { "messages" : { "230" : "Vo…" at bounding box center [446, 470] width 346 height 451
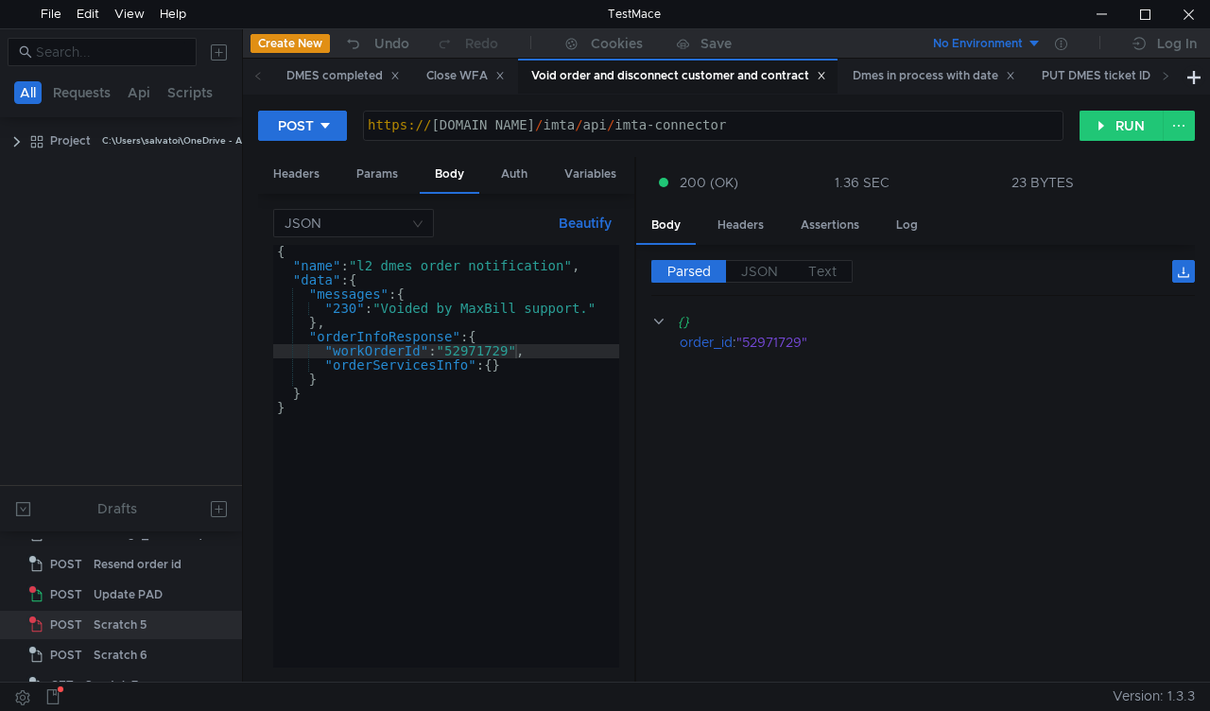
click at [486, 358] on div "{ "name" : "l2_dmes_order_notification" , "data" : { "messages" : { "230" : "Vo…" at bounding box center [446, 470] width 346 height 451
click at [486, 349] on div "{ "name" : "l2_dmes_order_notification" , "data" : { "messages" : { "230" : "Vo…" at bounding box center [446, 470] width 346 height 451
paste textarea "17617"
click at [1102, 131] on button "RUN" at bounding box center [1122, 126] width 84 height 30
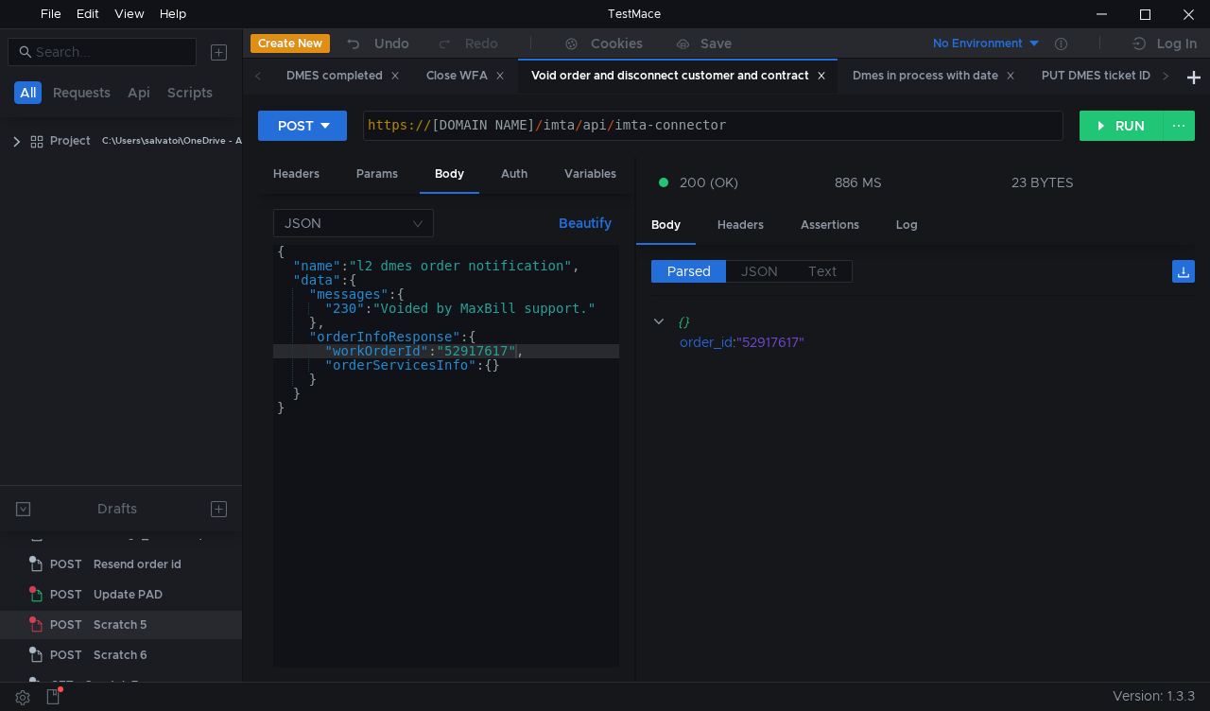
click at [492, 347] on div "{ "name" : "l2_dmes_order_notification" , "data" : { "messages" : { "230" : "Vo…" at bounding box center [446, 470] width 346 height 451
paste textarea "8069"
click at [1113, 124] on button "RUN" at bounding box center [1122, 126] width 84 height 30
click at [484, 351] on div "{ "name" : "l2_dmes_order_notification" , "data" : { "messages" : { "230" : "Vo…" at bounding box center [446, 470] width 346 height 451
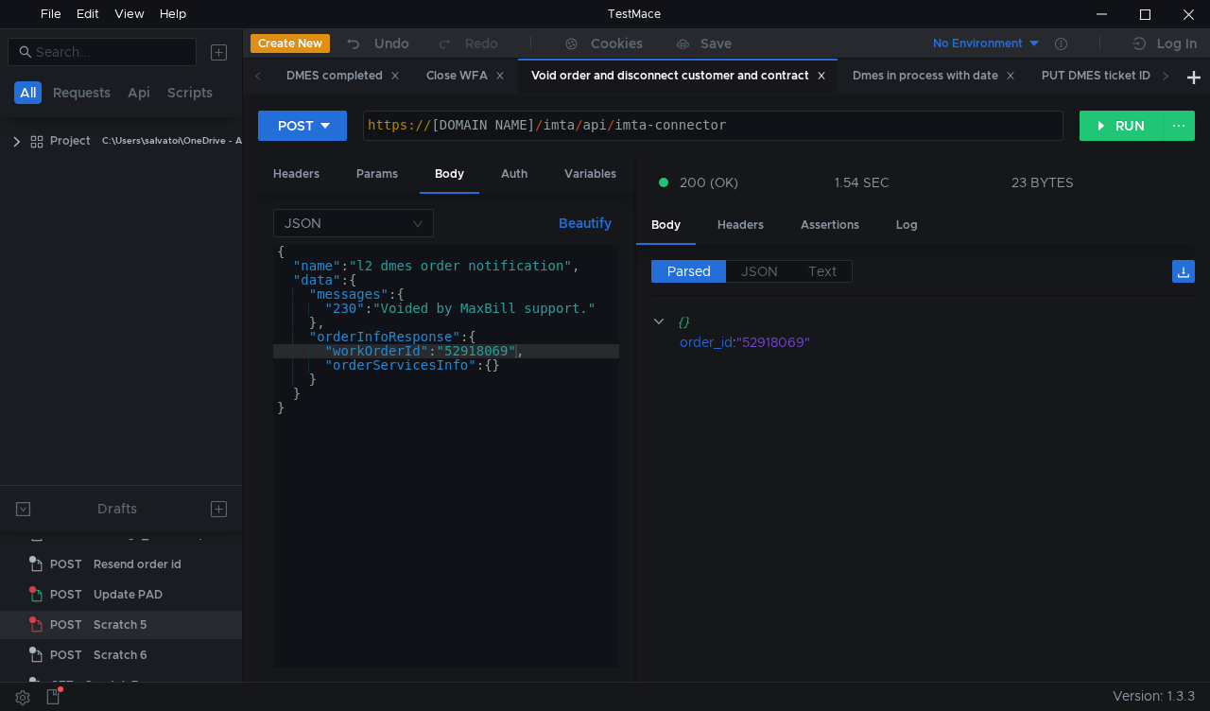
click at [484, 351] on div "{ "name" : "l2_dmes_order_notification" , "data" : { "messages" : { "230" : "Vo…" at bounding box center [446, 470] width 346 height 451
paste textarea "59144"
click at [1131, 123] on button "RUN" at bounding box center [1122, 126] width 84 height 30
click at [488, 349] on div "{ "name" : "l2_dmes_order_notification" , "data" : { "messages" : { "230" : "Vo…" at bounding box center [446, 470] width 346 height 451
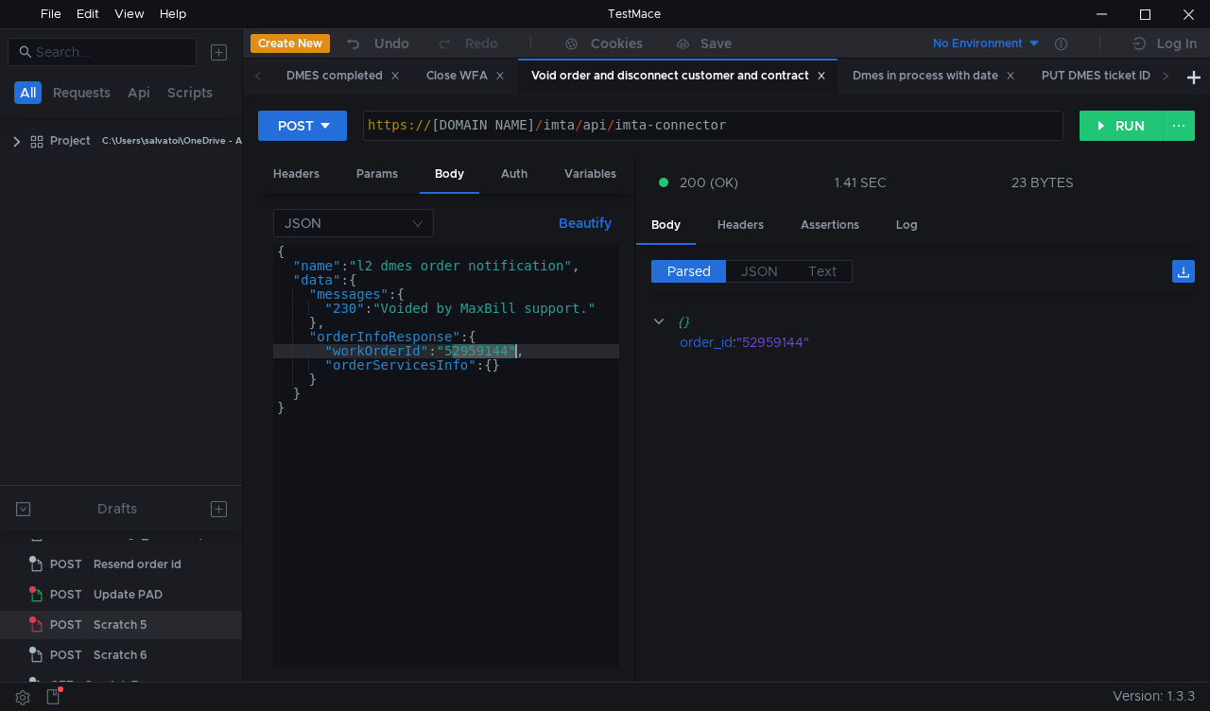
paste textarea "93855"
click at [1125, 123] on button "RUN" at bounding box center [1122, 126] width 84 height 30
click at [477, 347] on div "{ "name" : "l2_dmes_order_notification" , "data" : { "messages" : { "230" : "Vo…" at bounding box center [446, 470] width 346 height 451
click at [477, 348] on div "{ "name" : "l2_dmes_order_notification" , "data" : { "messages" : { "230" : "Vo…" at bounding box center [446, 470] width 346 height 451
paste textarea "3007076"
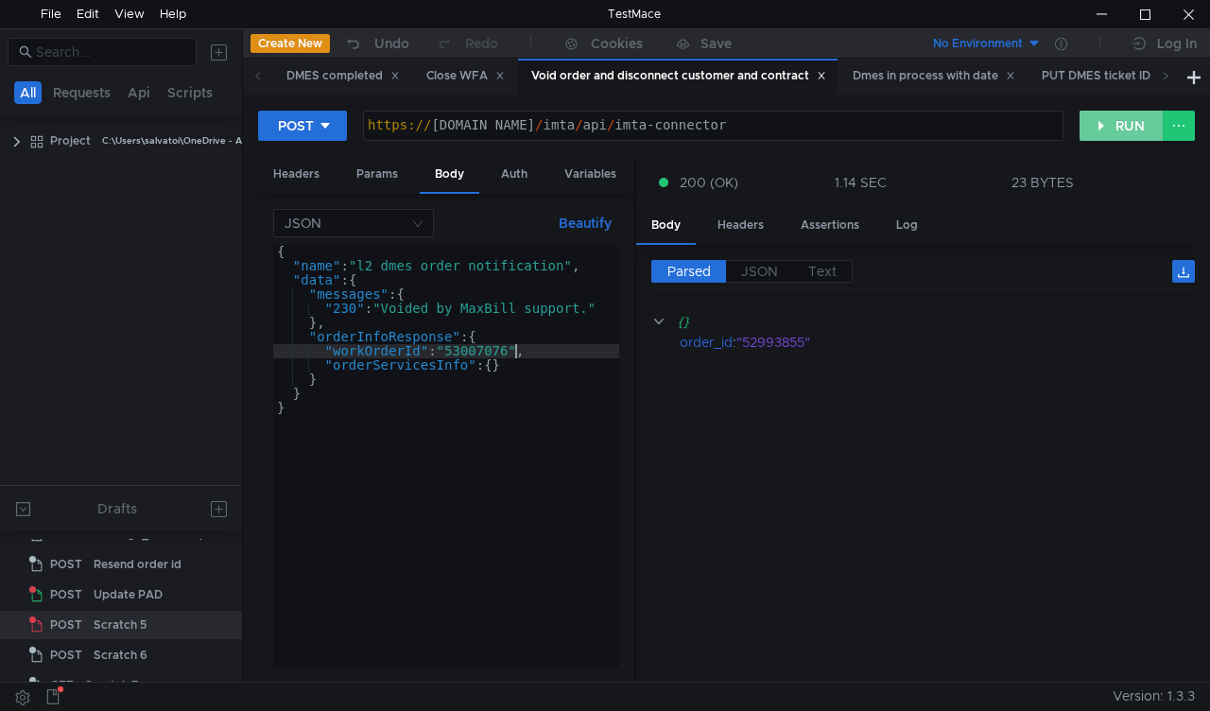
click at [1097, 130] on button "RUN" at bounding box center [1122, 126] width 84 height 30
click at [488, 350] on div "{ "name" : "l2_dmes_order_notification" , "data" : { "messages" : { "230" : "Vo…" at bounding box center [446, 470] width 346 height 451
paste textarea "19722"
type textarea ""workOrderId": "53019722","
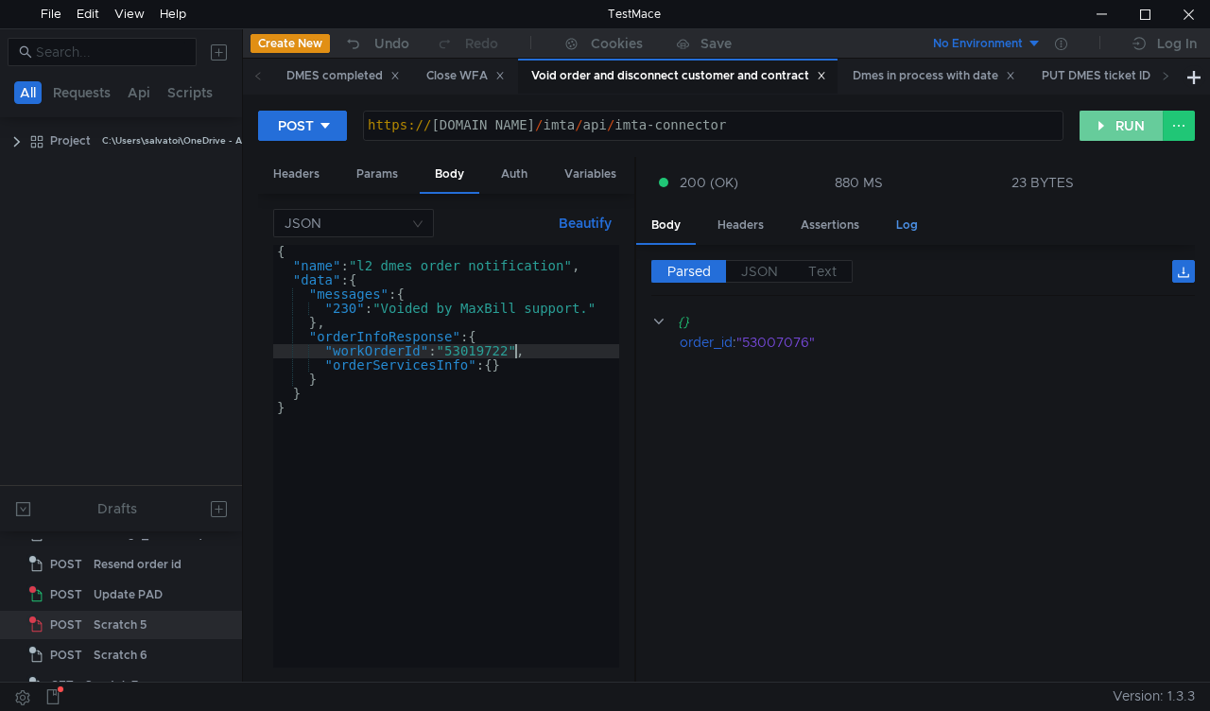
click at [1109, 124] on button "RUN" at bounding box center [1122, 126] width 84 height 30
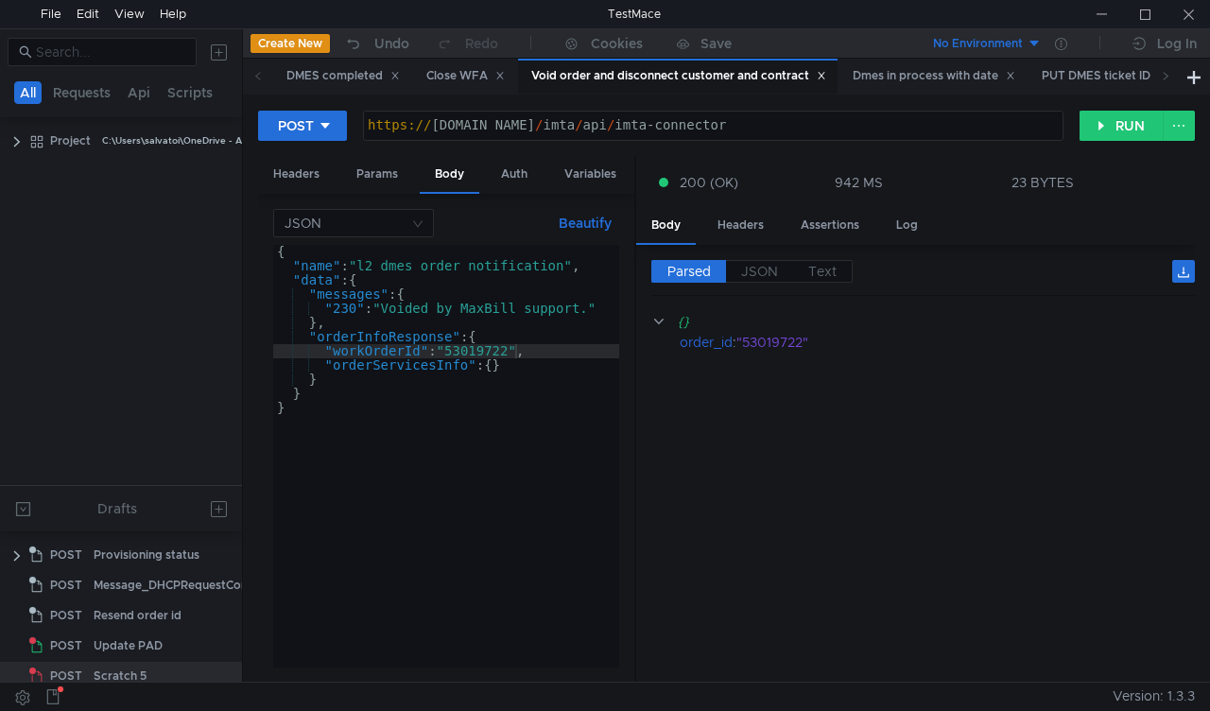
click at [488, 347] on div "{ "name" : "l2_dmes_order_notification" , "data" : { "messages" : { "230" : "Vo…" at bounding box center [446, 470] width 346 height 451
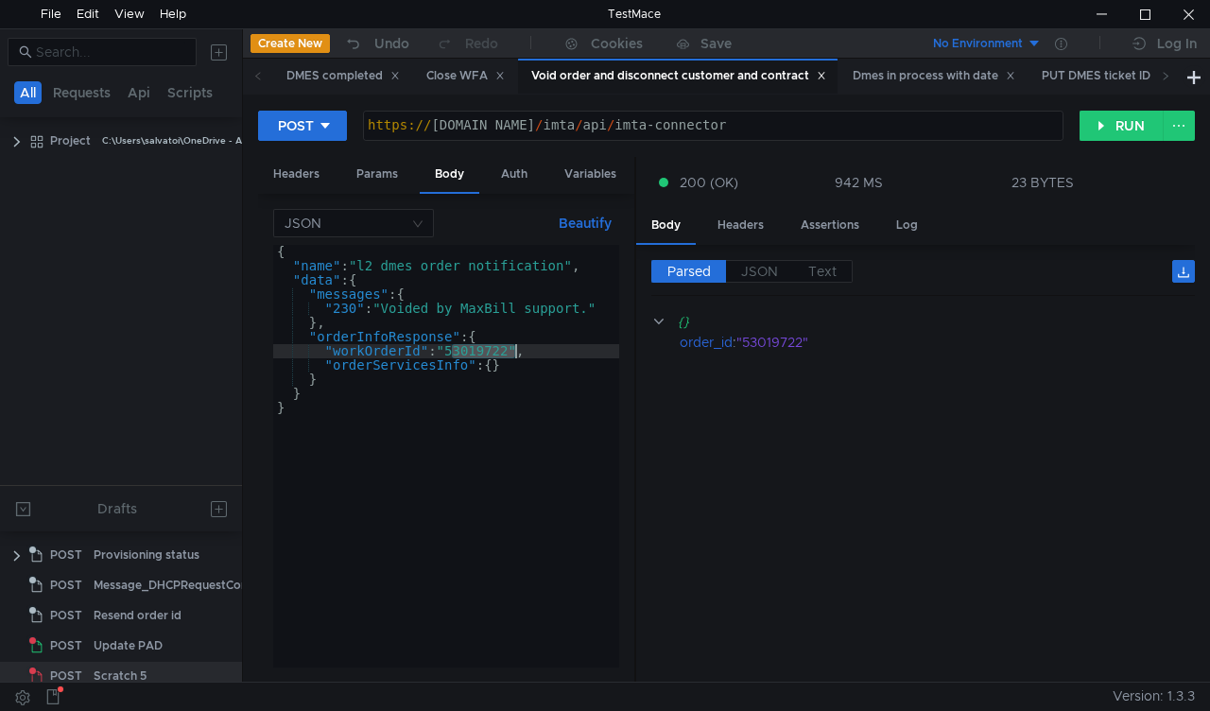
click at [488, 348] on div "{ "name" : "l2_dmes_order_notification" , "data" : { "messages" : { "230" : "Vo…" at bounding box center [446, 470] width 346 height 451
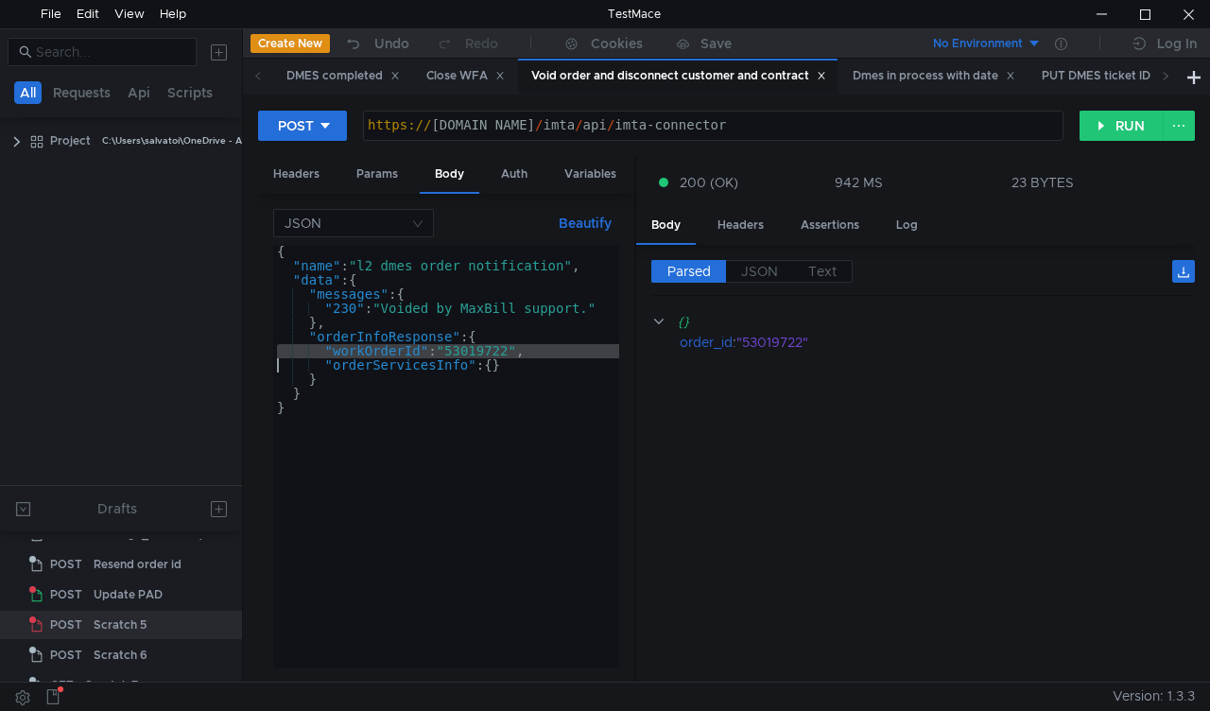
paste textarea "53020839"
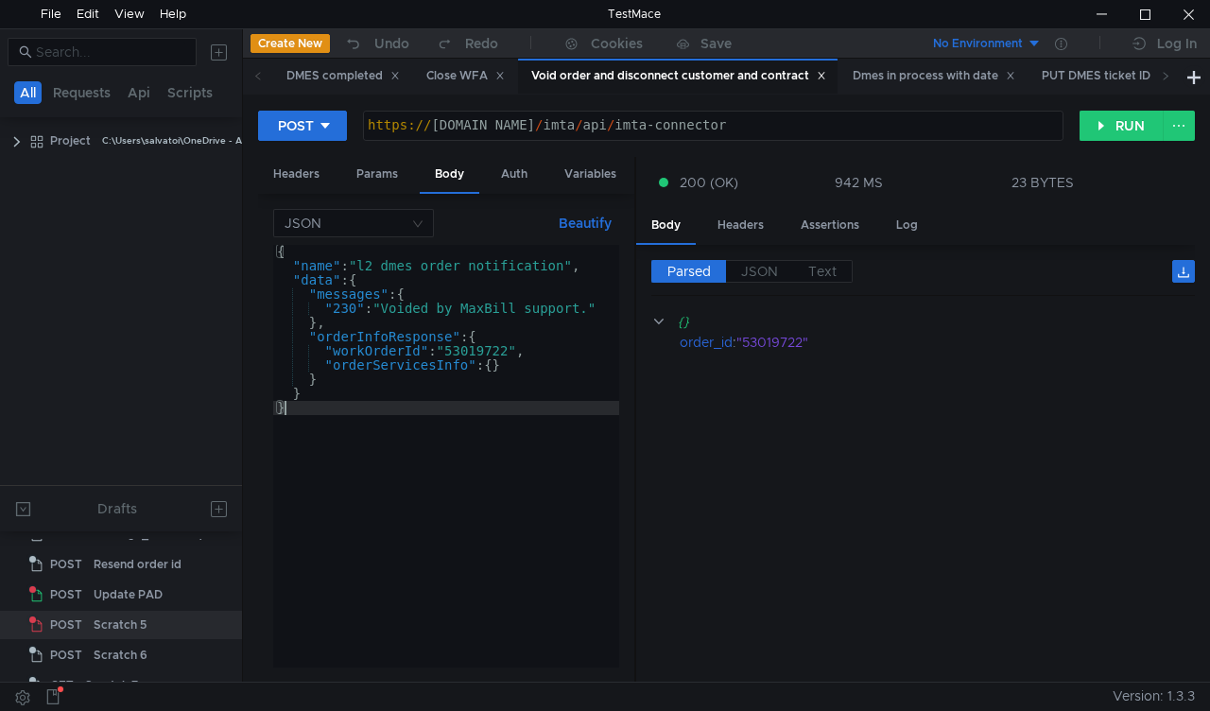
click at [478, 337] on div "{ "name" : "l2_dmes_order_notification" , "data" : { "messages" : { "230" : "Vo…" at bounding box center [446, 470] width 346 height 451
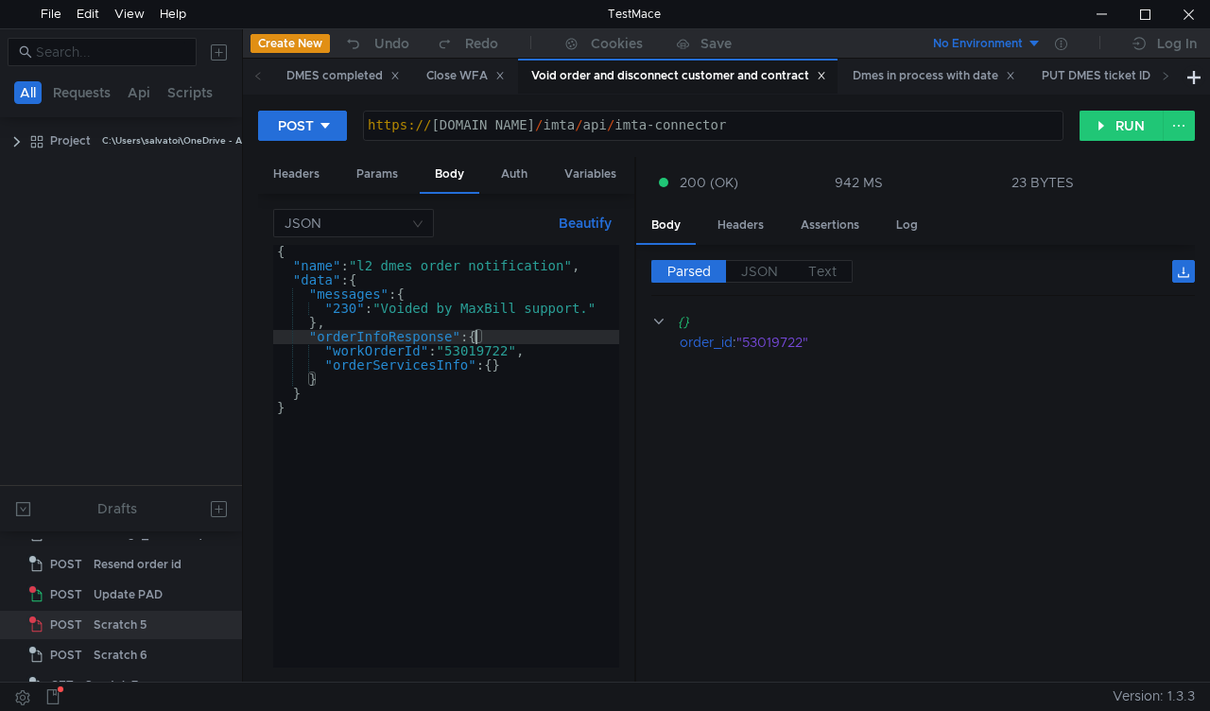
click at [479, 346] on div "{ "name" : "l2_dmes_order_notification" , "data" : { "messages" : { "230" : "Vo…" at bounding box center [446, 470] width 346 height 451
paste textarea "20839"
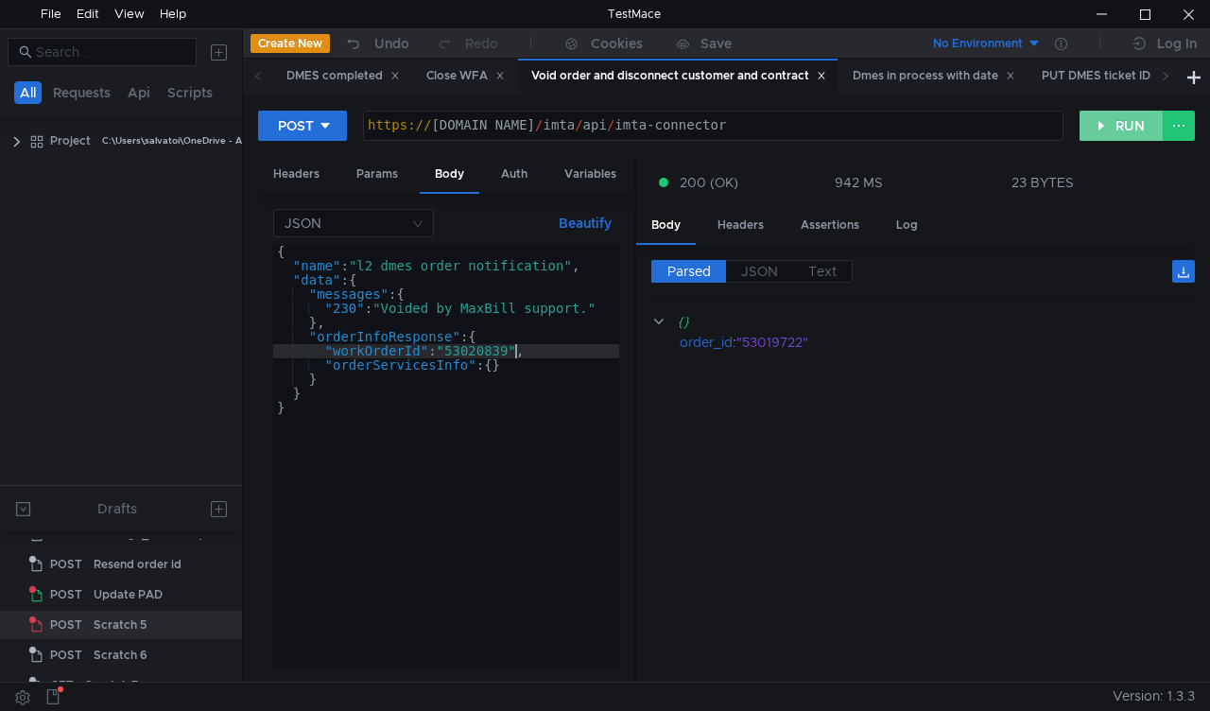
click at [1101, 129] on button "RUN" at bounding box center [1122, 126] width 84 height 30
click at [484, 348] on div "{ "name" : "l2_dmes_order_notification" , "data" : { "messages" : { "230" : "Vo…" at bounding box center [446, 470] width 346 height 451
paste textarea "3178"
click at [1108, 128] on button "RUN" at bounding box center [1122, 126] width 84 height 30
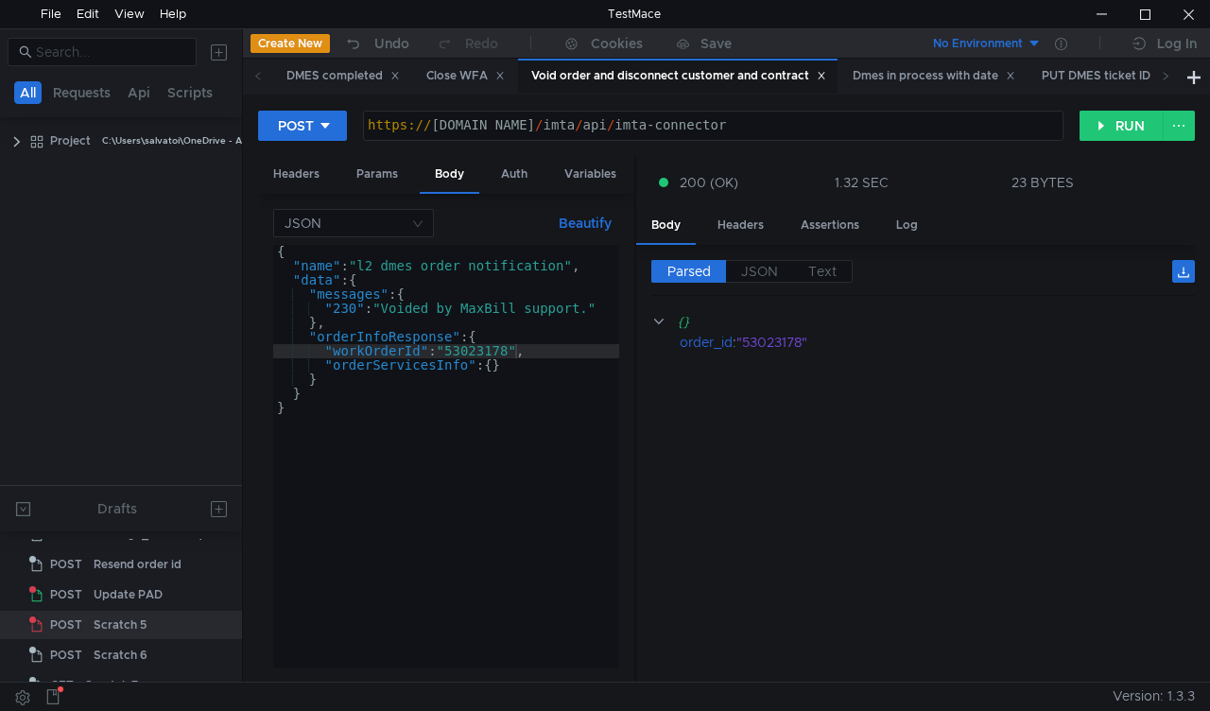
click at [494, 347] on div "{ "name" : "l2_dmes_order_notification" , "data" : { "messages" : { "230" : "Vo…" at bounding box center [446, 470] width 346 height 451
paste textarea "203"
click at [1110, 122] on button "RUN" at bounding box center [1122, 126] width 84 height 30
click at [495, 347] on div "{ "name" : "l2_dmes_order_notification" , "data" : { "messages" : { "230" : "Vo…" at bounding box center [446, 470] width 346 height 451
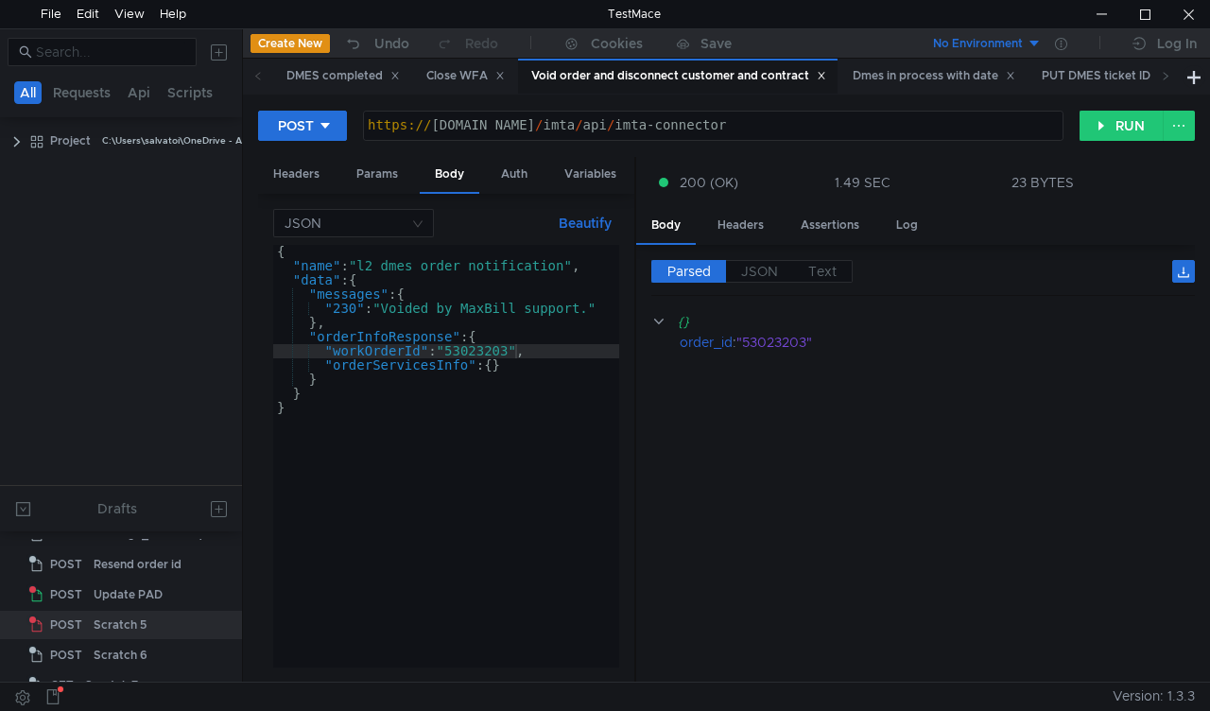
click at [495, 347] on div "{ "name" : "l2_dmes_order_notification" , "data" : { "messages" : { "230" : "Vo…" at bounding box center [446, 470] width 346 height 451
paste textarea "178"
click at [1079, 130] on div "POST https:// mbx.dfni.nl / imta / api / imta-connector ההההההההההההההההההההההה…" at bounding box center [669, 126] width 822 height 32
drag, startPoint x: 1085, startPoint y: 128, endPoint x: 720, endPoint y: 454, distance: 489.5
click at [1084, 128] on button "RUN" at bounding box center [1122, 126] width 84 height 30
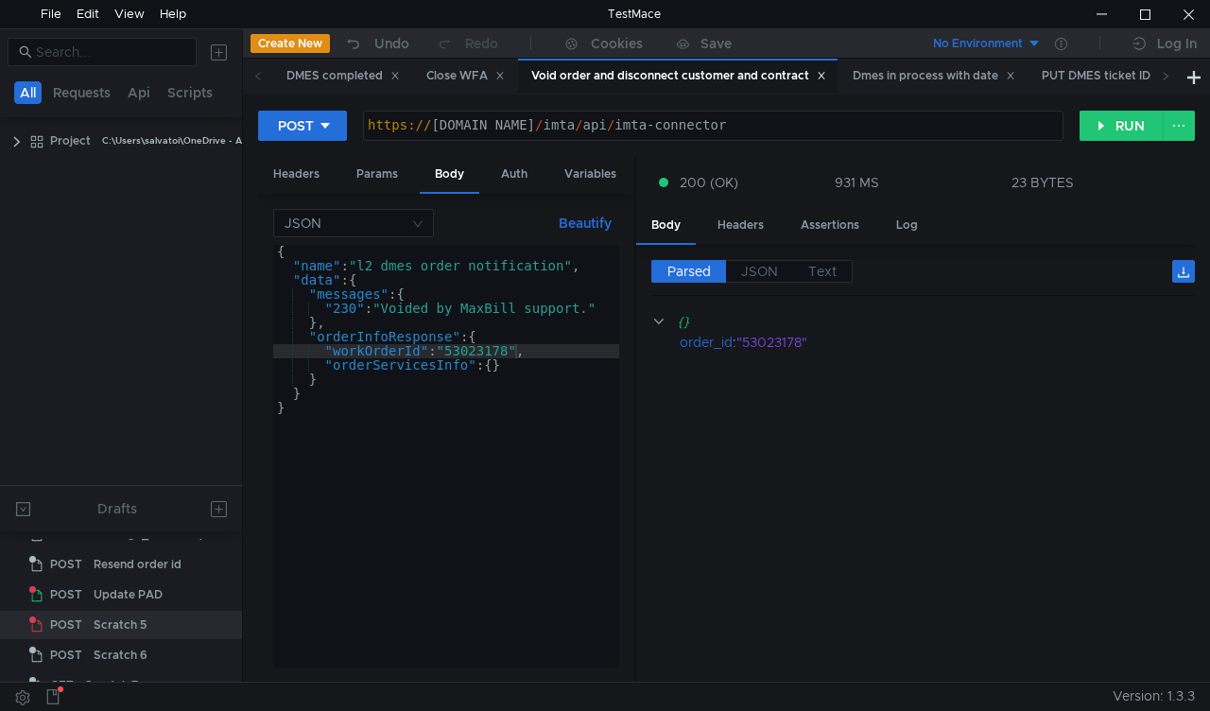
click at [465, 350] on div "{ "name" : "l2_dmes_order_notification" , "data" : { "messages" : { "230" : "Vo…" at bounding box center [446, 470] width 346 height 451
paste textarea "549"
click at [1095, 126] on button "RUN" at bounding box center [1122, 126] width 84 height 30
click at [492, 353] on div "{ "name" : "l2_dmes_order_notification" , "data" : { "messages" : { "230" : "Vo…" at bounding box center [446, 470] width 346 height 451
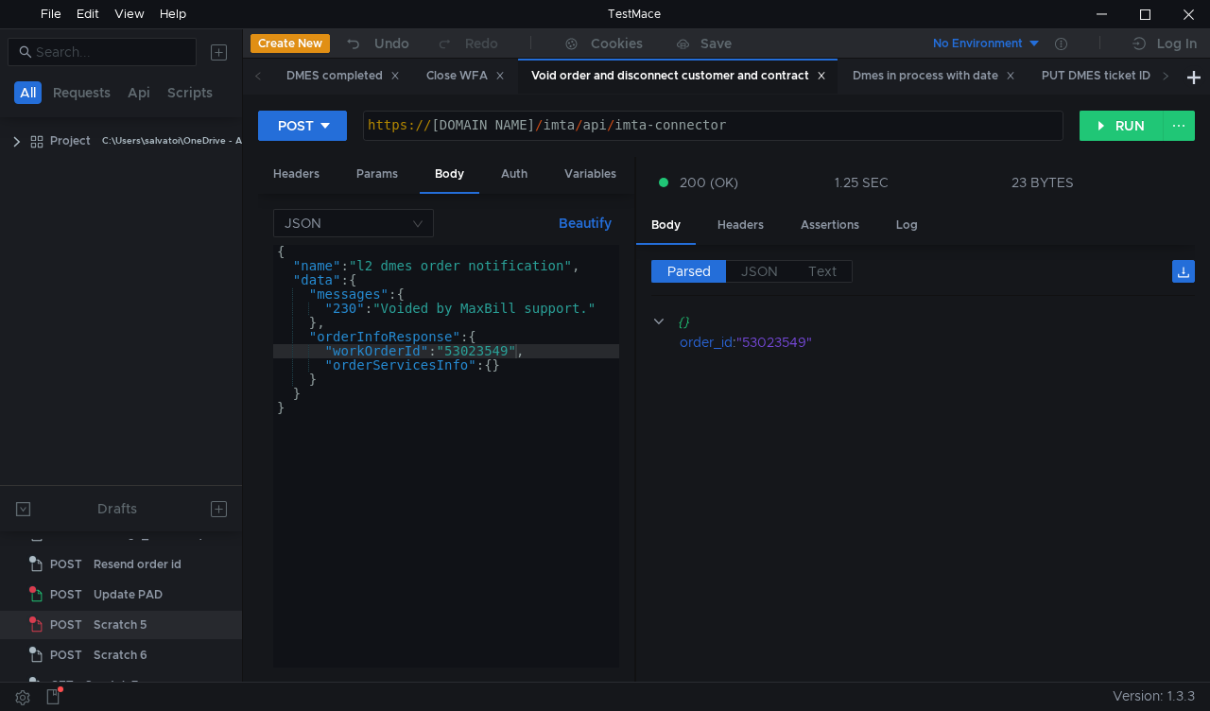
click at [492, 353] on div "{ "name" : "l2_dmes_order_notification" , "data" : { "messages" : { "230" : "Vo…" at bounding box center [446, 470] width 346 height 451
paste textarea "2408612"
click at [1091, 132] on button "RUN" at bounding box center [1122, 126] width 84 height 30
click at [490, 352] on div "{ "name" : "l2_dmes_order_notification" , "data" : { "messages" : { "230" : "Vo…" at bounding box center [446, 470] width 346 height 451
click at [489, 352] on div "{ "name" : "l2_dmes_order_notification" , "data" : { "messages" : { "230" : "Vo…" at bounding box center [446, 470] width 346 height 451
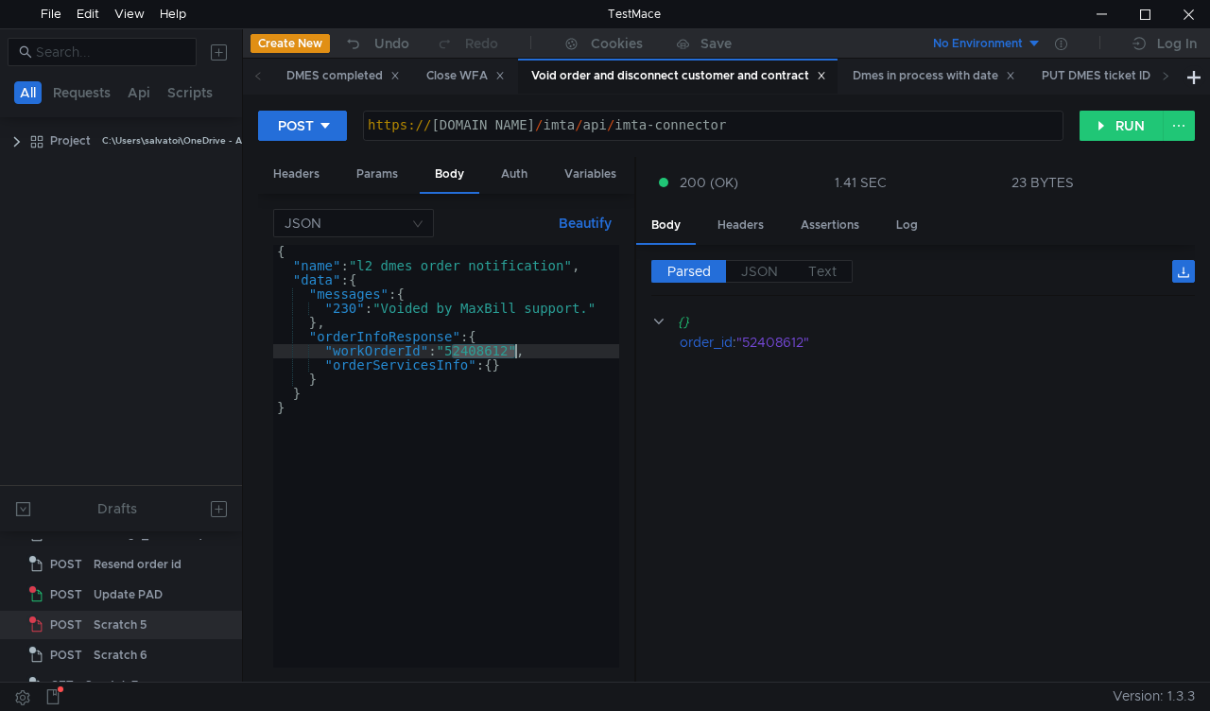
paste textarea "713299"
click at [1112, 134] on button "RUN" at bounding box center [1122, 126] width 84 height 30
click at [474, 353] on div "{ "name" : "l2_dmes_order_notification" , "data" : { "messages" : { "230" : "Vo…" at bounding box center [446, 470] width 346 height 451
paste textarea "874794"
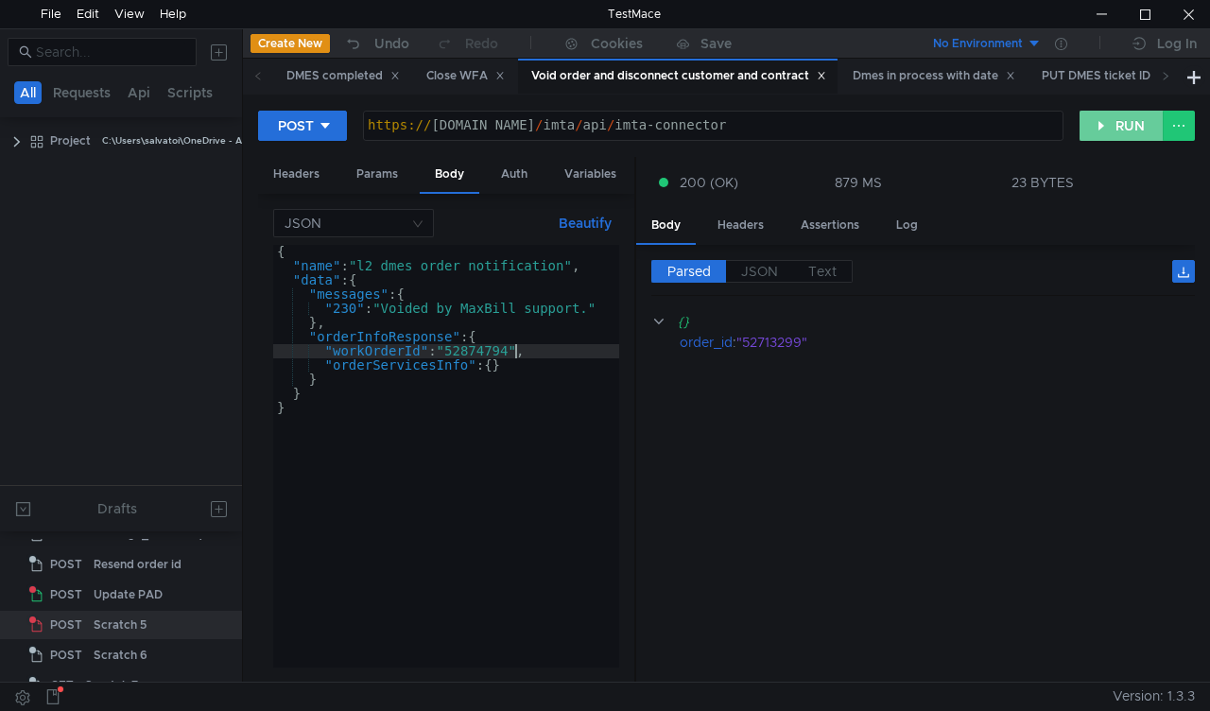
click at [1104, 132] on button "RUN" at bounding box center [1122, 126] width 84 height 30
click at [502, 352] on div "{ "name" : "l2_dmes_order_notification" , "data" : { "messages" : { "230" : "Vo…" at bounding box center [446, 470] width 346 height 451
paste textarea "795731"
type textarea ""workOrderId": "52795731","
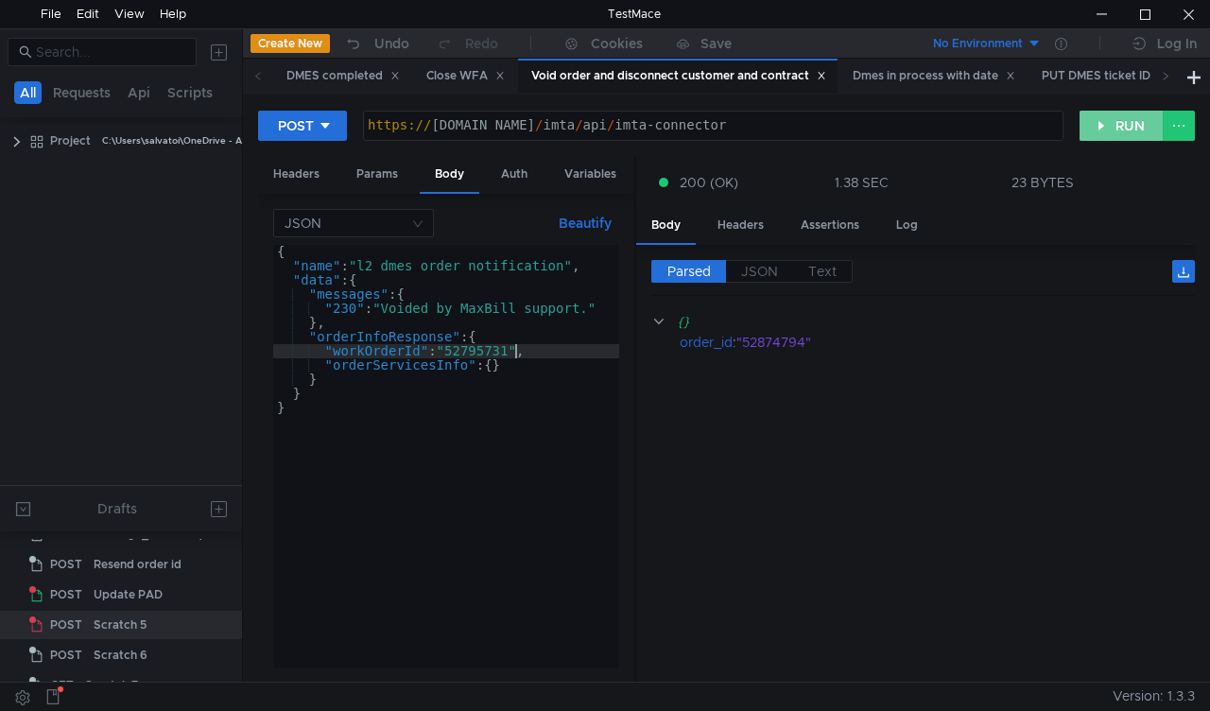
click at [1110, 129] on button "RUN" at bounding box center [1122, 126] width 84 height 30
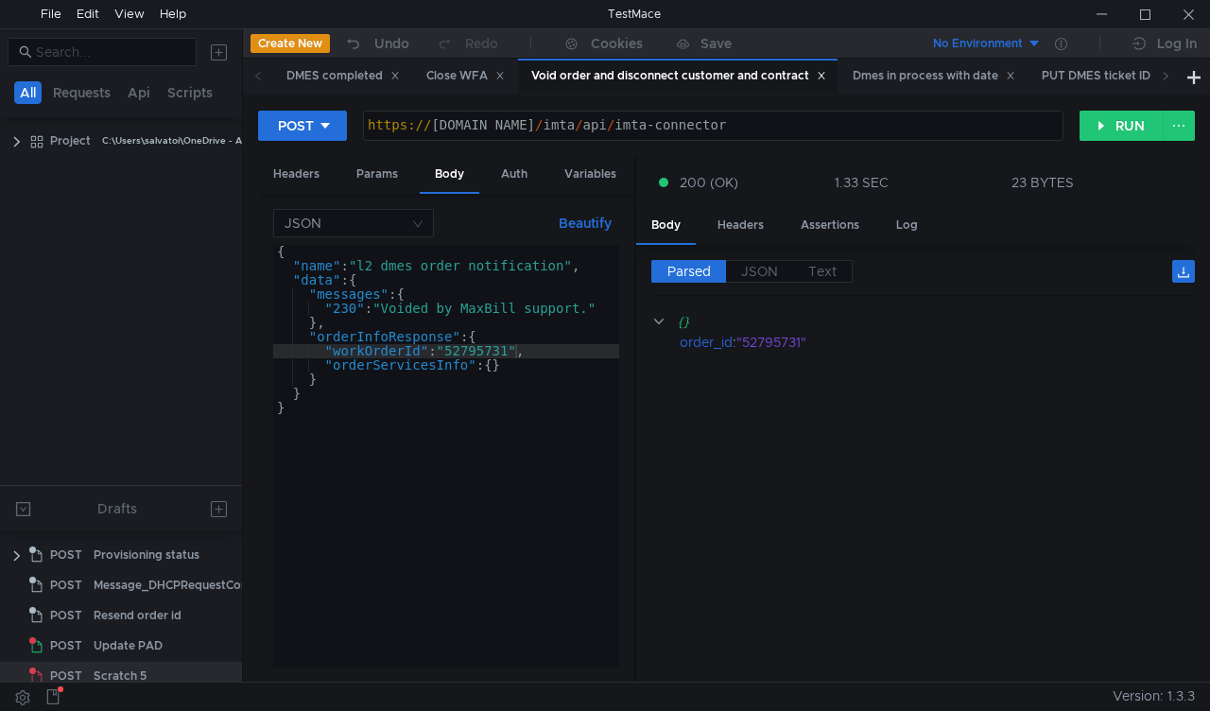
scroll to position [51, 0]
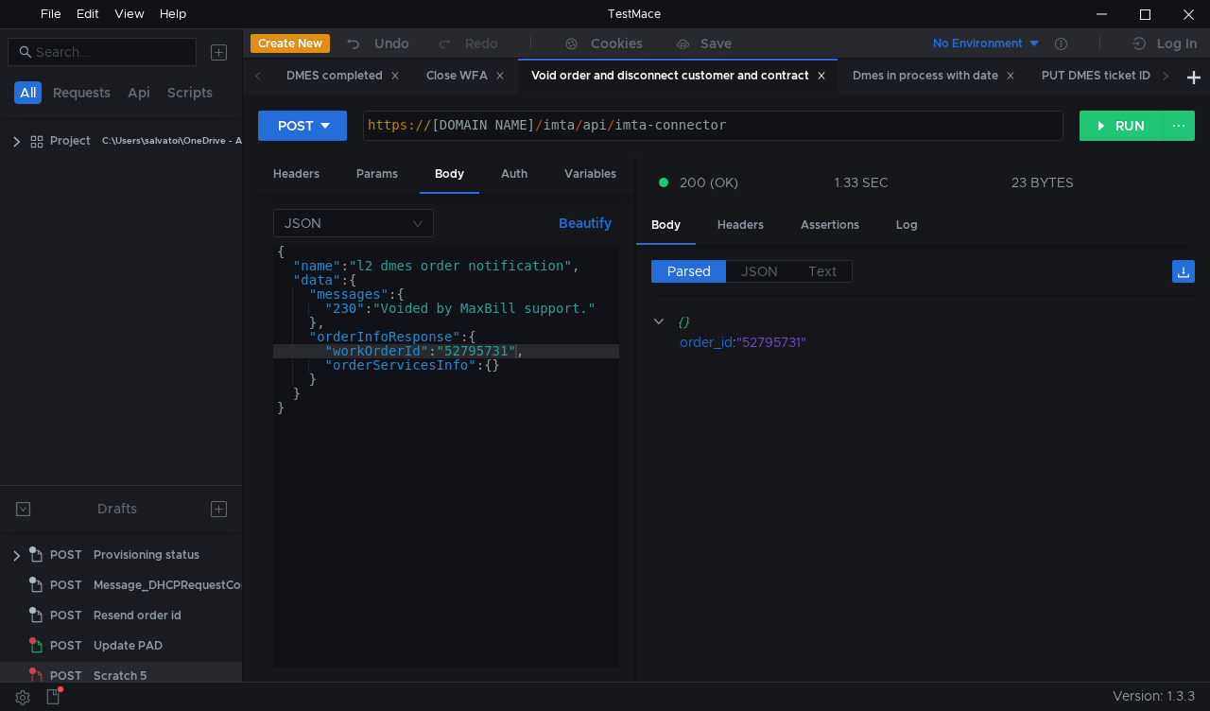
scroll to position [51, 0]
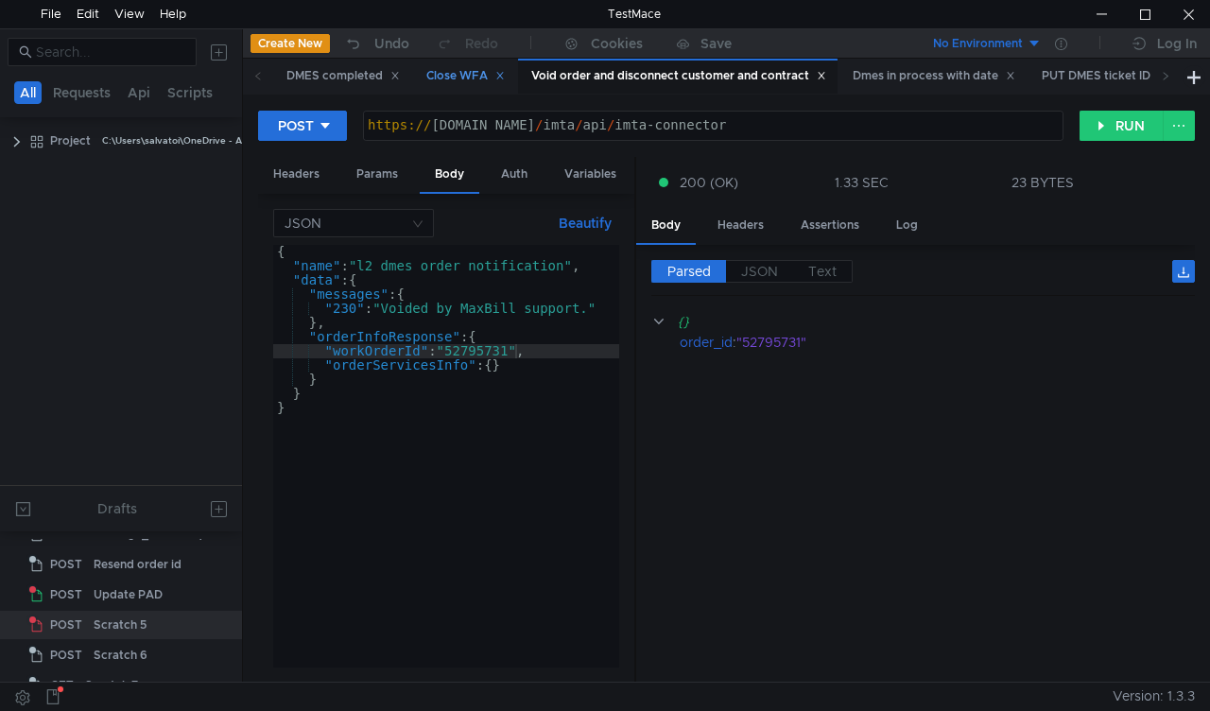
click at [463, 74] on div "Close WFA" at bounding box center [465, 76] width 78 height 20
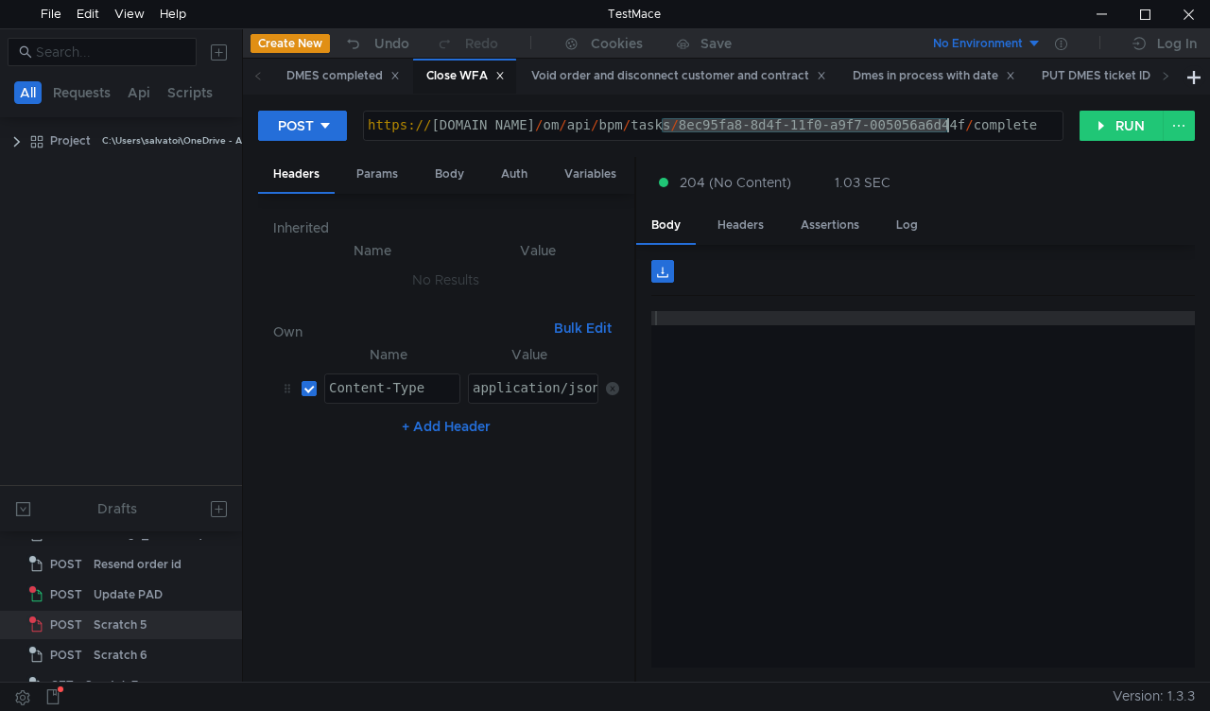
drag, startPoint x: 664, startPoint y: 123, endPoint x: 947, endPoint y: 129, distance: 283.7
click at [947, 129] on div "https:// [DOMAIN_NAME] / om / api / bpm / tasks / 8ec95fa8-8d4f-11f0-a9f7-00505…" at bounding box center [713, 139] width 699 height 43
paste textarea "33ae68a8-8d85"
type textarea "[URL][DOMAIN_NAME]"
click at [1087, 130] on button "RUN" at bounding box center [1122, 126] width 84 height 30
